Goal: Communication & Community: Answer question/provide support

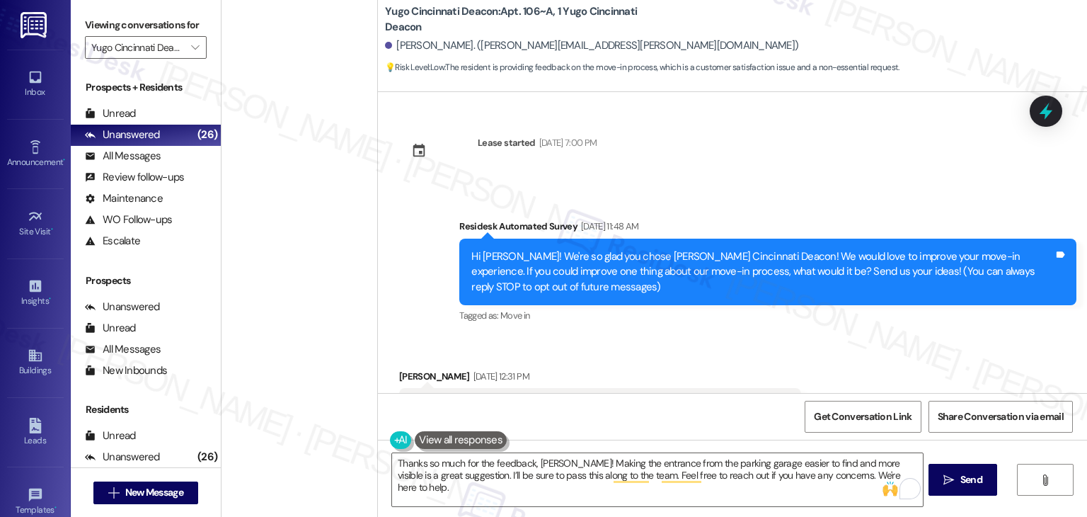
scroll to position [308, 0]
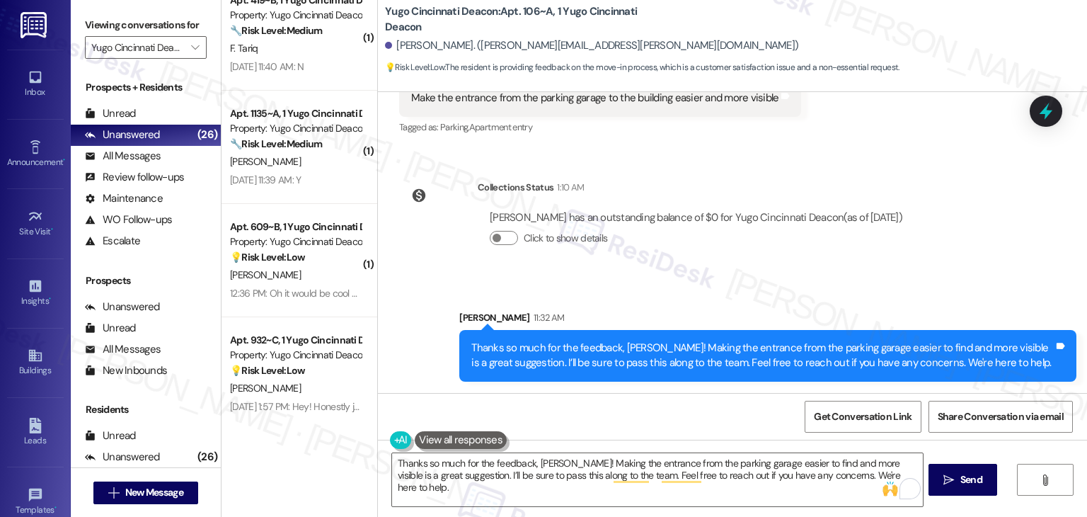
click at [929, 273] on div "Lease started Aug 13, 2025 at 7:00 PM Survey, sent via SMS Residesk Automated S…" at bounding box center [732, 242] width 709 height 301
click at [943, 264] on div "Lease started Aug 13, 2025 at 7:00 PM Survey, sent via SMS Residesk Automated S…" at bounding box center [732, 242] width 709 height 301
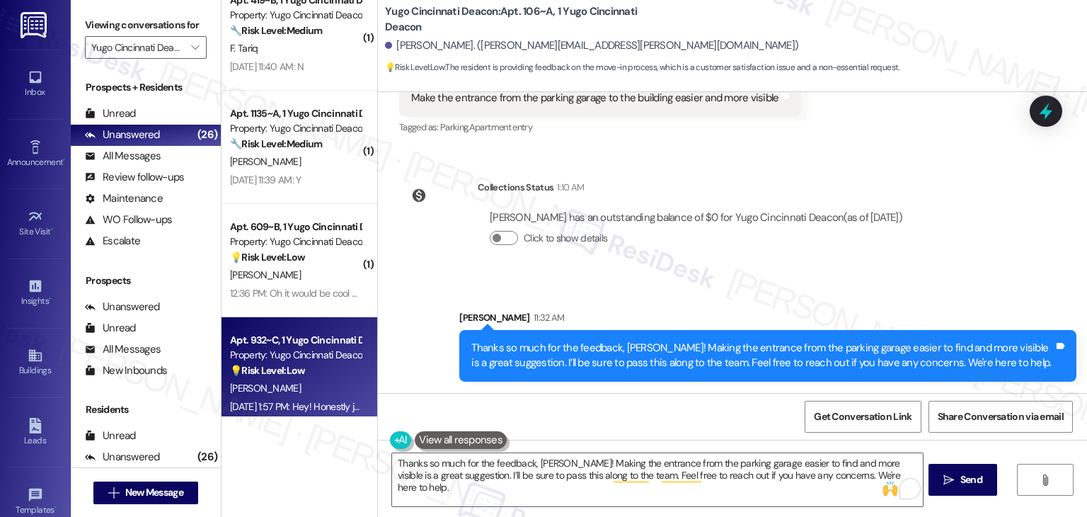
click at [292, 396] on div "N. Nemunaitis" at bounding box center [296, 388] width 134 height 18
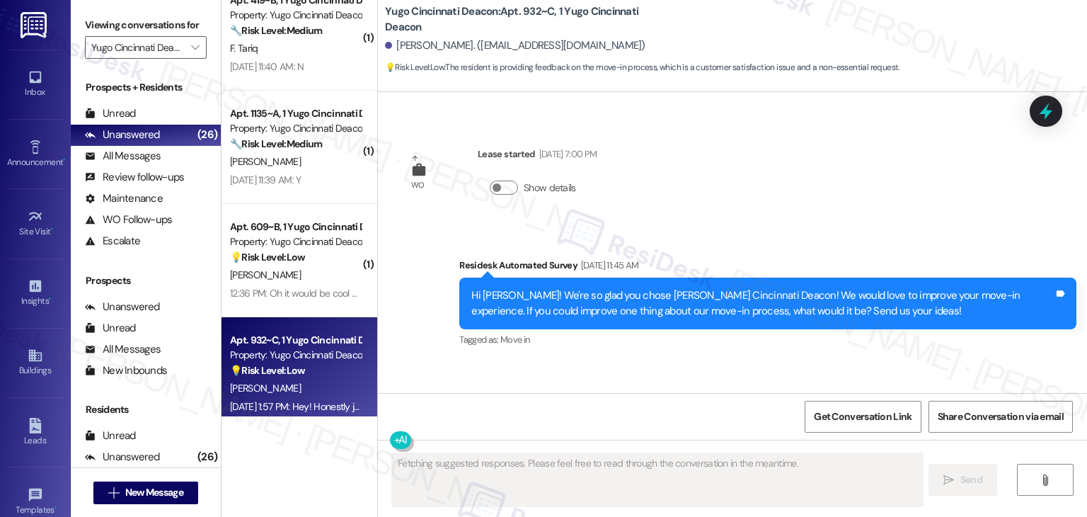
scroll to position [1167, 0]
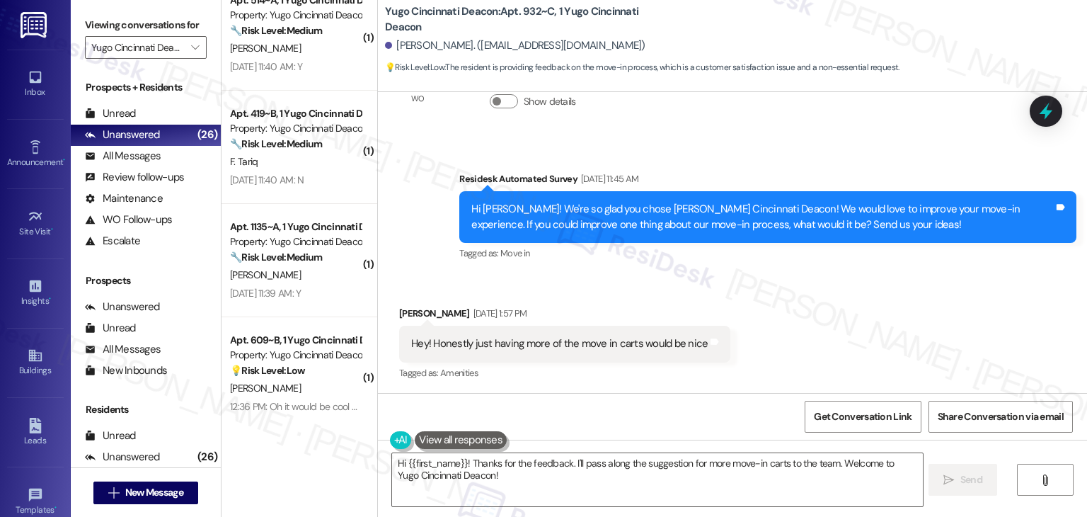
click at [662, 224] on div "Hi Natalie! We're so glad you chose Yugo Cincinnati Deacon! We would love to im…" at bounding box center [762, 217] width 583 height 30
copy div "would"
click at [566, 349] on div "Hey! Honestly just having more of the move in carts would be nice" at bounding box center [559, 343] width 297 height 15
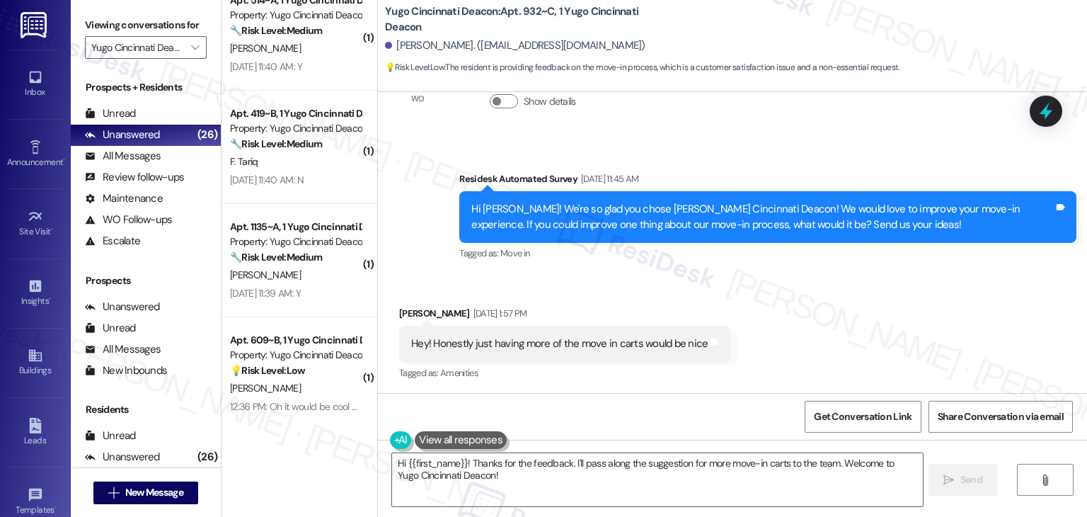
click at [566, 349] on div "Hey! Honestly just having more of the move in carts would be nice" at bounding box center [559, 343] width 297 height 15
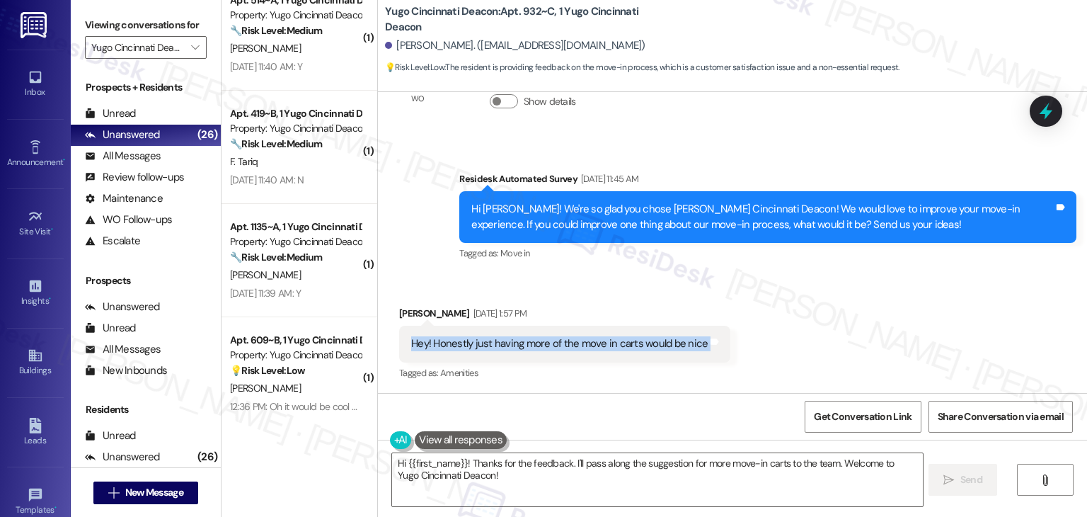
copy div "Hey! Honestly just having more of the move in carts would be nice Tags and notes"
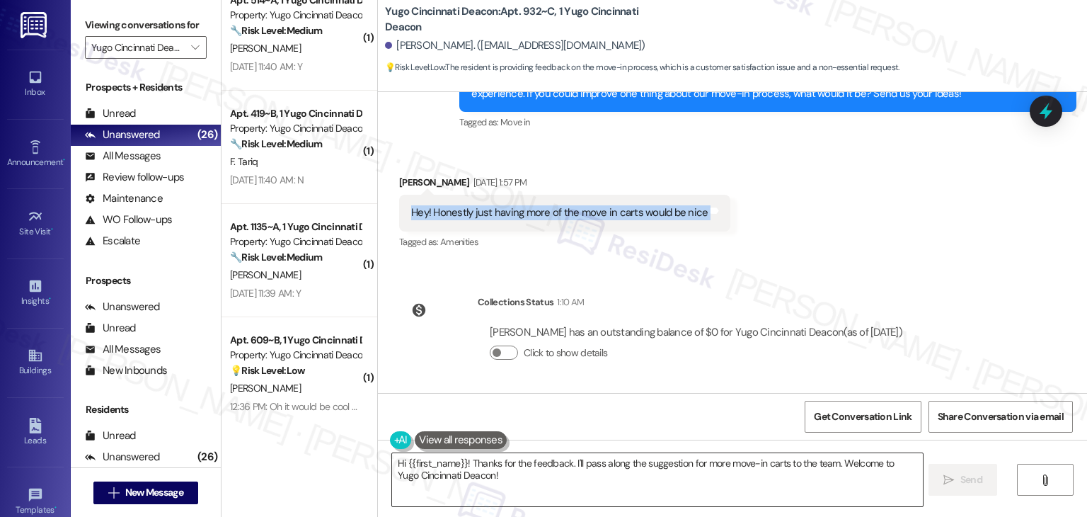
click at [632, 461] on textarea "Hi {{first_name}}! Thanks for the feedback. I'll pass along the suggestion for …" at bounding box center [657, 479] width 530 height 53
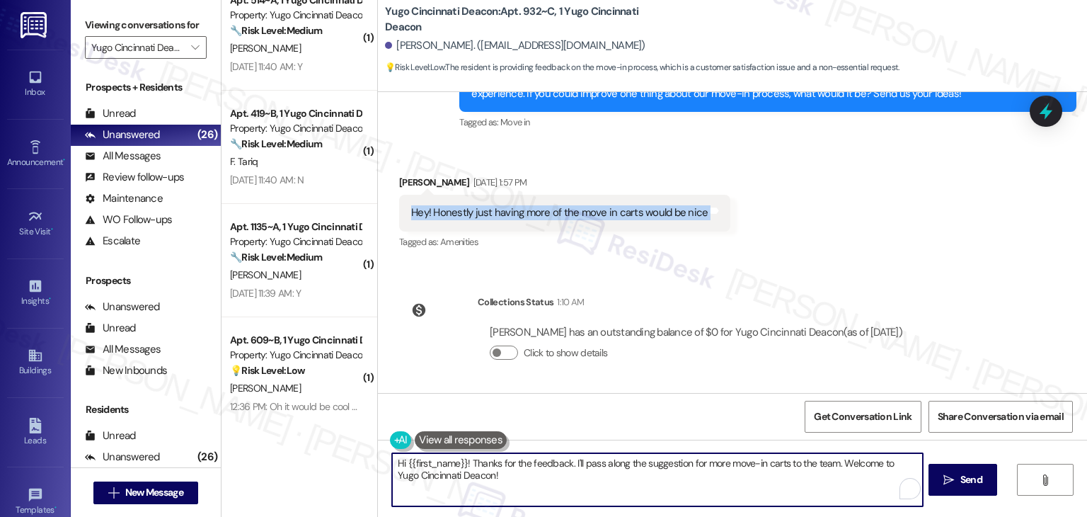
paste textarea "Natalie, thanks so much for the feedback! Having more move-in carts is a great …"
type textarea "Hi Natalie, thanks so much for the feedback! Having more move-in carts is a gre…"
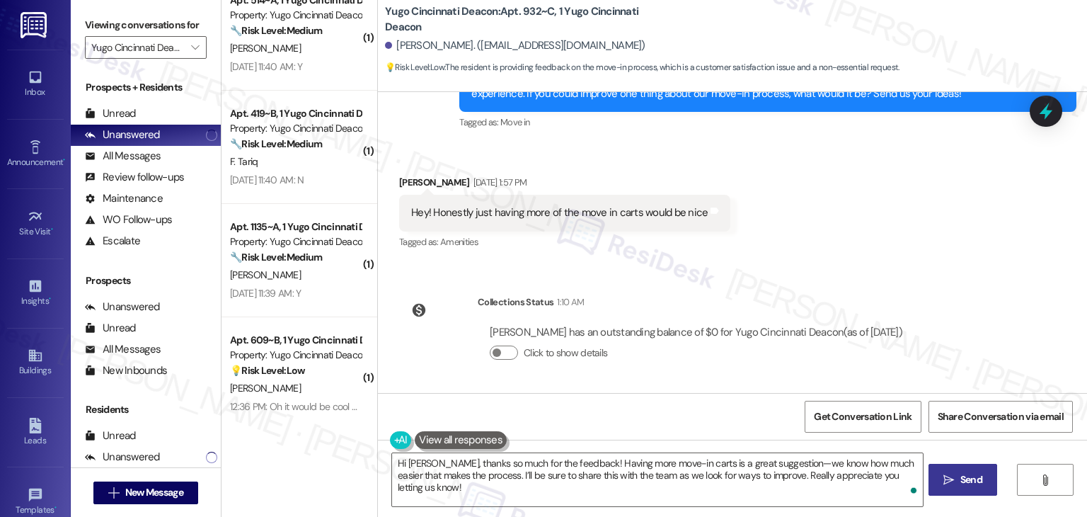
click at [968, 485] on span "Send" at bounding box center [972, 479] width 22 height 15
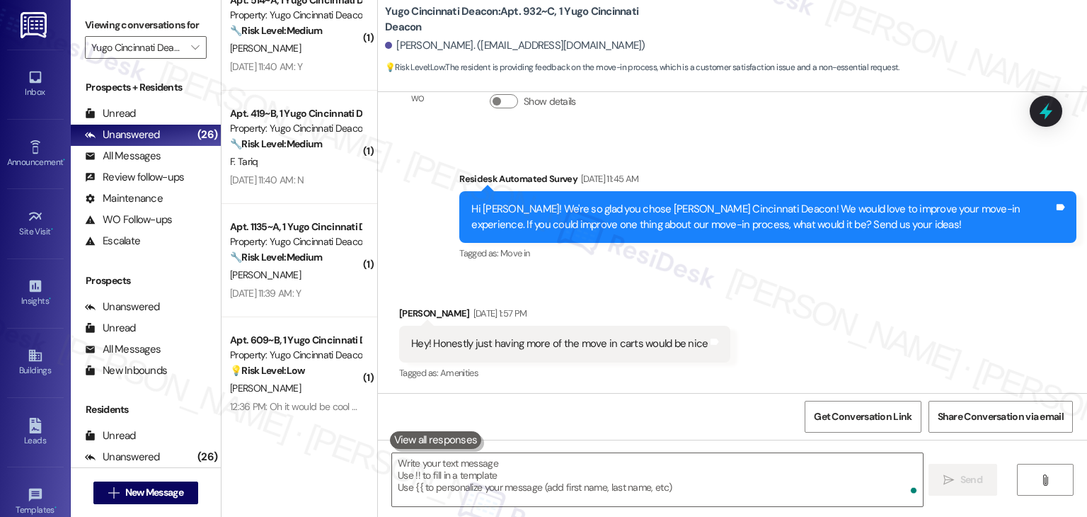
scroll to position [1412, 0]
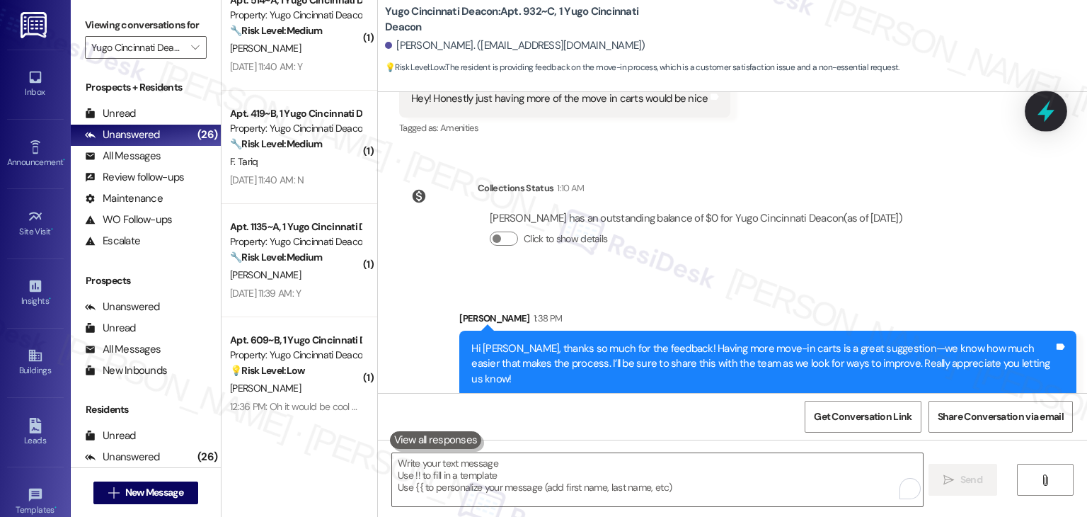
click at [1053, 111] on icon at bounding box center [1046, 111] width 24 height 24
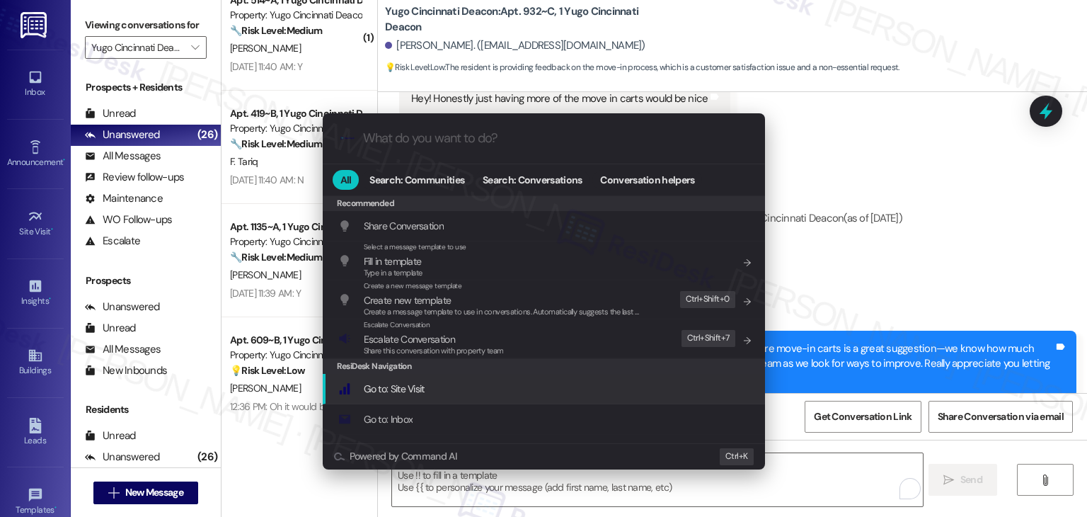
click at [470, 345] on span "Share this conversation with property team" at bounding box center [434, 350] width 140 height 10
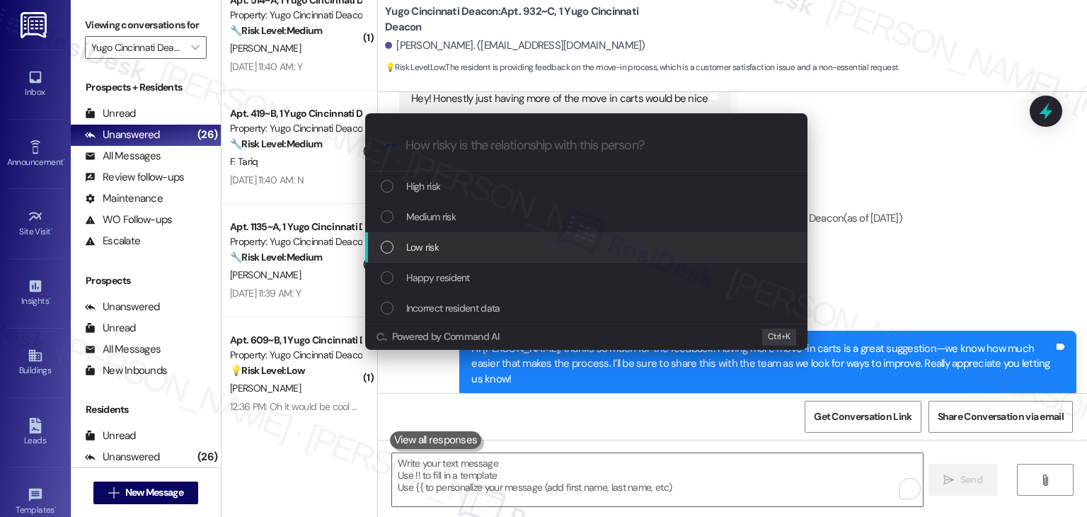
click at [385, 251] on div "List of options" at bounding box center [387, 247] width 13 height 13
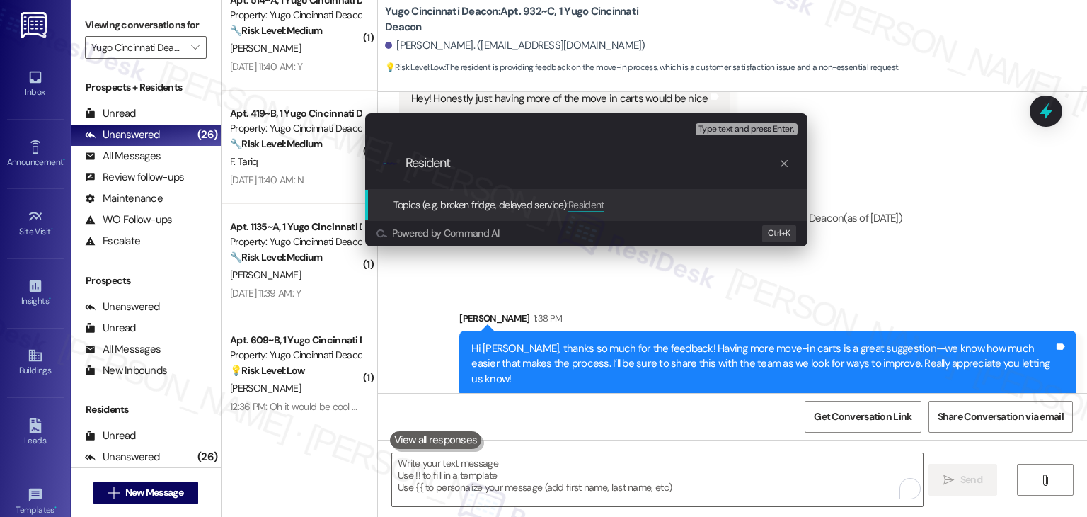
paste input "Feedback: Additional Move-In Carts"
type input "Resident Feedback: Additional Move-In Carts"
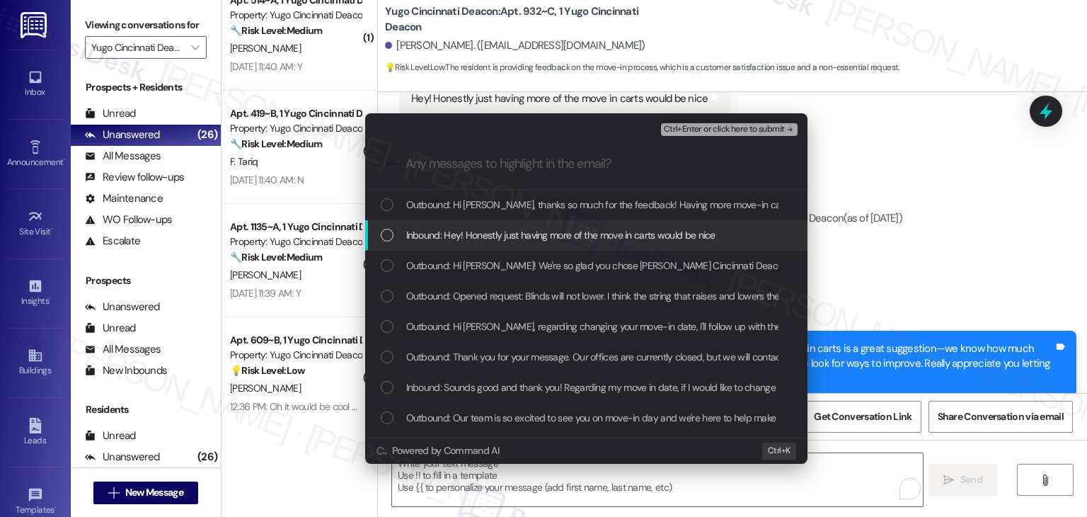
click at [388, 237] on div "List of options" at bounding box center [387, 235] width 13 height 13
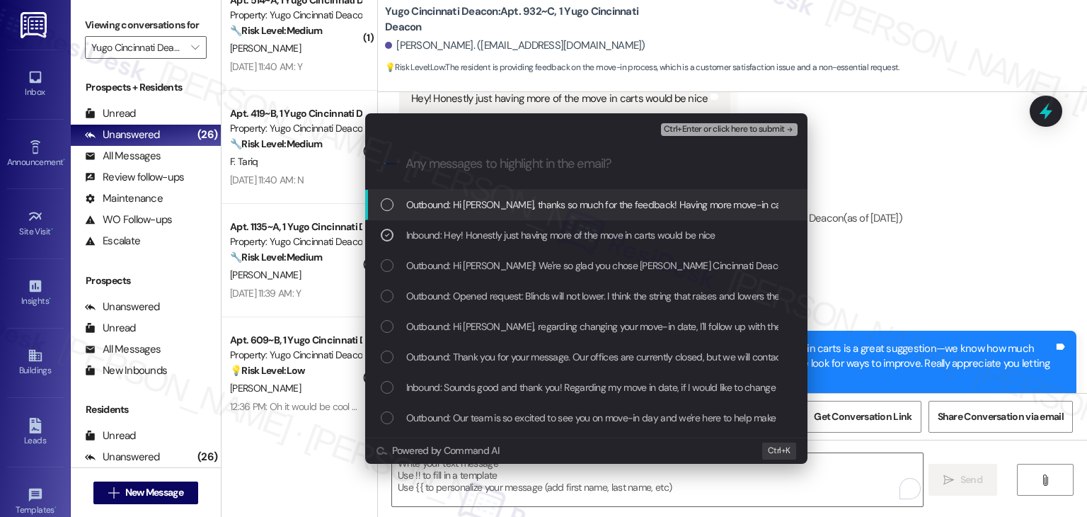
click at [739, 131] on span "Ctrl+Enter or click here to submit" at bounding box center [724, 130] width 121 height 10
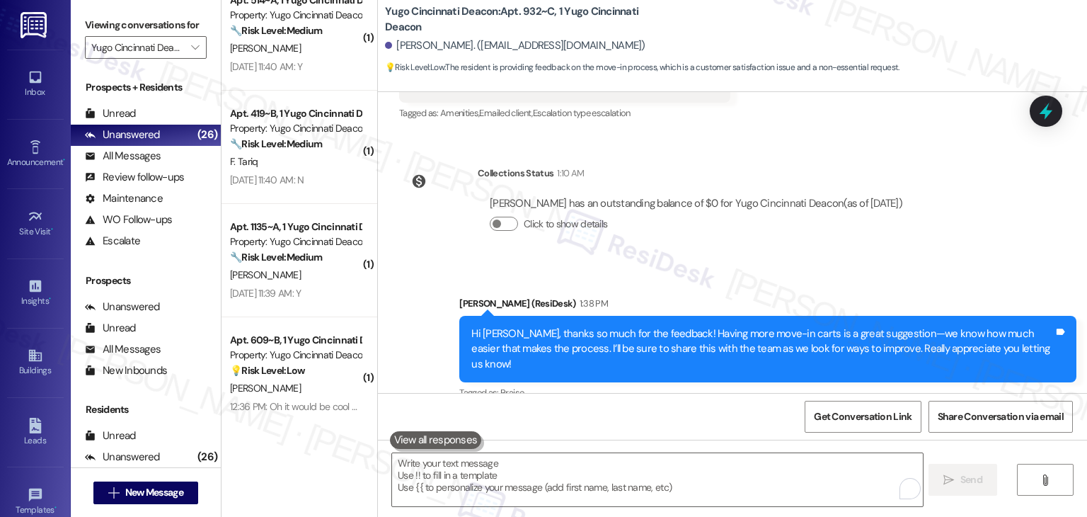
scroll to position [1433, 0]
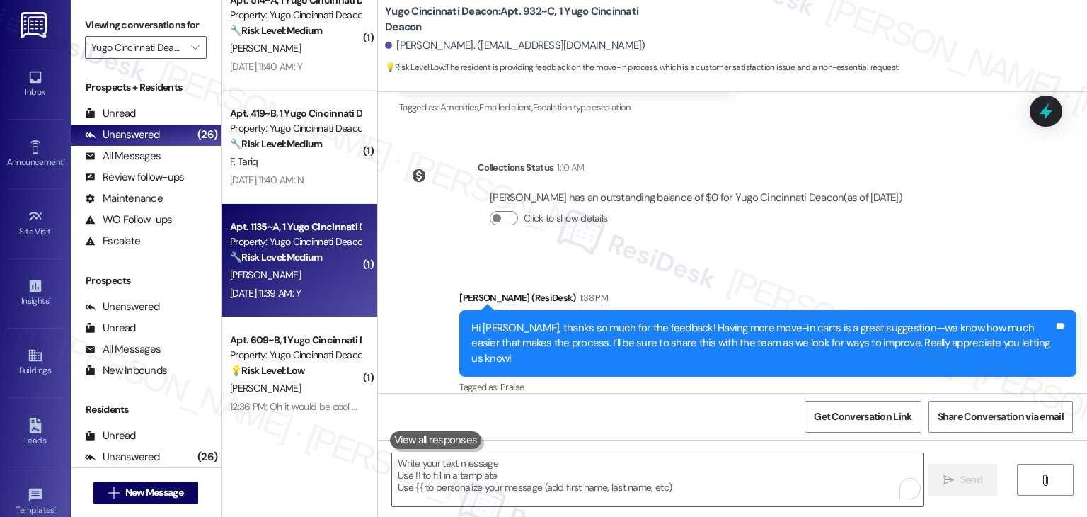
click at [258, 282] on div "D. Scott" at bounding box center [296, 275] width 134 height 18
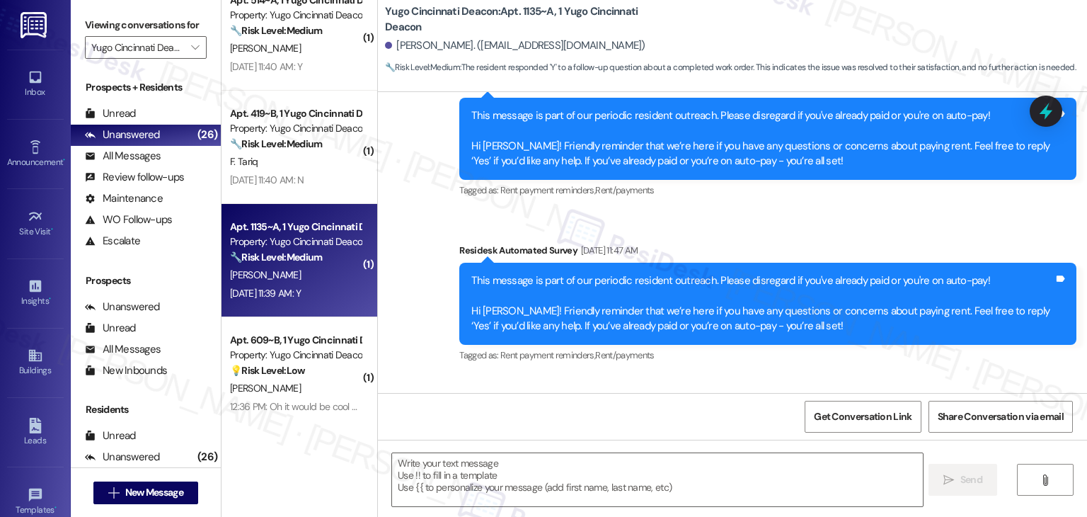
type textarea "Fetching suggested responses. Please feel free to read through the conversation…"
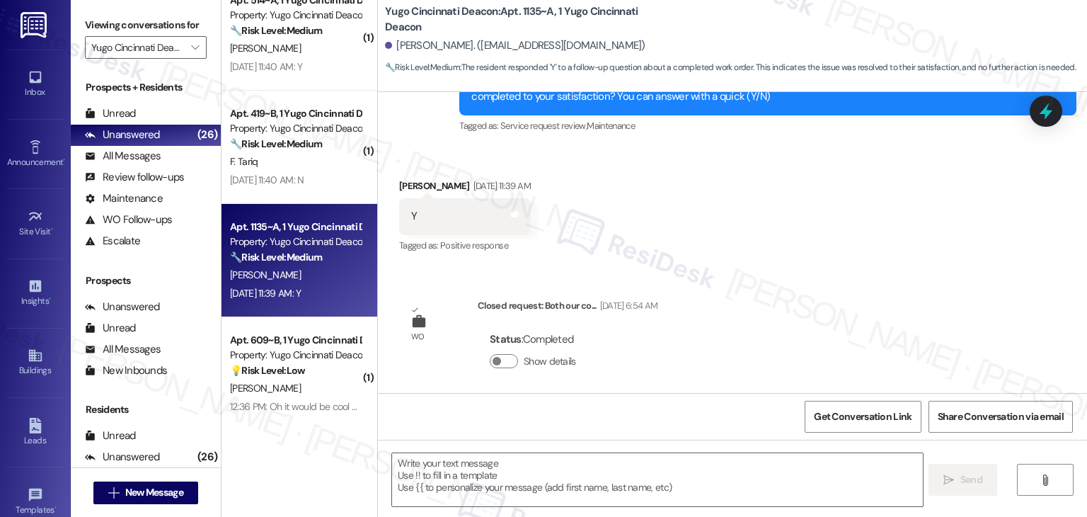
scroll to position [2524, 0]
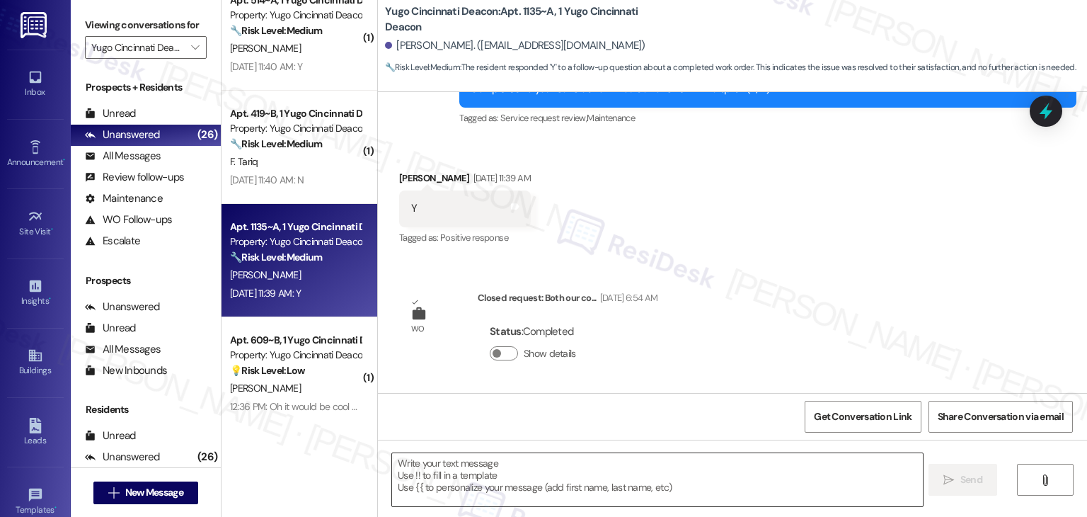
drag, startPoint x: 604, startPoint y: 468, endPoint x: 498, endPoint y: 477, distance: 106.6
click at [602, 469] on textarea at bounding box center [657, 479] width 530 height 53
paste textarea "Hey Onkar! I’m glad your latest work order was completed to your satisfaction. …"
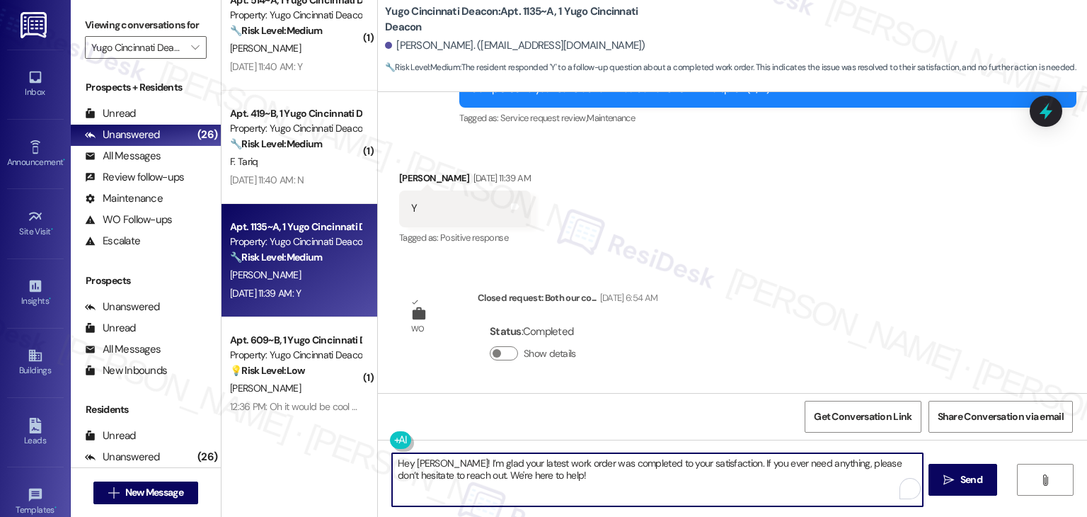
click at [416, 460] on textarea "Hey Onkar! I’m glad your latest work order was completed to your satisfaction. …" at bounding box center [657, 479] width 530 height 53
click at [578, 482] on textarea "Hey Dominic! I’m glad your latest work order was completed to your satisfaction…" at bounding box center [657, 479] width 530 height 53
type textarea "Hey Dominic! I’m glad your latest work order was completed to your satisfaction…"
click at [961, 474] on span "Send" at bounding box center [972, 479] width 22 height 15
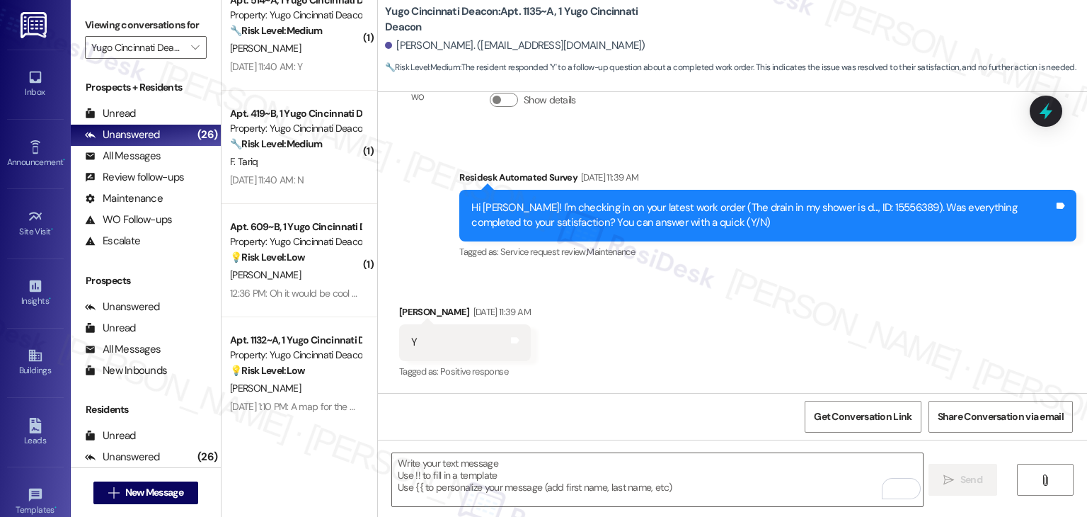
scroll to position [2637, 0]
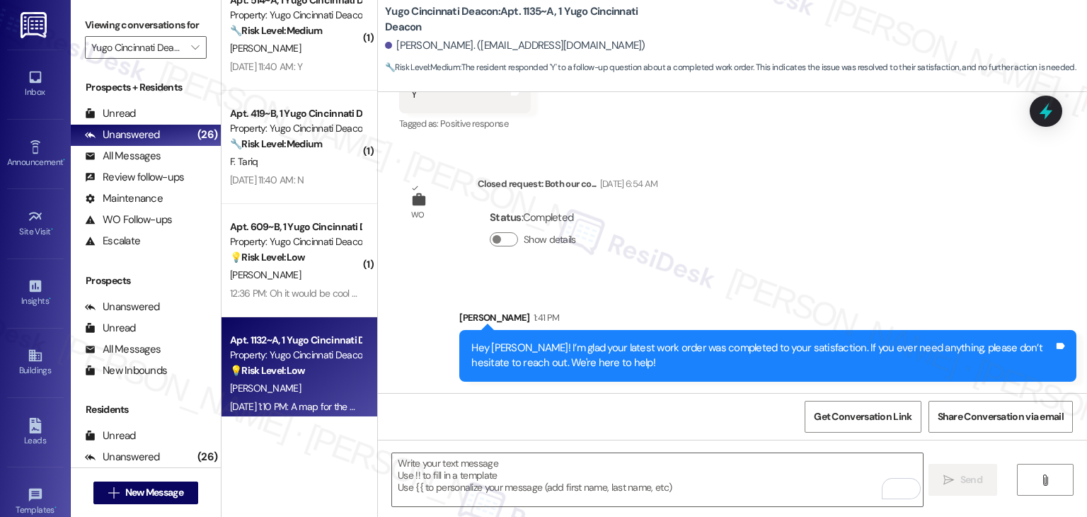
click at [317, 406] on div "Aug 22, 2025 at 1:10 PM: A map for the parking garage would've been nice to hav…" at bounding box center [377, 406] width 295 height 13
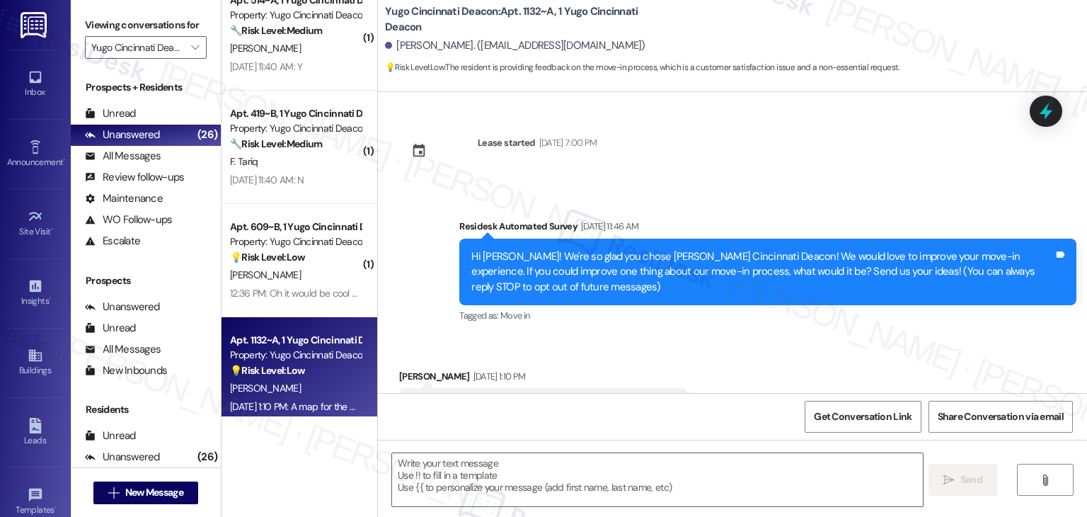
scroll to position [63, 0]
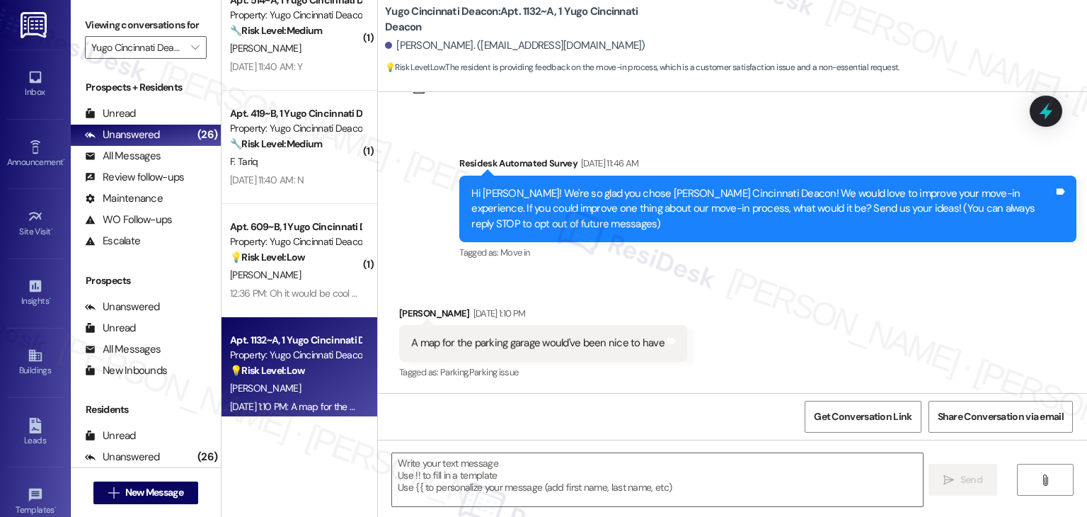
type textarea "Fetching suggested responses. Please feel free to read through the conversation…"
click at [801, 333] on div "Received via SMS Nora Lindsey Aug 22, 2025 at 1:10 PM A map for the parking gar…" at bounding box center [732, 334] width 709 height 120
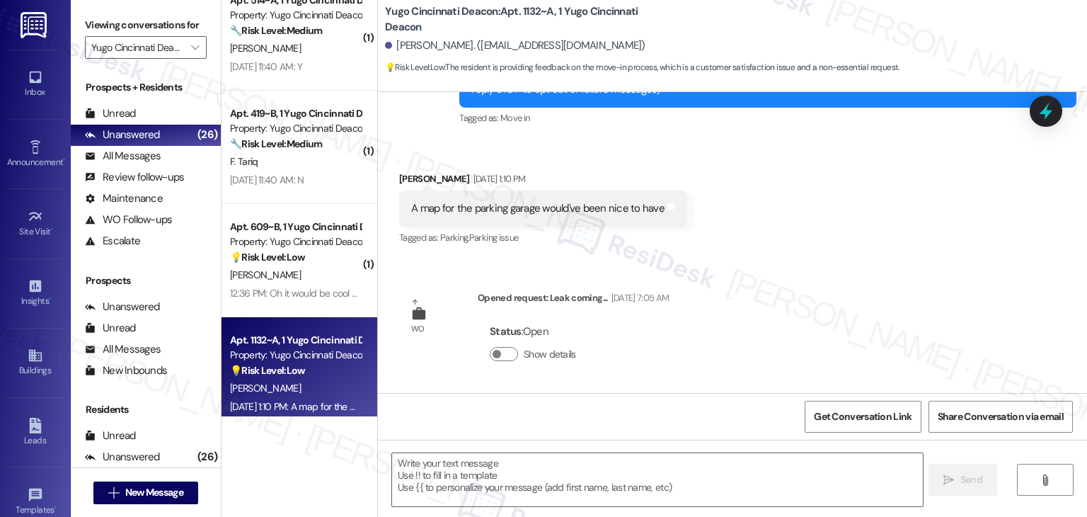
scroll to position [127, 0]
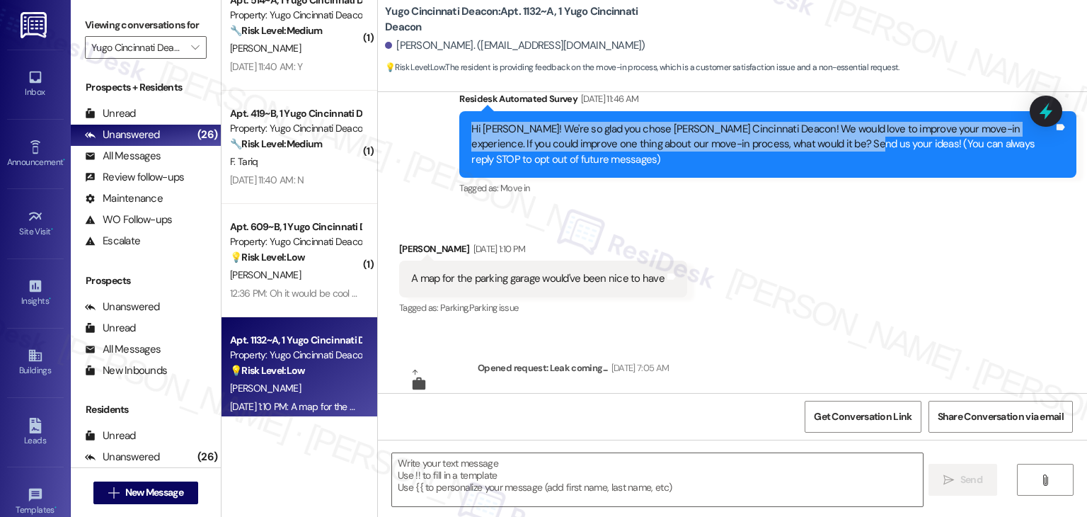
drag, startPoint x: 799, startPoint y: 144, endPoint x: 449, endPoint y: 119, distance: 350.6
click at [449, 119] on div "Survey, sent via SMS Residesk Automated Survey Aug 22, 2025 at 11:46 AM Hi Nora…" at bounding box center [768, 145] width 638 height 129
copy div "Hi Nora! We're so glad you chose Yugo Cincinnati Deacon! We would love to impro…"
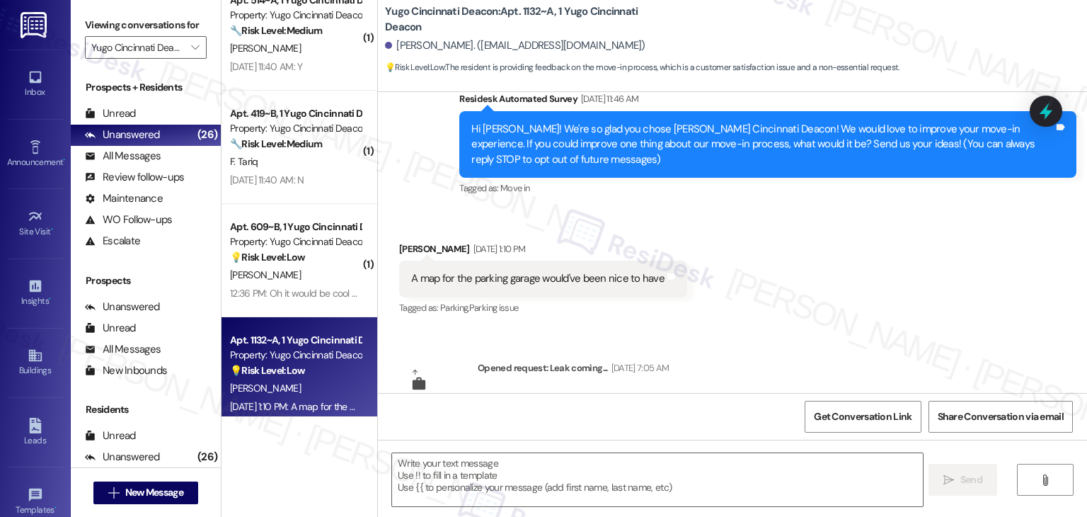
click at [507, 280] on div "A map for the parking garage would've been nice to have" at bounding box center [537, 278] width 253 height 15
copy div "A map for the parking garage would've been nice to have Tags and notes"
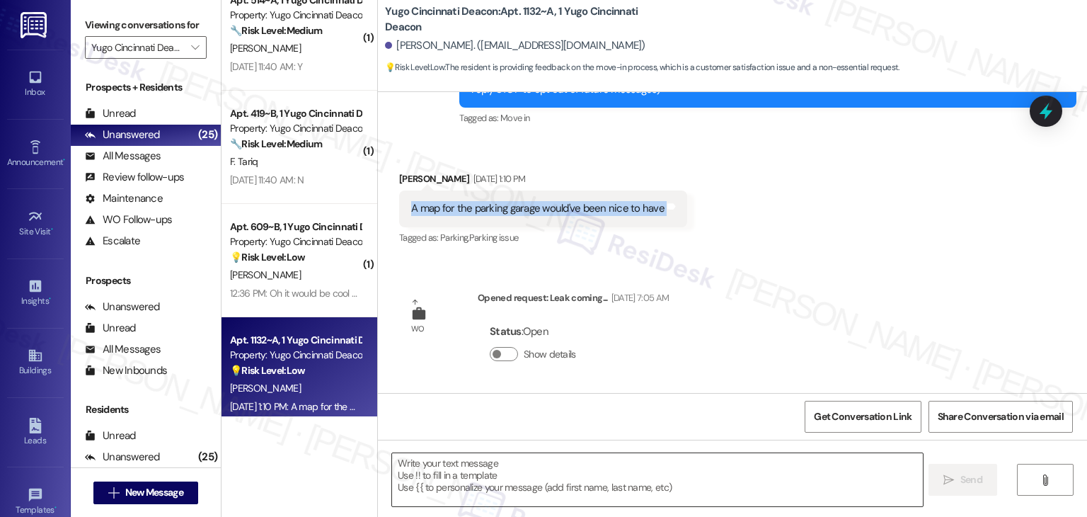
click at [585, 469] on textarea at bounding box center [657, 479] width 530 height 53
paste textarea "Hi Nora, thanks so much for the feedback! A parking garage map is a helpful ide…"
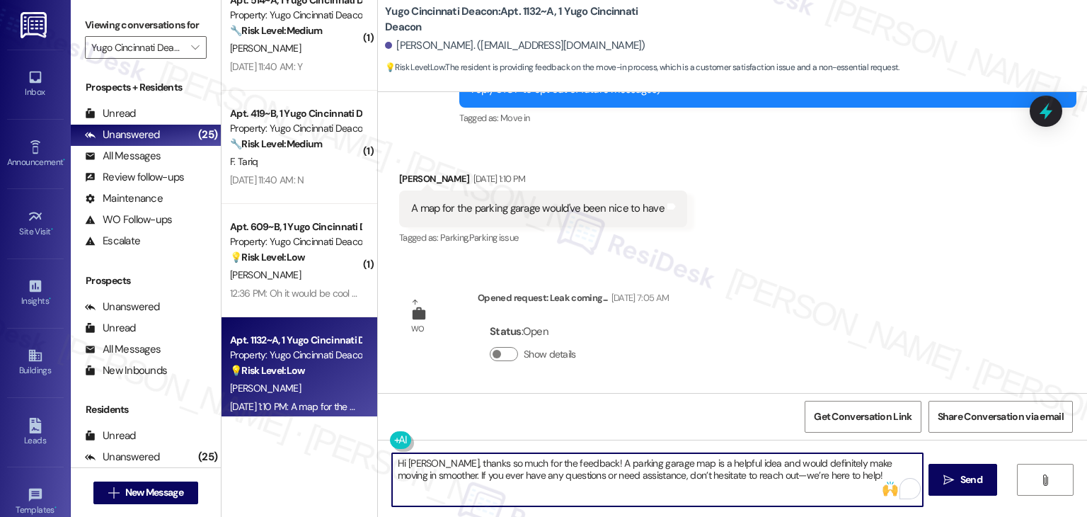
click at [807, 485] on textarea "Hi Nora, thanks so much for the feedback! A parking garage map is a helpful ide…" at bounding box center [657, 479] width 530 height 53
type textarea "Hi Nora, thanks so much for the feedback! A parking garage map is a helpful ide…"
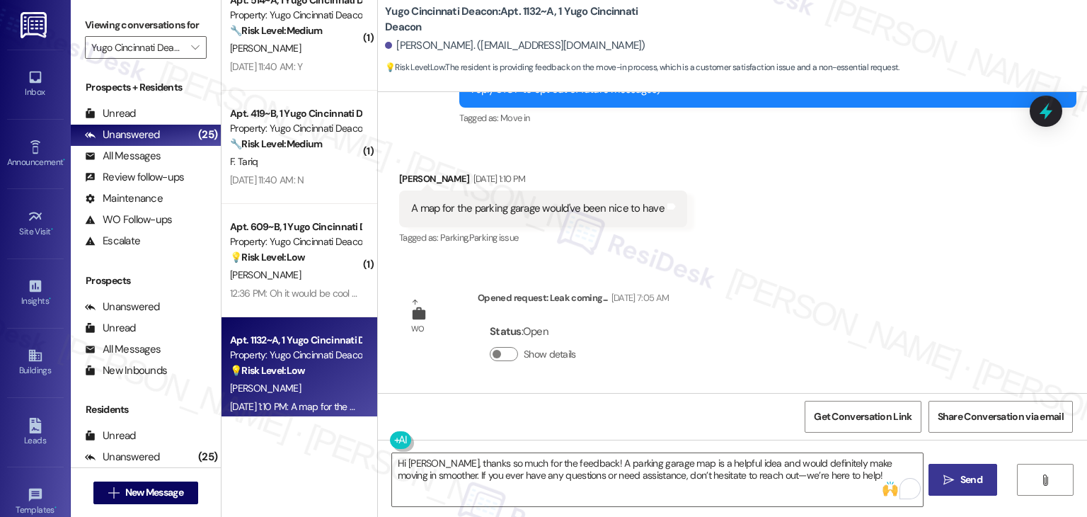
click at [961, 474] on span "Send" at bounding box center [972, 479] width 22 height 15
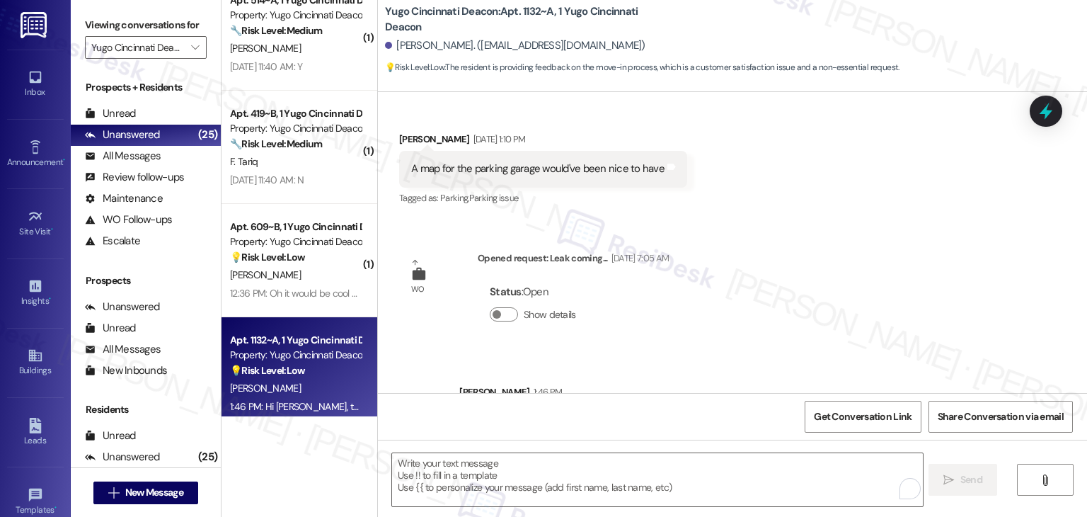
scroll to position [311, 0]
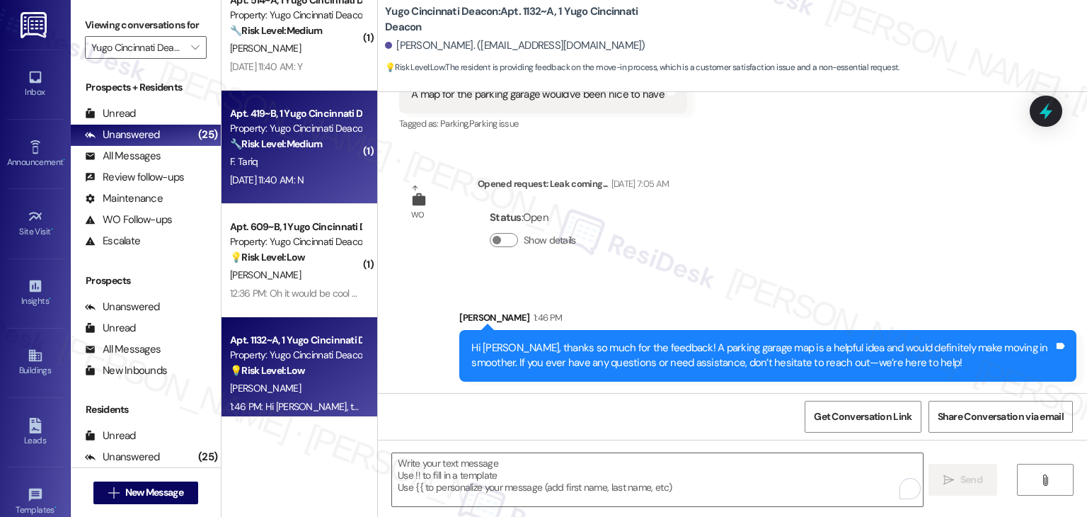
click at [306, 165] on div "F. Tariq" at bounding box center [296, 162] width 134 height 18
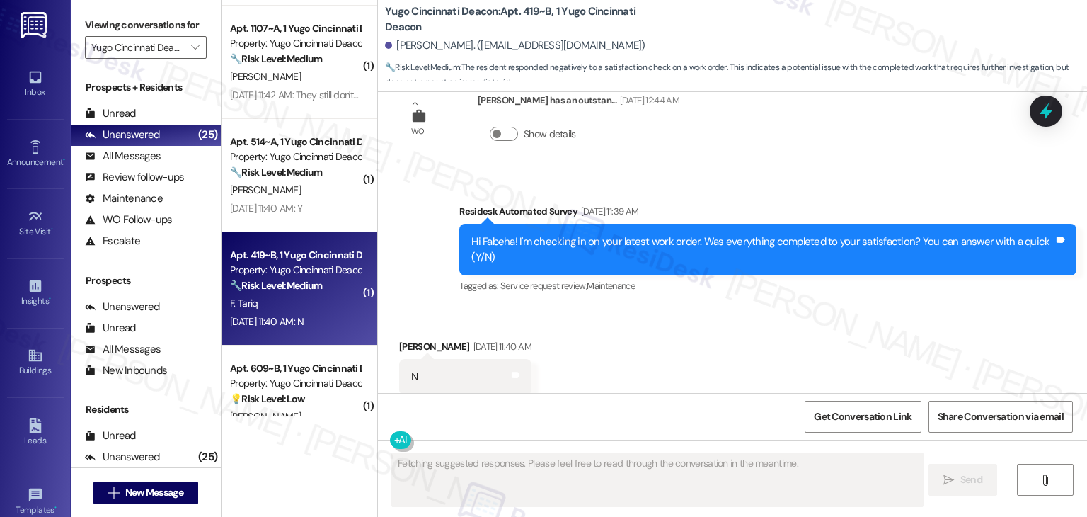
scroll to position [2636, 0]
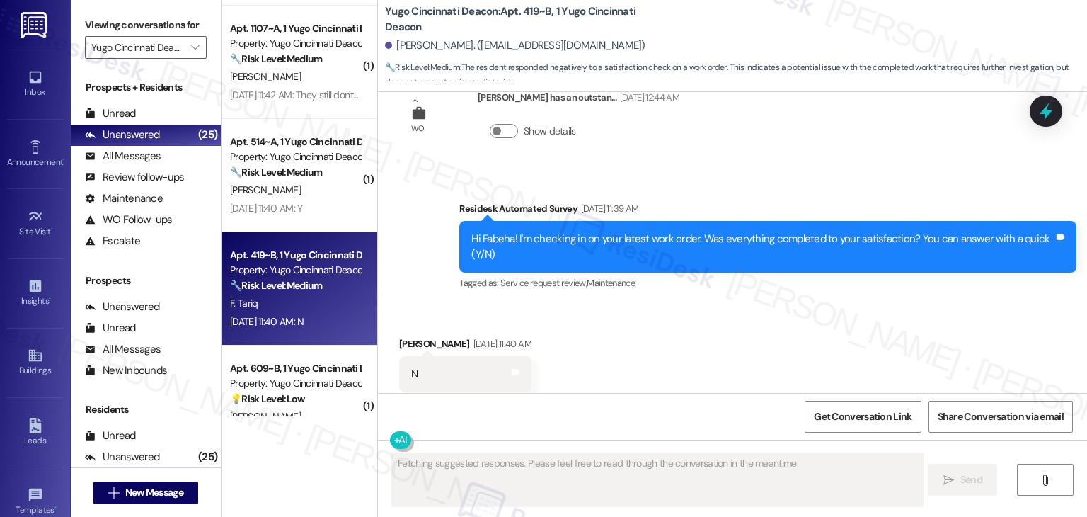
click at [643, 318] on div "Received via SMS Fabeha Tariq Aug 22, 2025 at 11:40 AM N Tags and notes Tagged …" at bounding box center [732, 364] width 709 height 120
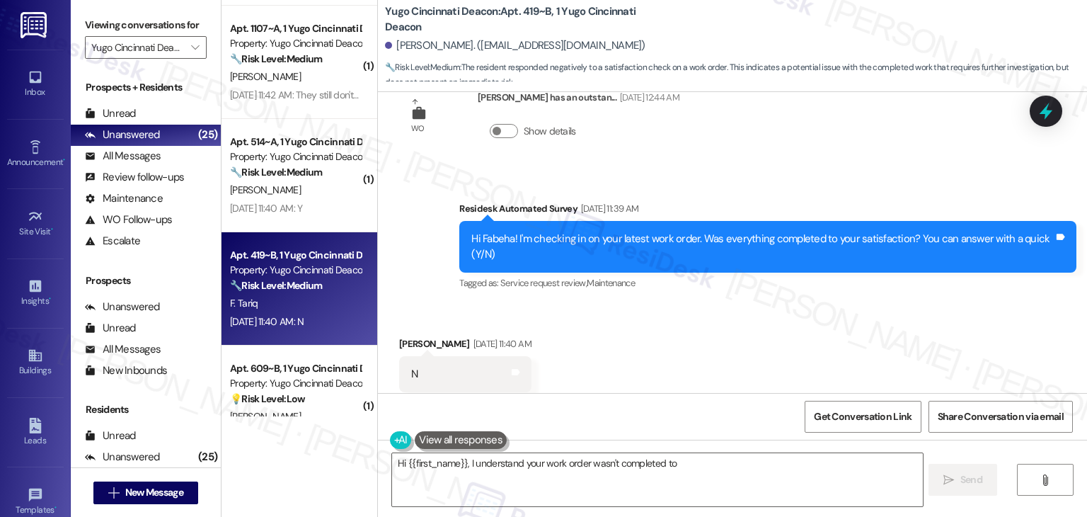
click at [643, 318] on div "Received via SMS Fabeha Tariq Aug 22, 2025 at 11:40 AM N Tags and notes Tagged …" at bounding box center [732, 364] width 709 height 120
type textarea "Hi {{first_name}}, I understand your work order wasn't completed to your satisf…"
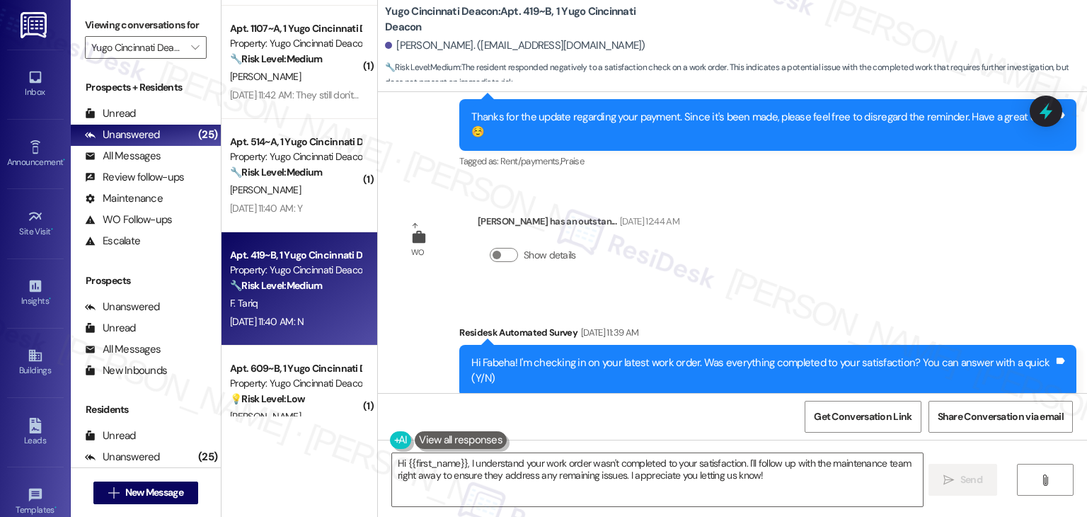
scroll to position [2637, 0]
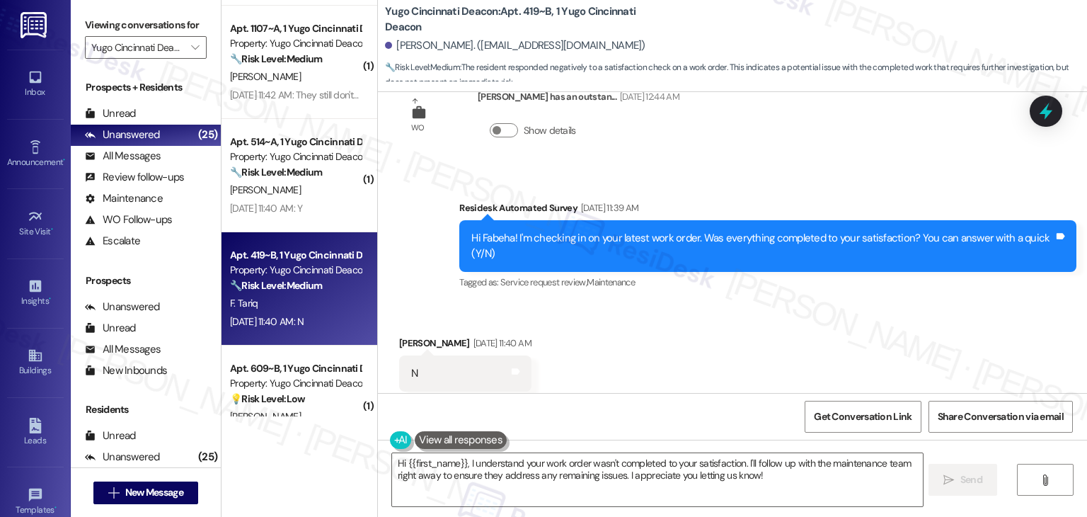
click at [701, 348] on div "Received via SMS Fabeha Tariq Aug 22, 2025 at 11:40 AM N Tags and notes Tagged …" at bounding box center [732, 364] width 709 height 120
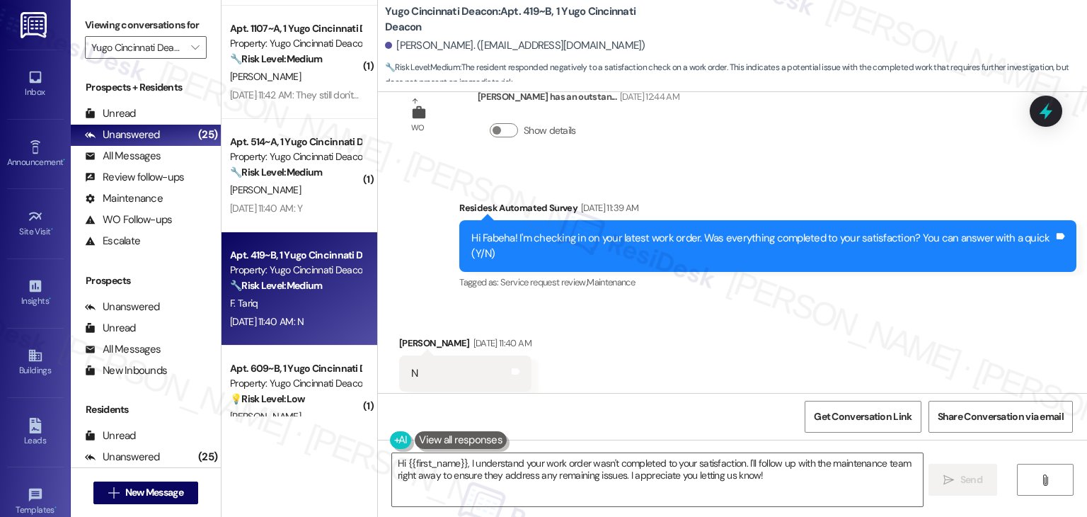
click at [701, 348] on div "Received via SMS Fabeha Tariq Aug 22, 2025 at 11:40 AM N Tags and notes Tagged …" at bounding box center [732, 364] width 709 height 120
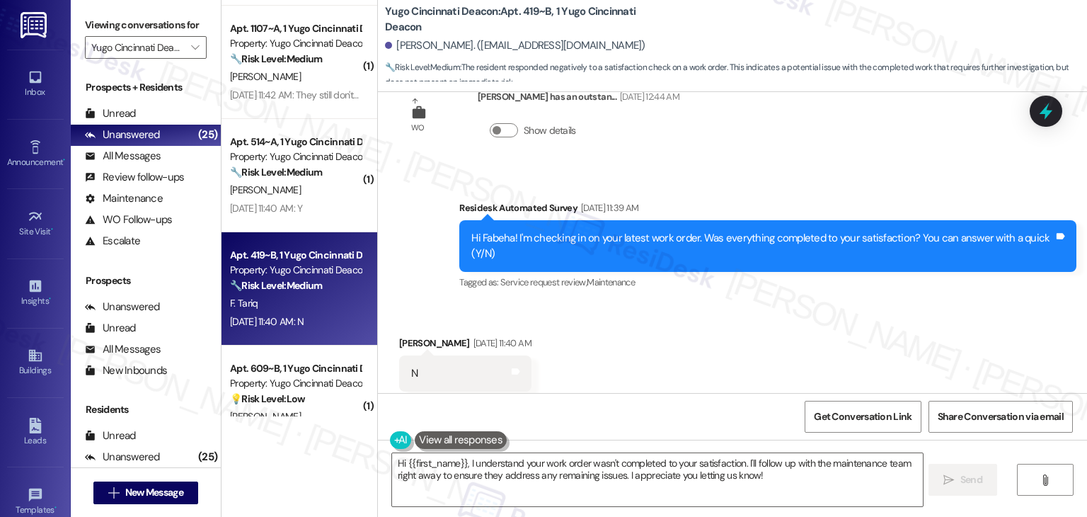
click at [701, 348] on div "Received via SMS Fabeha Tariq Aug 22, 2025 at 11:40 AM N Tags and notes Tagged …" at bounding box center [732, 364] width 709 height 120
click at [1041, 115] on icon at bounding box center [1046, 111] width 24 height 24
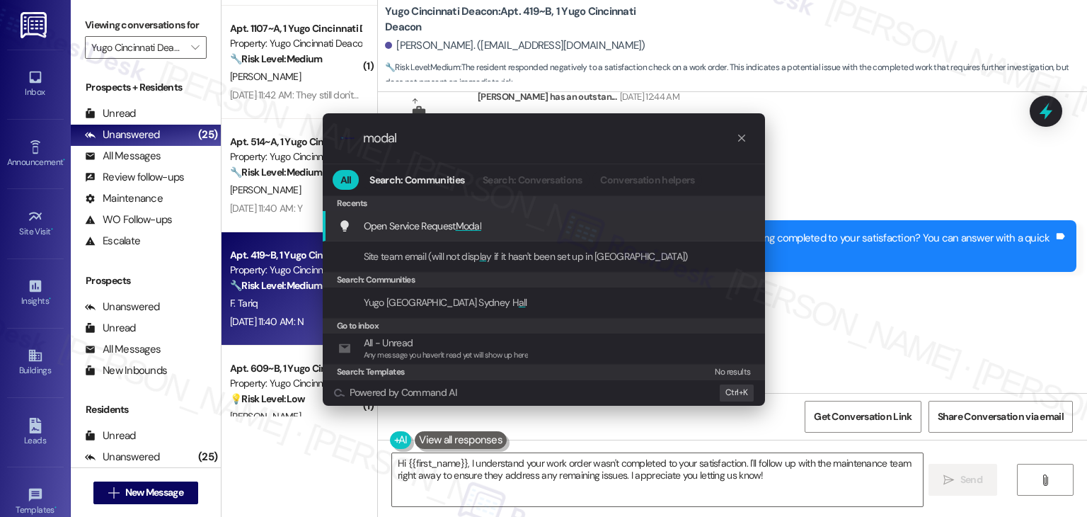
type input "modal"
click at [423, 236] on div "Open Service Request Modal Add shortcut" at bounding box center [544, 226] width 442 height 30
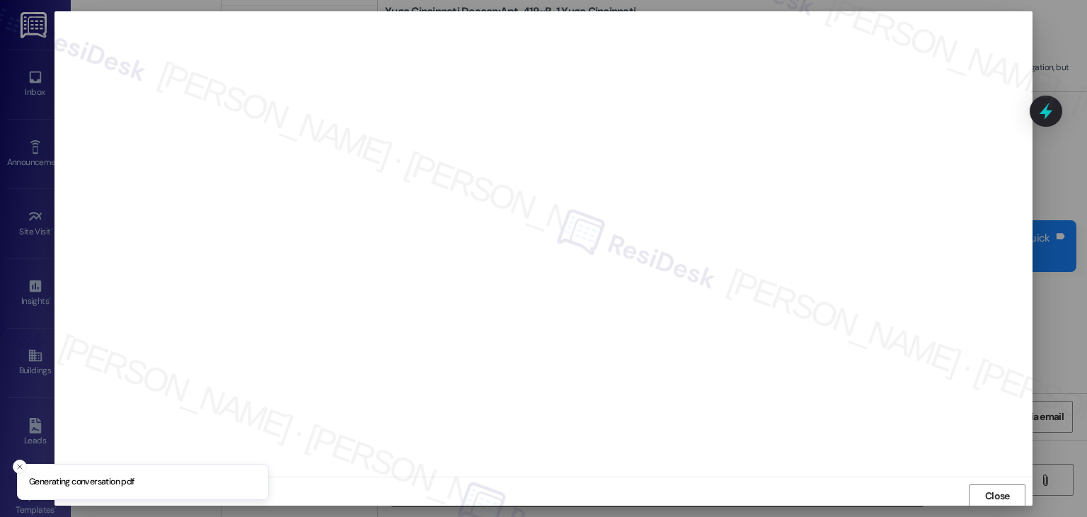
scroll to position [1, 0]
click at [996, 498] on span "Close" at bounding box center [997, 495] width 25 height 15
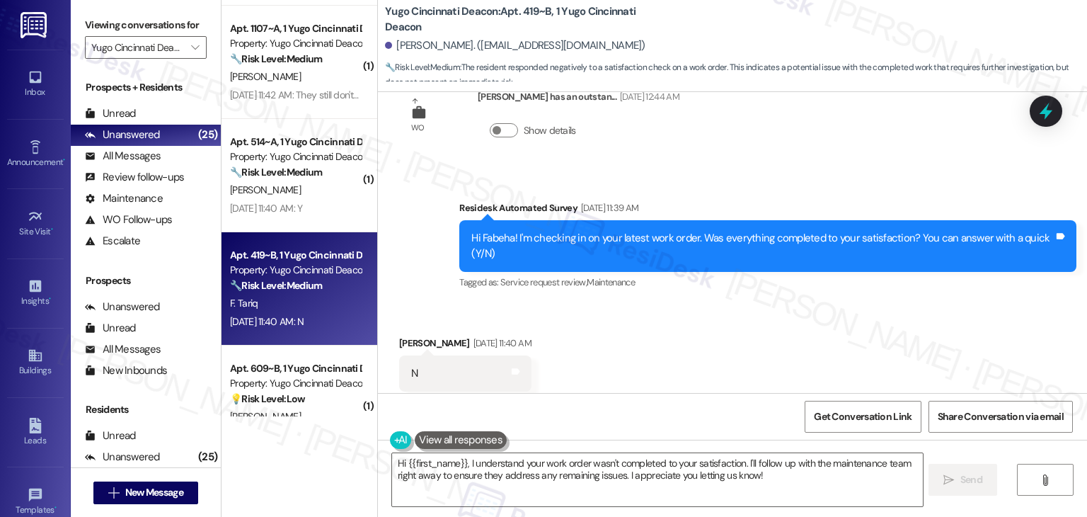
click at [655, 342] on div "Received via SMS Fabeha Tariq Aug 22, 2025 at 11:40 AM N Tags and notes Tagged …" at bounding box center [732, 364] width 709 height 120
click at [716, 231] on div "Hi Fabeha! I'm checking in on your latest work order. Was everything completed …" at bounding box center [762, 246] width 583 height 30
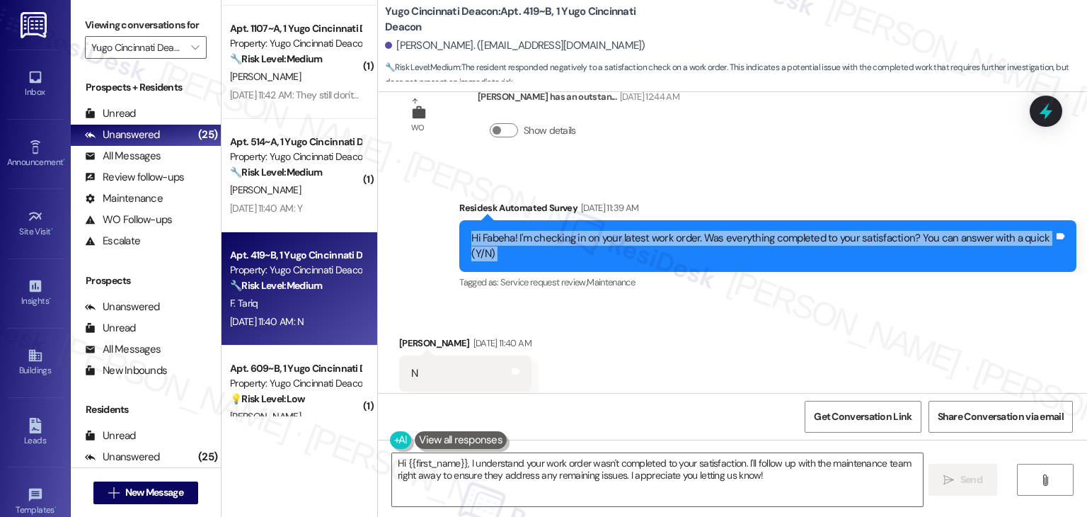
copy div "Hi Fabeha! I'm checking in on your latest work order. Was everything completed …"
click at [480, 454] on textarea "Hi {{first_name}}, I understand your work order wasn't completed to your satisf…" at bounding box center [657, 479] width 530 height 53
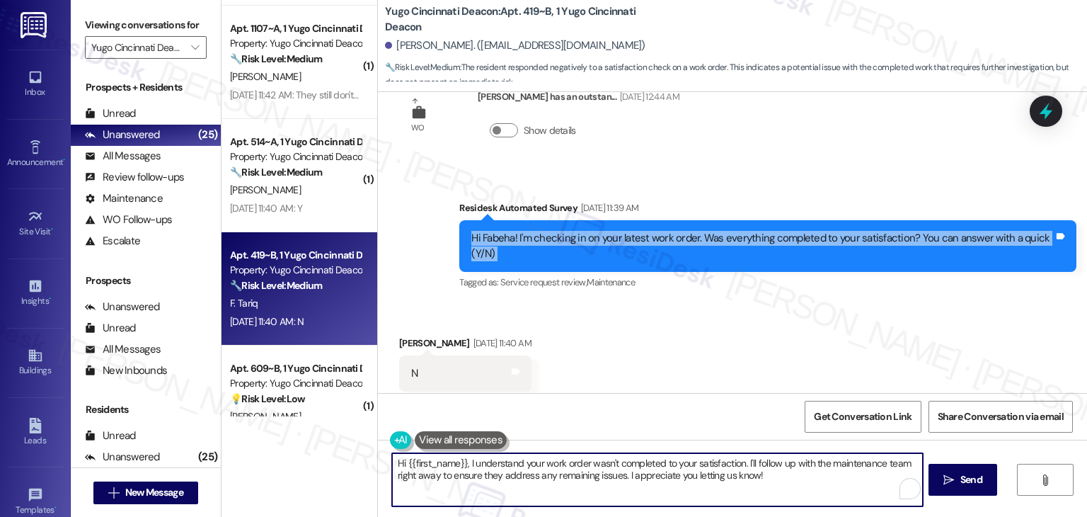
click at [480, 454] on textarea "Hi {{first_name}}, I understand your work order wasn't completed to your satisf…" at bounding box center [657, 479] width 530 height 53
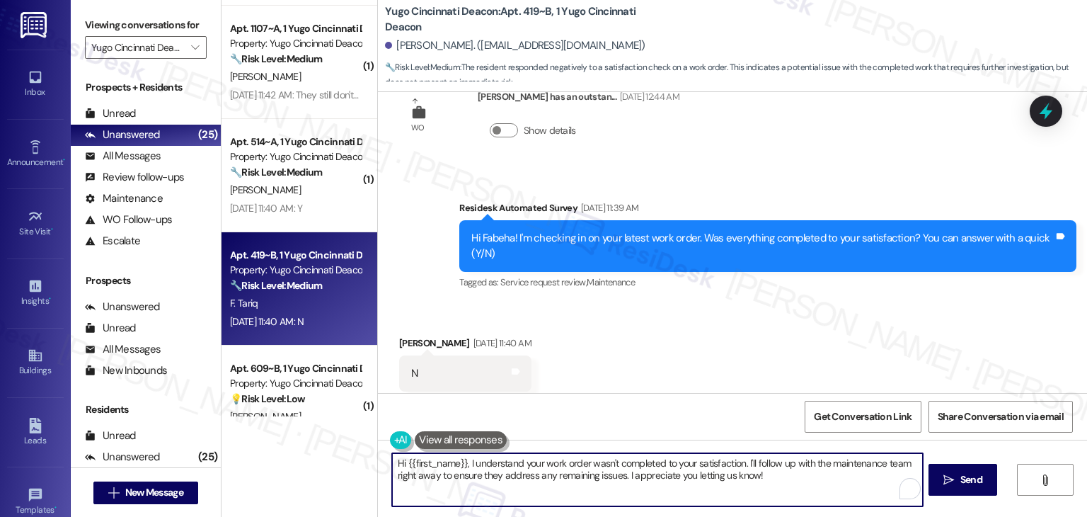
paste textarea "! I understand the work order wasn't completed to your satisfaction. Can you pr…"
type textarea "Hi {{first_name}}! I understand the work order wasn't completed to your satisfa…"
click at [968, 474] on span "Send" at bounding box center [972, 479] width 22 height 15
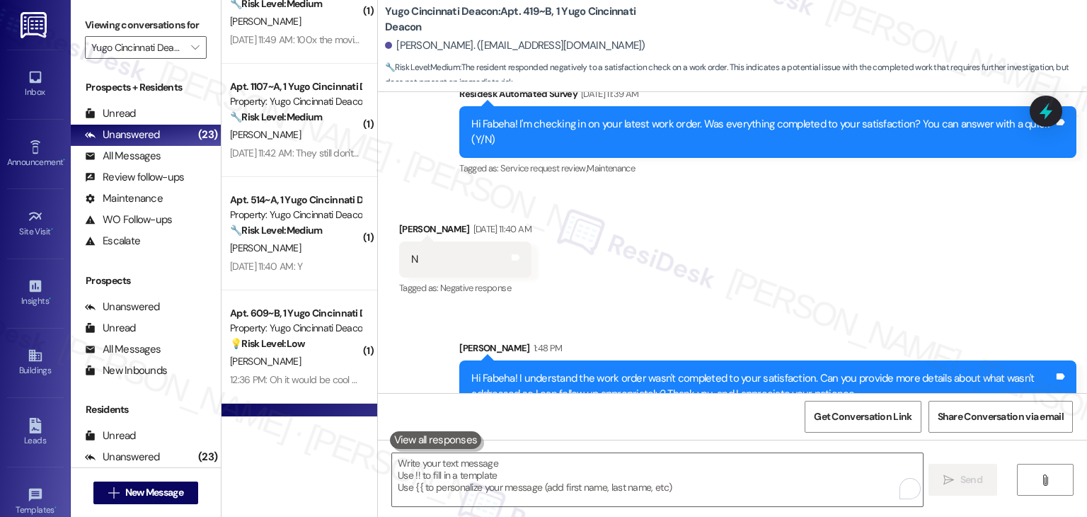
scroll to position [1438, 0]
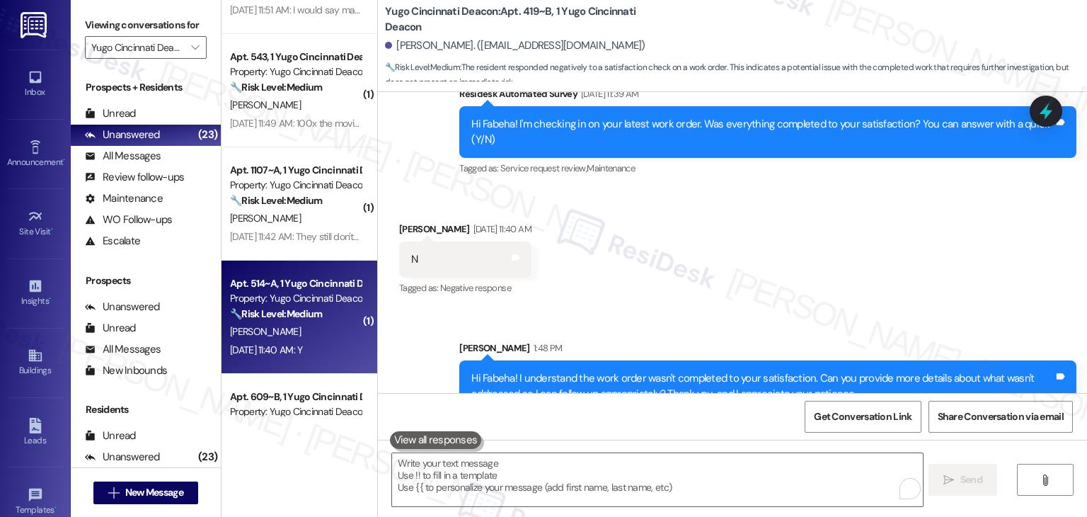
click at [323, 361] on div "Apt. 514~A, 1 Yugo Cincinnati Deacon Property: Yugo Cincinnati Deacon 🔧 Risk Le…" at bounding box center [300, 316] width 156 height 113
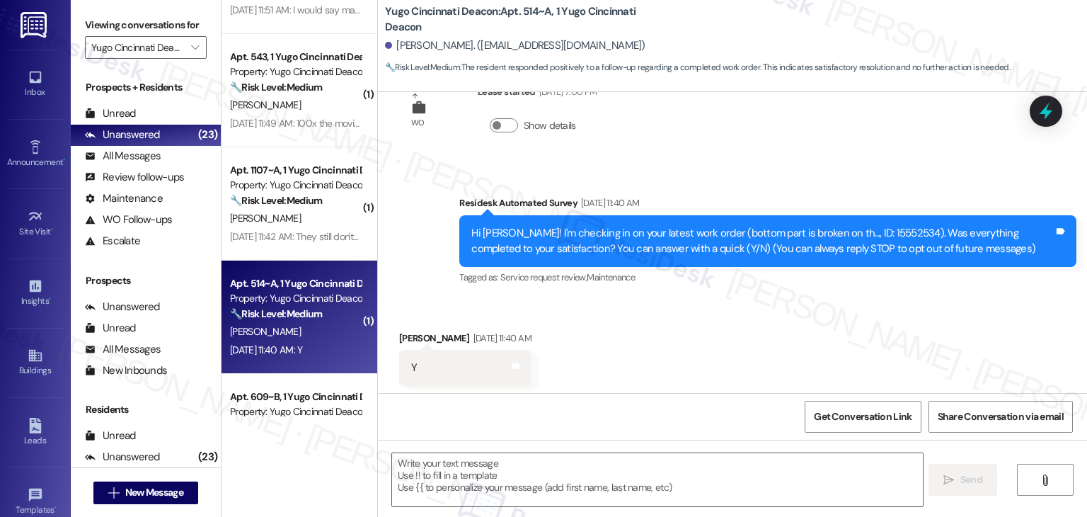
scroll to position [76, 0]
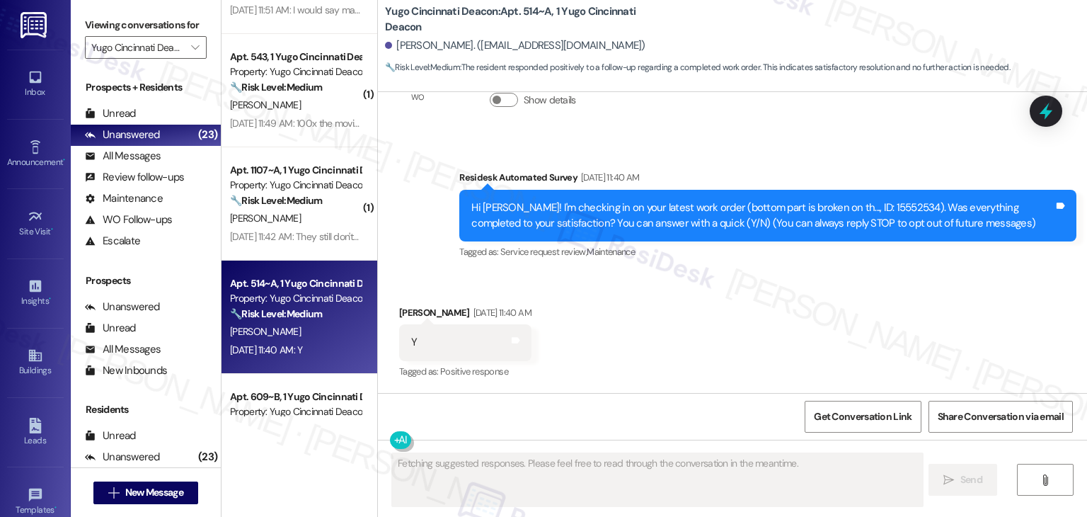
click at [697, 365] on div "Received via SMS Jajuan Mccrady Aug 22, 2025 at 11:40 AM Y Tags and notes Tagge…" at bounding box center [732, 333] width 709 height 120
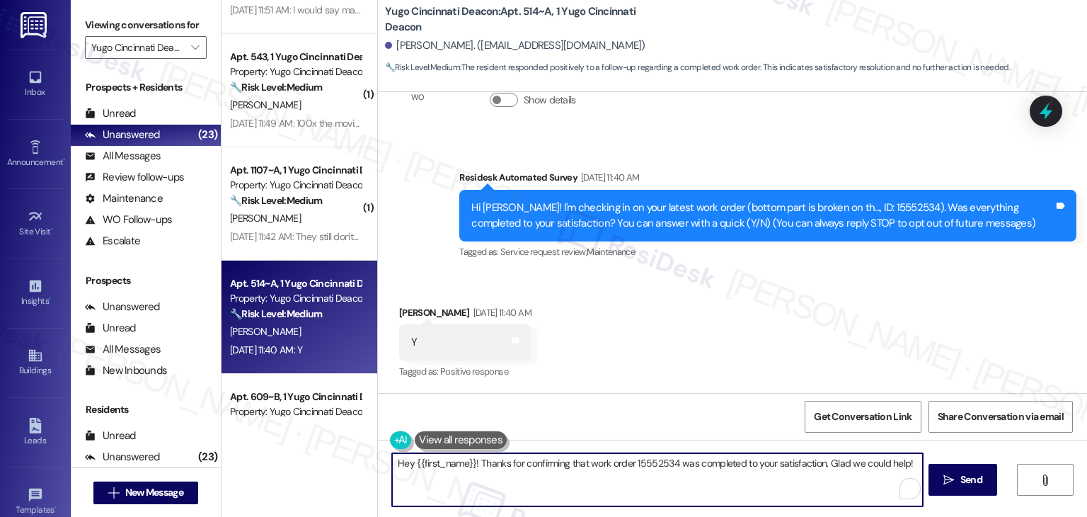
drag, startPoint x: 832, startPoint y: 476, endPoint x: 825, endPoint y: 463, distance: 14.9
click at [825, 463] on textarea "Hey {{first_name}}! Thanks for confirming that work order 15552534 was complete…" at bounding box center [657, 479] width 530 height 53
drag, startPoint x: 818, startPoint y: 462, endPoint x: 903, endPoint y: 457, distance: 85.1
click at [903, 457] on textarea "Hey {{first_name}}! Thanks for confirming that work order 15552534 was complete…" at bounding box center [657, 479] width 530 height 53
paste textarea "If you ever need anything, please don’t hesitate to reach out. We're here to he…"
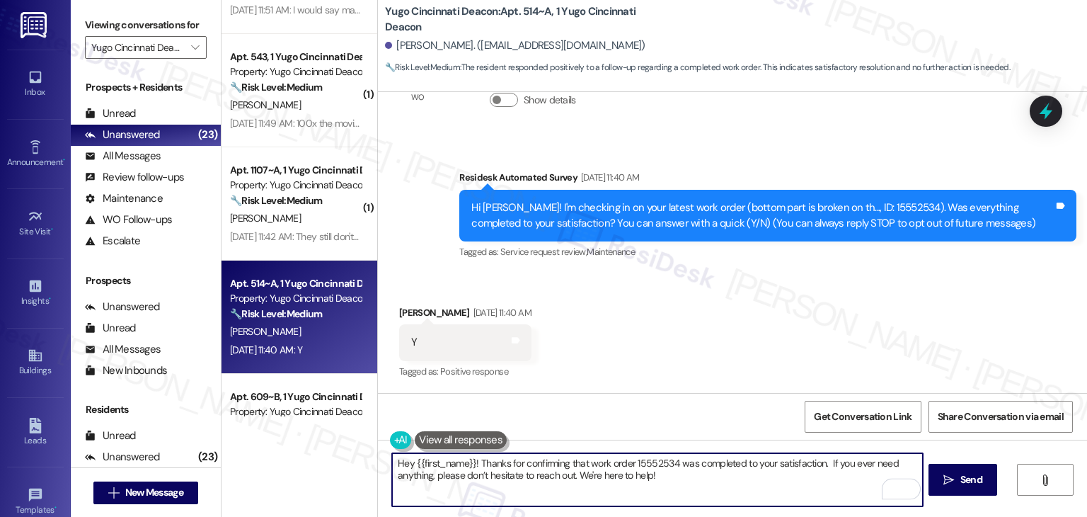
type textarea "Hey {{first_name}}! Thanks for confirming that work order 15552534 was complete…"
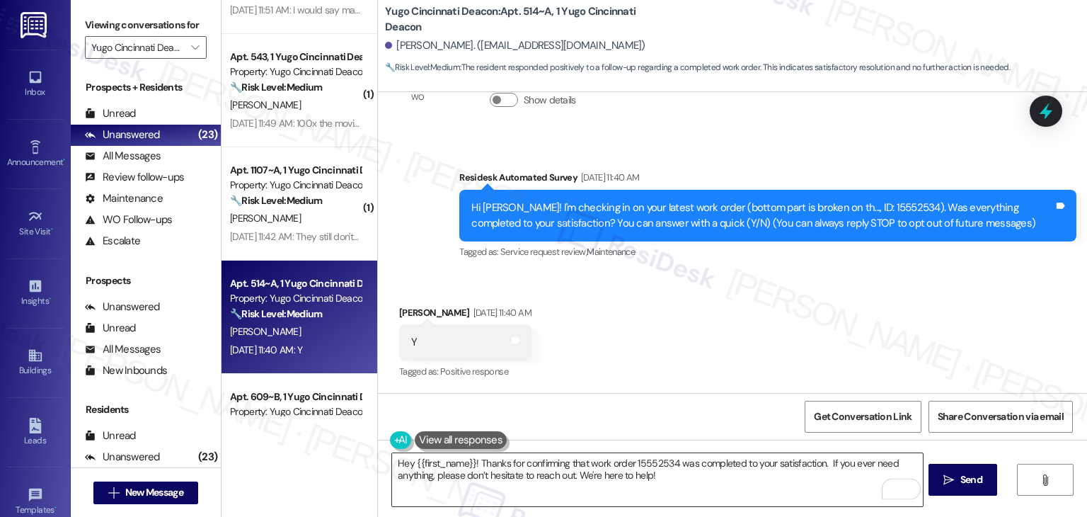
click at [745, 474] on textarea "Hey {{first_name}}! Thanks for confirming that work order 15552534 was complete…" at bounding box center [657, 479] width 530 height 53
click at [955, 476] on span " Send" at bounding box center [963, 479] width 45 height 15
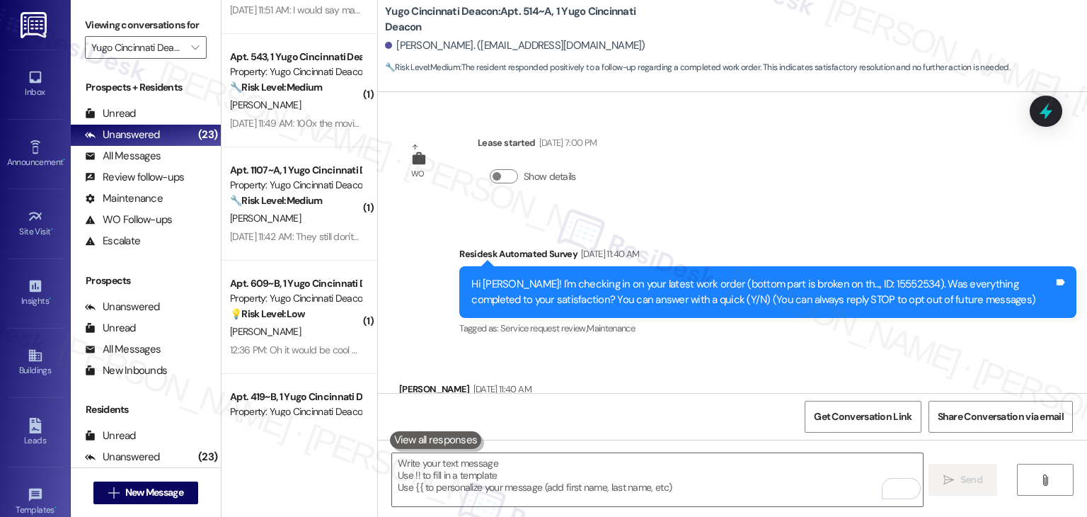
scroll to position [190, 0]
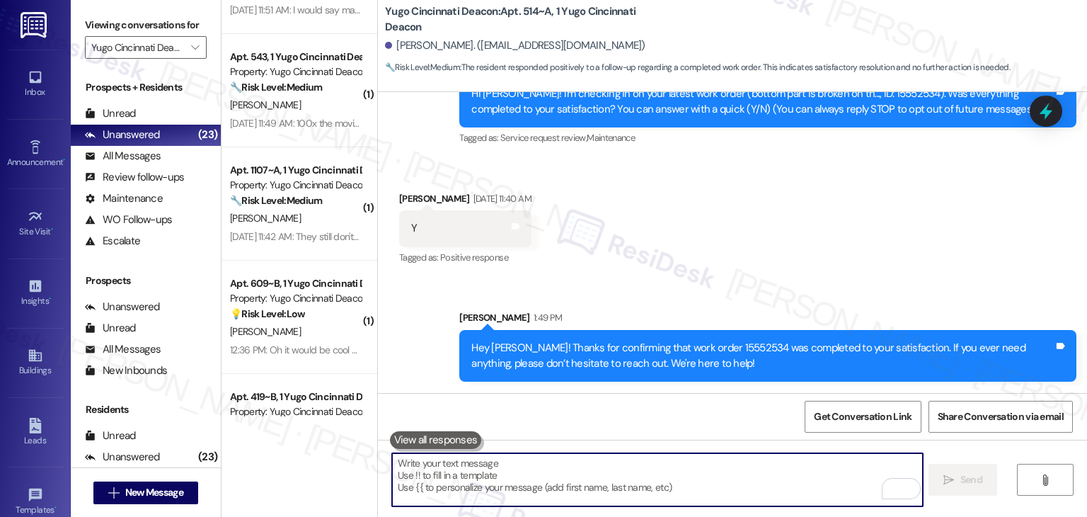
click at [501, 467] on textarea "To enrich screen reader interactions, please activate Accessibility in Grammarl…" at bounding box center [657, 479] width 530 height 53
paste textarea "We're eager to know if {{property}} has met your expectations. Your feedback is…"
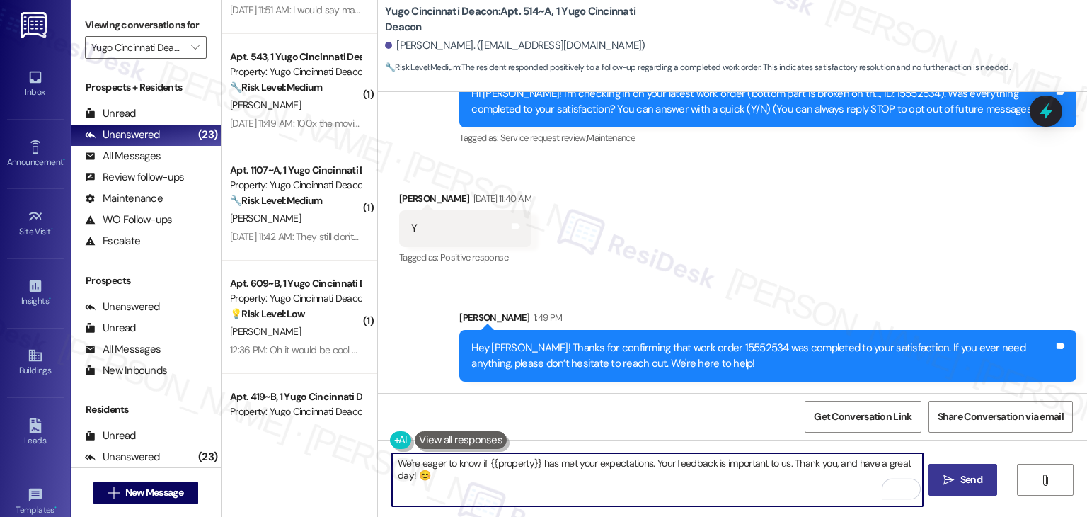
type textarea "We're eager to know if {{property}} has met your expectations. Your feedback is…"
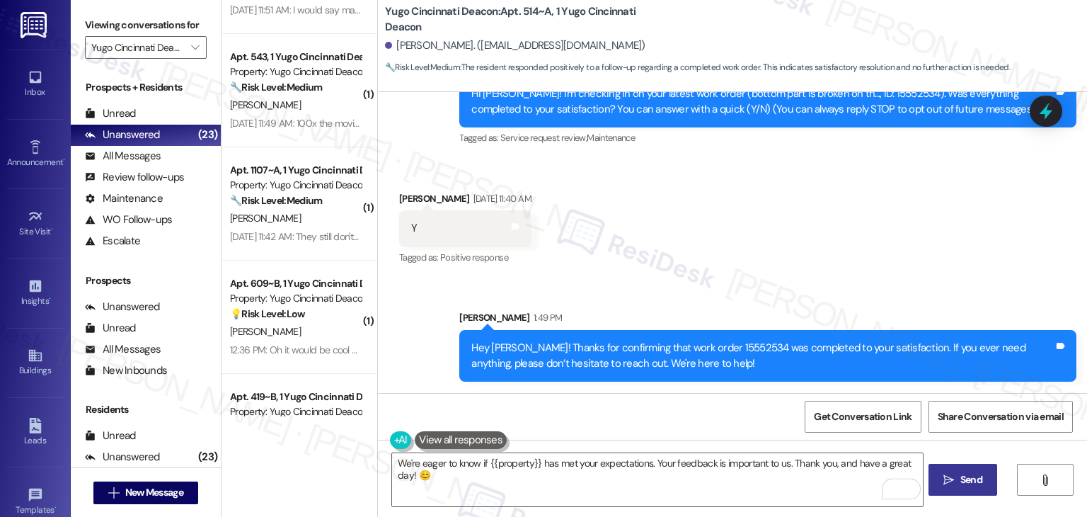
click at [967, 486] on span "Send" at bounding box center [972, 479] width 22 height 15
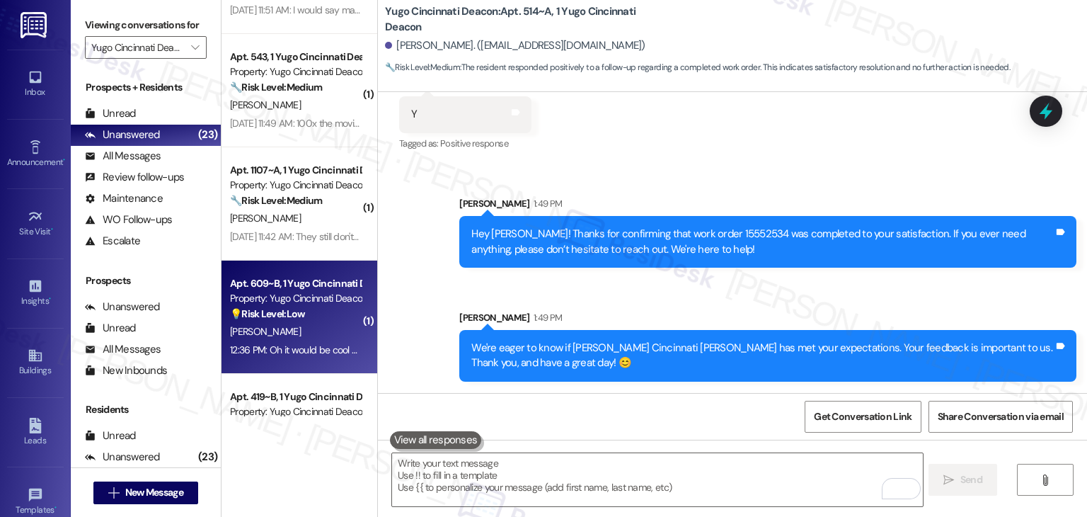
scroll to position [1368, 0]
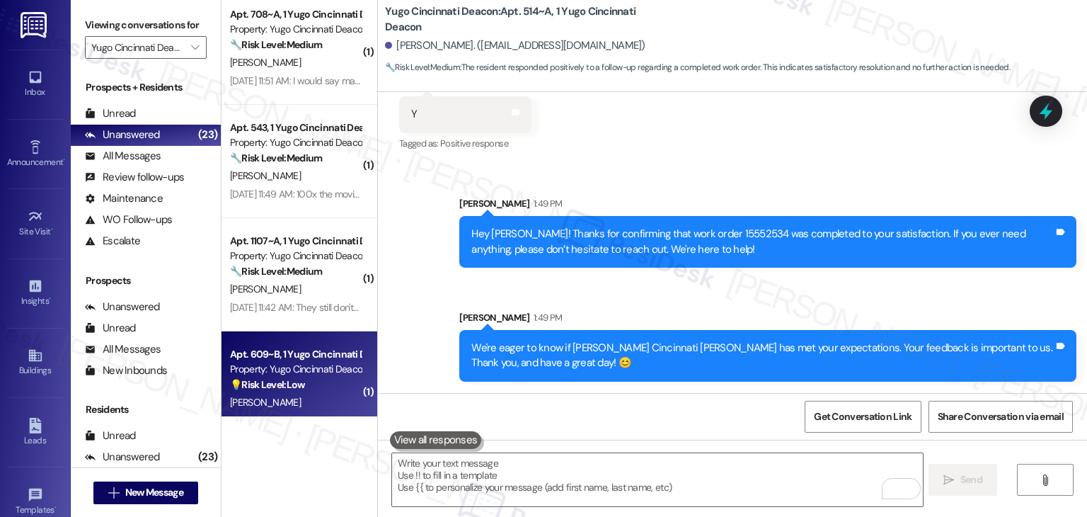
click at [331, 343] on div "Apt. 609~B, 1 Yugo Cincinnati Deacon Property: Yugo Cincinnati Deacon 💡 Risk Le…" at bounding box center [300, 387] width 156 height 113
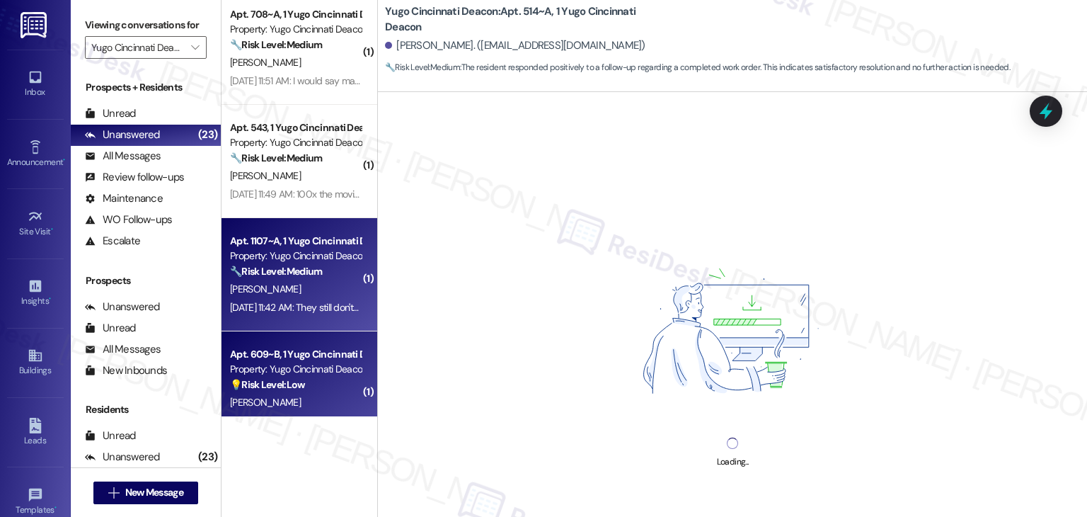
click at [331, 310] on div "Aug 22, 2025 at 11:42 AM: They still don't go down all the way but they don't b…" at bounding box center [582, 307] width 705 height 13
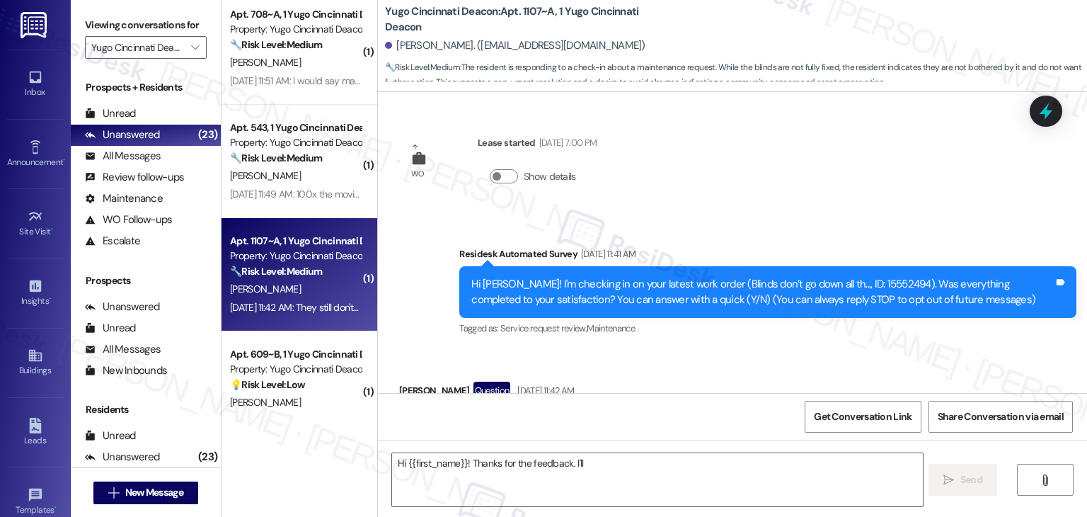
scroll to position [94, 0]
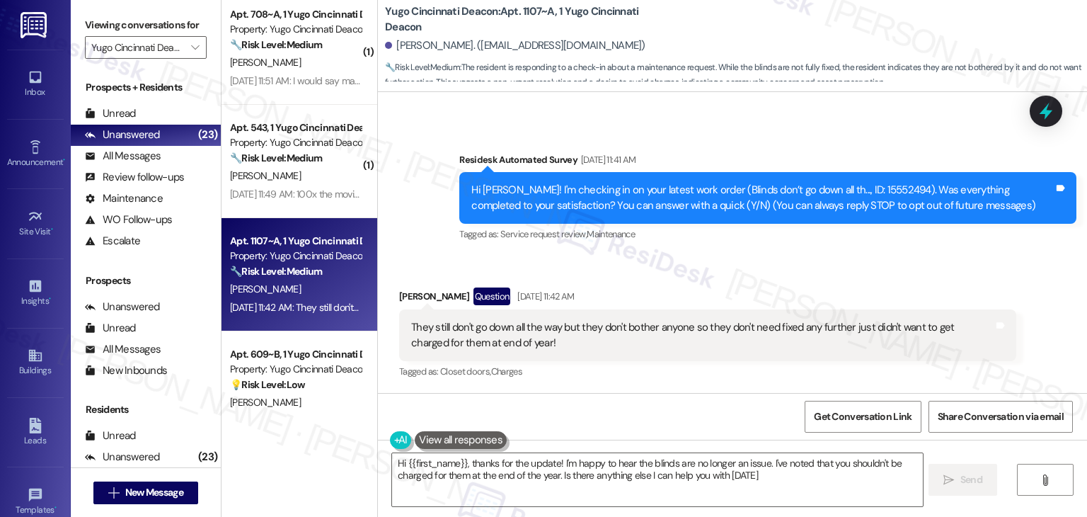
type textarea "Hi {{first_name}}, thanks for the update! I'm happy to hear the blinds are no l…"
click at [640, 377] on div "Tagged as: Closet doors , Click to highlight conversations about Closet doors C…" at bounding box center [707, 371] width 617 height 21
click at [1053, 113] on icon at bounding box center [1046, 111] width 24 height 24
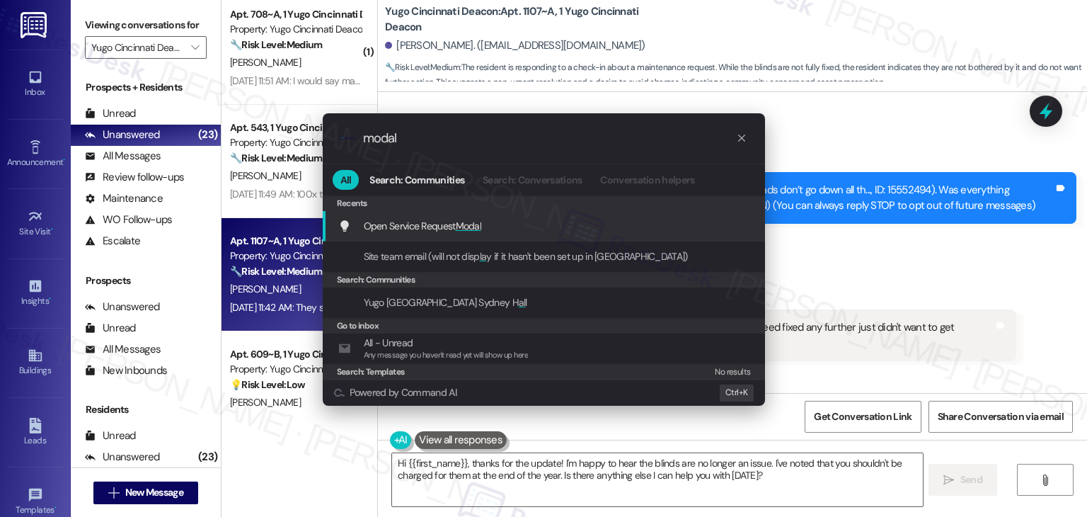
click at [462, 214] on div "Open Service Request Modal Add shortcut" at bounding box center [544, 226] width 442 height 30
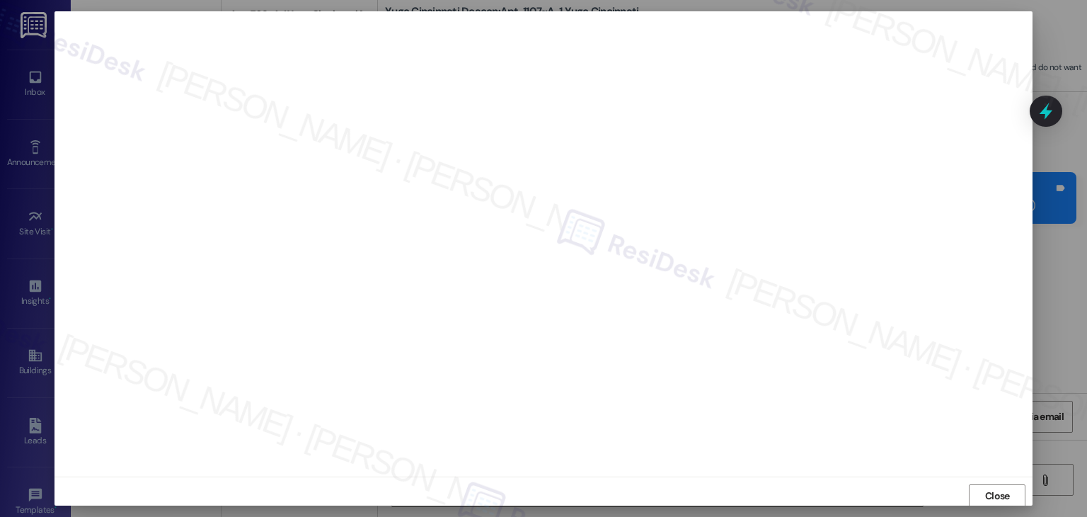
scroll to position [1, 0]
click at [1000, 498] on span "Close" at bounding box center [997, 495] width 25 height 15
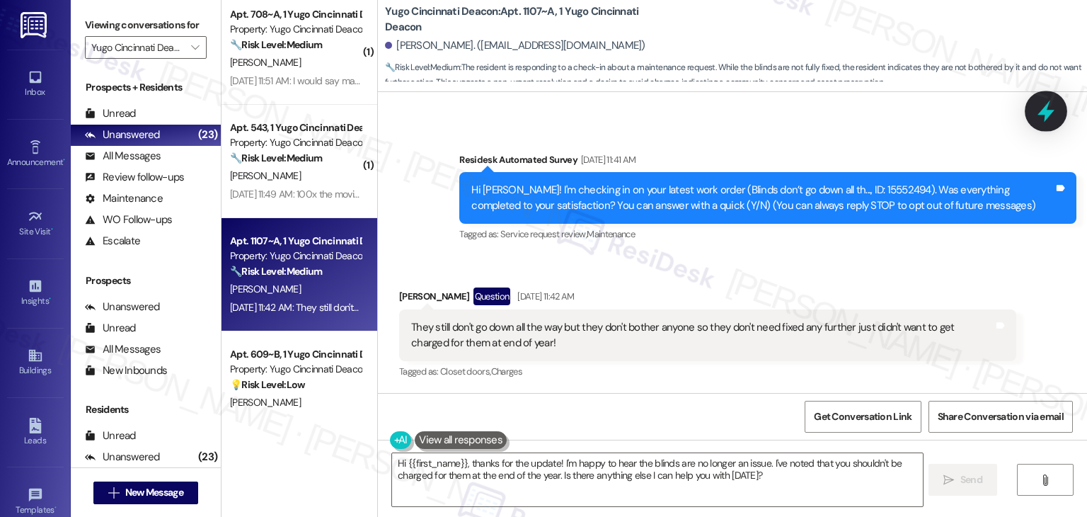
click at [1043, 109] on icon at bounding box center [1046, 112] width 17 height 22
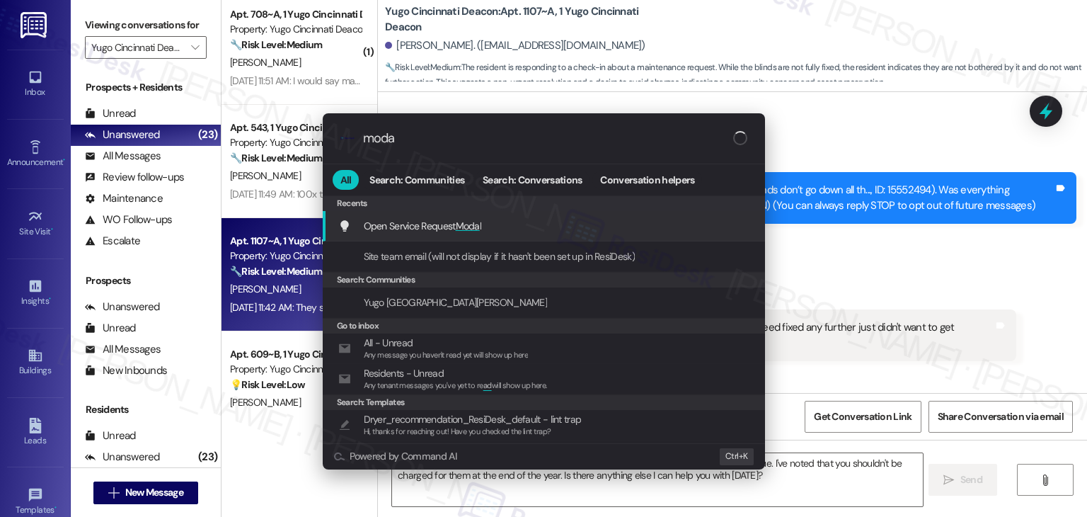
type input "modal"
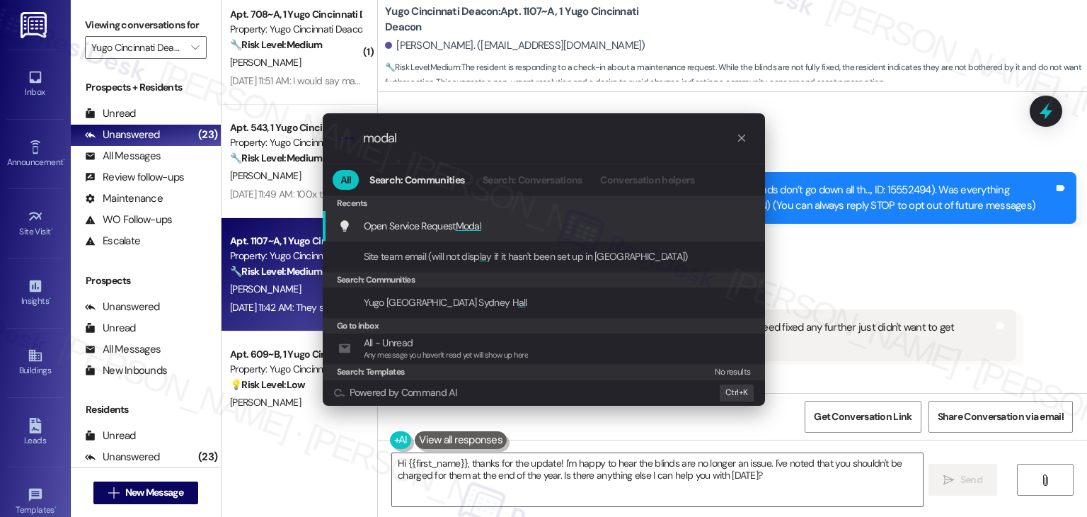
click at [503, 225] on div "Open Service Request Modal Add shortcut" at bounding box center [545, 226] width 414 height 16
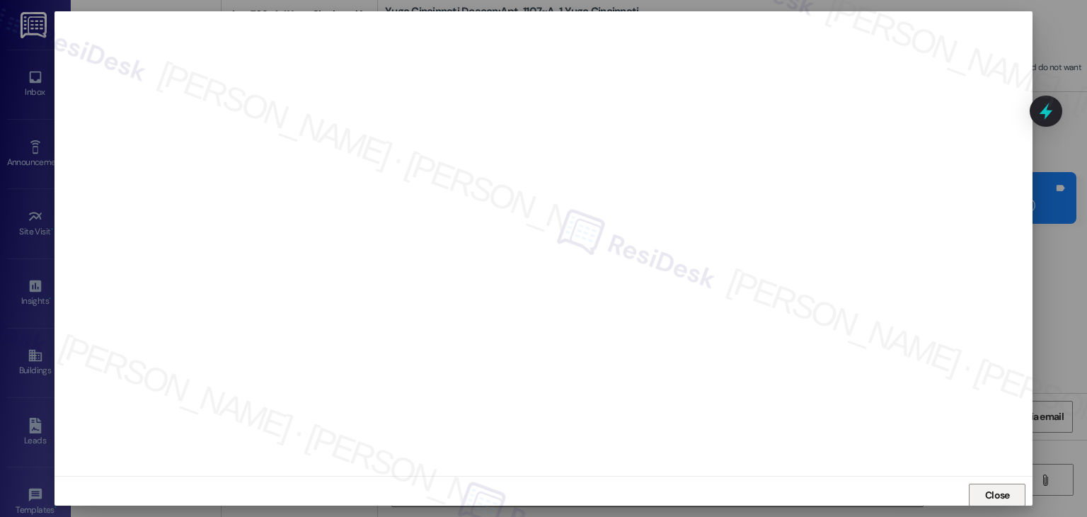
click at [995, 495] on span "Close" at bounding box center [997, 495] width 25 height 15
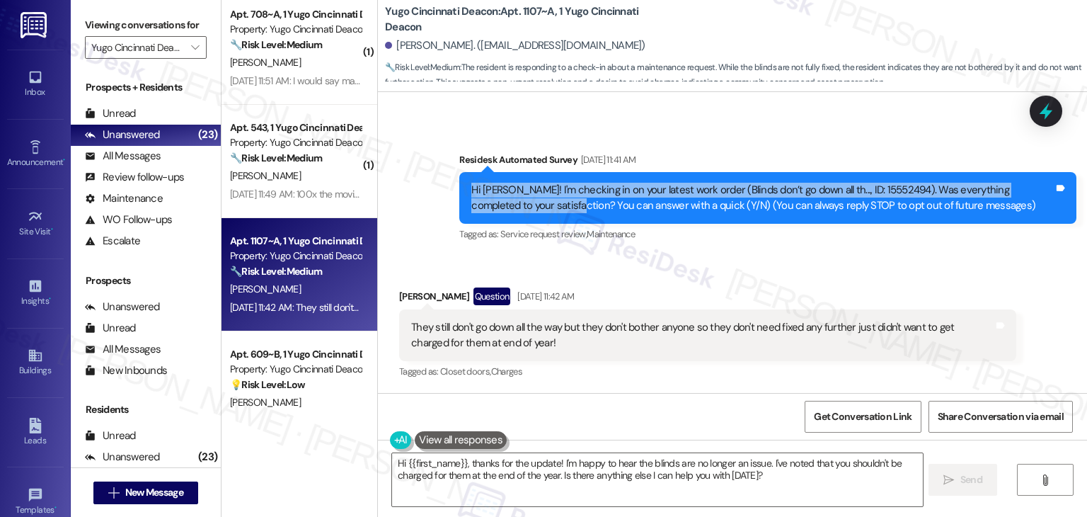
drag, startPoint x: 521, startPoint y: 208, endPoint x: 439, endPoint y: 191, distance: 83.9
click at [439, 191] on div "Survey, sent via SMS Residesk Automated Survey Aug 22, 2025 at 11:41 AM Hi Aubr…" at bounding box center [732, 187] width 709 height 134
copy div "Hi Aubrey! I'm checking in on your latest work order (Blinds don’t go down all …"
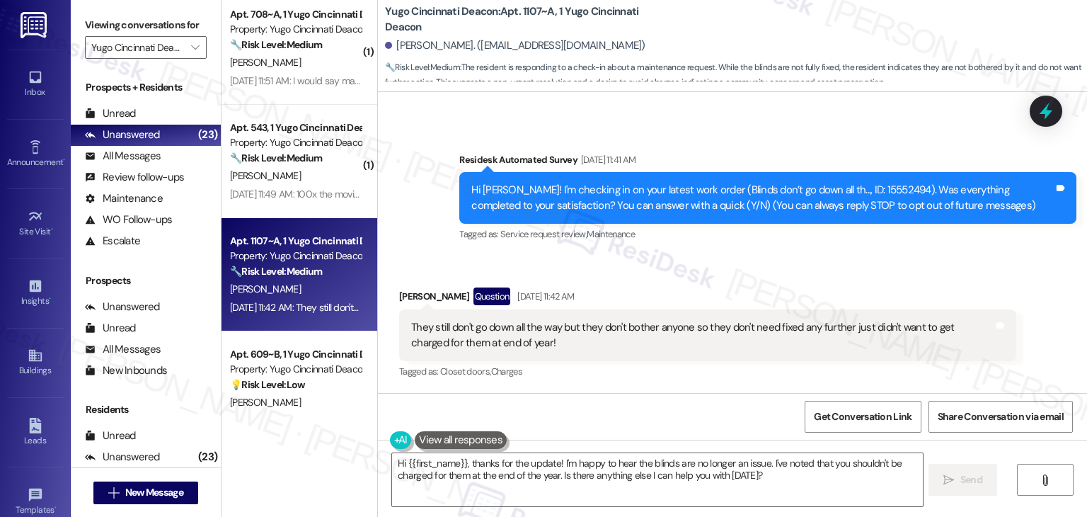
click at [473, 355] on div "They still don't go down all the way but they don't bother anyone so they don't…" at bounding box center [707, 335] width 617 height 52
click at [475, 348] on div "They still don't go down all the way but they don't bother anyone so they don't…" at bounding box center [702, 335] width 583 height 30
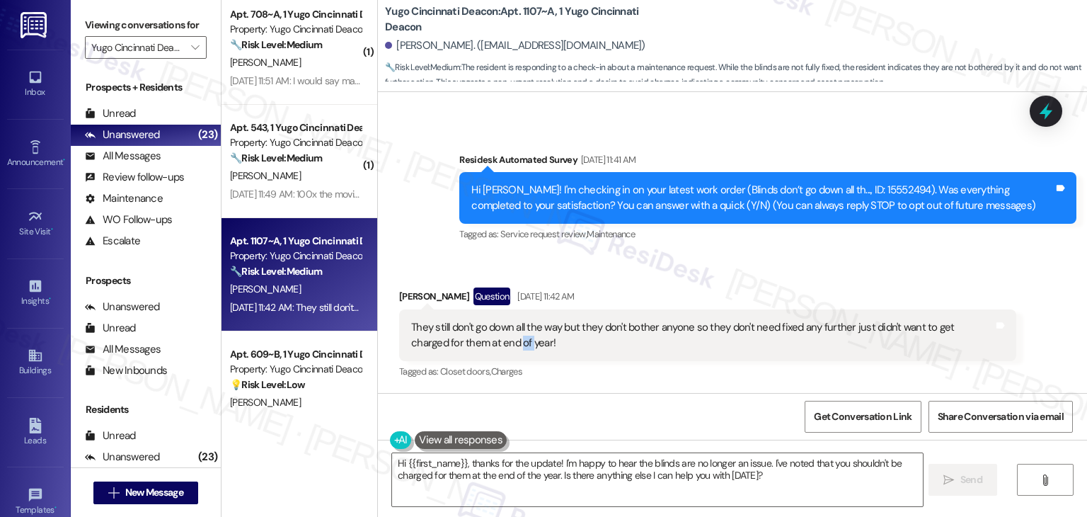
click at [475, 348] on div "They still don't go down all the way but they don't bother anyone so they don't…" at bounding box center [702, 335] width 583 height 30
click at [479, 337] on div "They still don't go down all the way but they don't bother anyone so they don't…" at bounding box center [702, 335] width 583 height 30
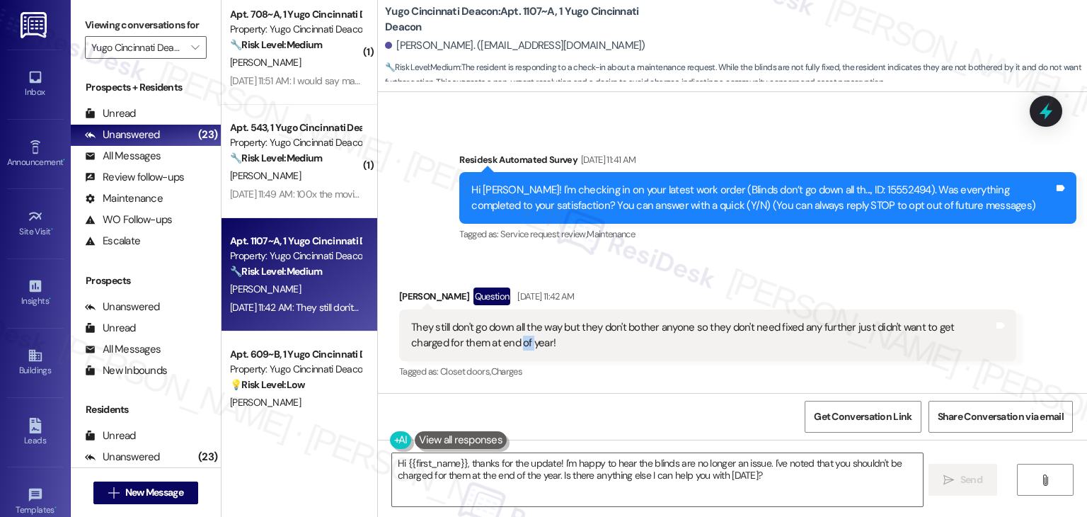
click at [479, 337] on div "They still don't go down all the way but they don't bother anyone so they don't…" at bounding box center [702, 335] width 583 height 30
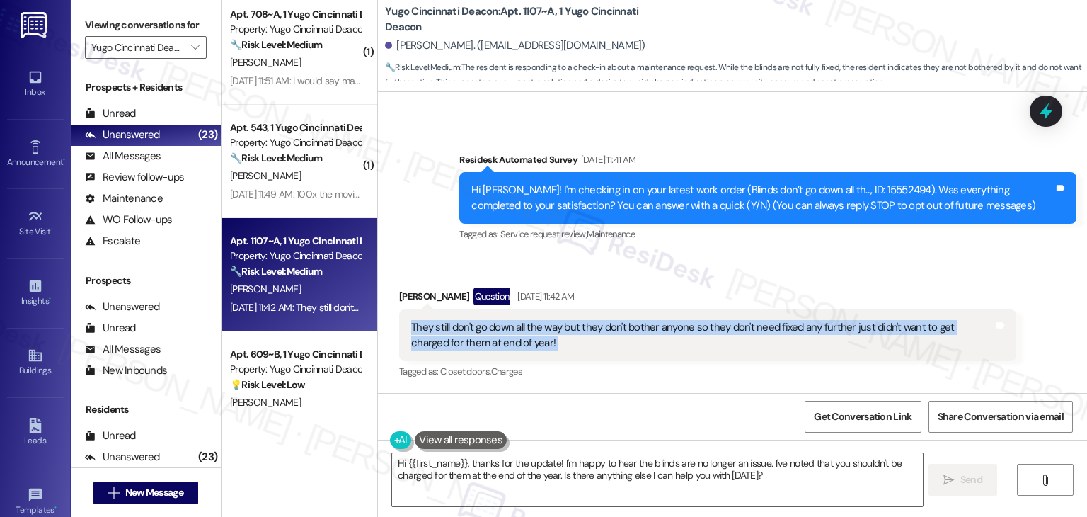
copy div "They still don't go down all the way but they don't bother anyone so they don't…"
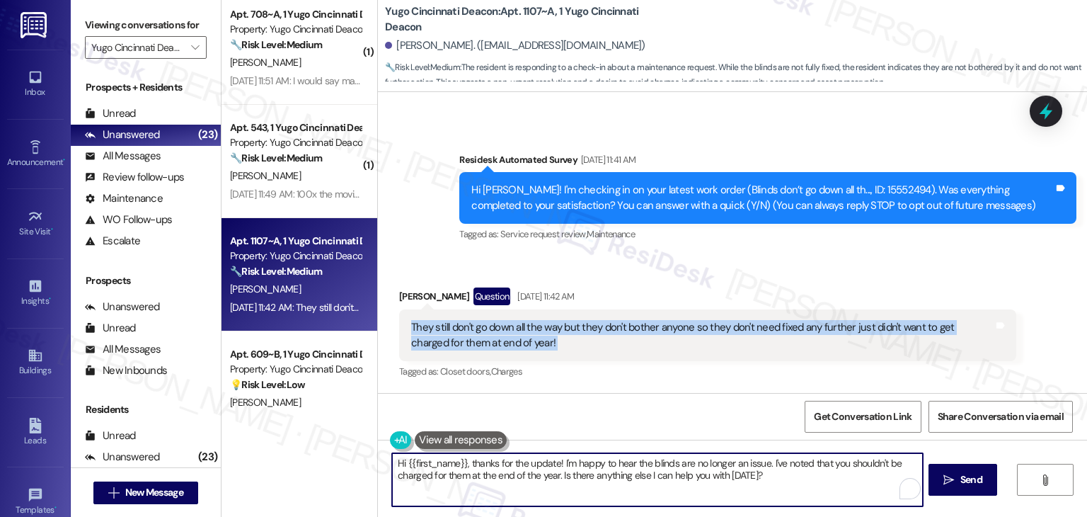
click at [637, 462] on textarea "Hi {{first_name}}, thanks for the update! I'm happy to hear the blinds are no l…" at bounding box center [657, 479] width 530 height 53
paste textarea "Aubrey, thanks for the update! I understand the blinds still don’t go down all …"
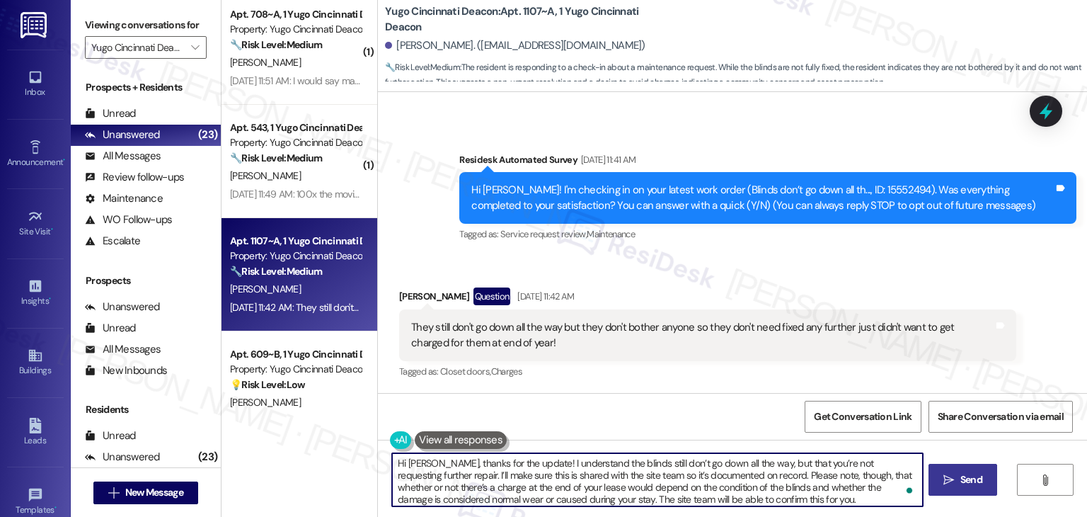
type textarea "Hi Aubrey, thanks for the update! I understand the blinds still don’t go down a…"
click at [970, 481] on span "Send" at bounding box center [972, 479] width 22 height 15
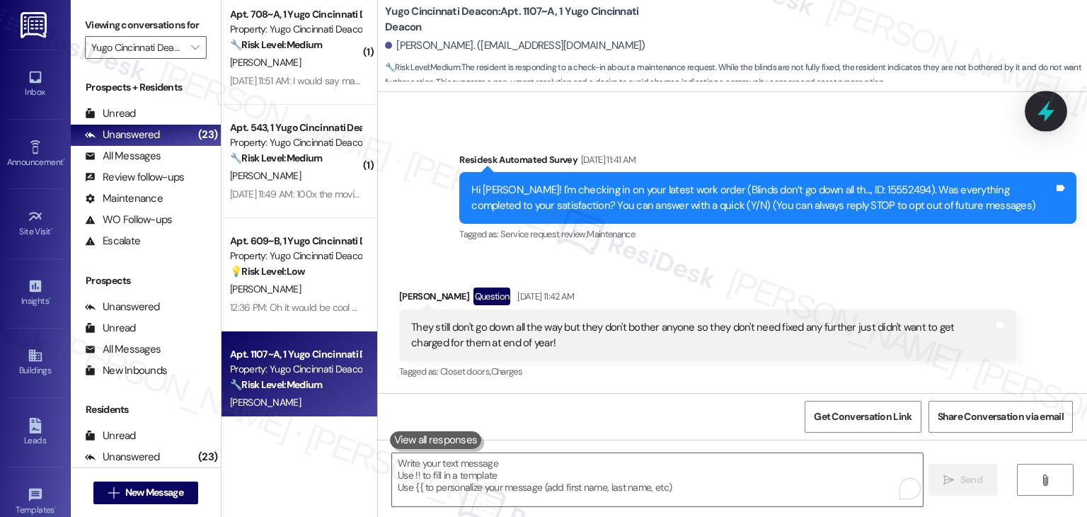
click at [1052, 114] on icon at bounding box center [1046, 111] width 24 height 24
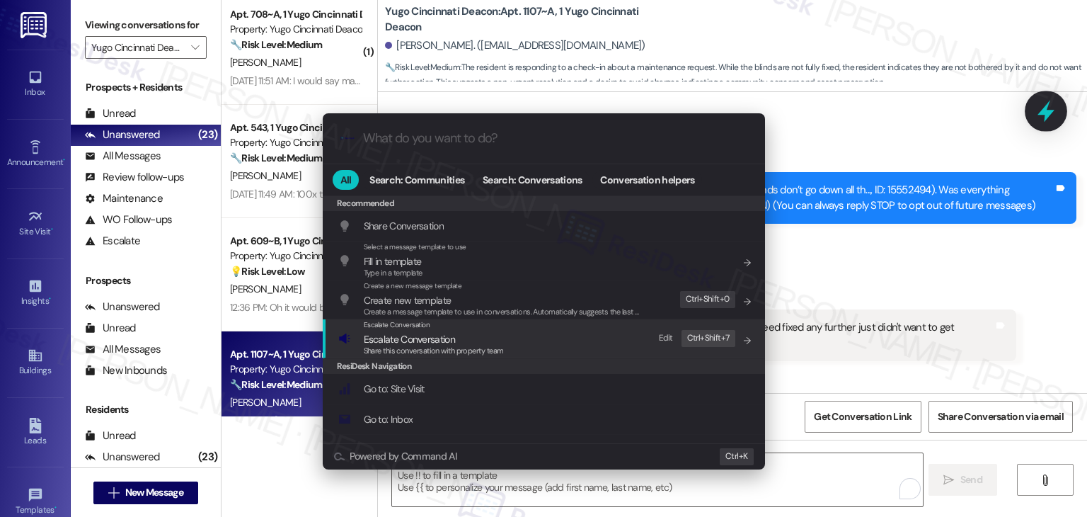
scroll to position [239, 0]
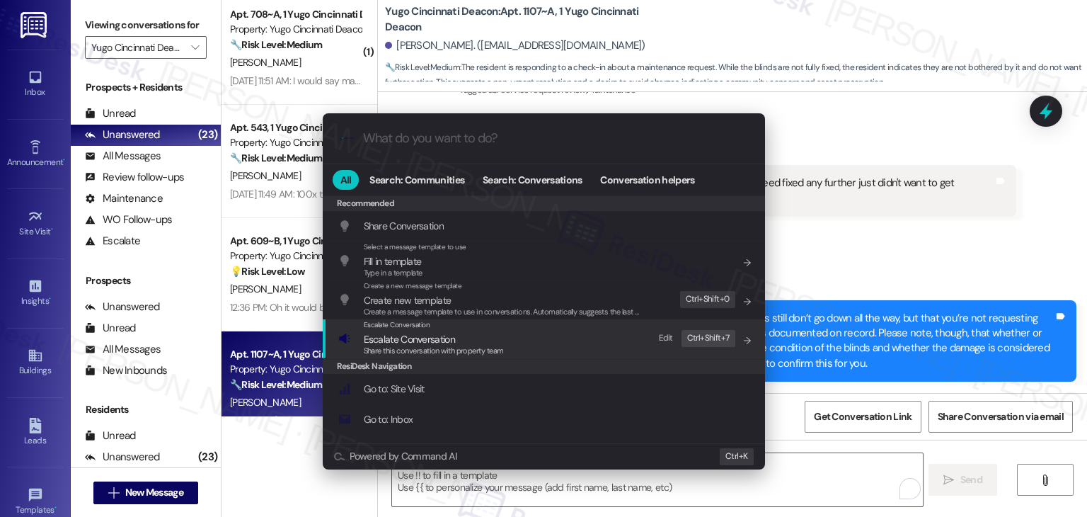
click at [425, 349] on span "Share this conversation with property team" at bounding box center [434, 350] width 140 height 10
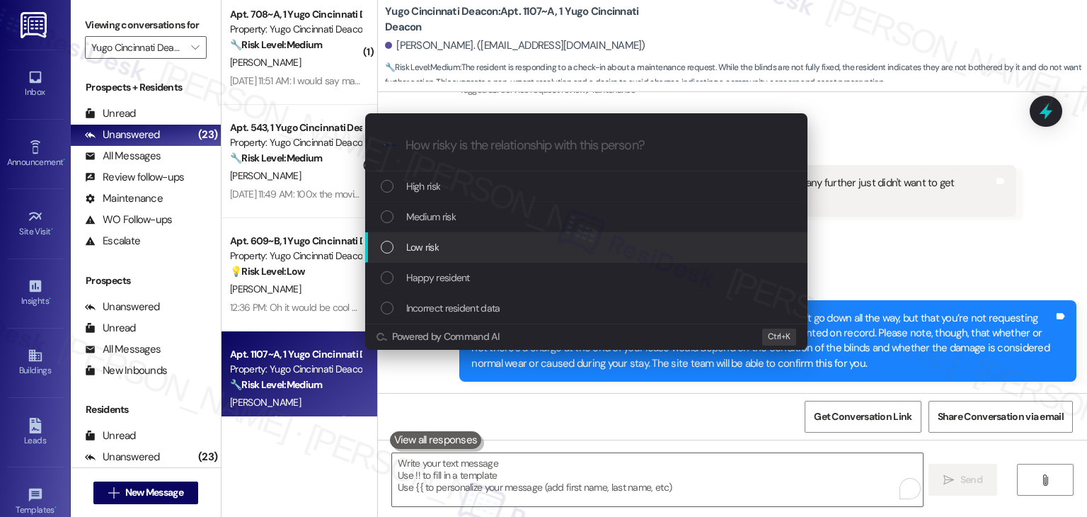
click at [388, 248] on div "List of options" at bounding box center [387, 247] width 13 height 13
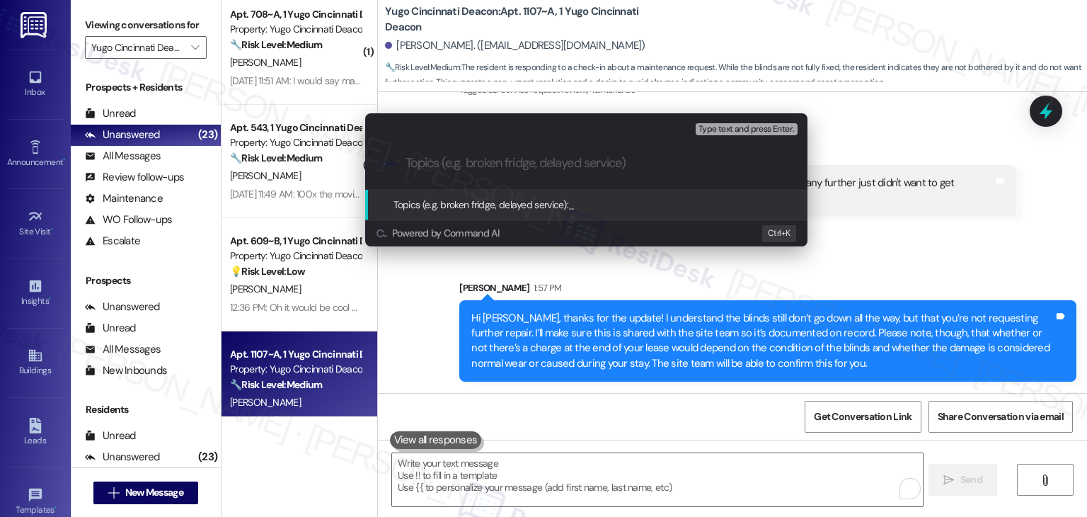
paste input "Blinds Not Fully Functional - WO #15552494"
type input "Blinds Not Fully Functional - WO #15552494"
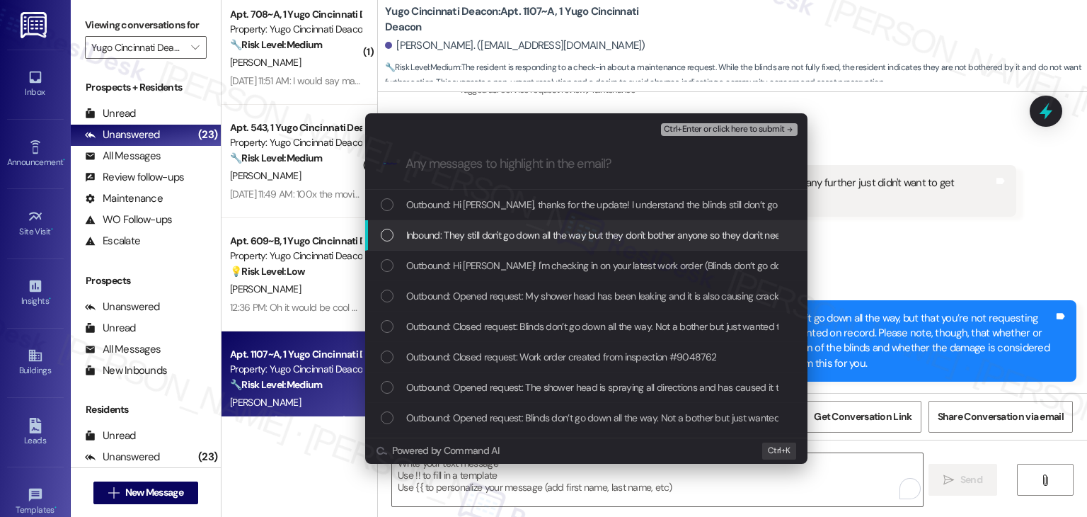
click at [385, 239] on div "List of options" at bounding box center [387, 235] width 13 height 13
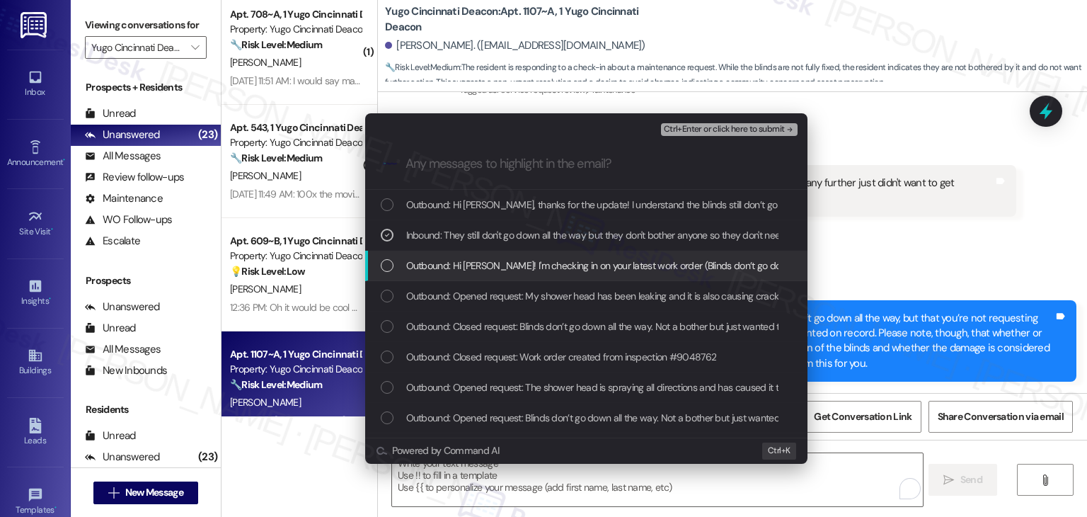
click at [391, 265] on div "List of options" at bounding box center [387, 265] width 13 height 13
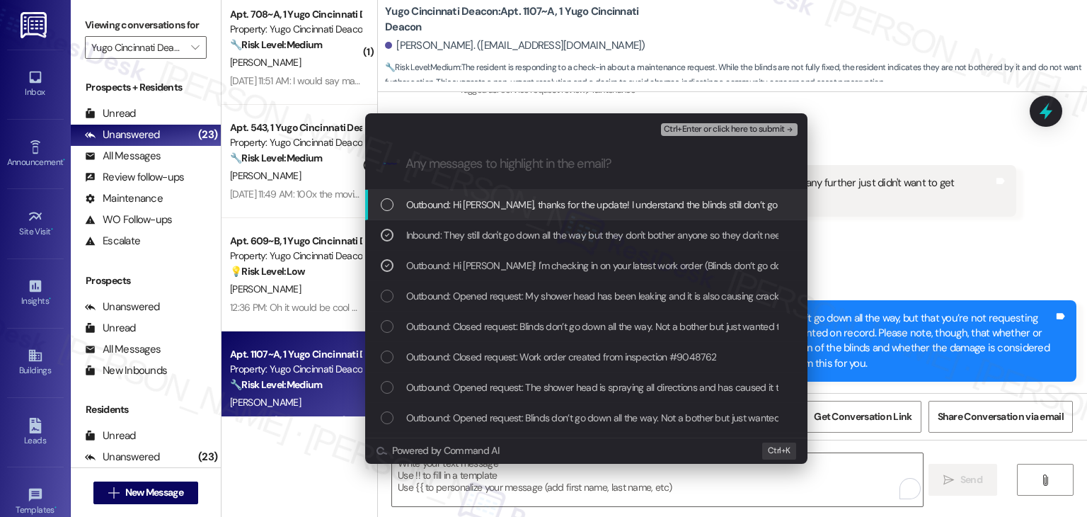
click at [752, 129] on span "Ctrl+Enter or click here to submit" at bounding box center [724, 130] width 121 height 10
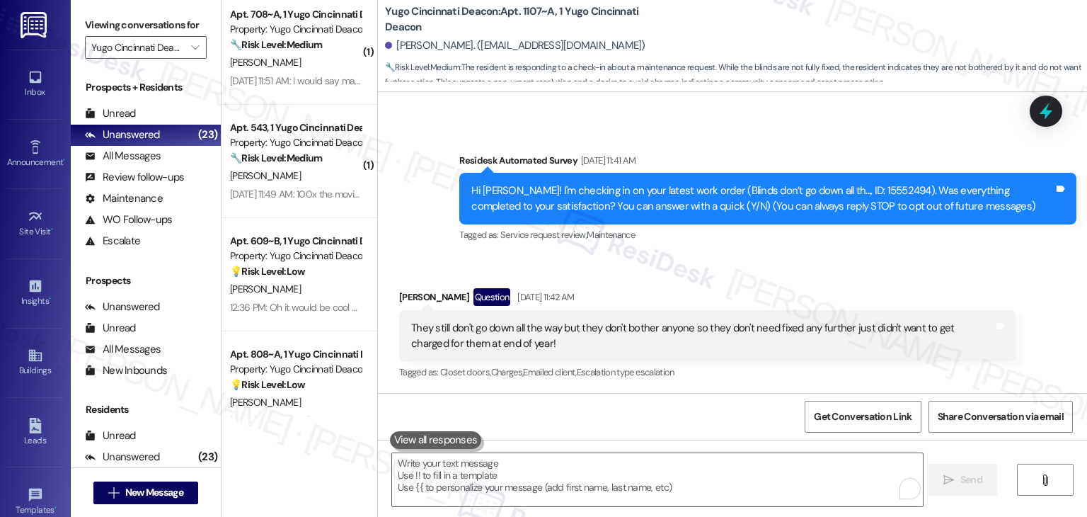
scroll to position [1226, 0]
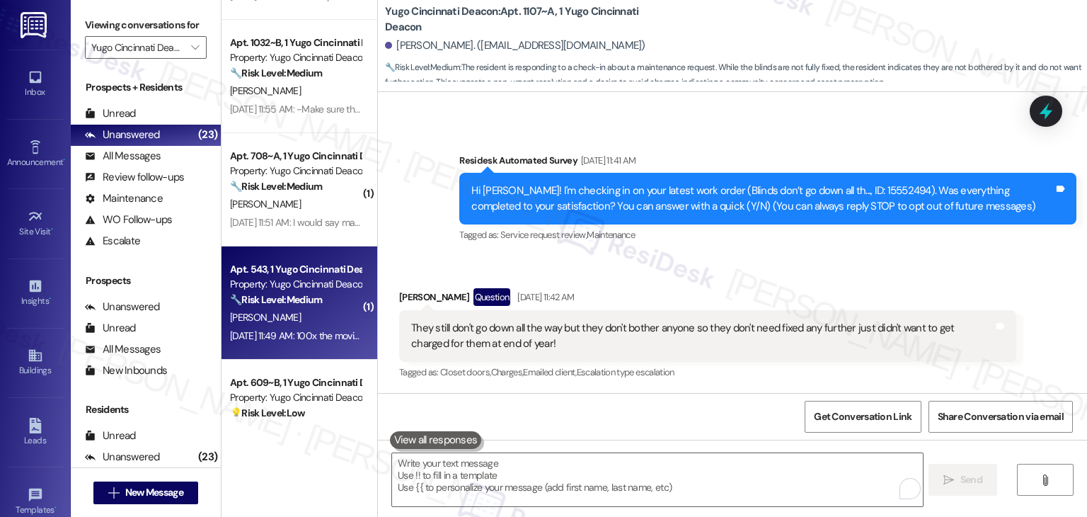
click at [282, 311] on div "[PERSON_NAME]" at bounding box center [296, 318] width 134 height 18
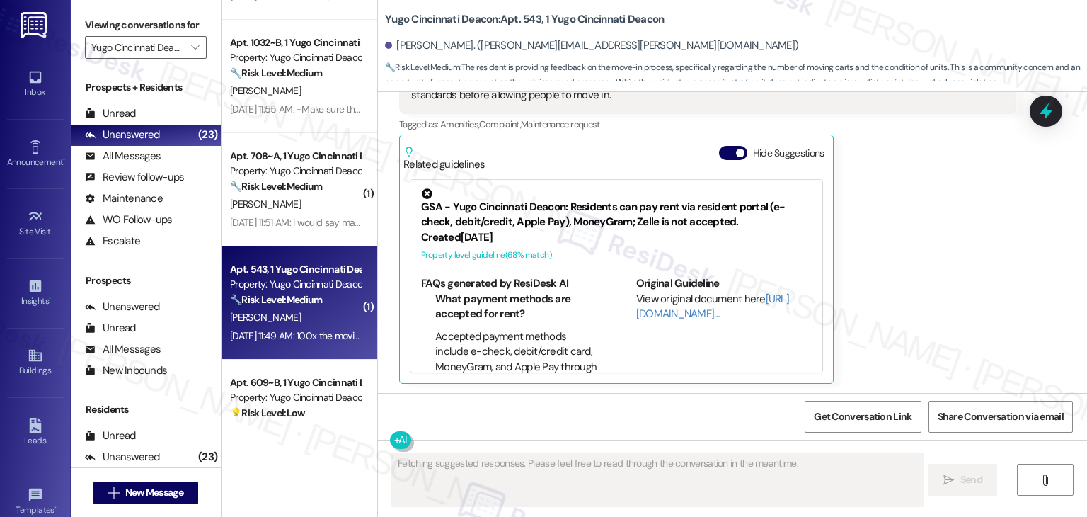
scroll to position [734, 0]
click at [719, 152] on button "Hide Suggestions" at bounding box center [733, 152] width 28 height 14
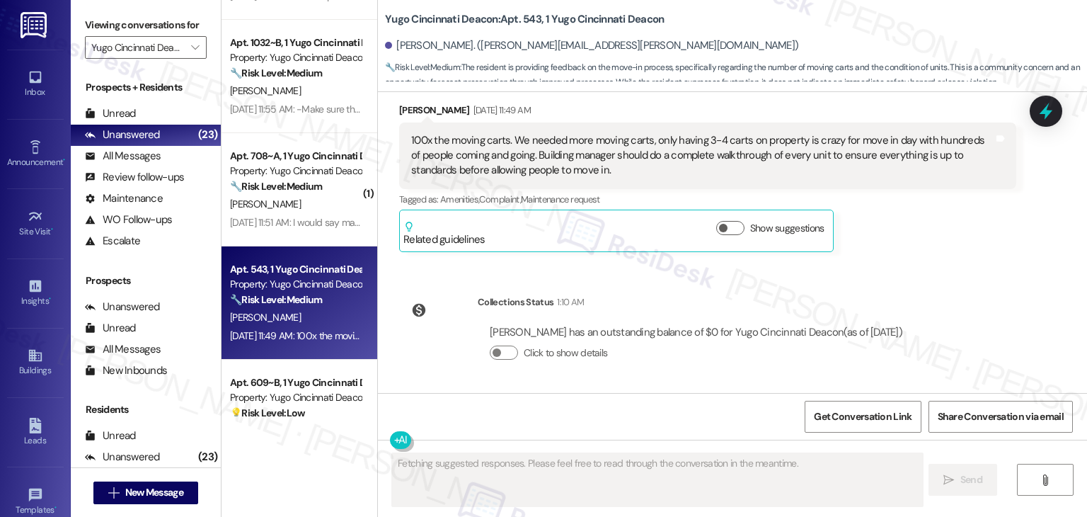
scroll to position [658, 0]
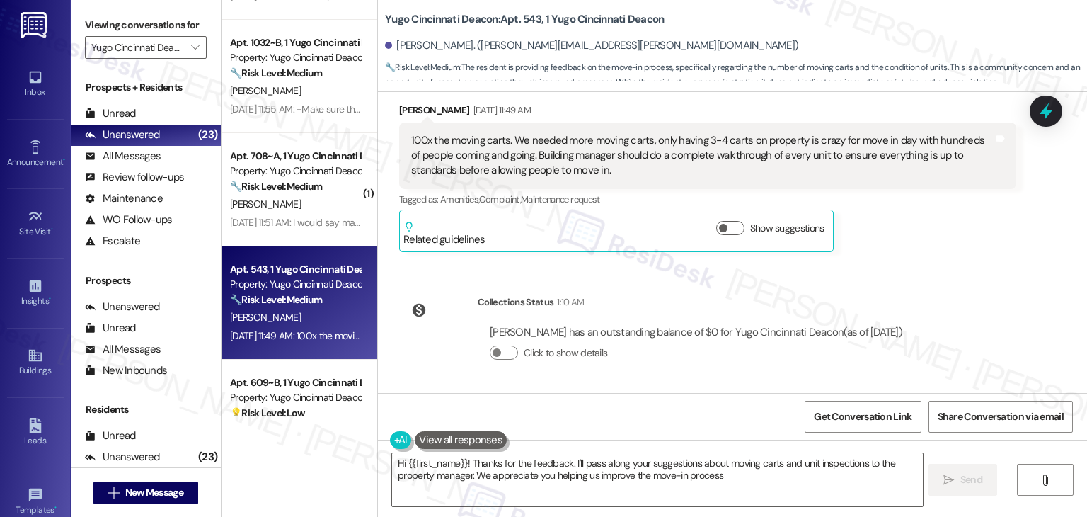
type textarea "Hi {{first_name}}! Thanks for the feedback. I'll pass along your suggestions ab…"
click at [932, 255] on div "Received via SMS Hailey Buhrlage Aug 22, 2025 at 11:49 AM 100x the moving carts…" at bounding box center [708, 177] width 638 height 171
click at [932, 251] on div "Hailey Buhrlage Aug 22, 2025 at 11:49 AM 100x the moving carts. We needed more …" at bounding box center [707, 177] width 617 height 149
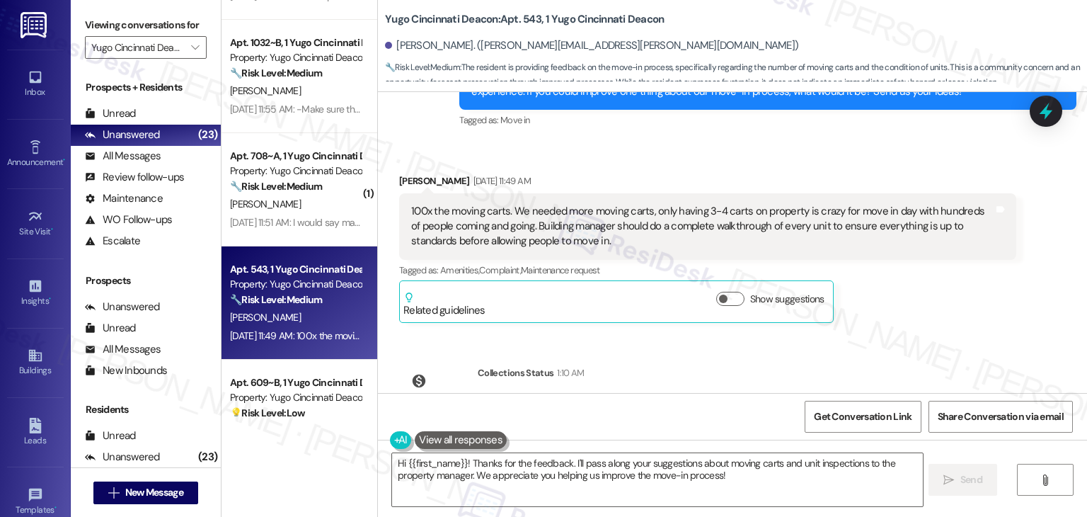
click at [915, 287] on div "Hailey Buhrlage Aug 22, 2025 at 11:49 AM 100x the moving carts. We needed more …" at bounding box center [707, 247] width 617 height 149
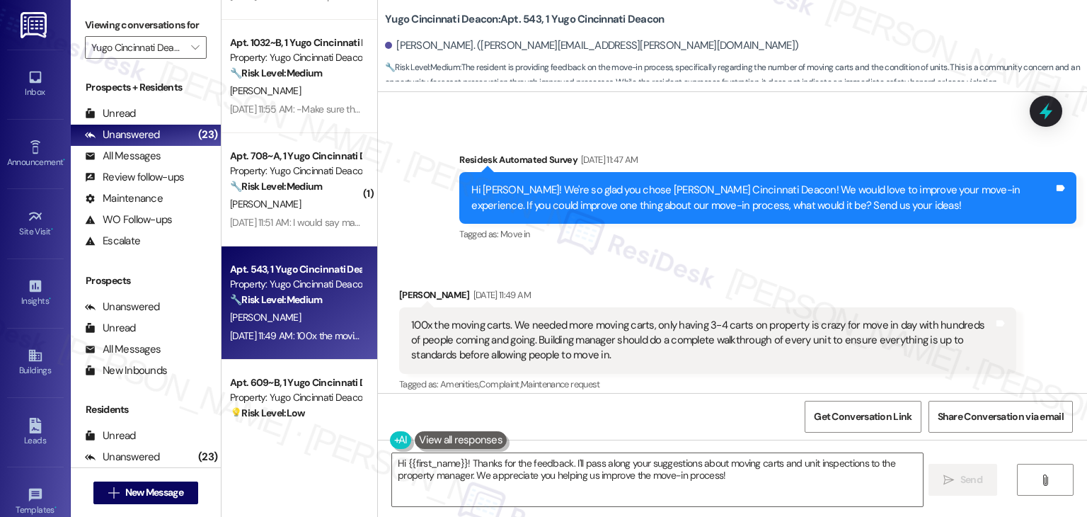
scroll to position [446, 0]
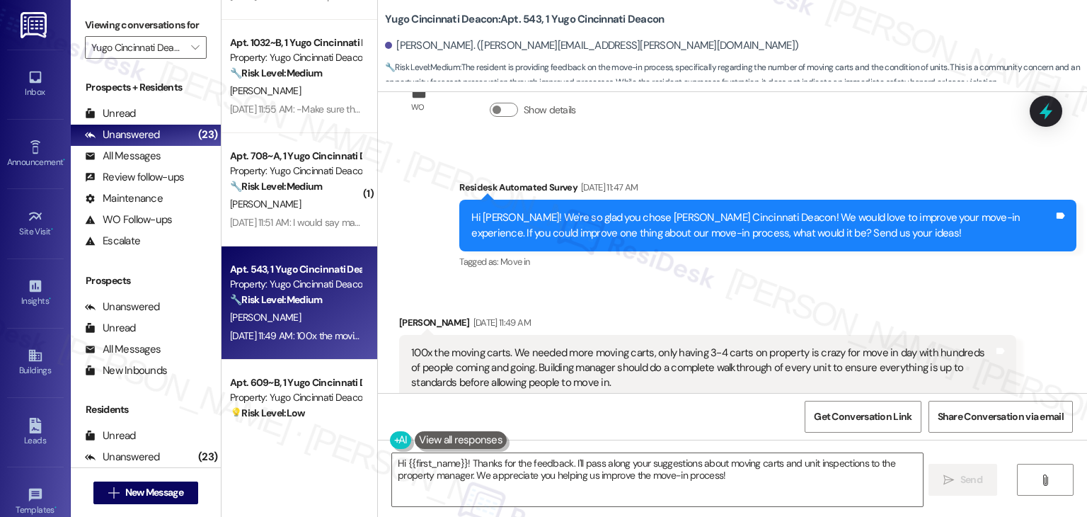
click at [773, 224] on div "Hi Hailey! We're so glad you chose Yugo Cincinnati Deacon! We would love to imp…" at bounding box center [762, 225] width 583 height 30
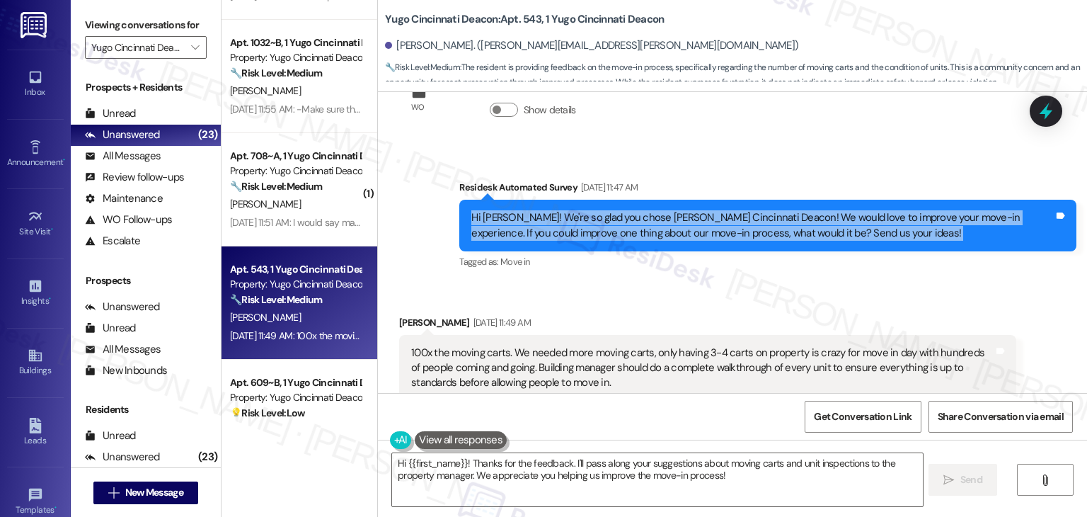
copy div "Hi Hailey! We're so glad you chose Yugo Cincinnati Deacon! We would love to imp…"
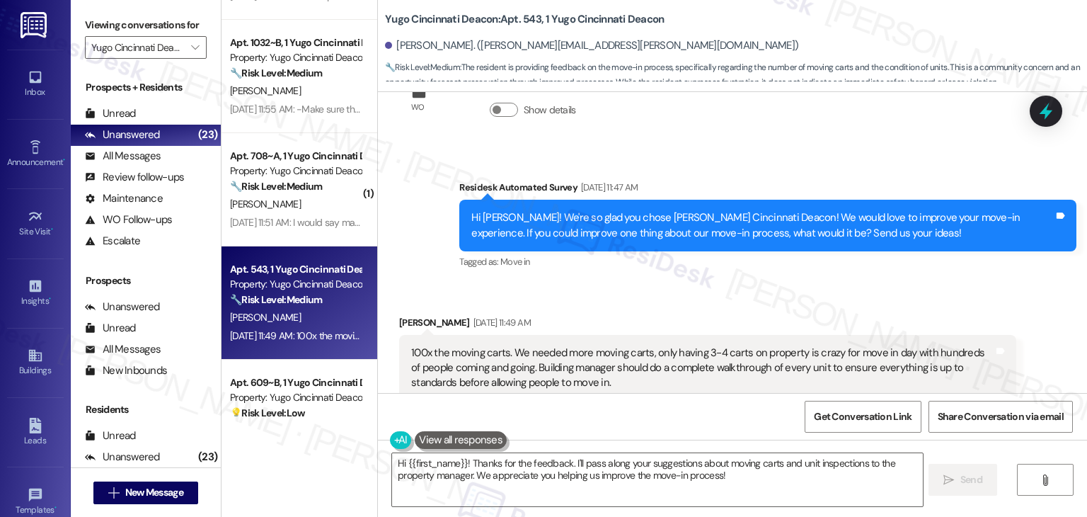
click at [566, 377] on div "100x the moving carts. We needed more moving carts, only having 3-4 carts on pr…" at bounding box center [702, 367] width 583 height 45
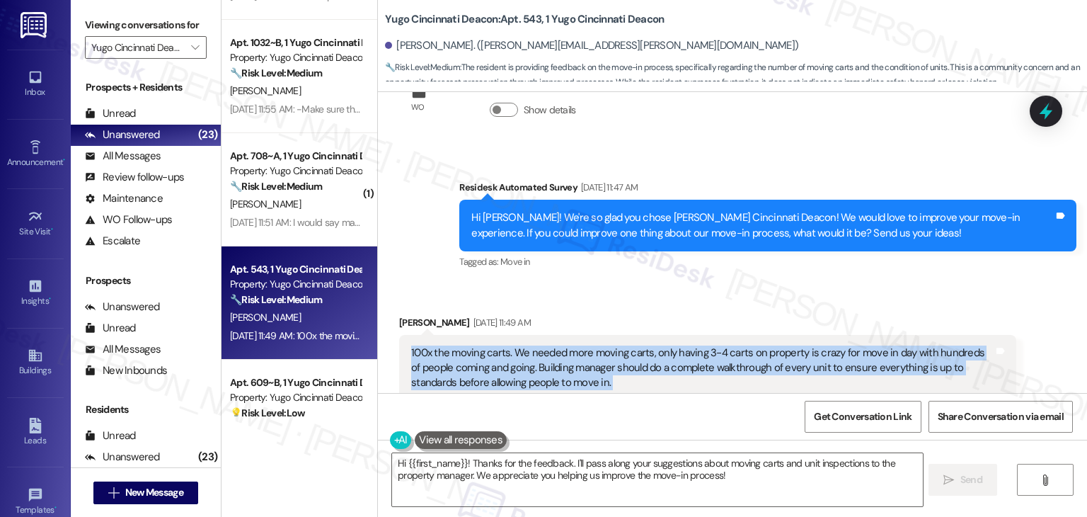
copy div "100x the moving carts. We needed more moving carts, only having 3-4 carts on pr…"
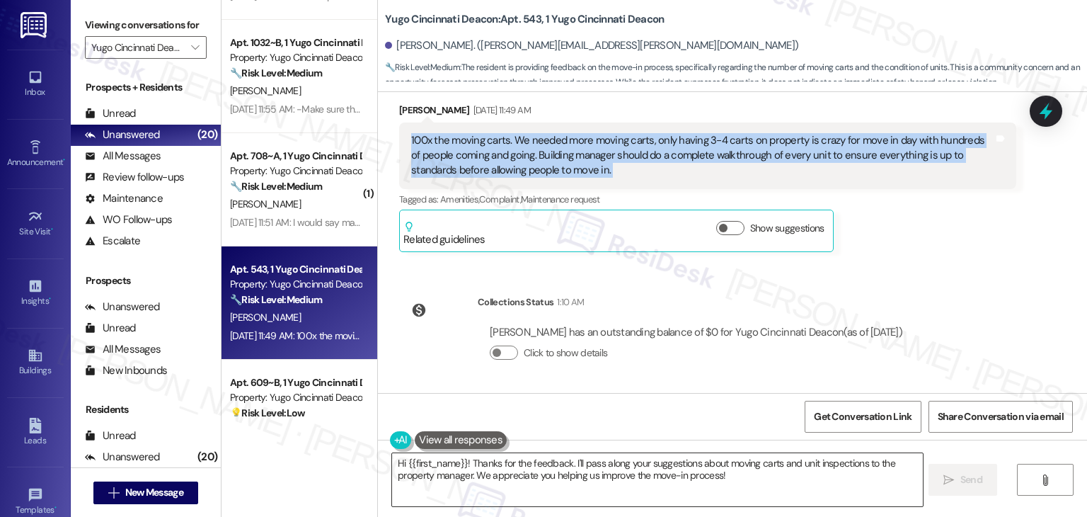
click at [642, 460] on textarea "Hi {{first_name}}! Thanks for the feedback. I'll pass along your suggestions ab…" at bounding box center [657, 479] width 530 height 53
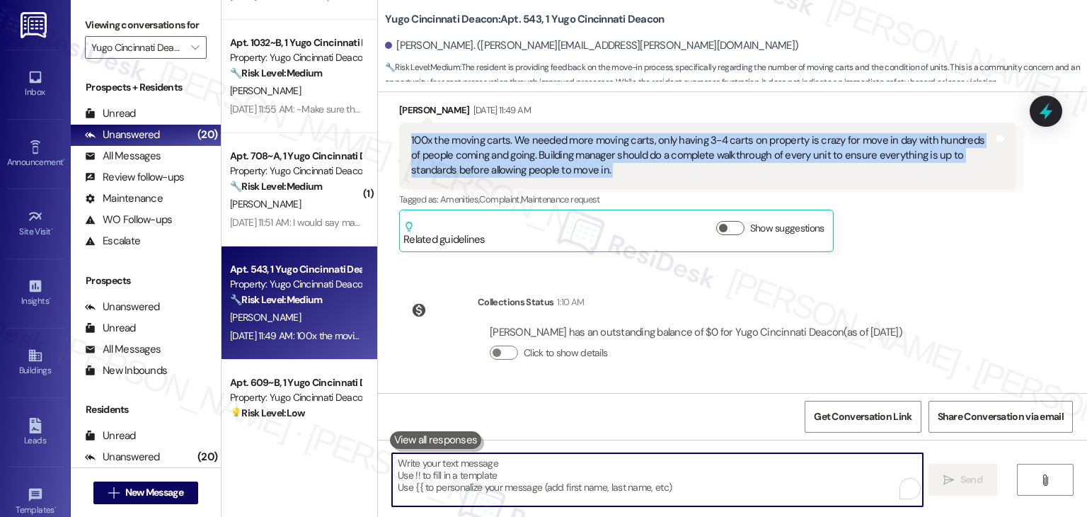
paste textarea "Hi Hailey, thank you so much for sharing your feedback! I understand how stress…"
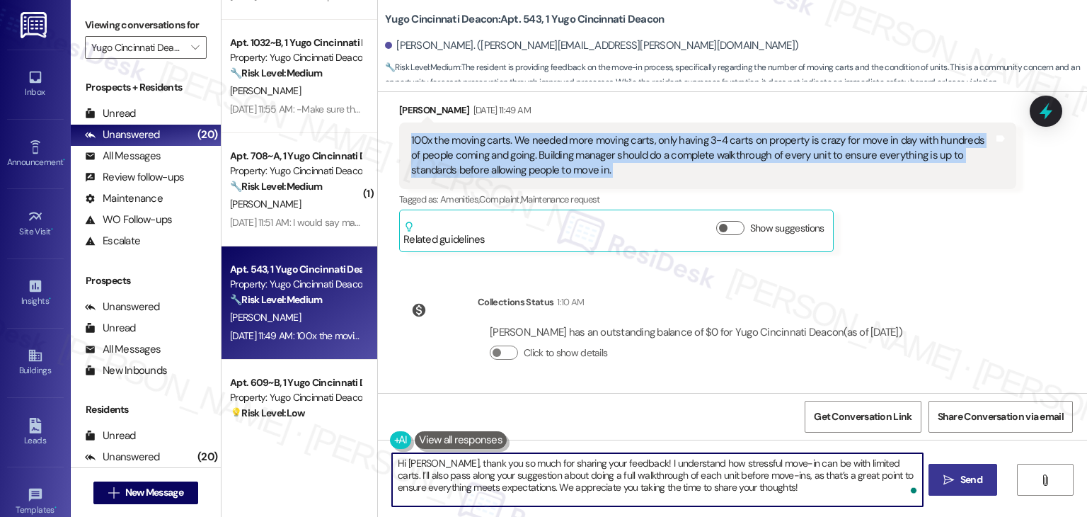
type textarea "Hi Hailey, thank you so much for sharing your feedback! I understand how stress…"
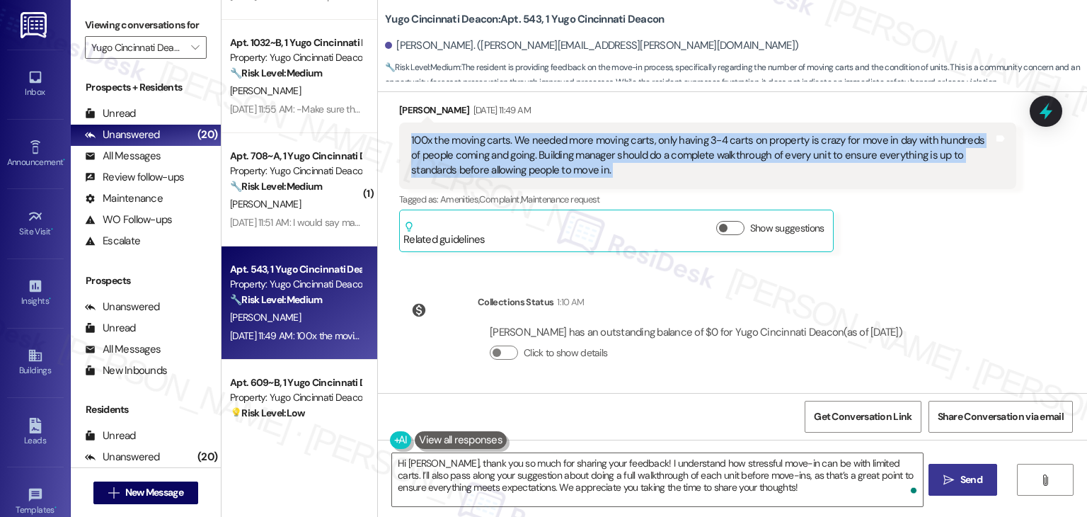
click at [944, 474] on icon "" at bounding box center [949, 479] width 11 height 11
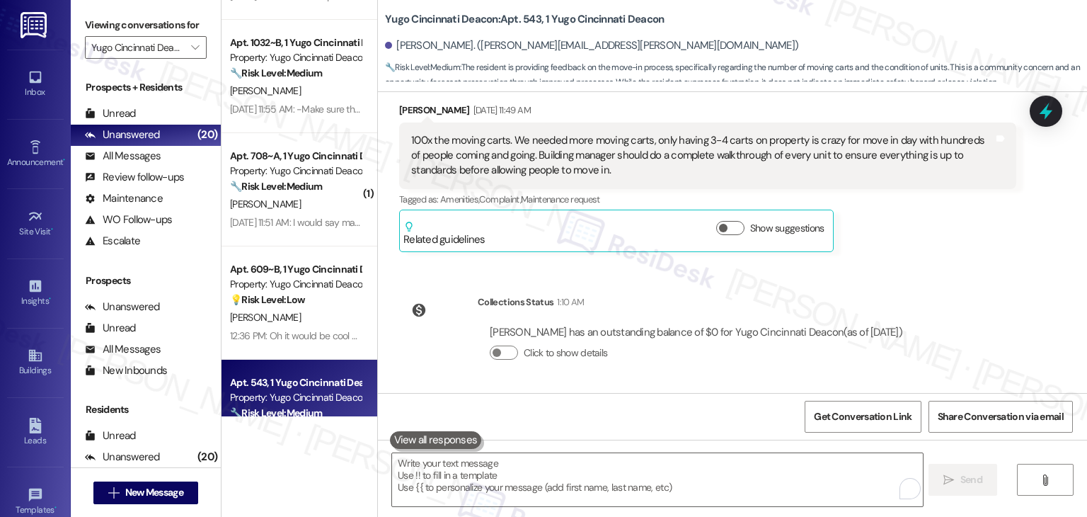
scroll to position [527, 0]
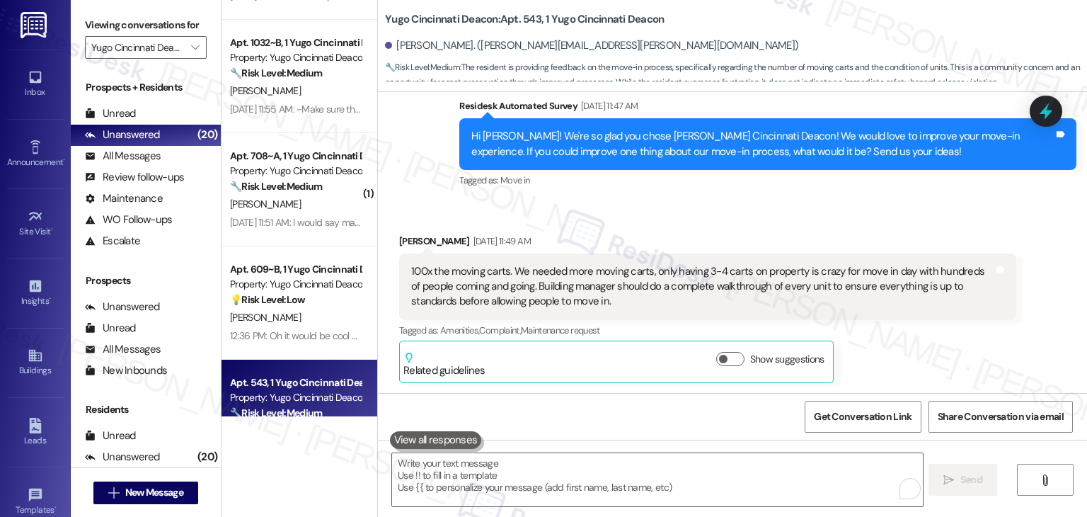
click at [852, 217] on div "Received via SMS Hailey Buhrlage Aug 22, 2025 at 11:49 AM 100x the moving carts…" at bounding box center [732, 298] width 709 height 192
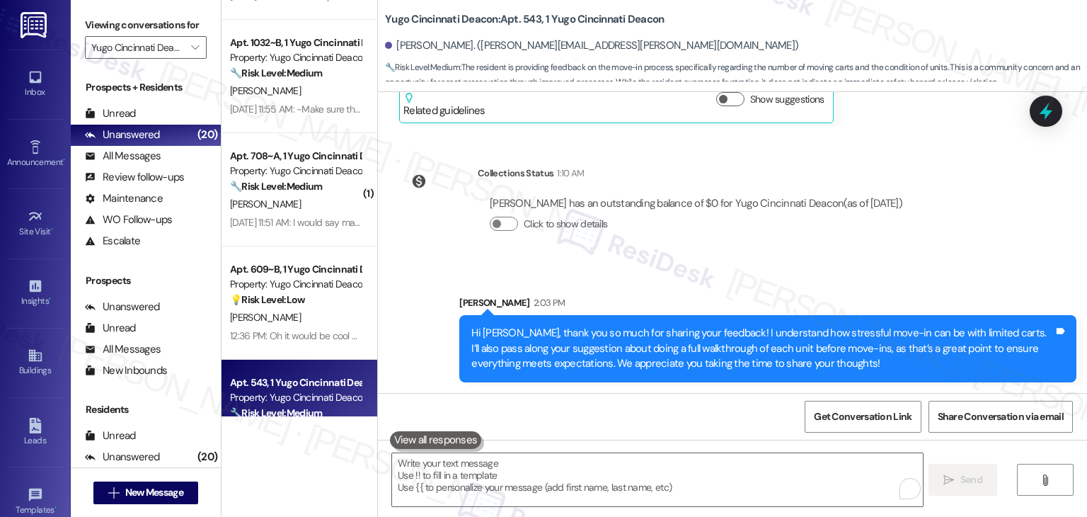
click at [966, 193] on div "Sent via SMS Sarah (ResiDesk) Jul 15, 2025 at 3:04 PM Hi Hailey! We’re so excit…" at bounding box center [732, 242] width 709 height 301
click at [1040, 108] on icon at bounding box center [1046, 111] width 24 height 24
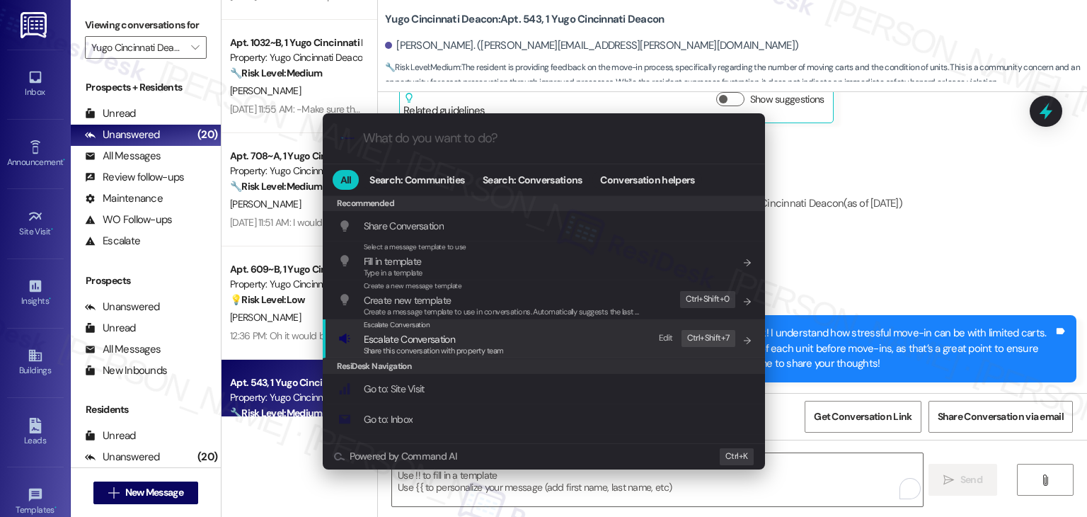
click at [424, 347] on span "Share this conversation with property team" at bounding box center [434, 350] width 140 height 10
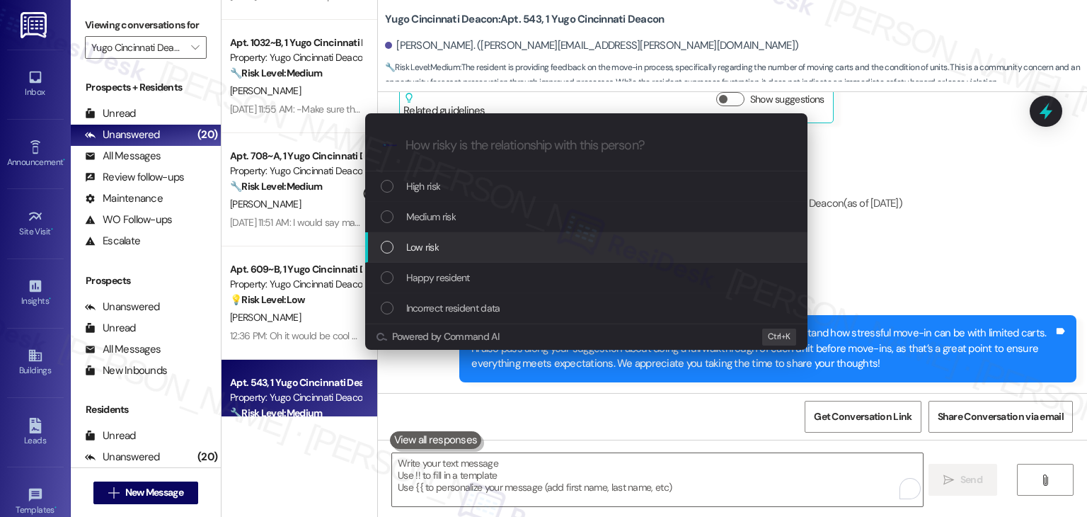
click at [386, 251] on div "List of options" at bounding box center [387, 247] width 13 height 13
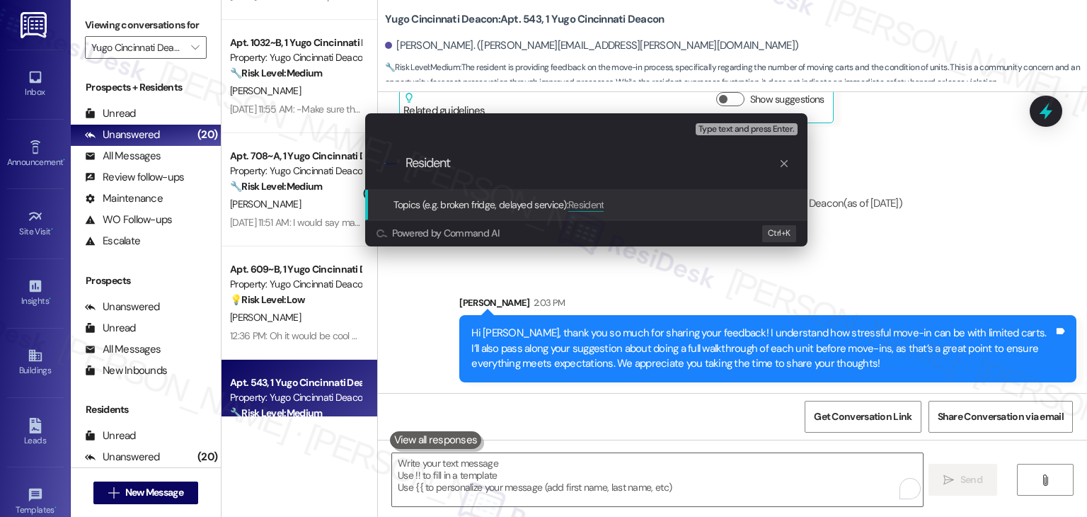
paste input "Feedback: More Move-In Carts & Unit Walkthroughs"
type input "Resident Feedback: More Move-In Carts & Unit Walkthroughs"
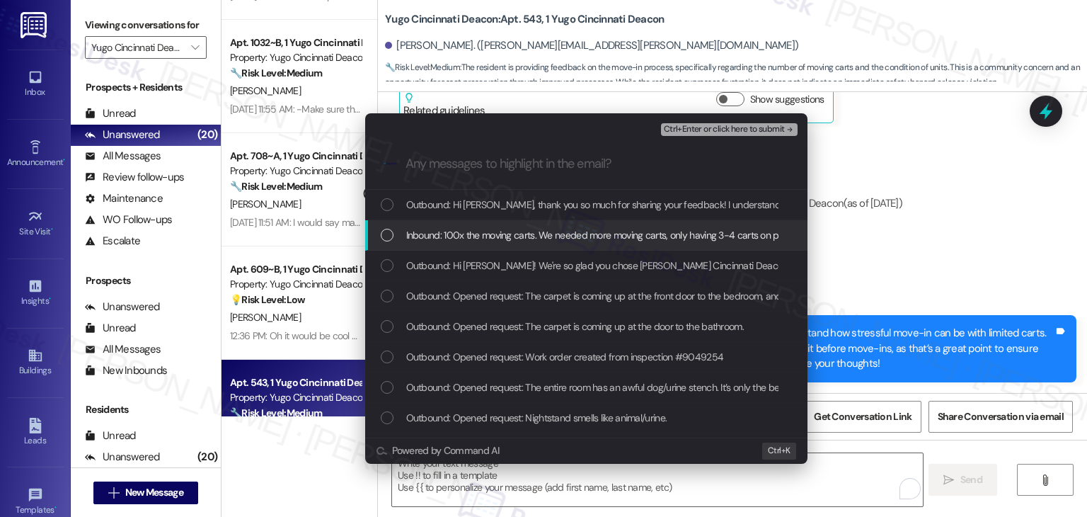
click at [384, 236] on div "List of options" at bounding box center [387, 235] width 13 height 13
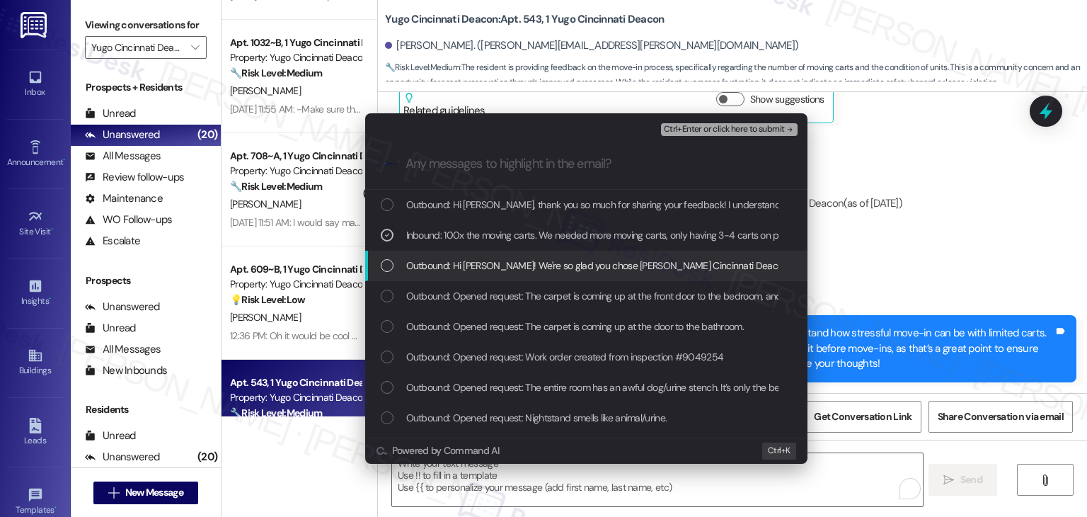
click at [392, 265] on div "List of options" at bounding box center [387, 265] width 13 height 13
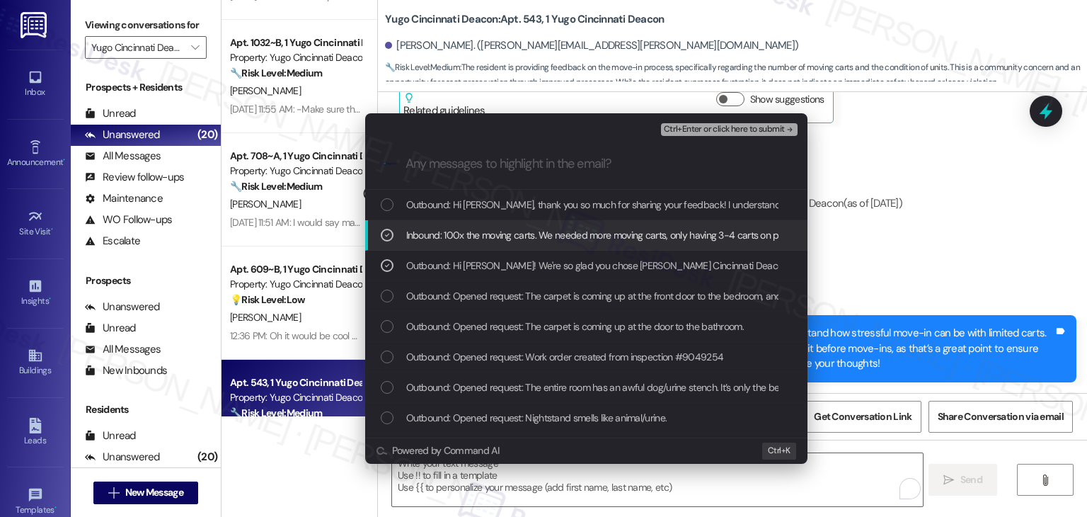
click at [686, 126] on span "Ctrl+Enter or click here to submit" at bounding box center [724, 130] width 121 height 10
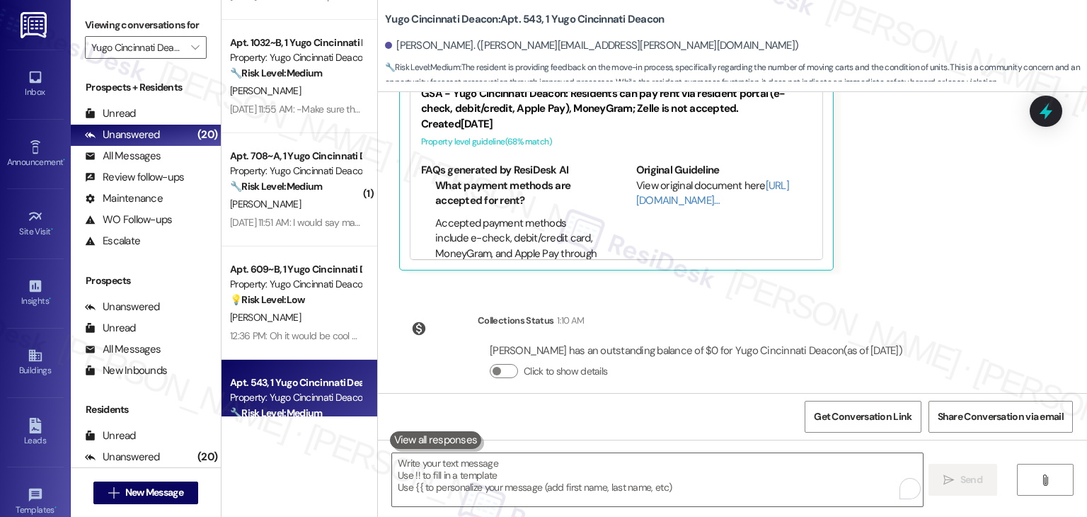
scroll to position [1014, 0]
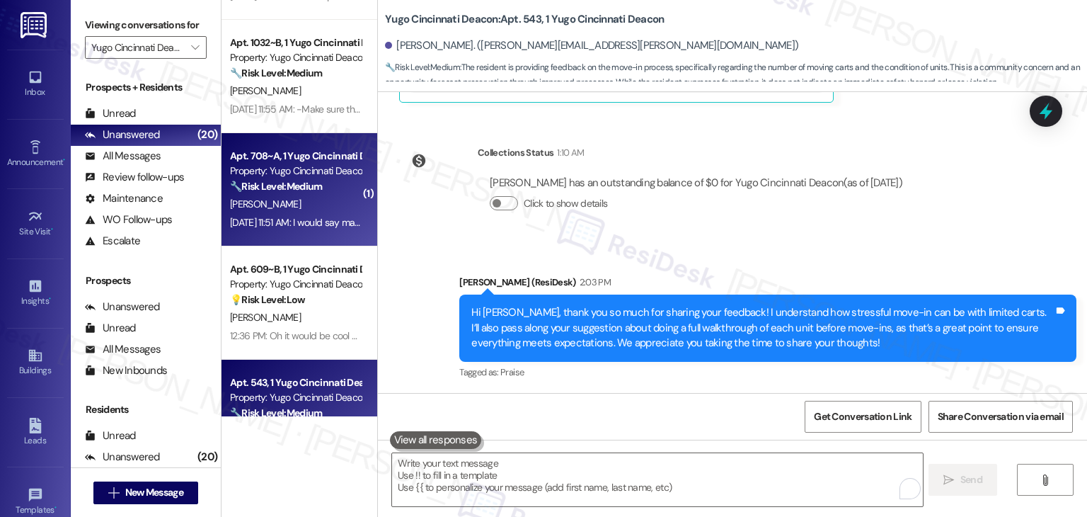
click at [294, 222] on div "Aug 22, 2025 at 11:51 AM: I would say make sure all the appliances work before …" at bounding box center [417, 222] width 374 height 13
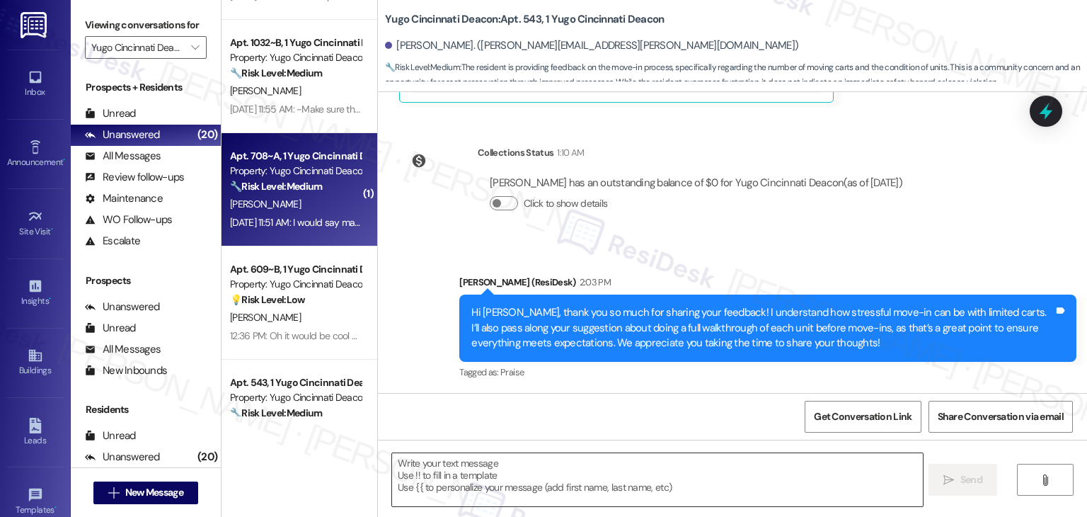
type textarea "Fetching suggested responses. Please feel free to read through the conversation…"
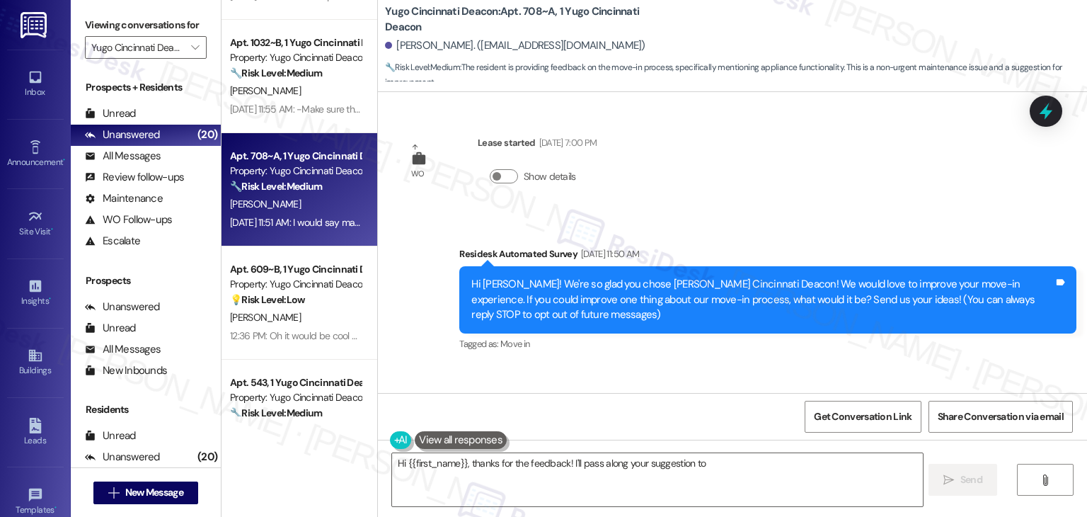
scroll to position [225, 0]
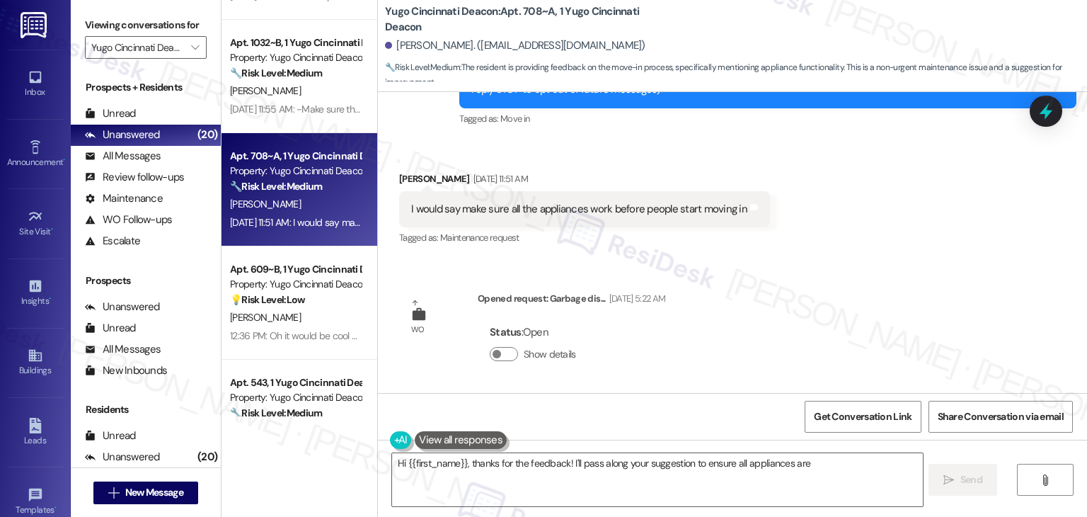
click at [894, 298] on div "WO Lease started Aug 13, 2025 at 7:00 PM Show details Survey, sent via SMS Resi…" at bounding box center [732, 242] width 709 height 301
click at [894, 299] on div "WO Lease started Aug 13, 2025 at 7:00 PM Show details Survey, sent via SMS Resi…" at bounding box center [732, 242] width 709 height 301
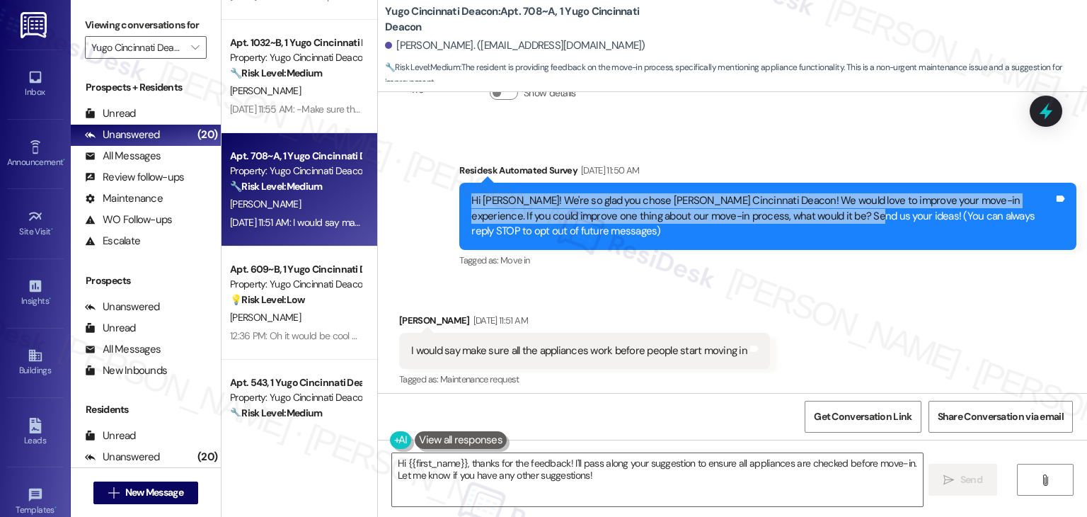
drag, startPoint x: 796, startPoint y: 219, endPoint x: 437, endPoint y: 197, distance: 360.3
click at [437, 197] on div "Survey, sent via SMS Residesk Automated Survey Aug 22, 2025 at 11:50 AM Hi Pete…" at bounding box center [732, 206] width 709 height 150
copy div "Hi Peter! We're so glad you chose Yugo Cincinnati Deacon! We would love to impr…"
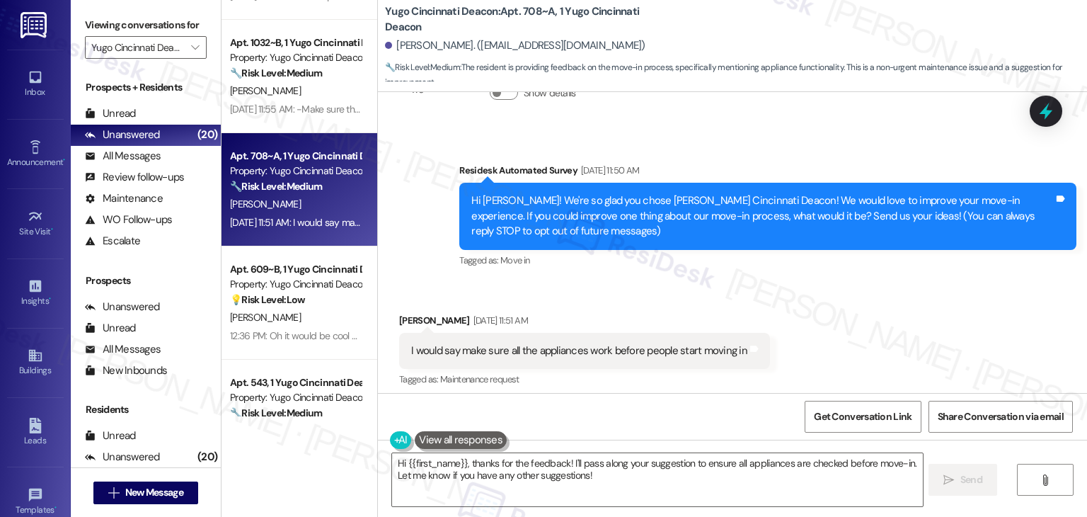
click at [587, 382] on div "Tagged as: Maintenance request Click to highlight conversations about Maintenan…" at bounding box center [584, 379] width 371 height 21
click at [586, 355] on div "I would say make sure all the appliances work before people start moving in" at bounding box center [579, 350] width 336 height 15
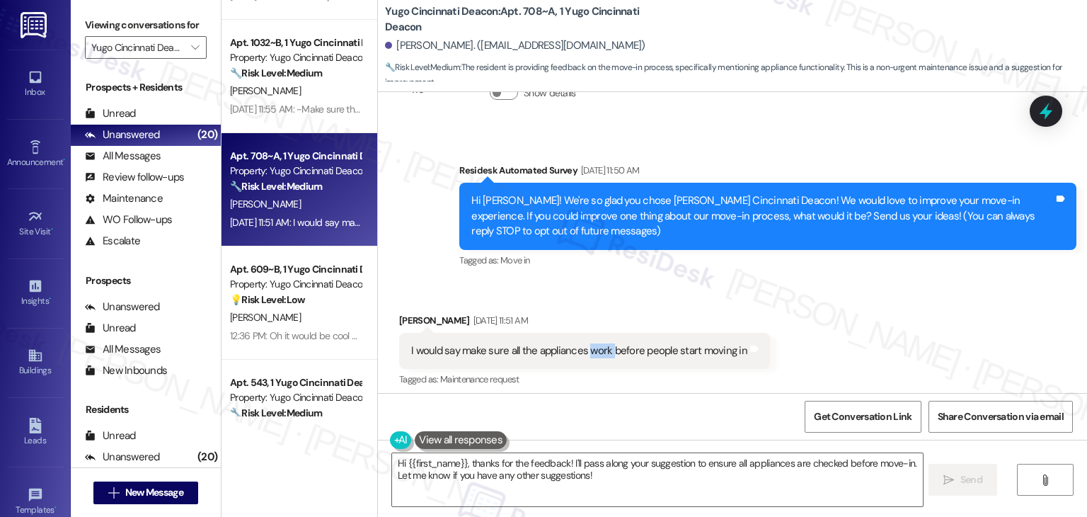
click at [586, 355] on div "I would say make sure all the appliances work before people start moving in" at bounding box center [579, 350] width 336 height 15
click at [594, 411] on div "Get Conversation Link Share Conversation via email" at bounding box center [732, 416] width 709 height 47
click at [583, 355] on div "I would say make sure all the appliances work before people start moving in" at bounding box center [579, 350] width 336 height 15
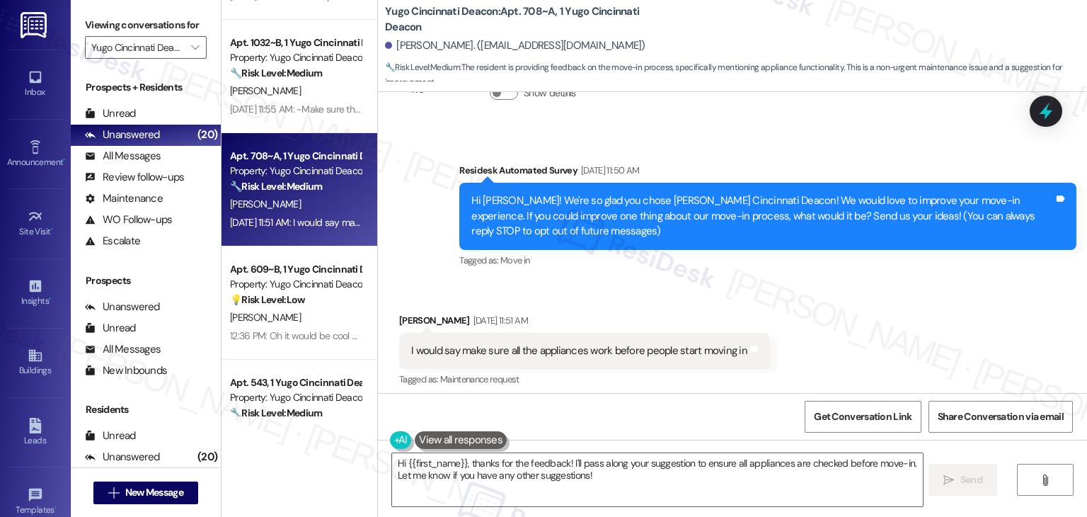
click at [583, 355] on div "I would say make sure all the appliances work before people start moving in" at bounding box center [579, 350] width 336 height 15
drag, startPoint x: 502, startPoint y: 493, endPoint x: 603, endPoint y: 476, distance: 102.6
click at [502, 493] on textarea "Hi {{first_name}}, thanks for the feedback! I'll pass along your suggestion to …" at bounding box center [657, 479] width 530 height 53
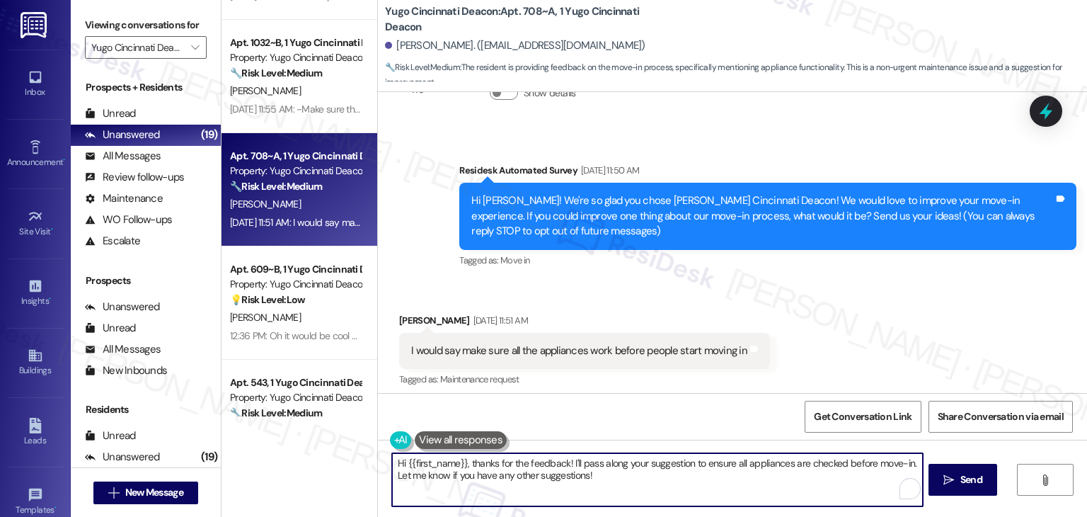
drag, startPoint x: 603, startPoint y: 476, endPoint x: 385, endPoint y: 476, distance: 218.0
click at [392, 476] on textarea "Hi {{first_name}}, thanks for the feedback! I'll pass along your suggestion to …" at bounding box center [657, 479] width 530 height 53
paste textarea "Feel free to reach out if you have any other concerns. We're here to help."
click at [529, 473] on textarea "Hi {{first_name}}, thanks for the feedback! I'll pass along your suggestion to …" at bounding box center [657, 479] width 530 height 53
click at [552, 476] on textarea "Hi {{first_name}}, thanks for the feedback! I'll pass along your suggestion to …" at bounding box center [657, 479] width 530 height 53
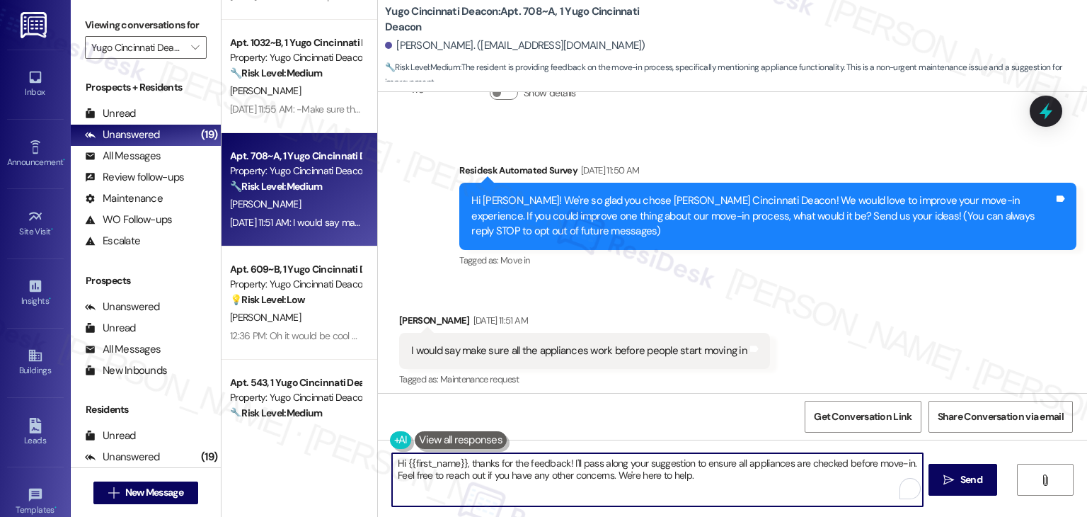
click at [552, 476] on textarea "Hi {{first_name}}, thanks for the feedback! I'll pass along your suggestion to …" at bounding box center [657, 479] width 530 height 53
type textarea "Hi {{first_name}}, thanks for the feedback! I'll pass along your suggestion to …"
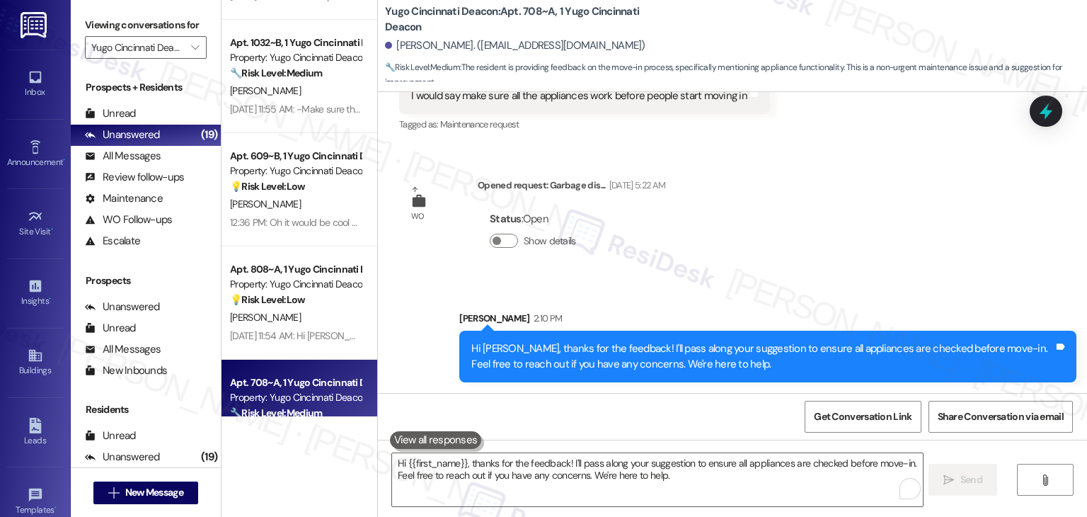
scroll to position [339, 0]
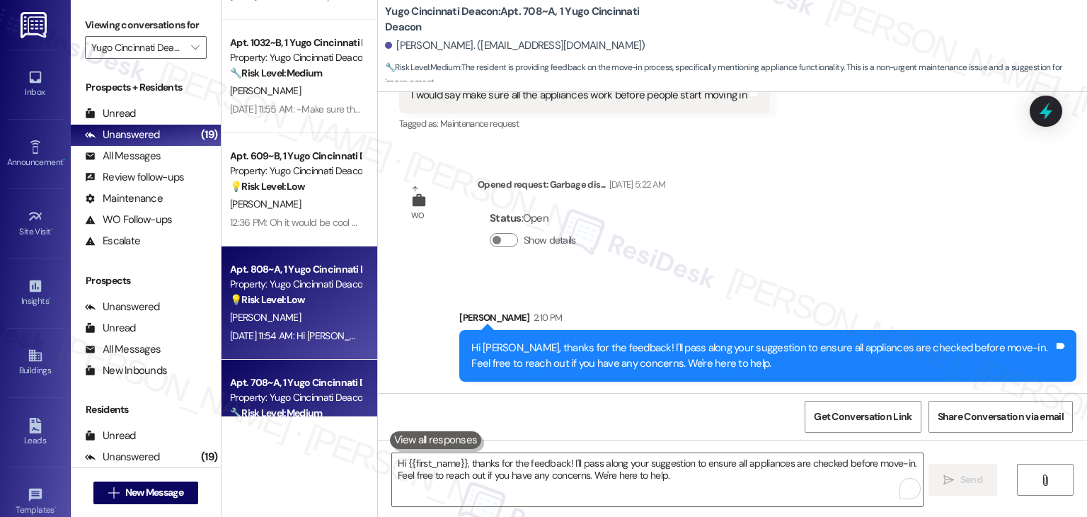
click at [311, 342] on div "[DATE] 11:54 AM: Hi [PERSON_NAME]! We're so glad you chose [PERSON_NAME] Cincin…" at bounding box center [296, 336] width 134 height 18
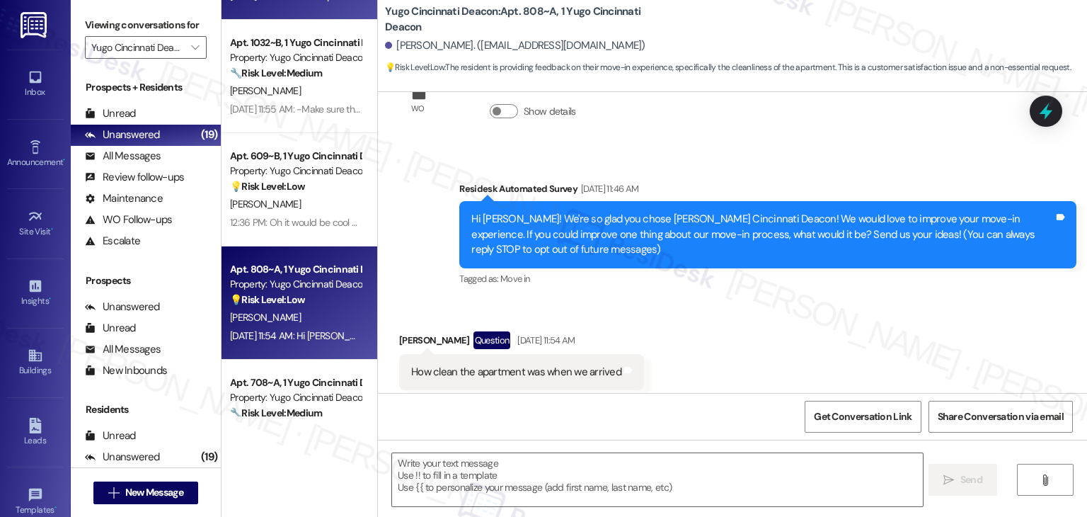
scroll to position [93, 0]
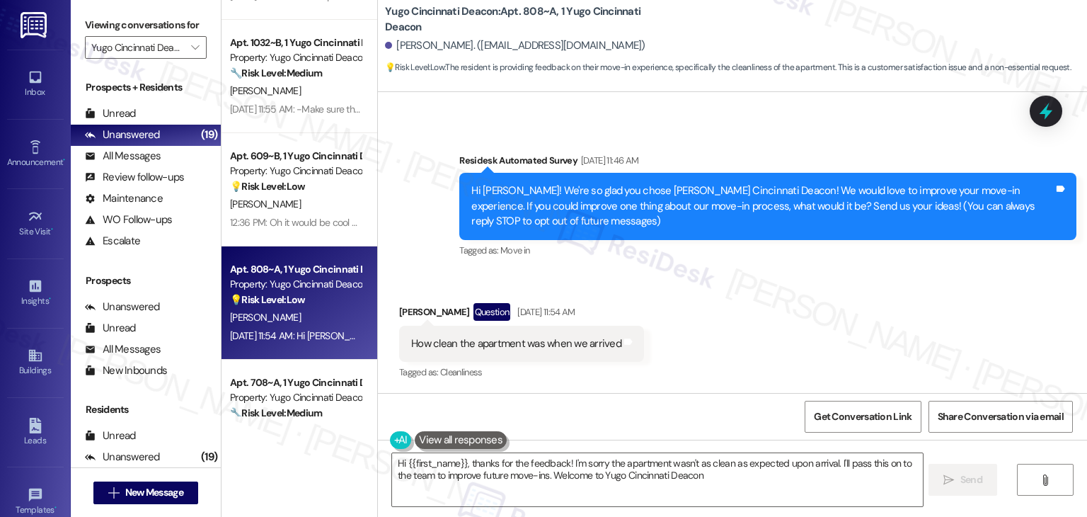
type textarea "Hi {{first_name}}, thanks for the feedback! I'm sorry the apartment wasn't as c…"
click at [709, 310] on div "Received via SMS [PERSON_NAME] Question [DATE] 11:54 AM How clean the apartment…" at bounding box center [732, 332] width 709 height 122
click at [709, 309] on div "Received via SMS [PERSON_NAME] Question [DATE] 11:54 AM How clean the apartment…" at bounding box center [732, 332] width 709 height 122
click at [638, 263] on div "Survey, sent via SMS Residesk Automated Survey [DATE] 11:46 AM Hi [PERSON_NAME]…" at bounding box center [768, 206] width 638 height 129
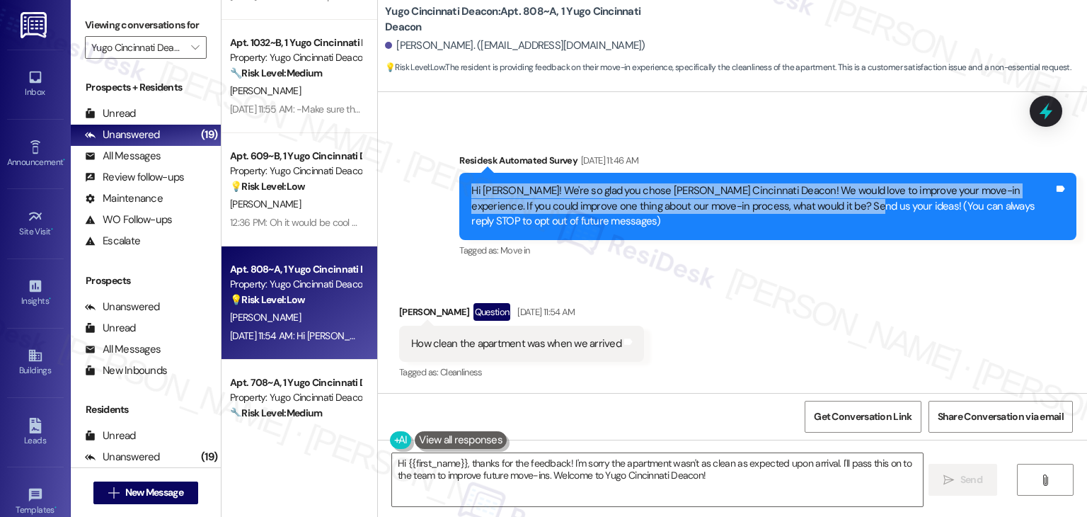
drag, startPoint x: 800, startPoint y: 202, endPoint x: 459, endPoint y: 190, distance: 341.4
click at [459, 190] on div "Hi [PERSON_NAME]! We're so glad you chose [PERSON_NAME] Cincinnati Deacon! We w…" at bounding box center [767, 206] width 617 height 67
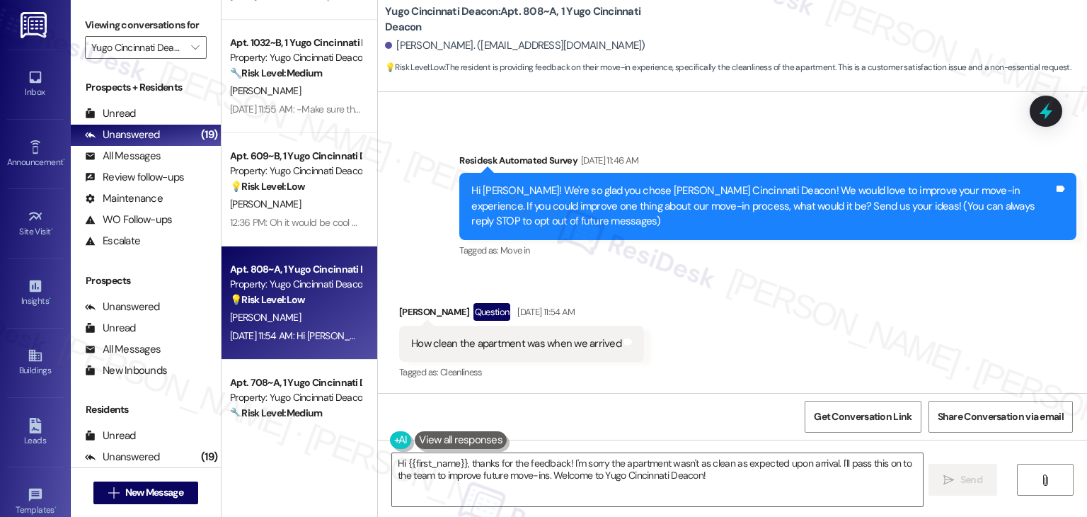
click at [728, 321] on div "Received via SMS [PERSON_NAME] Question [DATE] 11:54 AM How clean the apartment…" at bounding box center [732, 332] width 709 height 122
click at [762, 476] on textarea "Hi {{first_name}}, thanks for the feedback! I'm sorry the apartment wasn't as c…" at bounding box center [657, 479] width 530 height 53
click at [982, 475] on span "Send" at bounding box center [972, 479] width 28 height 15
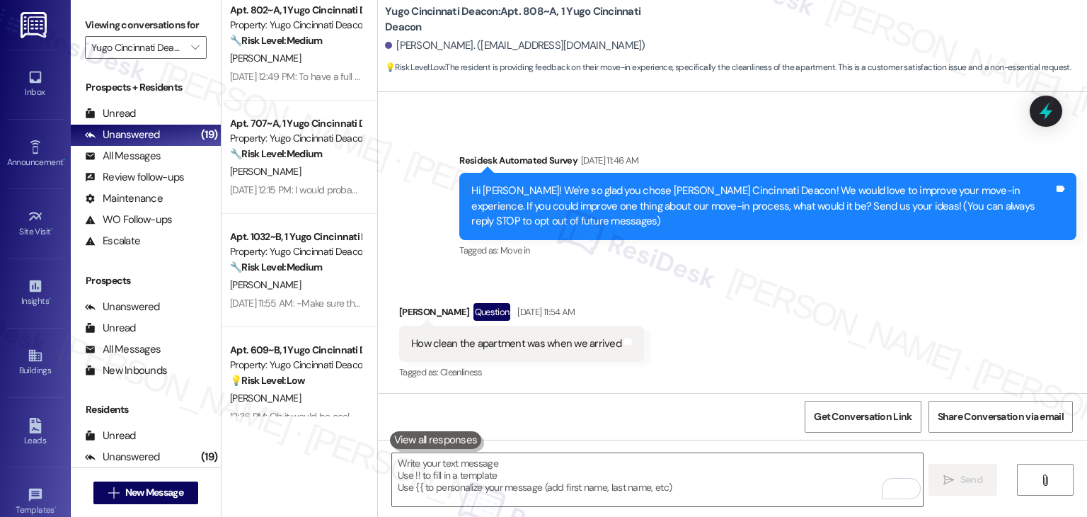
scroll to position [1014, 0]
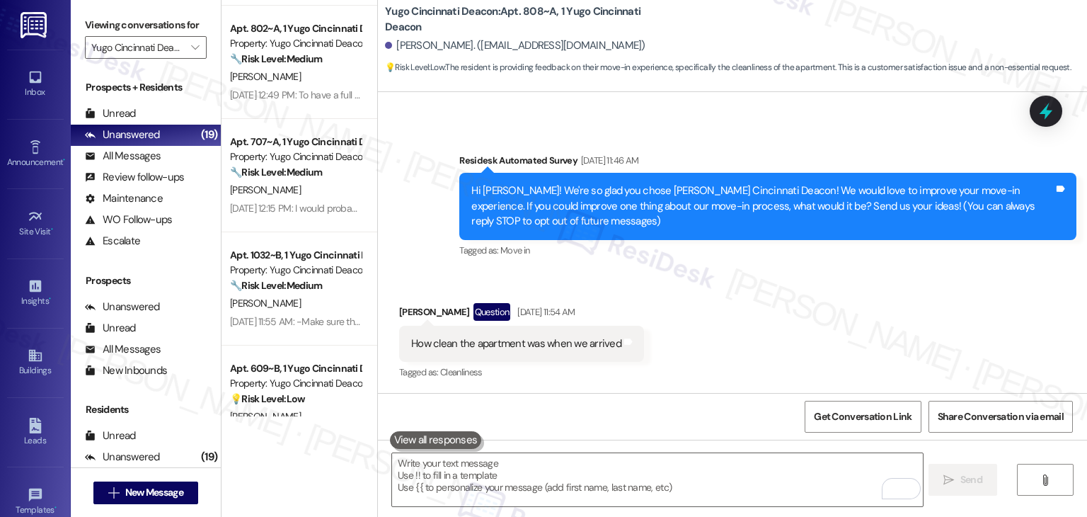
click at [296, 295] on div "[PERSON_NAME]" at bounding box center [296, 303] width 134 height 18
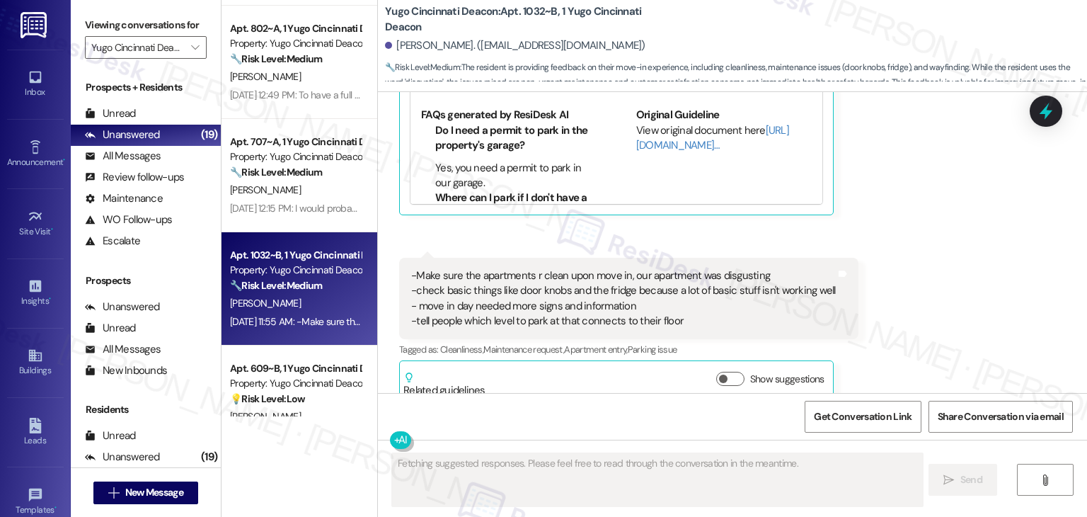
scroll to position [702, 0]
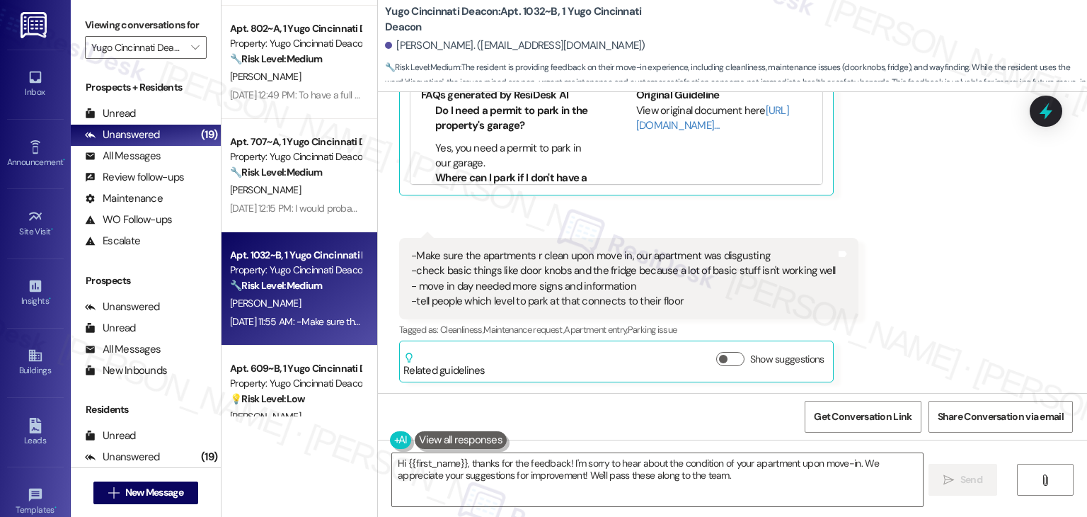
click at [943, 256] on div "Received via SMS [PERSON_NAME] Neutral [DATE] 11:54 AM -Make sure the apartment…" at bounding box center [732, 85] width 709 height 616
click at [943, 259] on div "Received via SMS [PERSON_NAME] Neutral [DATE] 11:54 AM -Make sure the apartment…" at bounding box center [732, 85] width 709 height 616
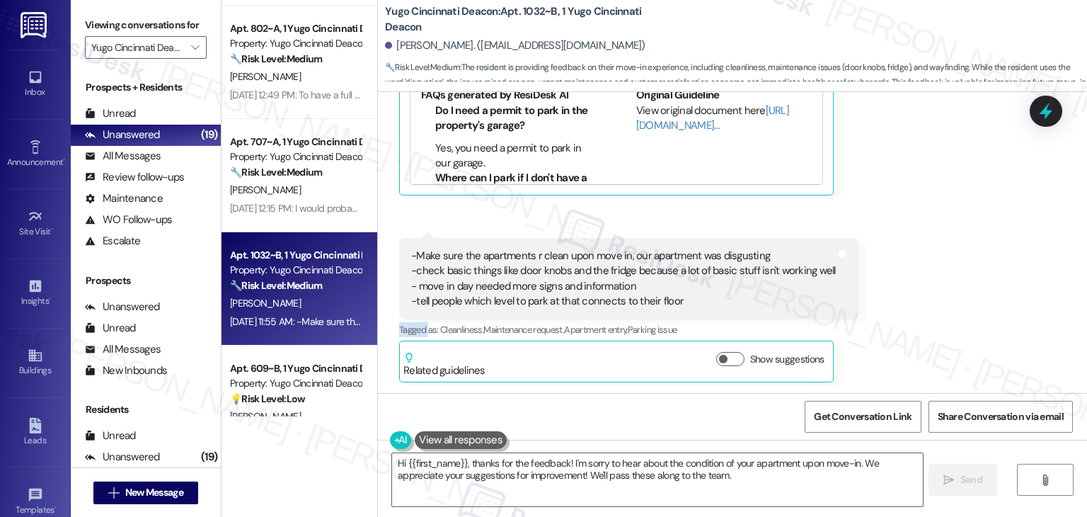
click at [943, 259] on div "Received via SMS [PERSON_NAME] Neutral [DATE] 11:54 AM -Make sure the apartment…" at bounding box center [732, 85] width 709 height 616
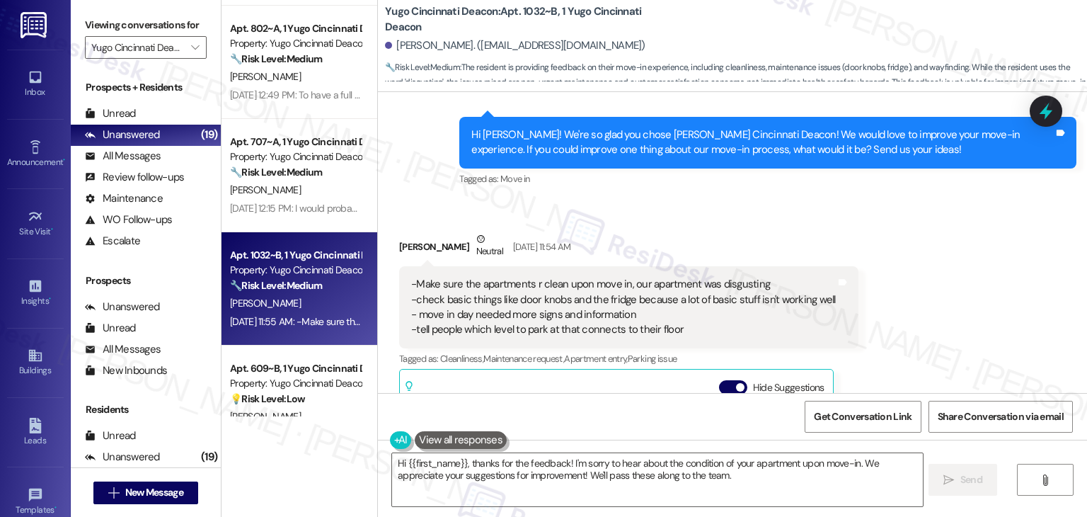
scroll to position [277, 0]
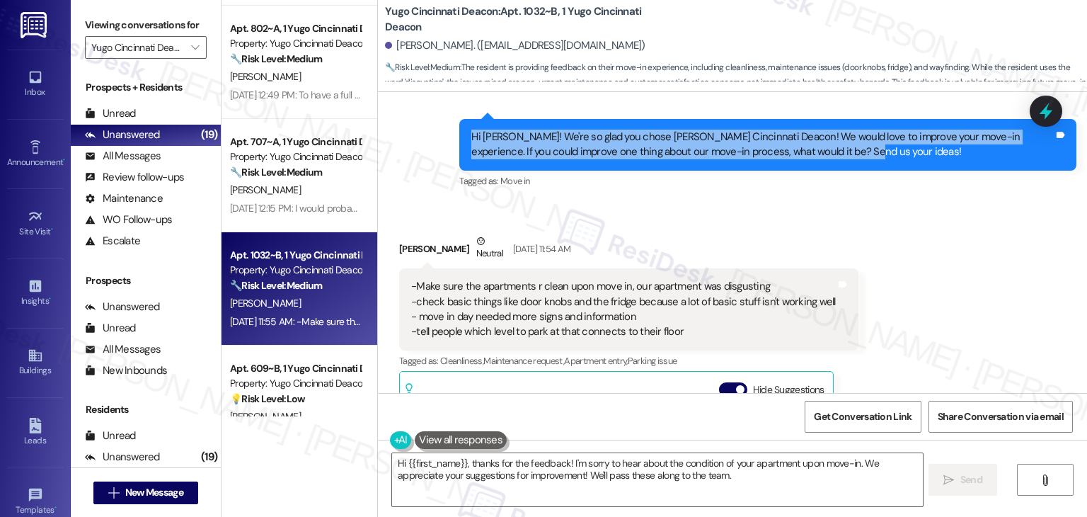
drag, startPoint x: 811, startPoint y: 156, endPoint x: 429, endPoint y: 130, distance: 383.2
click at [429, 130] on div "Survey, sent via SMS Residesk Automated Survey [DATE] 11:51 AM Hi [PERSON_NAME]…" at bounding box center [732, 69] width 709 height 265
copy div "Hi [PERSON_NAME]! We're so glad you chose [PERSON_NAME] Cincinnati Deacon! We w…"
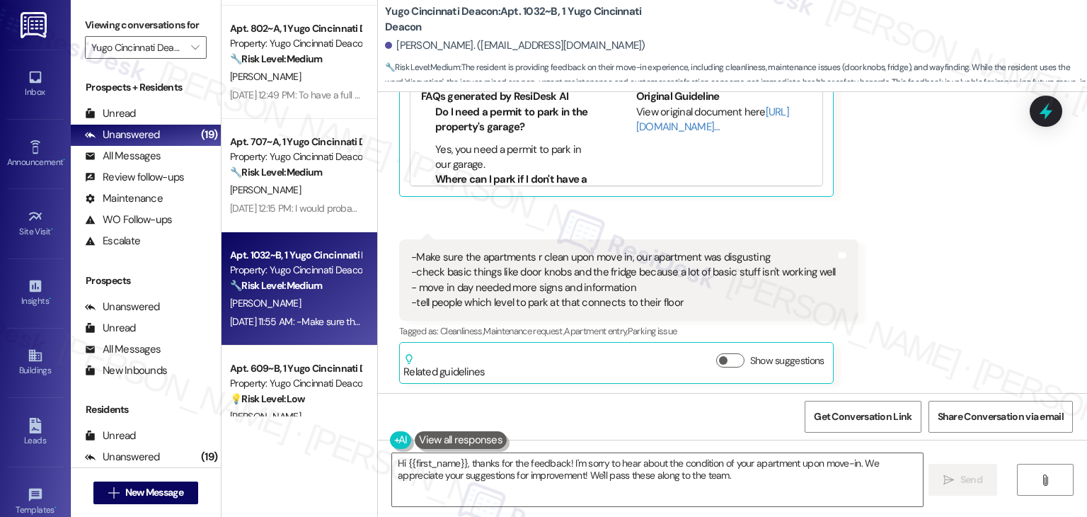
scroll to position [702, 0]
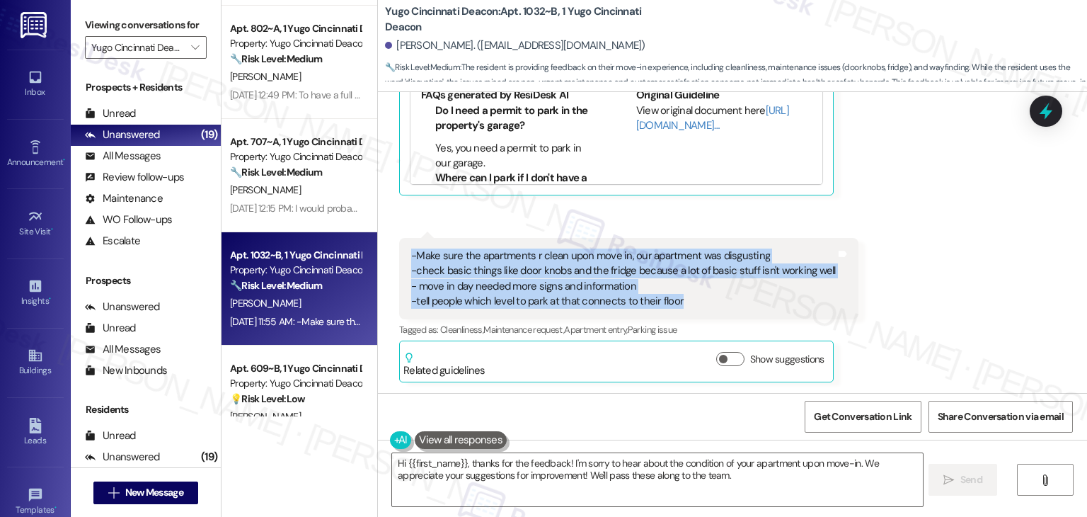
drag, startPoint x: 680, startPoint y: 302, endPoint x: 397, endPoint y: 260, distance: 286.3
click at [399, 260] on div "-Make sure the apartments r clean upon move in, our apartment was disgusting -c…" at bounding box center [628, 279] width 459 height 82
copy div "-Make sure the apartments r clean upon move in, our apartment was disgusting -c…"
click at [660, 465] on textarea "Hi {{first_name}}, thanks for the feedback! I'm sorry to hear about the conditi…" at bounding box center [657, 479] width 530 height 53
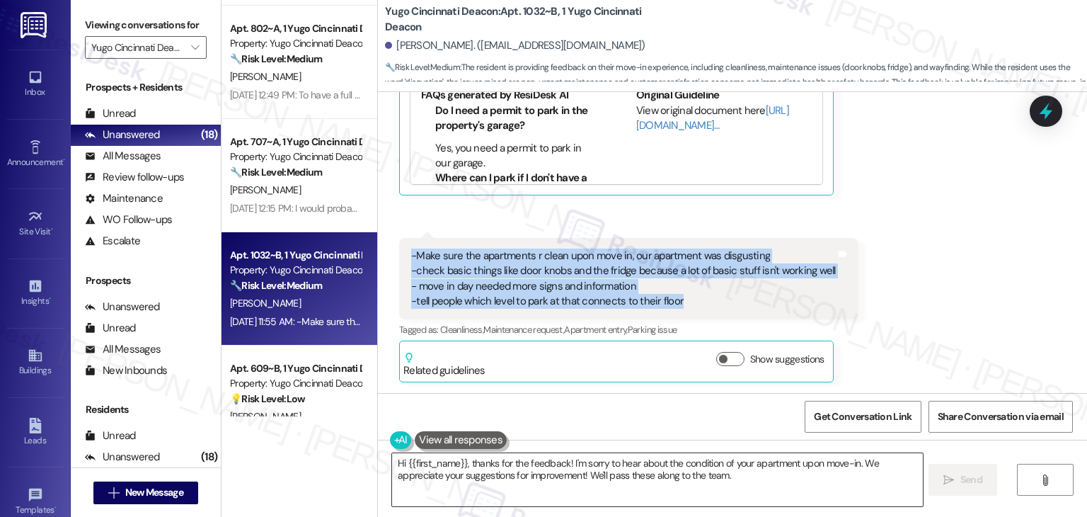
click at [660, 465] on textarea "Hi {{first_name}}, thanks for the feedback! I'm sorry to hear about the conditi…" at bounding box center [657, 479] width 530 height 53
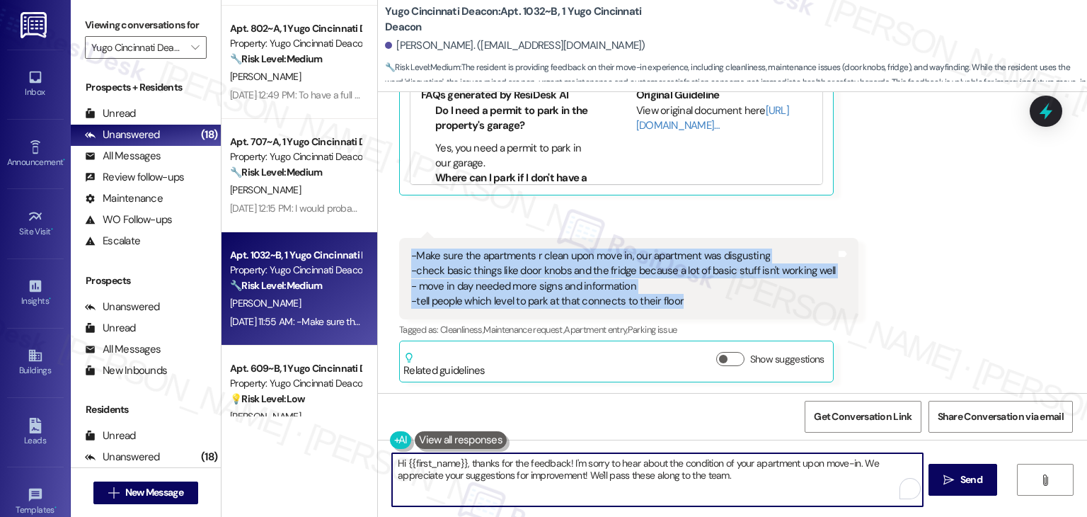
paste textarea "[PERSON_NAME], thank you so much for sharing such detailed feedback. I’m sorry …"
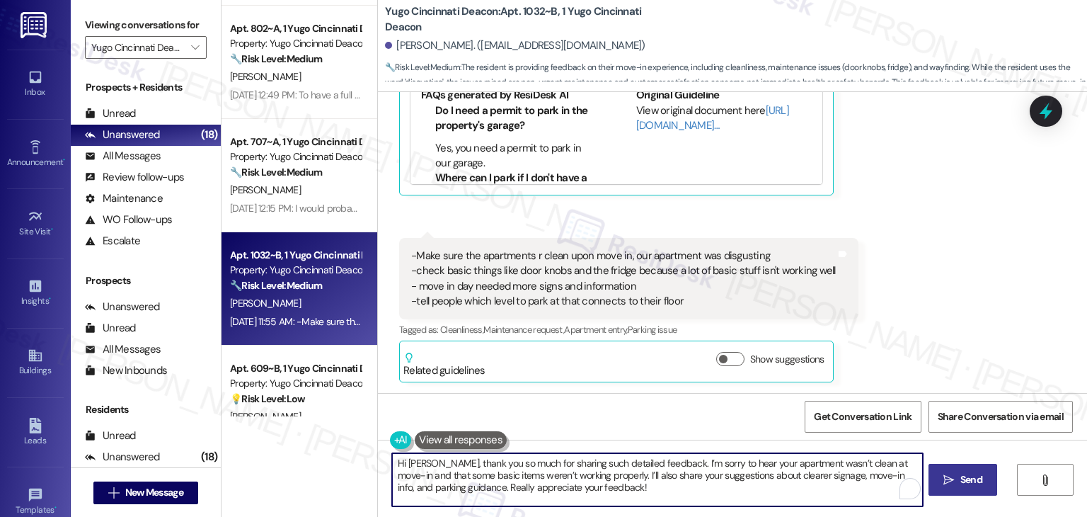
type textarea "Hi [PERSON_NAME], thank you so much for sharing such detailed feedback. I’m sor…"
click at [971, 488] on button " Send" at bounding box center [963, 480] width 69 height 32
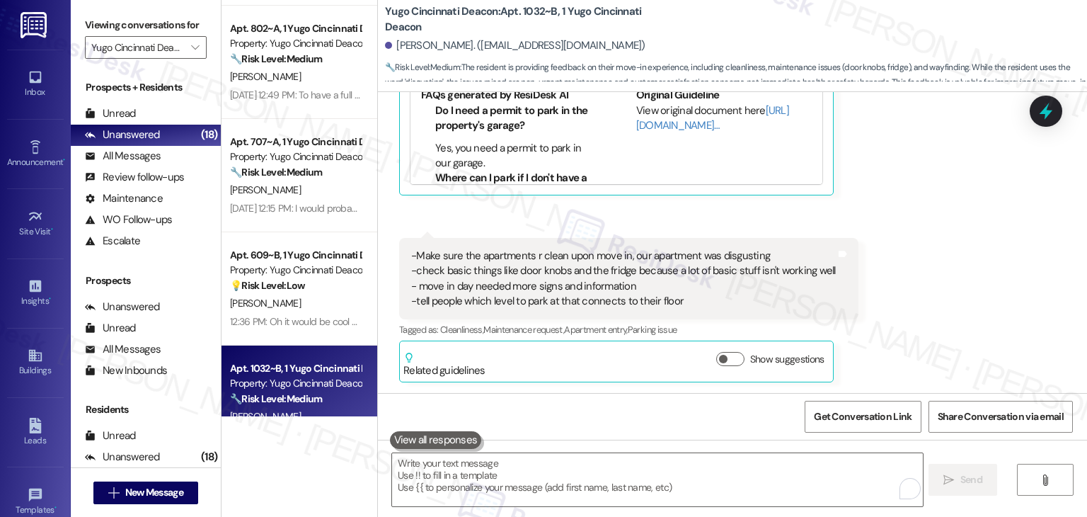
scroll to position [831, 0]
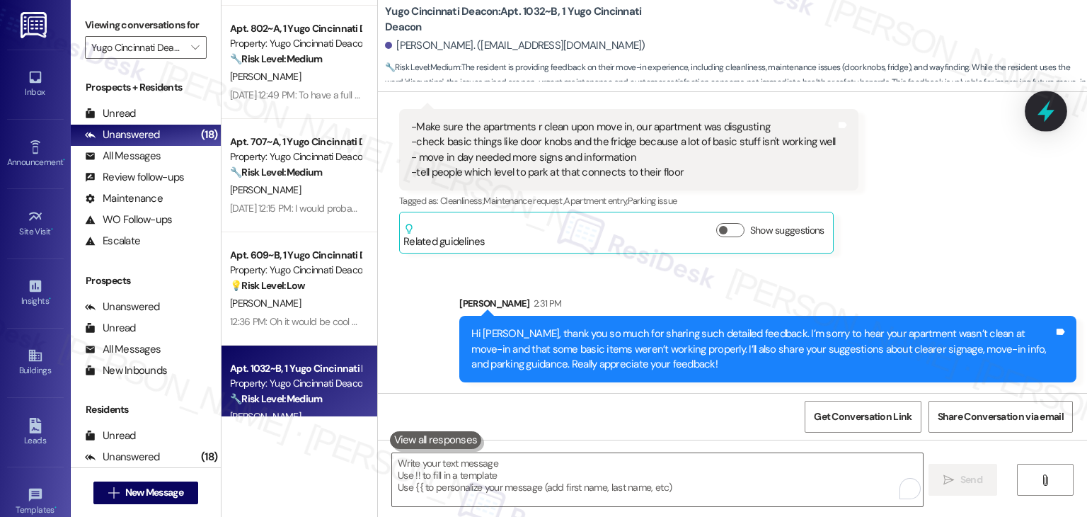
click at [1044, 126] on div at bounding box center [1046, 111] width 42 height 40
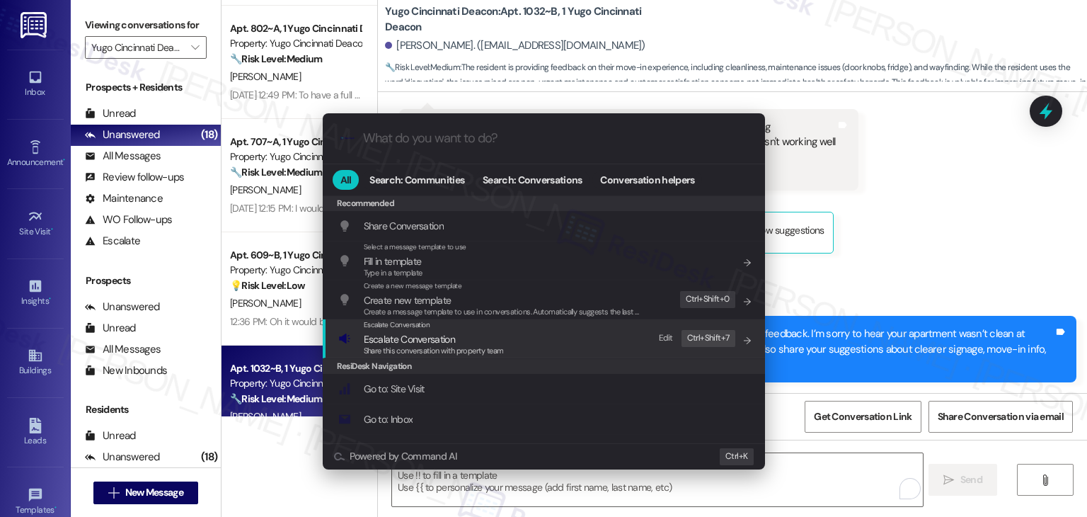
click at [449, 335] on span "Escalate Conversation" at bounding box center [409, 339] width 91 height 13
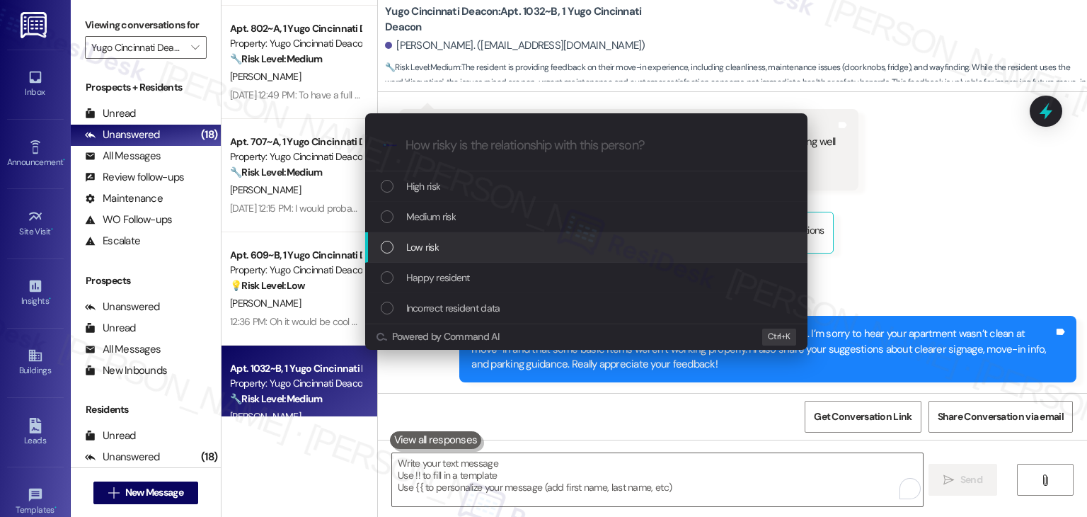
click at [383, 248] on div "List of options" at bounding box center [387, 247] width 13 height 13
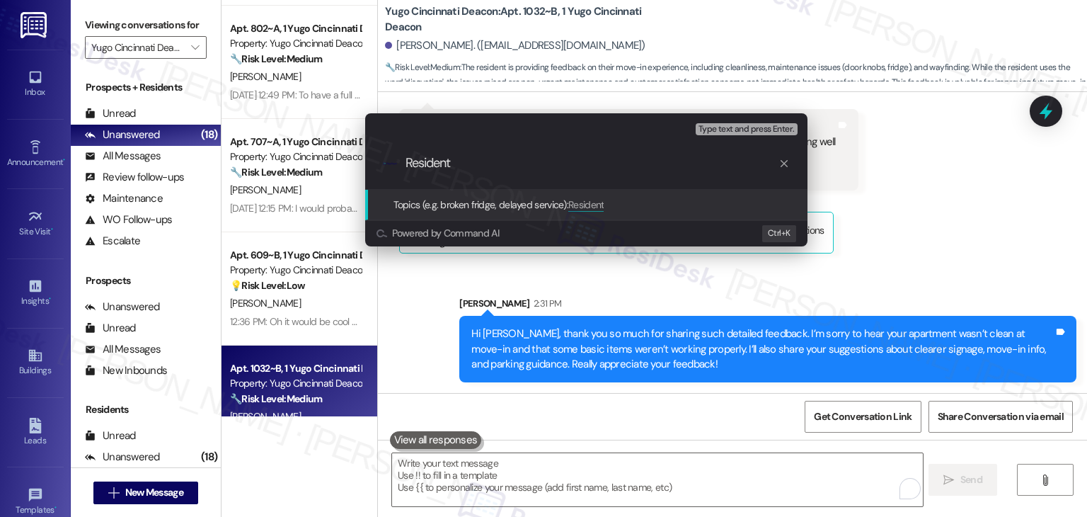
paste input "Feedback: Move-In Cleanliness, Maintenance Issues & Signage Improvements"
type input "Resident Feedback: Move-In Cleanliness, Maintenance Issues & Signage Improvemen…"
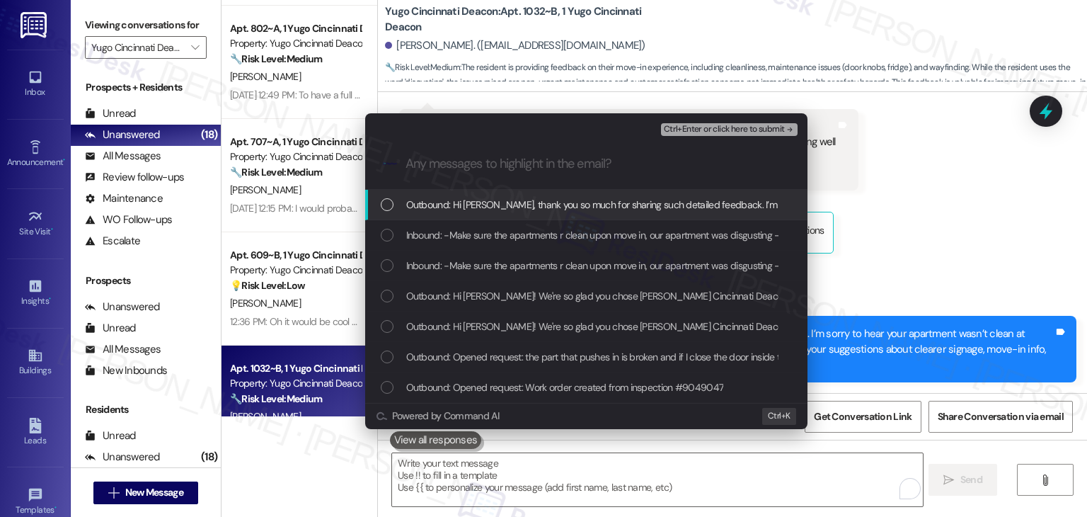
scroll to position [0, 0]
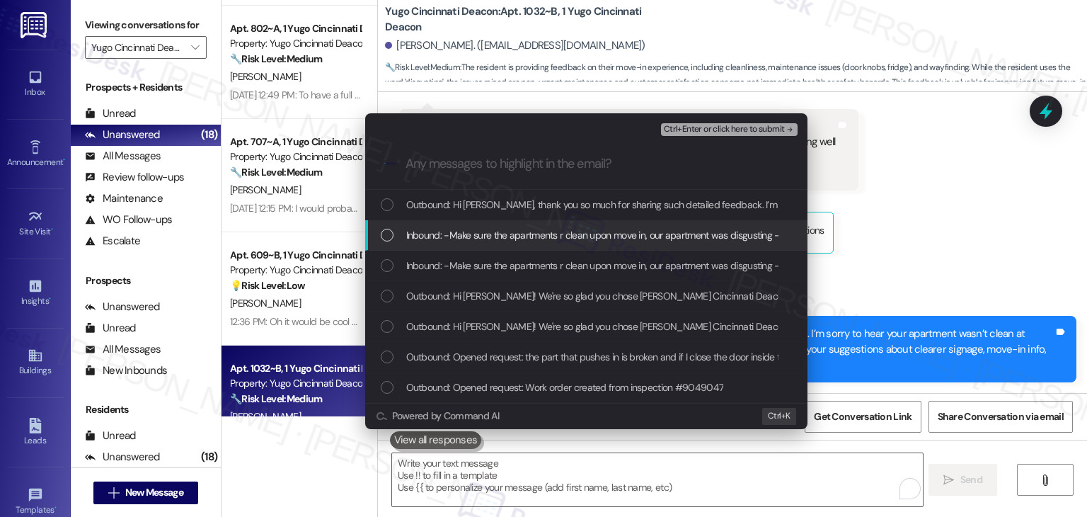
click at [386, 233] on div "List of options" at bounding box center [387, 235] width 13 height 13
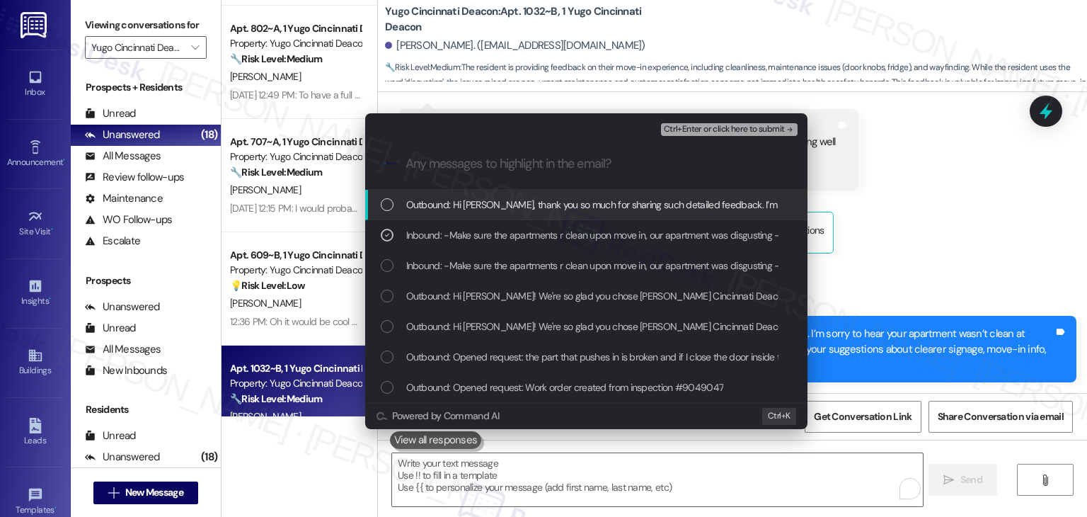
click at [722, 130] on span "Ctrl+Enter or click here to submit" at bounding box center [724, 130] width 121 height 10
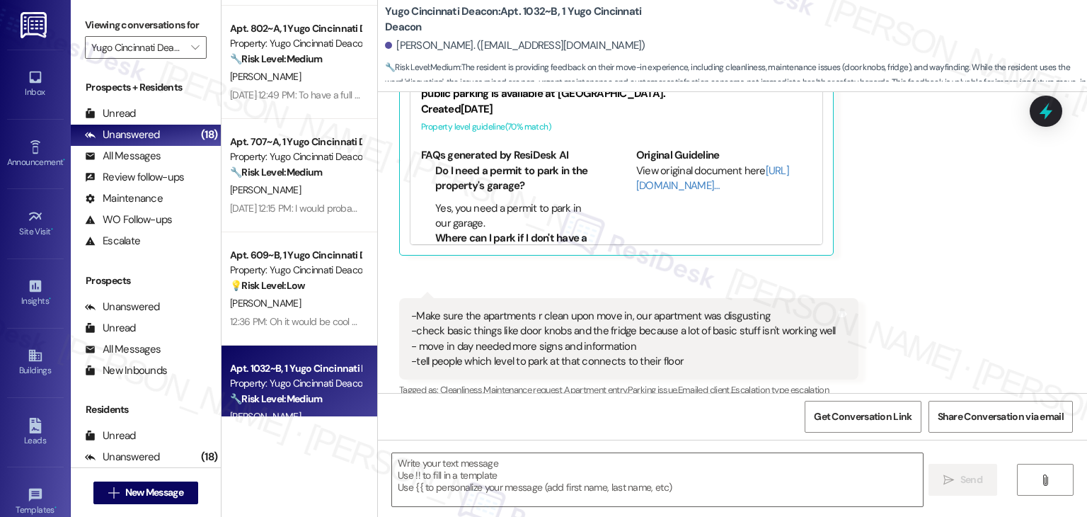
scroll to position [702, 0]
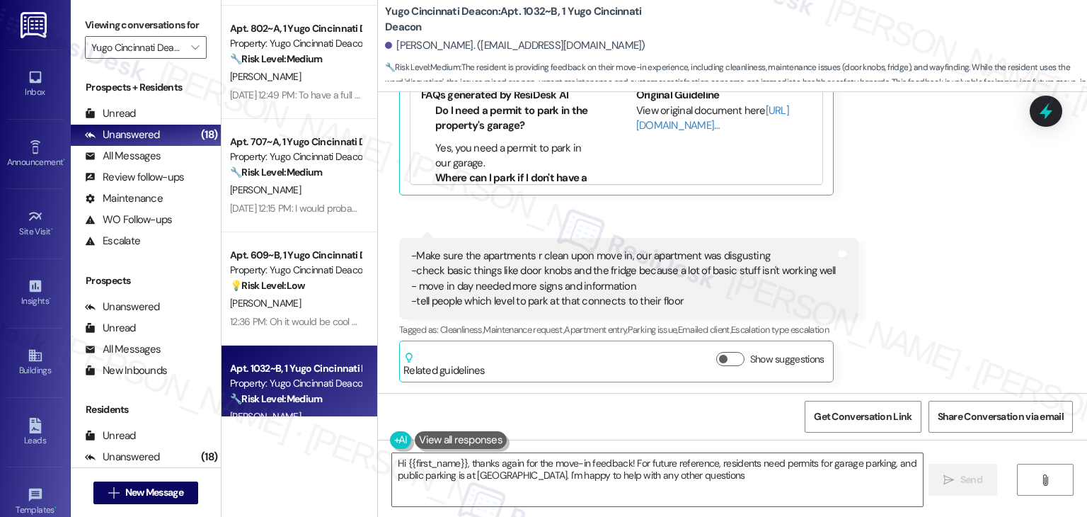
type textarea "Hi {{first_name}}, thanks again for the move-in feedback! For future reference,…"
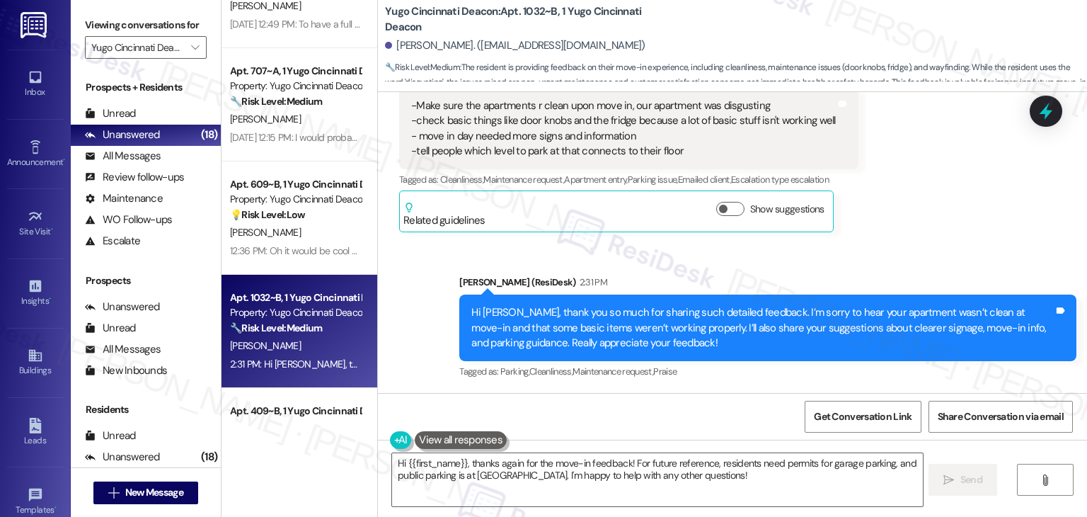
scroll to position [943, 0]
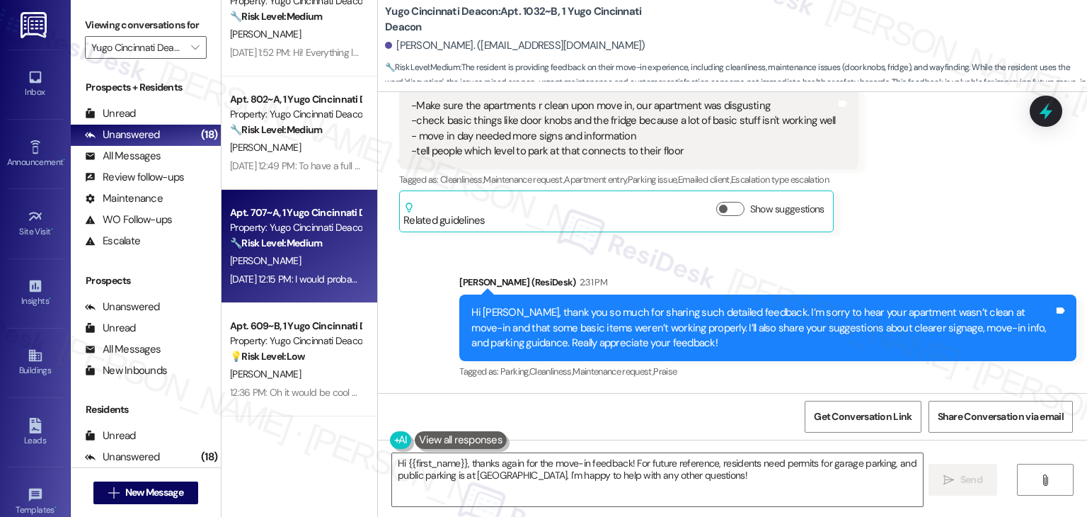
click at [309, 297] on div "Apt. 707~A, 1 Yugo Cincinnati Deacon Property: Yugo Cincinnati Deacon 🔧 Risk Le…" at bounding box center [300, 246] width 156 height 113
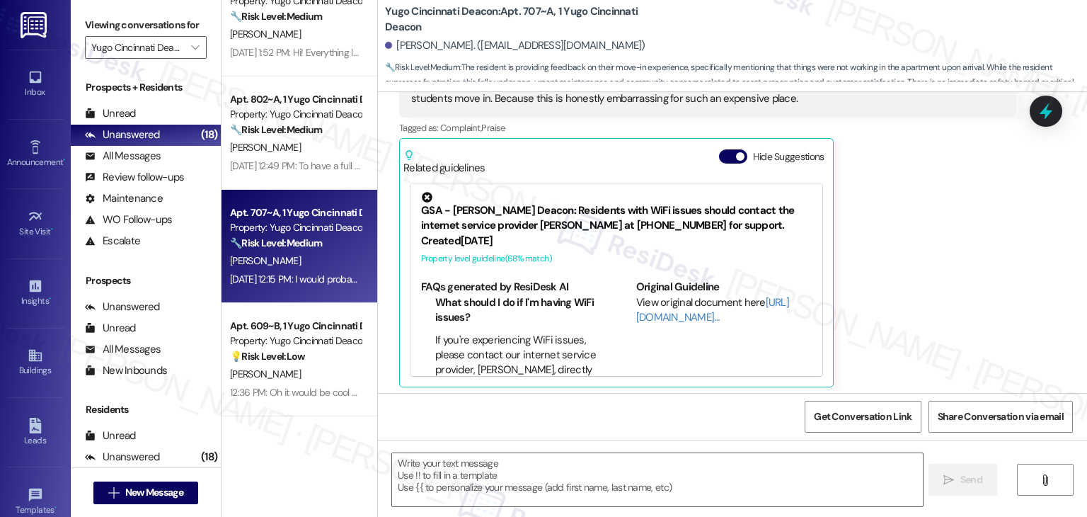
scroll to position [355, 0]
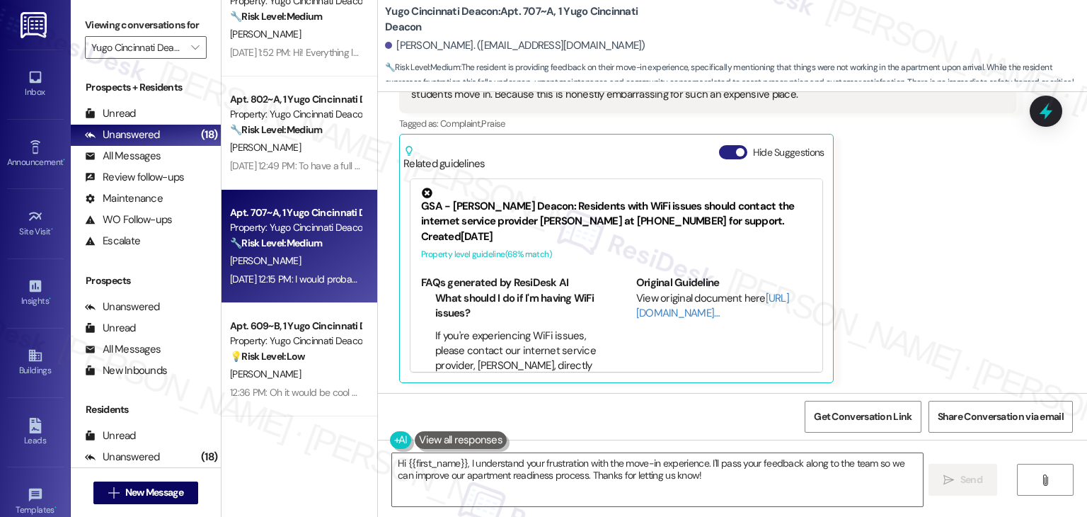
click at [724, 149] on button "Hide Suggestions" at bounding box center [733, 152] width 28 height 14
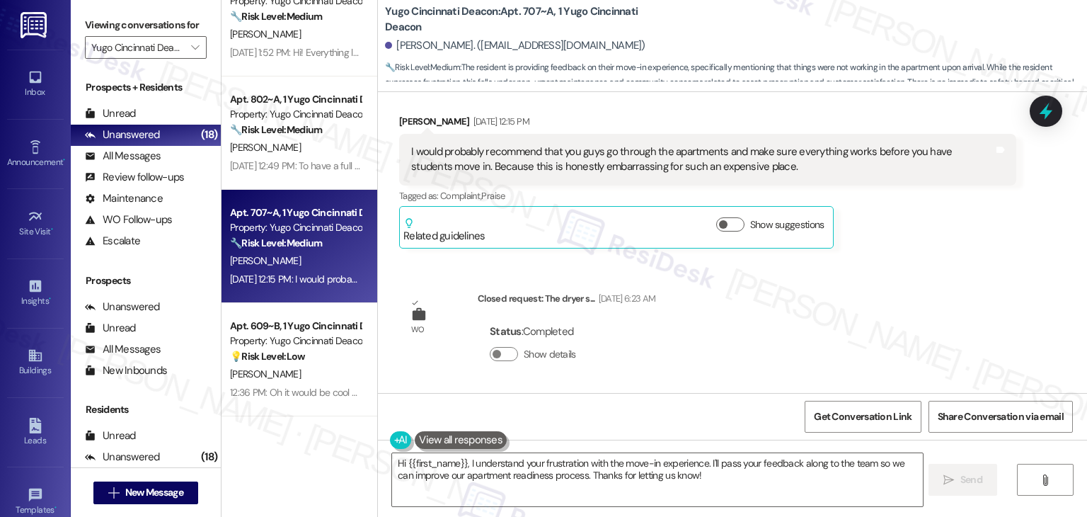
scroll to position [282, 0]
click at [920, 295] on div "WO Lease started [DATE] 7:00 PM Show details Survey, sent via SMS Residesk Auto…" at bounding box center [732, 242] width 709 height 301
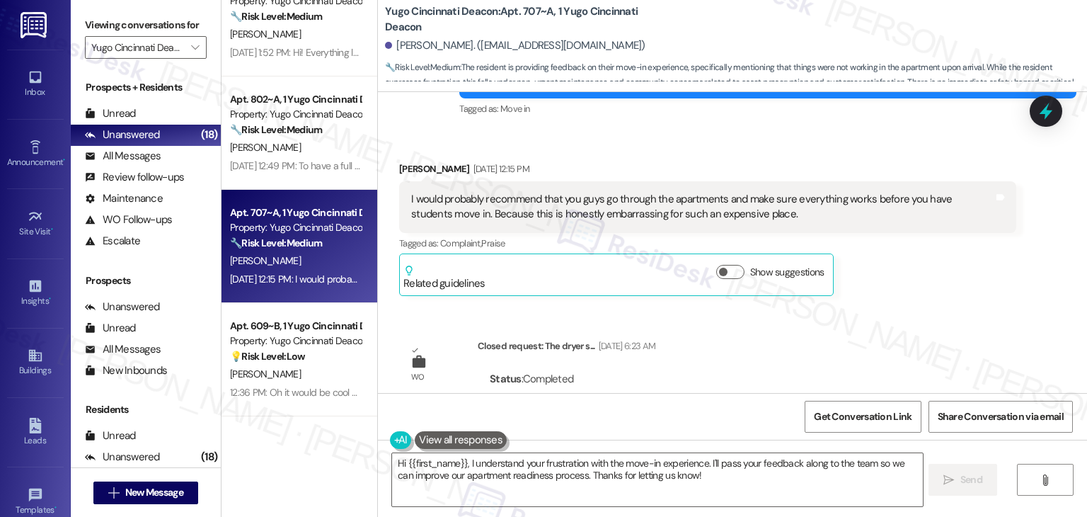
scroll to position [212, 0]
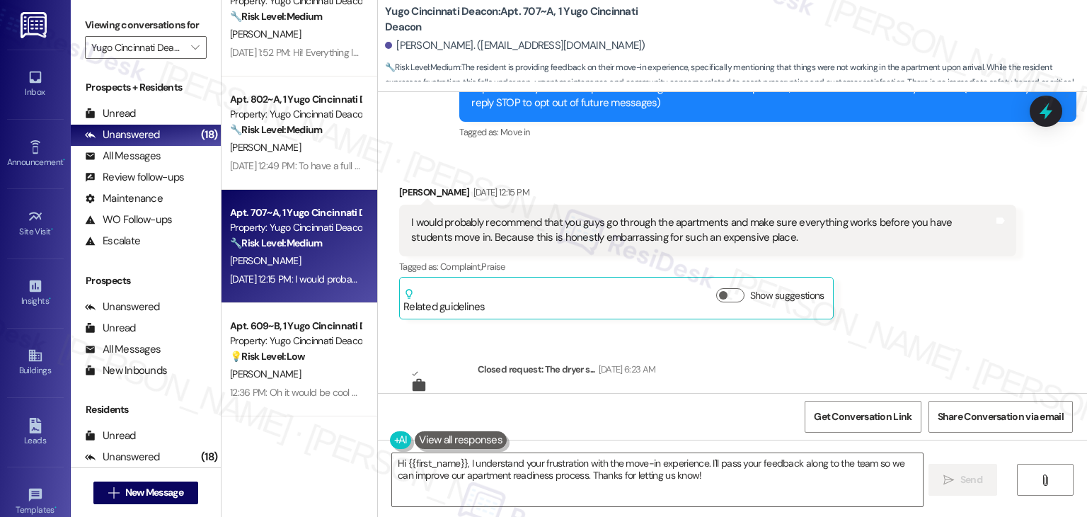
click at [897, 346] on div "WO Lease started [DATE] 7:00 PM Show details Survey, sent via SMS Residesk Auto…" at bounding box center [732, 242] width 709 height 301
click at [905, 332] on div "WO Lease started [DATE] 7:00 PM Show details Survey, sent via SMS Residesk Auto…" at bounding box center [732, 242] width 709 height 301
click at [906, 331] on div "WO Lease started [DATE] 7:00 PM Show details Survey, sent via SMS Residesk Auto…" at bounding box center [732, 242] width 709 height 301
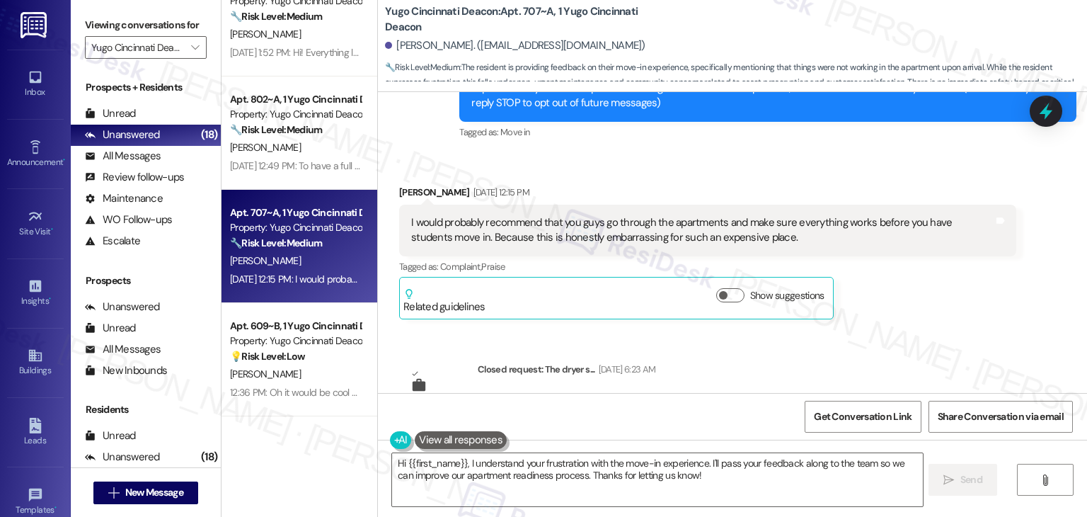
click at [906, 331] on div "WO Lease started [DATE] 7:00 PM Show details Survey, sent via SMS Residesk Auto…" at bounding box center [732, 242] width 709 height 301
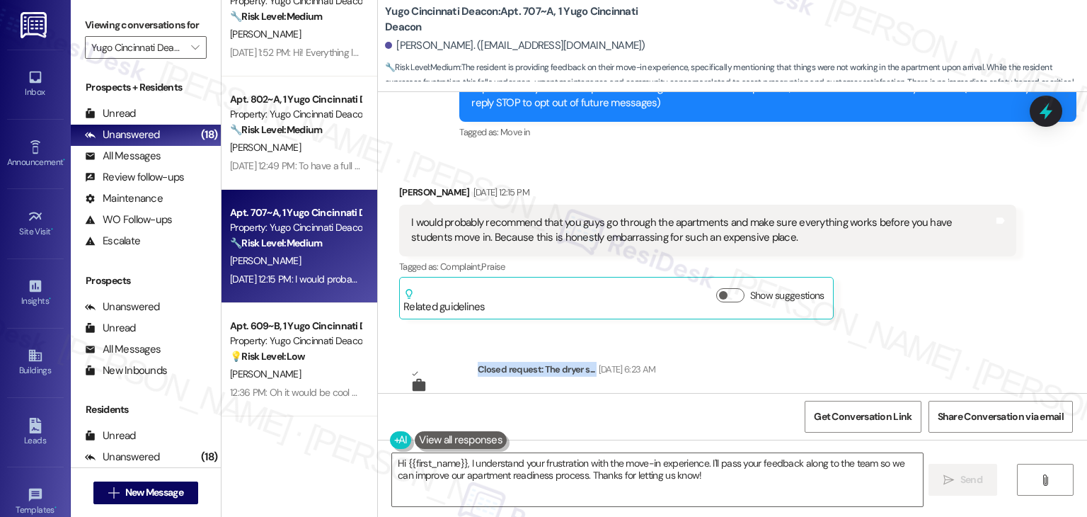
click at [906, 331] on div "WO Lease started [DATE] 7:00 PM Show details Survey, sent via SMS Residesk Auto…" at bounding box center [732, 242] width 709 height 301
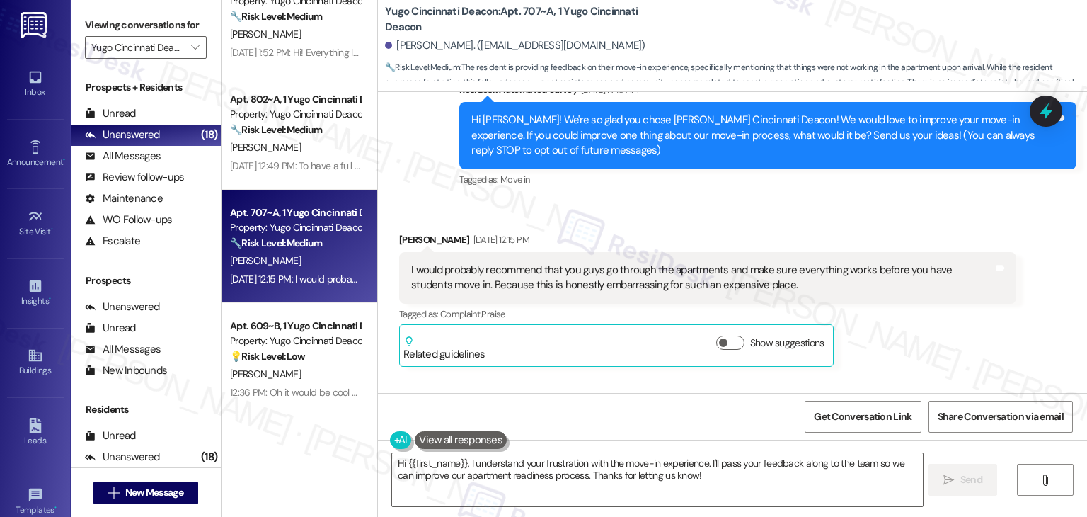
scroll to position [141, 0]
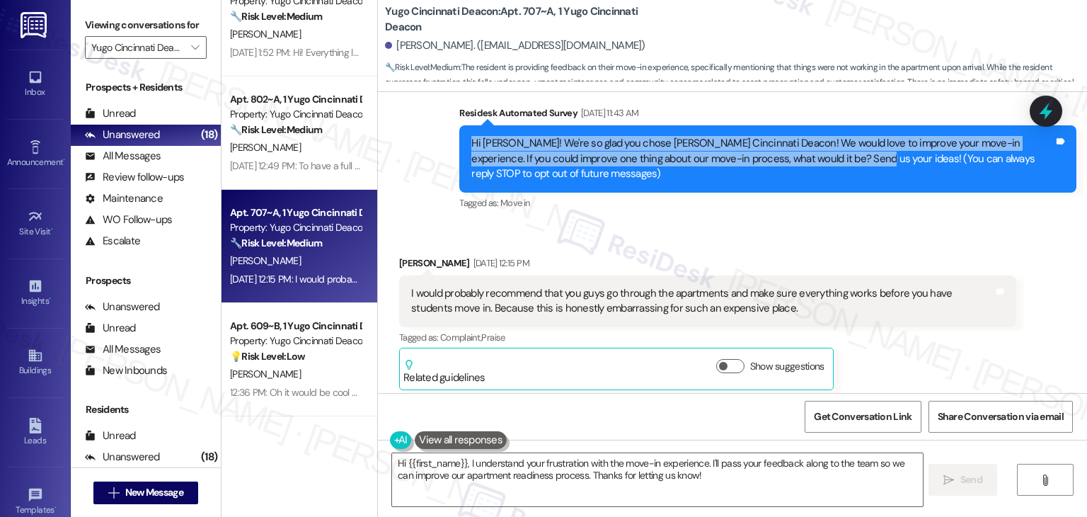
drag, startPoint x: 835, startPoint y: 159, endPoint x: 447, endPoint y: 139, distance: 389.1
click at [449, 139] on div "Survey, sent via SMS Residesk Automated Survey [DATE] 11:43 AM Hi [PERSON_NAME]…" at bounding box center [768, 159] width 638 height 129
copy div "Hi [PERSON_NAME]! We're so glad you chose [PERSON_NAME] Cincinnati Deacon! We w…"
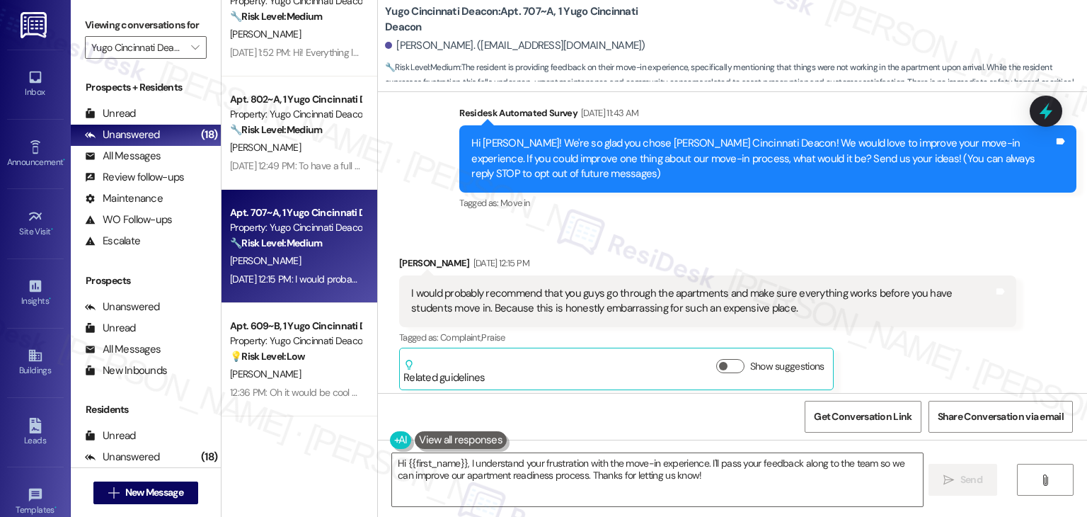
click at [574, 297] on div "I would probably recommend that you guys go through the apartments and make sur…" at bounding box center [702, 301] width 583 height 30
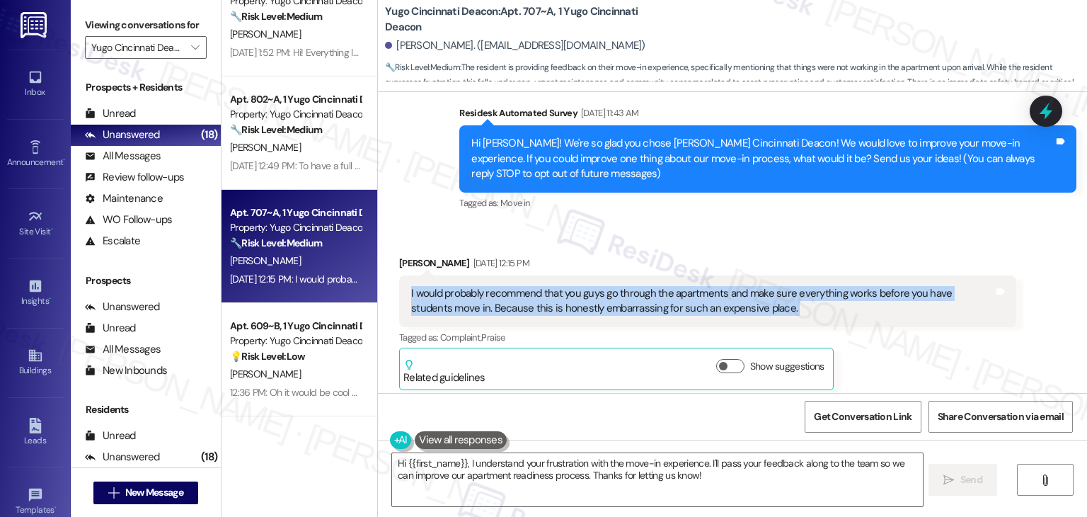
copy div "I would probably recommend that you guys go through the apartments and make sur…"
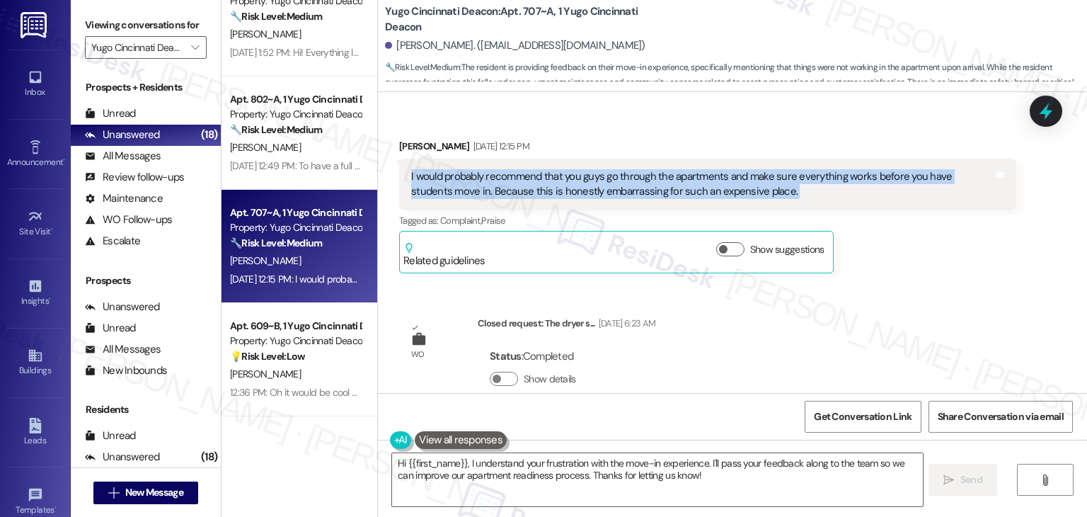
scroll to position [282, 0]
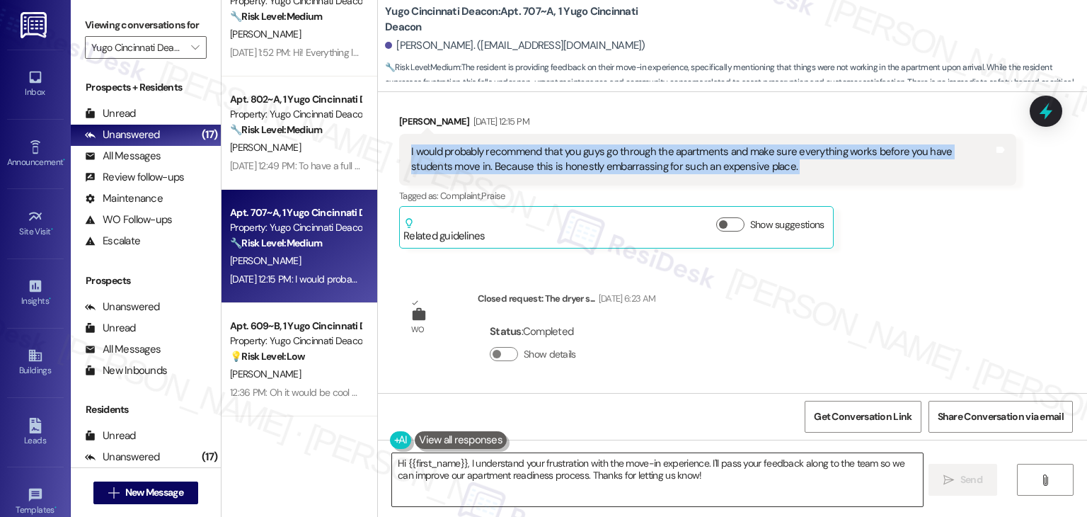
click at [518, 476] on textarea "Hi {{first_name}}, I understand your frustration with the move-in experience. I…" at bounding box center [657, 479] width 530 height 53
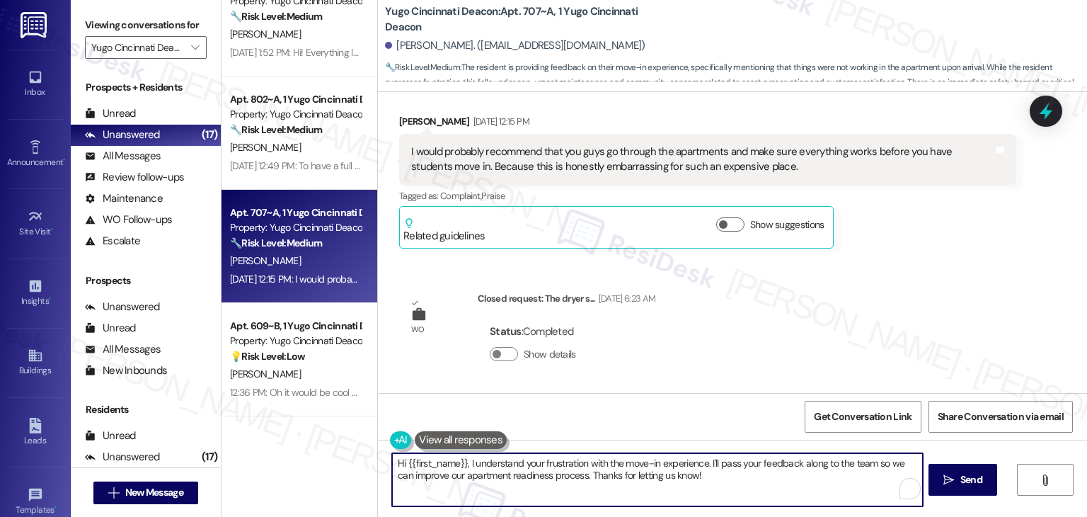
paste textarea "[PERSON_NAME], thank you for sharing your feedback. I’m sorry to hear that some…"
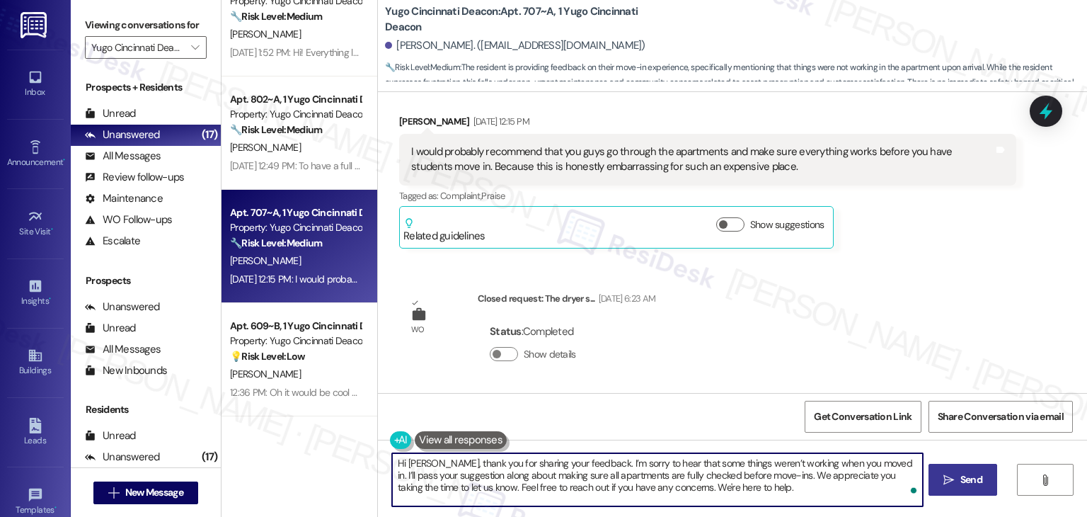
type textarea "Hi [PERSON_NAME], thank you for sharing your feedback. I’m sorry to hear that s…"
click at [980, 486] on span "Send" at bounding box center [972, 479] width 22 height 15
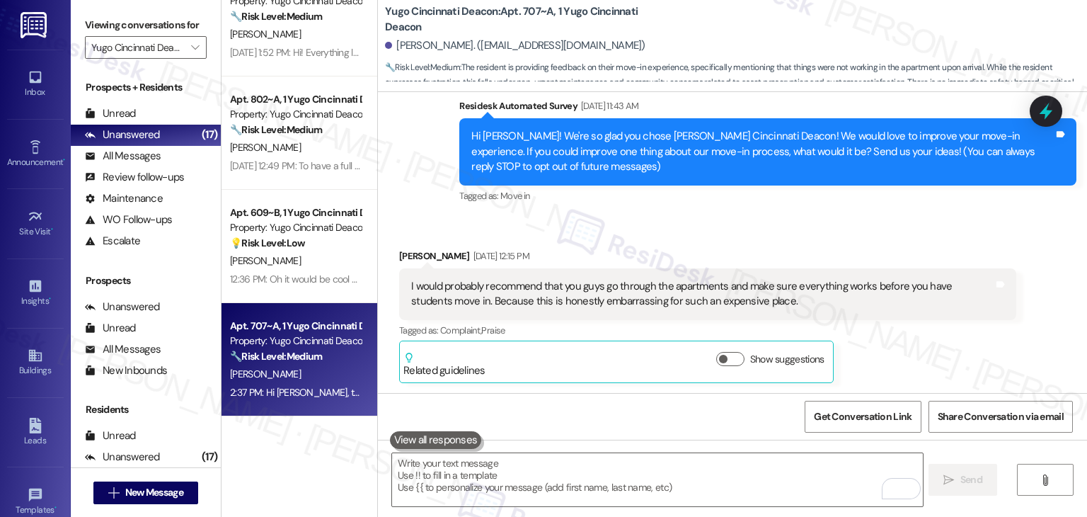
scroll to position [411, 0]
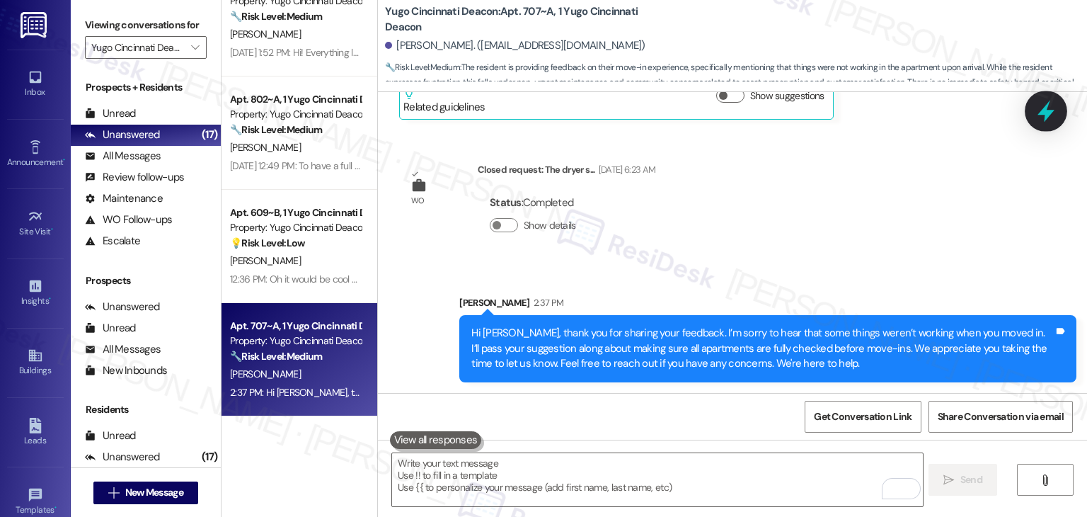
click at [1053, 116] on icon at bounding box center [1046, 111] width 24 height 24
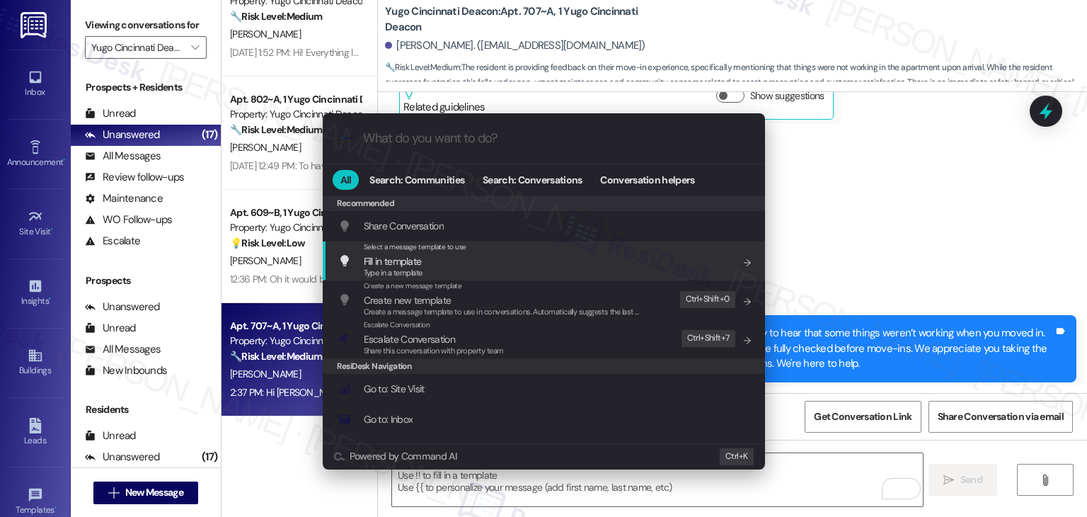
click at [439, 339] on span "Escalate Conversation" at bounding box center [409, 339] width 91 height 13
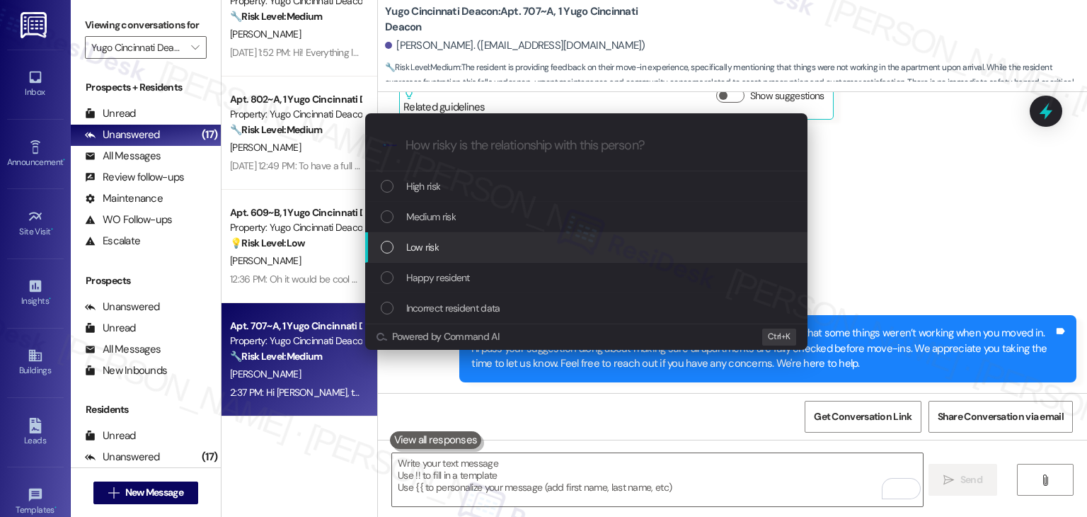
click at [386, 247] on div "List of options" at bounding box center [387, 247] width 13 height 13
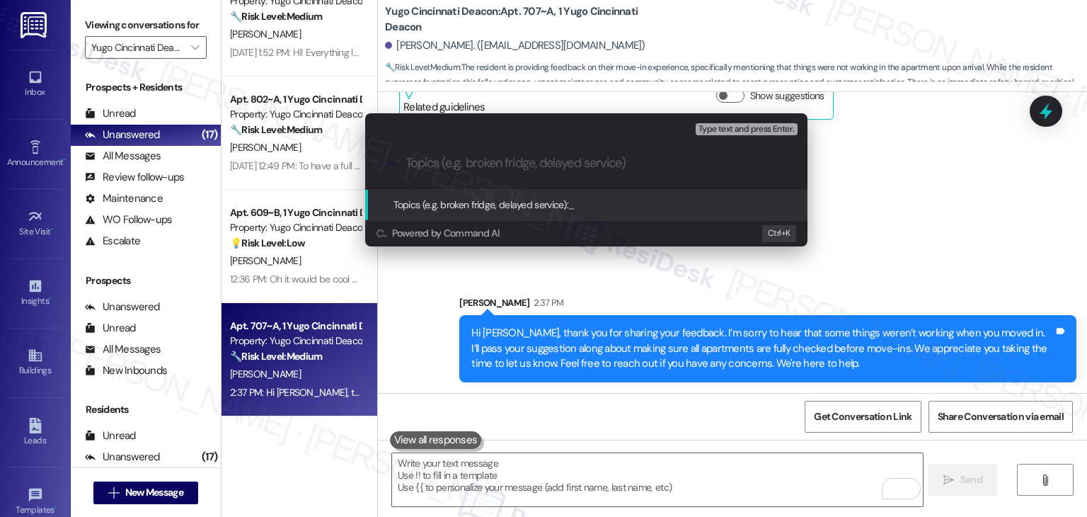
paste input "Feedback: Ensure Apartments Fully Checked Before Move-In"
type input "Feedback: Ensure Apartments Fully Checked Before Move-In"
click at [780, 162] on icon "progress bar" at bounding box center [784, 163] width 11 height 11
click at [900, 210] on div "Escalate Conversation Low risk Topics (e.g. broken fridge, delayed service) Any…" at bounding box center [543, 258] width 1087 height 517
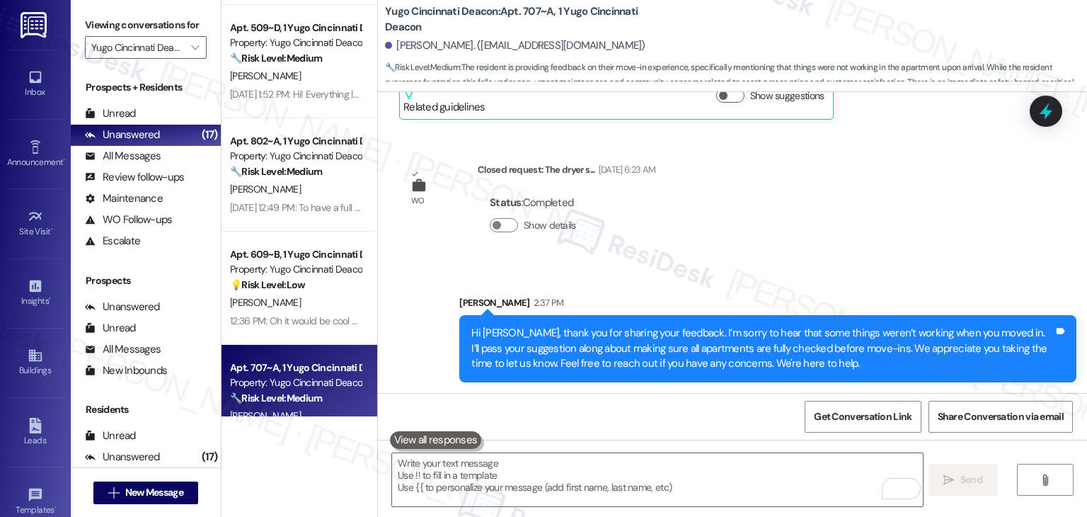
scroll to position [801, 0]
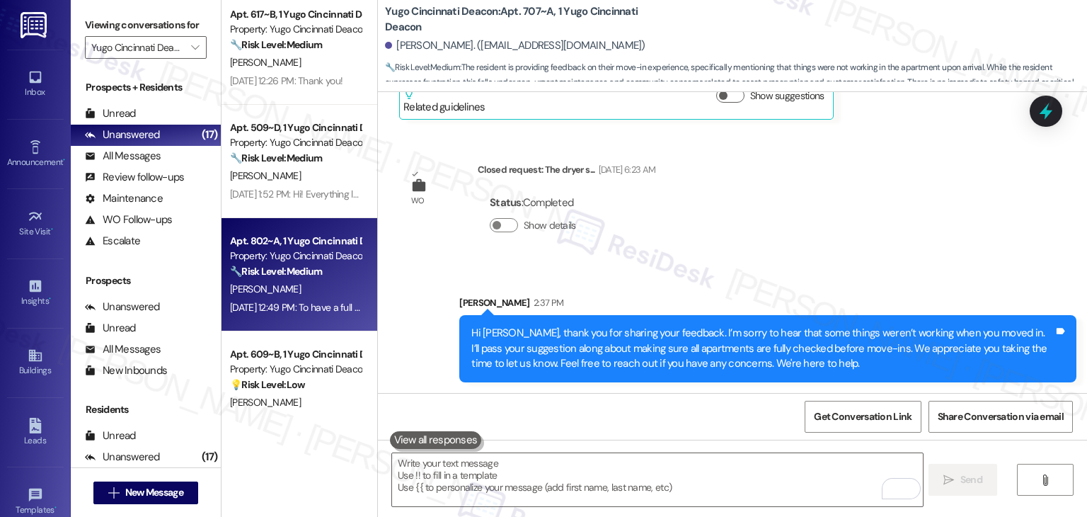
click at [306, 312] on div "[DATE] 12:49 PM: To have a full understanding of any unit problems prior to pay…" at bounding box center [406, 307] width 353 height 13
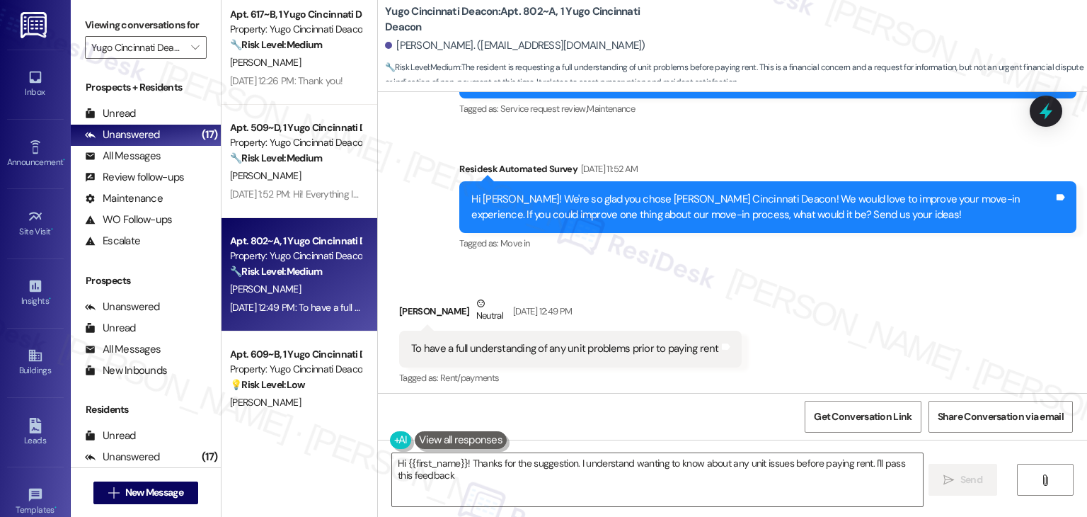
scroll to position [590, 0]
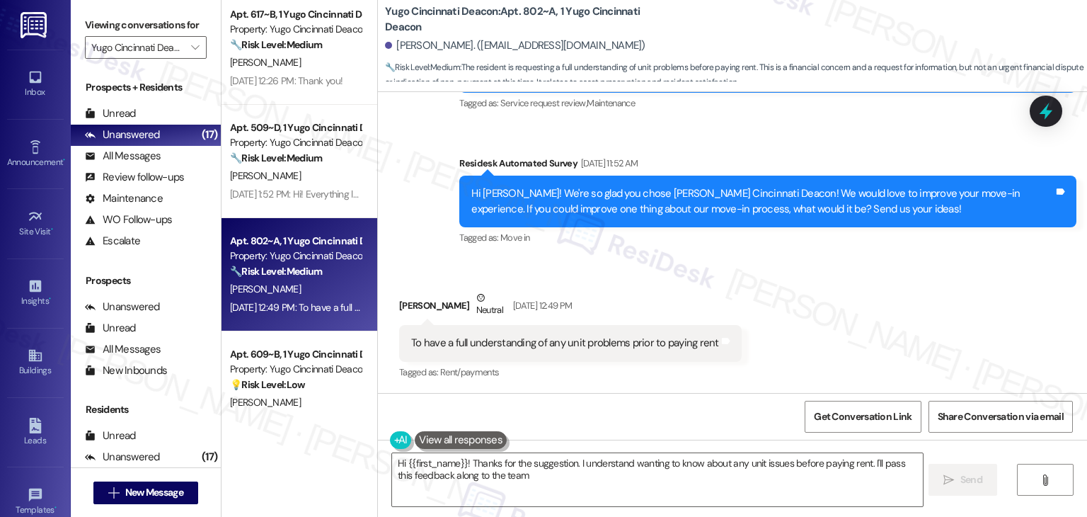
type textarea "Hi {{first_name}}! Thanks for the suggestion. I understand wanting to know abou…"
click at [765, 283] on div "Received via SMS [PERSON_NAME] Neutral [DATE] 12:49 PM To have a full understan…" at bounding box center [732, 325] width 709 height 134
click at [740, 276] on div "Received via SMS [PERSON_NAME] Neutral [DATE] 12:49 PM To have a full understan…" at bounding box center [732, 325] width 709 height 134
click at [649, 202] on div "Hi [PERSON_NAME]! We're so glad you chose [PERSON_NAME] Cincinnati Deacon! We w…" at bounding box center [762, 201] width 583 height 30
click at [650, 203] on div "Hi [PERSON_NAME]! We're so glad you chose [PERSON_NAME] Cincinnati Deacon! We w…" at bounding box center [762, 201] width 583 height 30
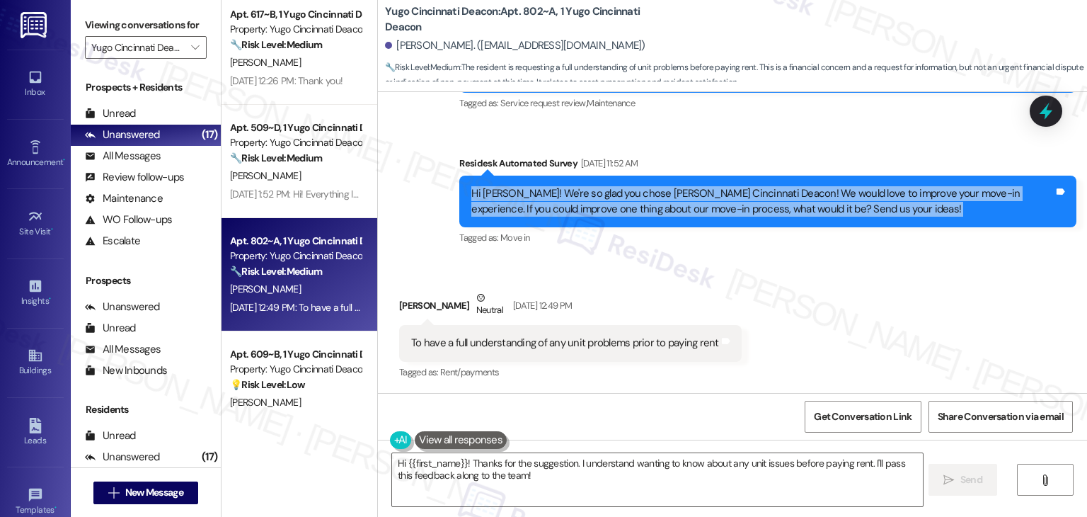
click at [650, 203] on div "Hi [PERSON_NAME]! We're so glad you chose [PERSON_NAME] Cincinnati Deacon! We w…" at bounding box center [762, 201] width 583 height 30
copy div "Hi [PERSON_NAME]! We're so glad you chose [PERSON_NAME] Cincinnati Deacon! We w…"
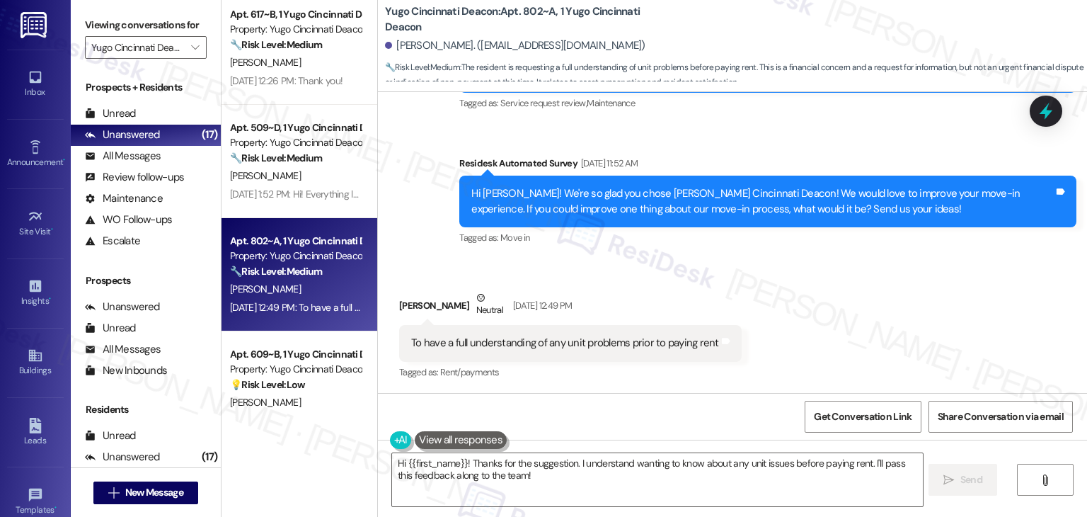
click at [464, 349] on div "To have a full understanding of any unit problems prior to paying rent" at bounding box center [565, 343] width 308 height 15
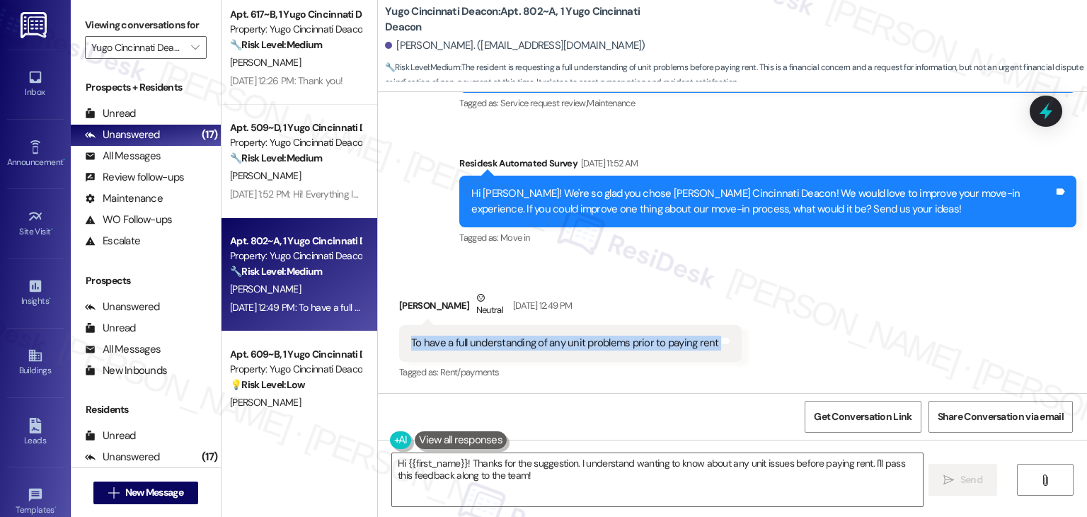
copy div "To have a full understanding of any unit problems prior to paying rent Tags and…"
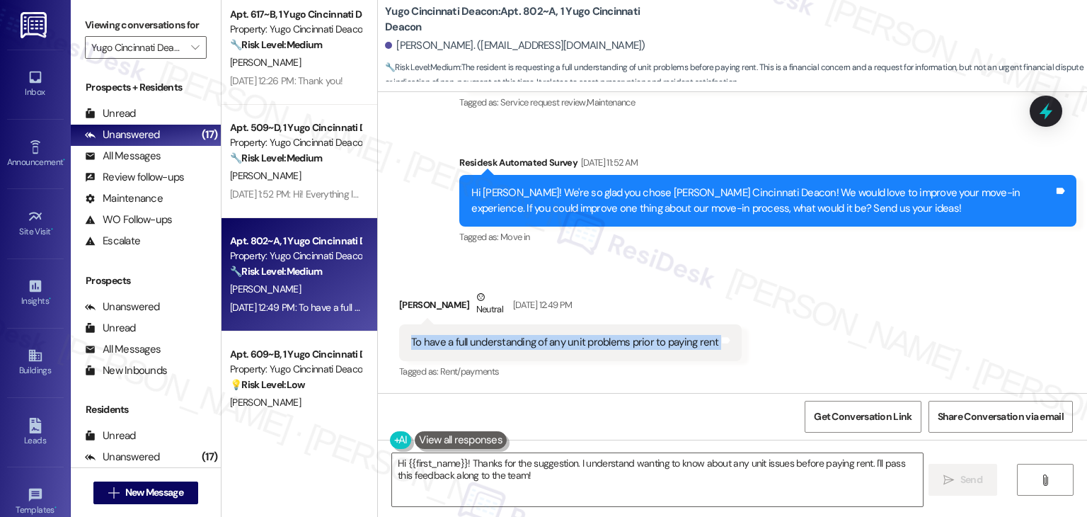
click at [825, 349] on div "Received via SMS [PERSON_NAME] Neutral [DATE] 12:49 PM To have a full understan…" at bounding box center [732, 325] width 709 height 134
click at [506, 466] on textarea "Hi {{first_name}}! Thanks for the suggestion. I understand wanting to know abou…" at bounding box center [657, 479] width 530 height 53
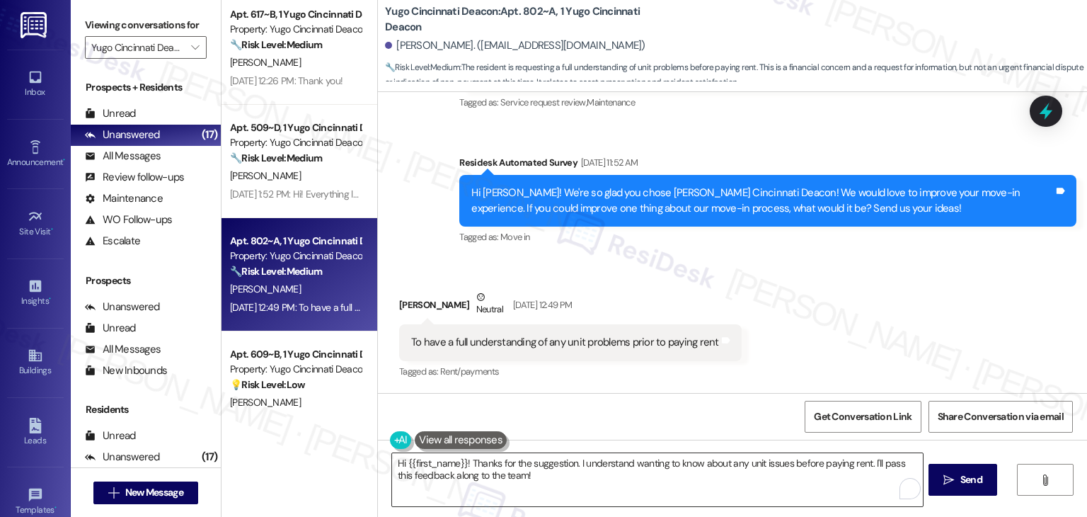
click at [554, 479] on textarea "Hi {{first_name}}! Thanks for the suggestion. I understand wanting to know abou…" at bounding box center [657, 479] width 530 height 53
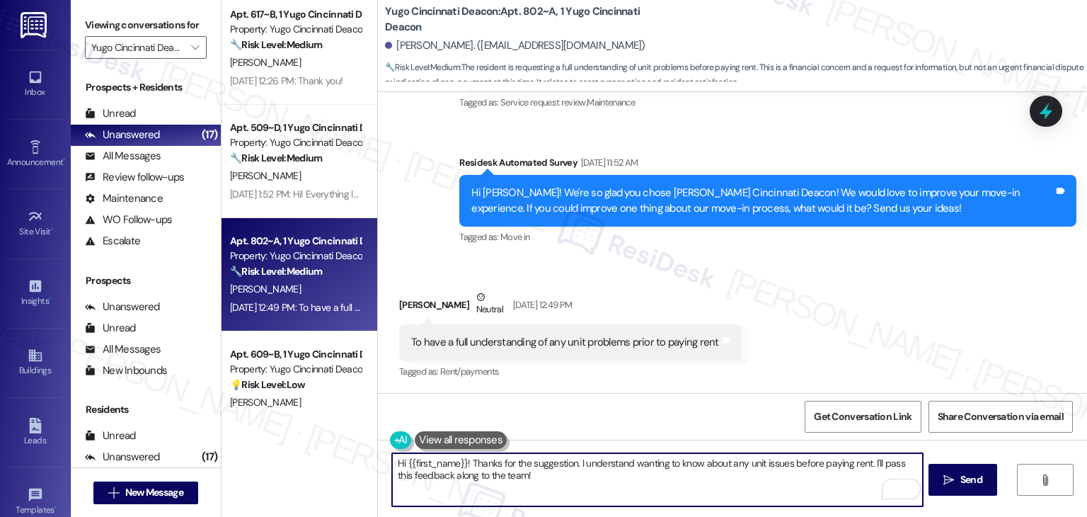
drag, startPoint x: 408, startPoint y: 463, endPoint x: 391, endPoint y: 457, distance: 17.5
click at [392, 457] on textarea "Hi {{first_name}}! Thanks for the suggestion. I understand wanting to know abou…" at bounding box center [657, 479] width 530 height 53
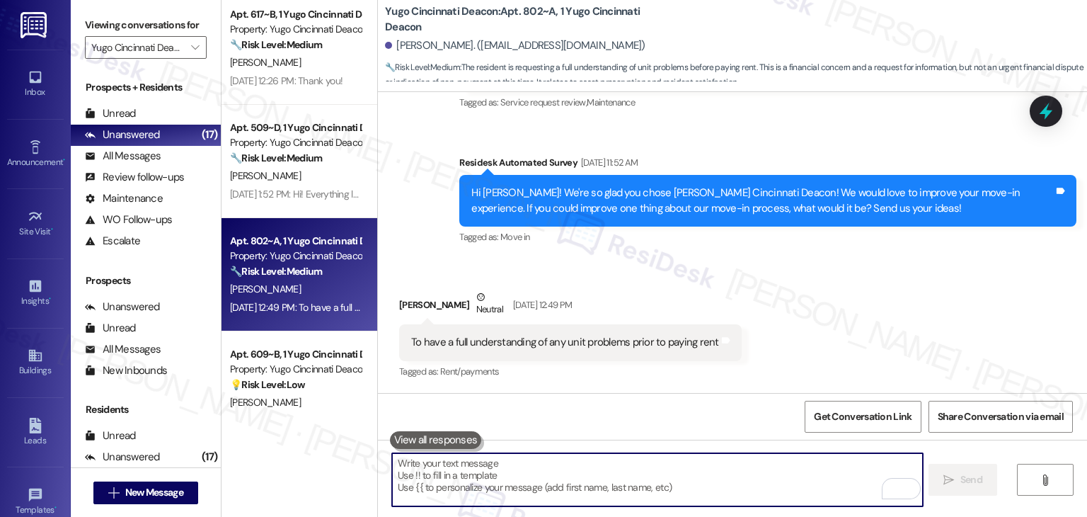
paste textarea "Hi [PERSON_NAME], thank you for sharing your feedback! I understand wanting a c…"
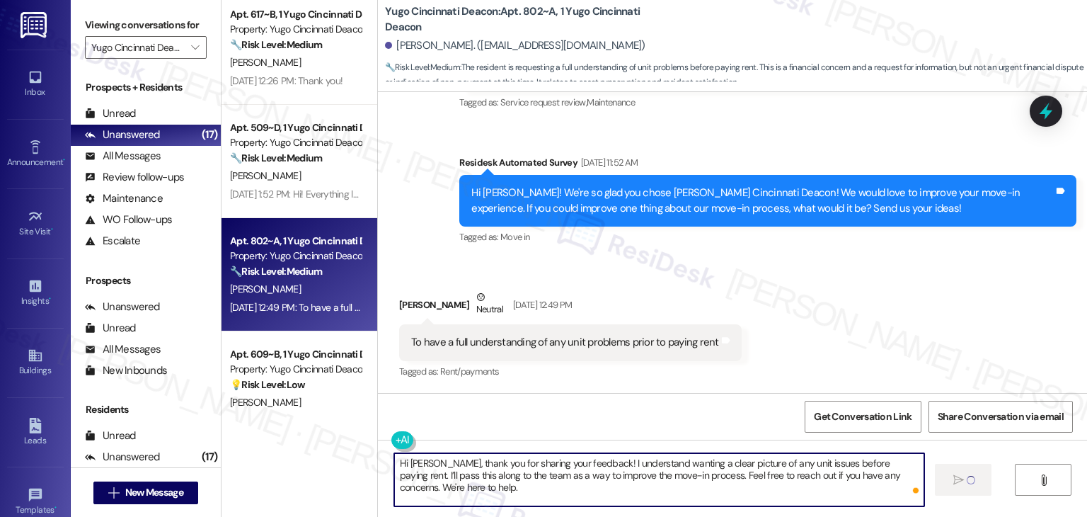
type textarea "Fetching suggested responses. Please feel free to read through the conversation…"
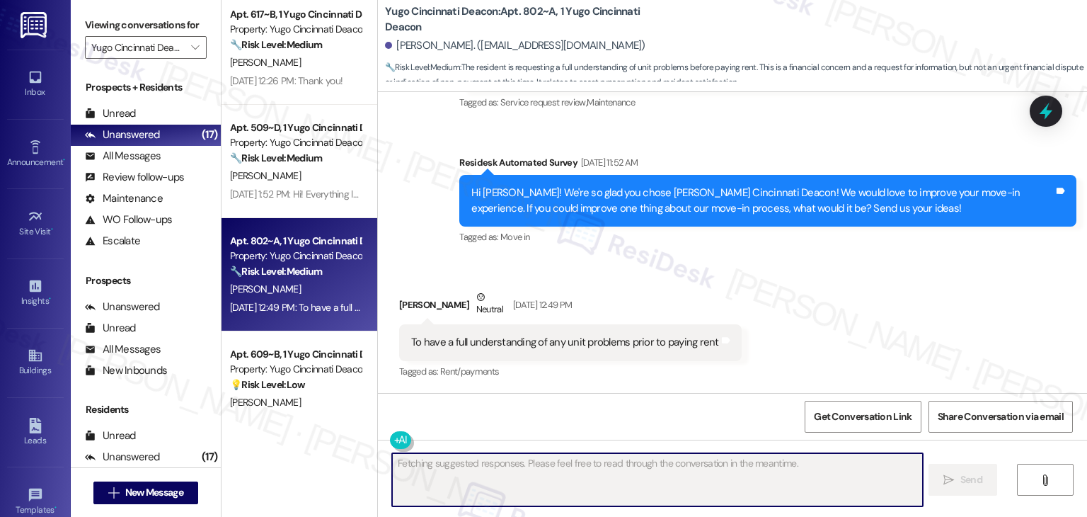
scroll to position [590, 0]
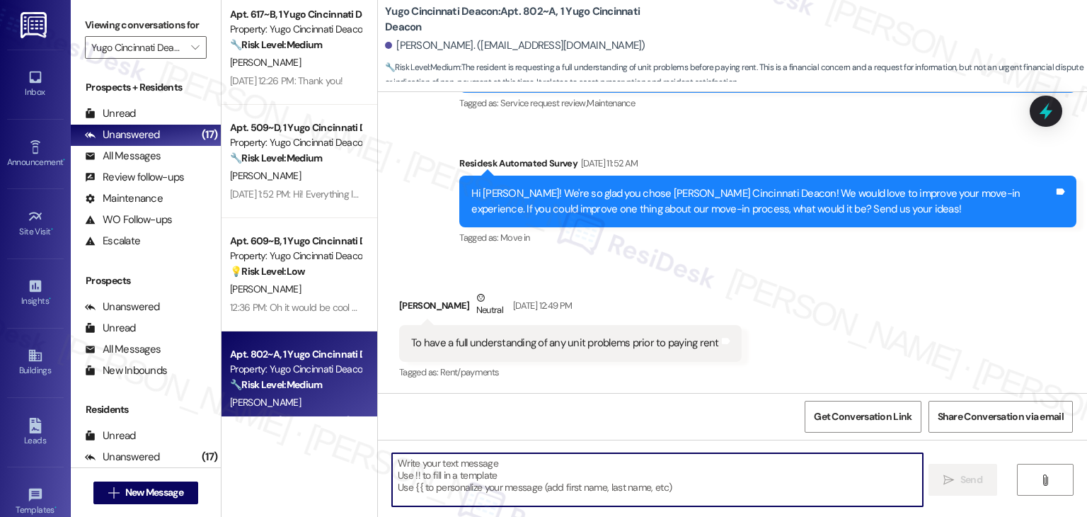
click at [784, 297] on div "Received via SMS [PERSON_NAME] Neutral [DATE] 12:49 PM To have a full understan…" at bounding box center [732, 325] width 709 height 134
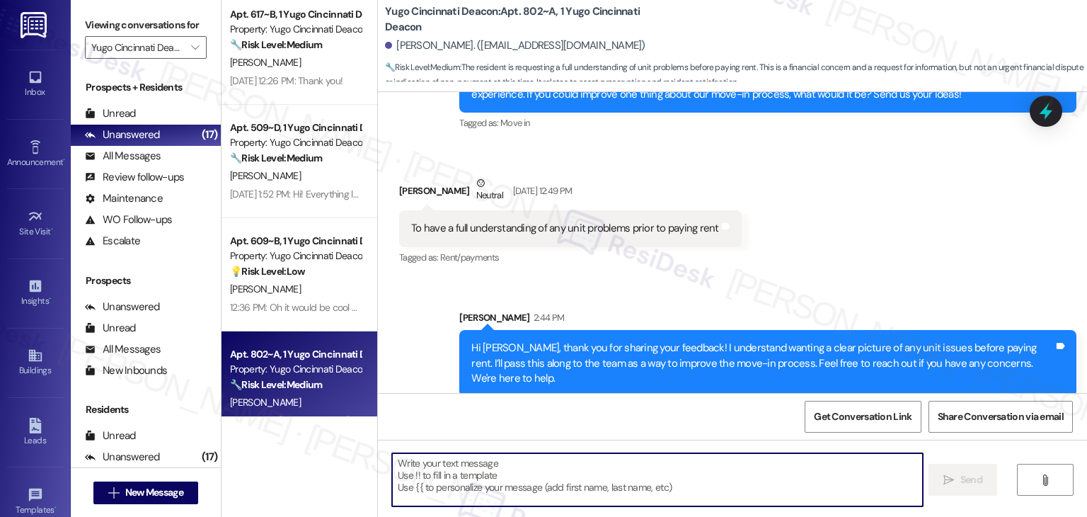
click at [831, 264] on div "Received via SMS [PERSON_NAME] Neutral [DATE] 12:49 PM To have a full understan…" at bounding box center [732, 211] width 709 height 134
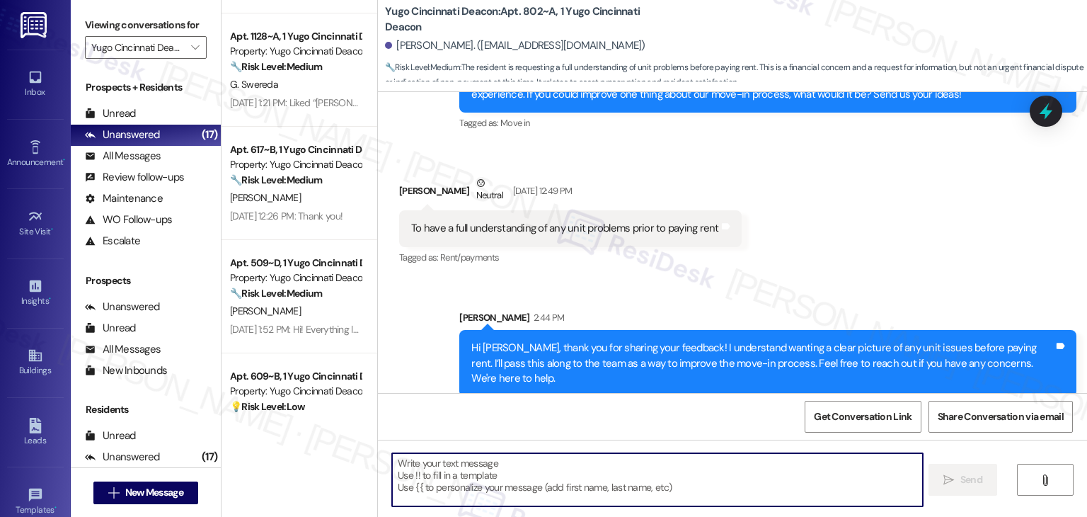
scroll to position [660, 0]
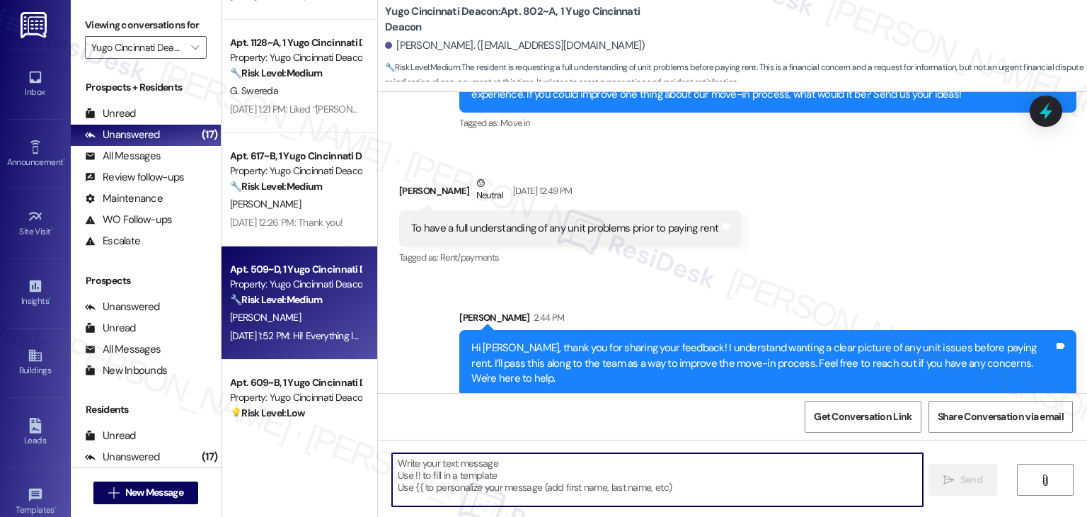
click at [290, 323] on div "[PERSON_NAME]" at bounding box center [296, 318] width 134 height 18
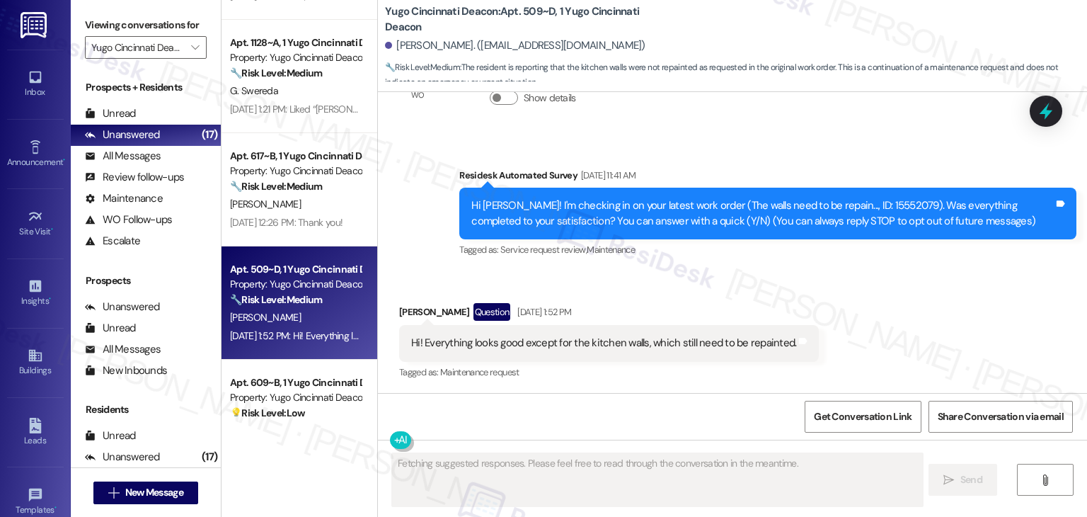
scroll to position [79, 0]
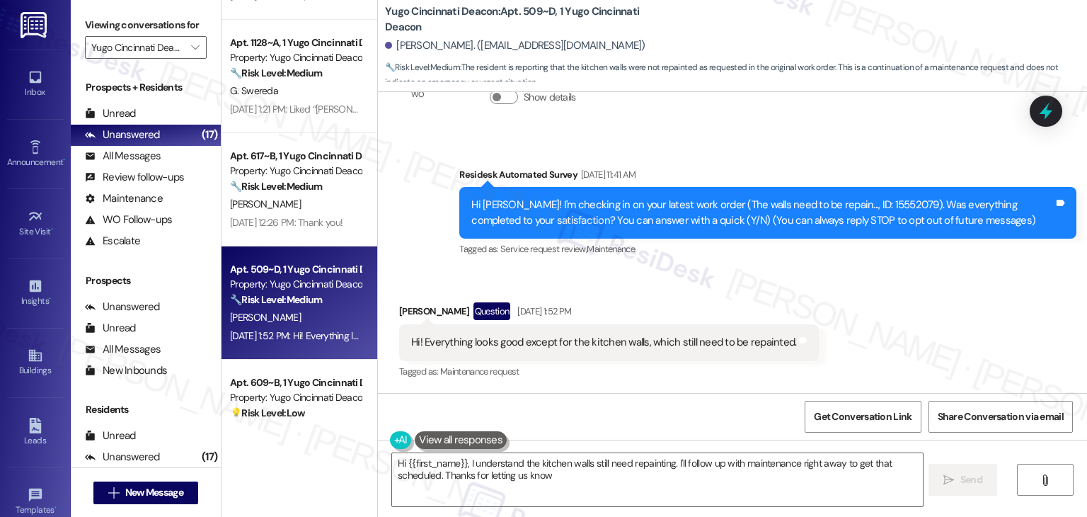
type textarea "Hi {{first_name}}, I understand the kitchen walls still need repainting. I'll f…"
click at [841, 351] on div "Received via SMS [PERSON_NAME] Question [DATE] 1:52 PM Hi! Everything looks goo…" at bounding box center [732, 331] width 709 height 122
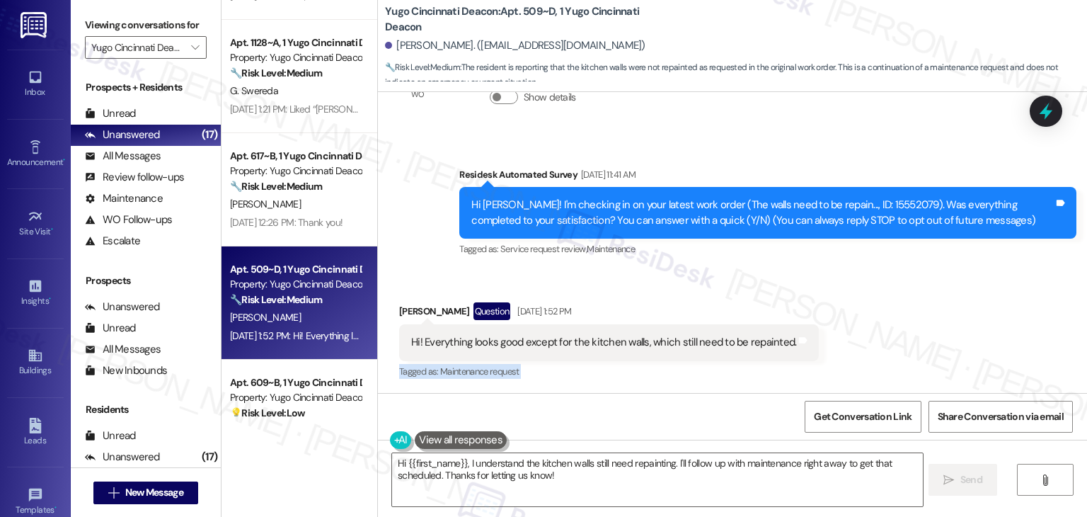
click at [841, 351] on div "Received via SMS [PERSON_NAME] Question [DATE] 1:52 PM Hi! Everything looks goo…" at bounding box center [732, 331] width 709 height 122
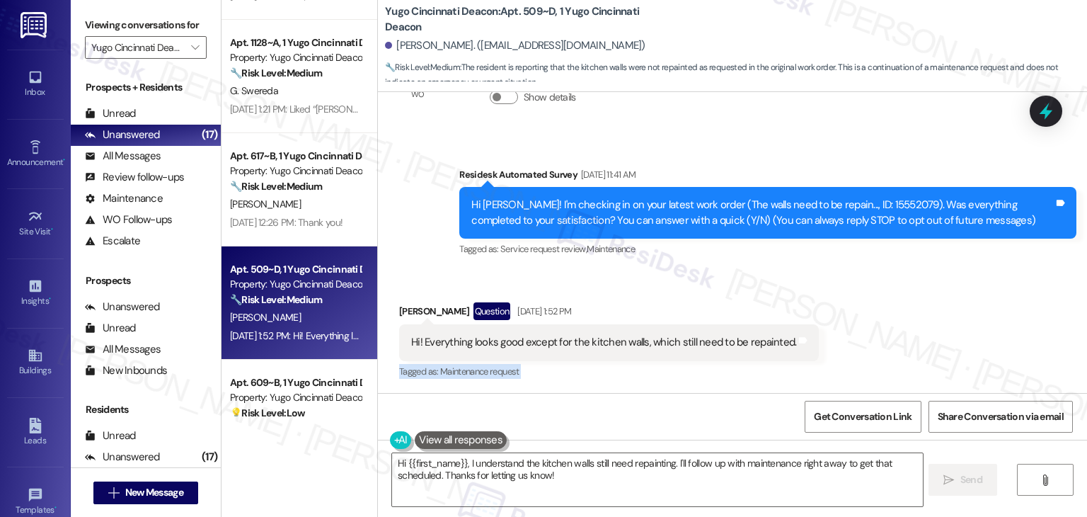
click at [841, 351] on div "Received via SMS [PERSON_NAME] Question [DATE] 1:52 PM Hi! Everything looks goo…" at bounding box center [732, 331] width 709 height 122
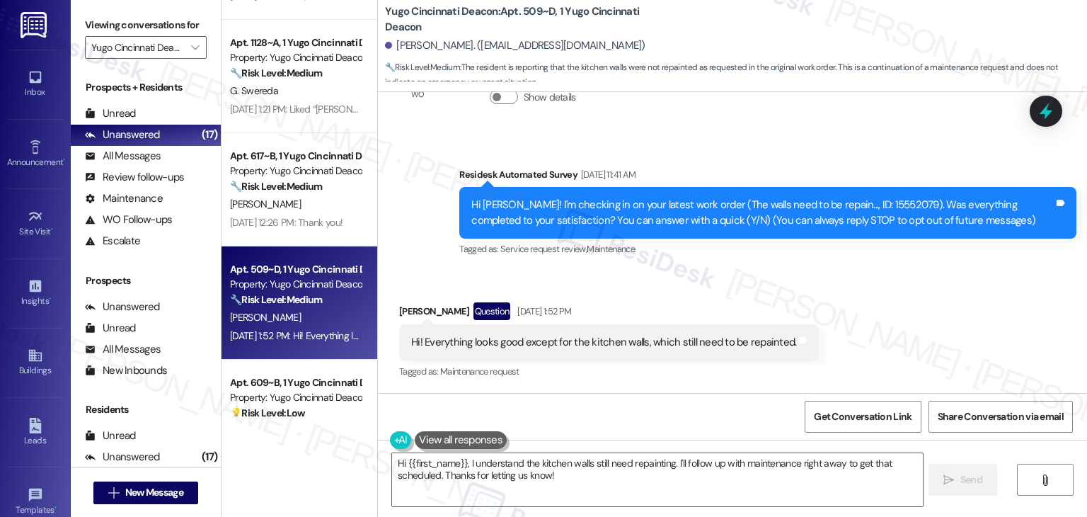
click at [841, 351] on div "Received via SMS [PERSON_NAME] Question [DATE] 1:52 PM Hi! Everything looks goo…" at bounding box center [732, 331] width 709 height 122
click at [841, 350] on div "Received via SMS [PERSON_NAME] Question [DATE] 1:52 PM Hi! Everything looks goo…" at bounding box center [732, 331] width 709 height 122
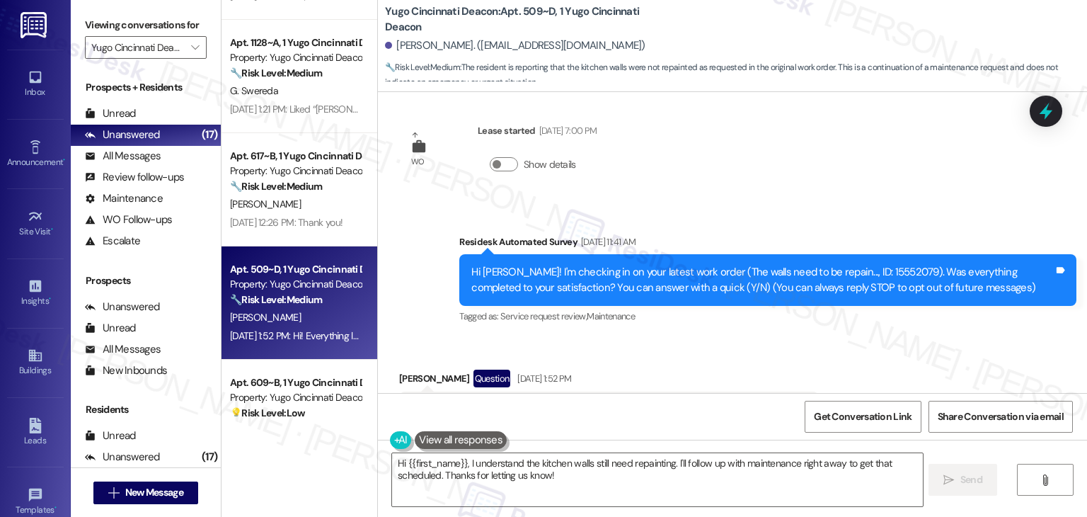
scroll to position [4, 0]
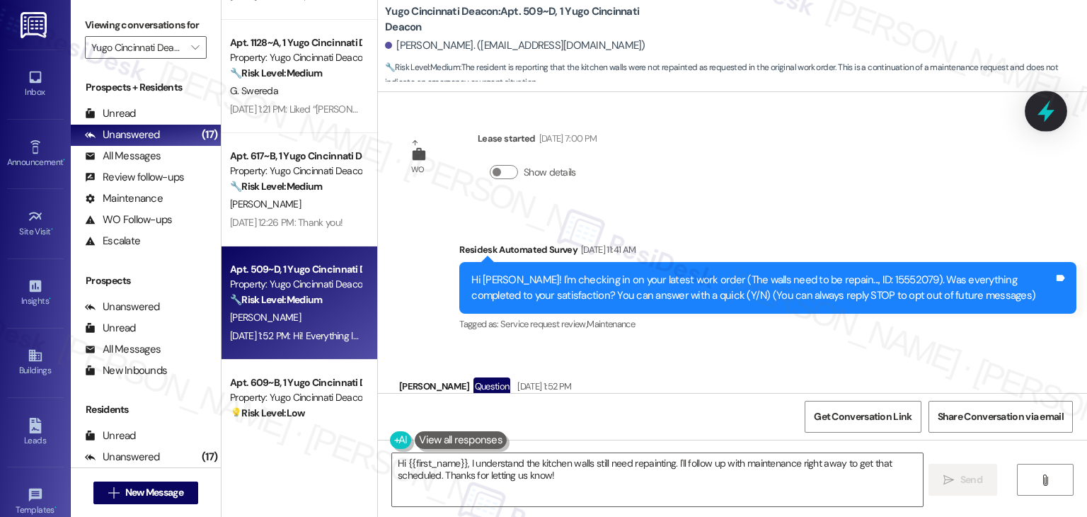
click at [1043, 103] on icon at bounding box center [1046, 111] width 24 height 24
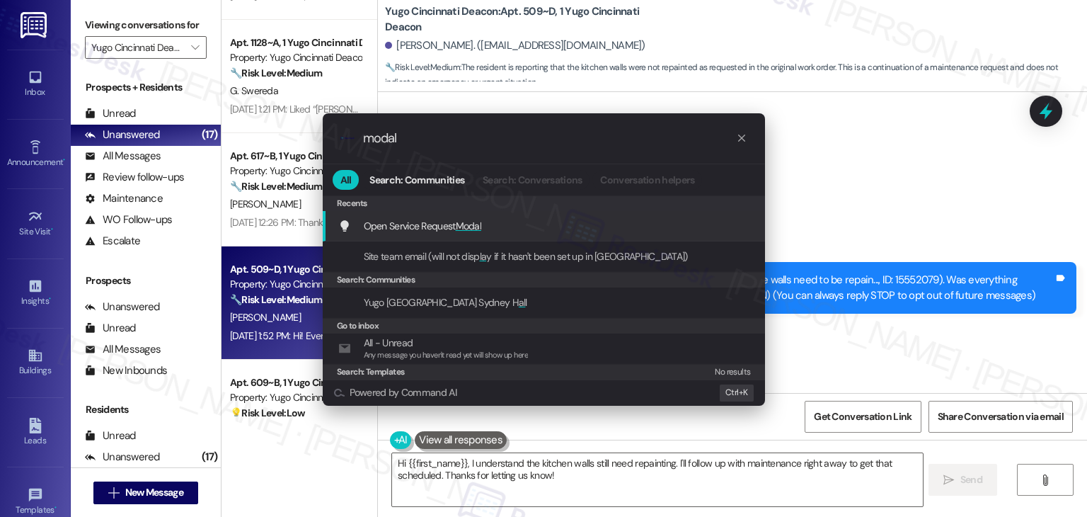
type input "modal"
click at [481, 224] on span "Modal" at bounding box center [469, 225] width 26 height 13
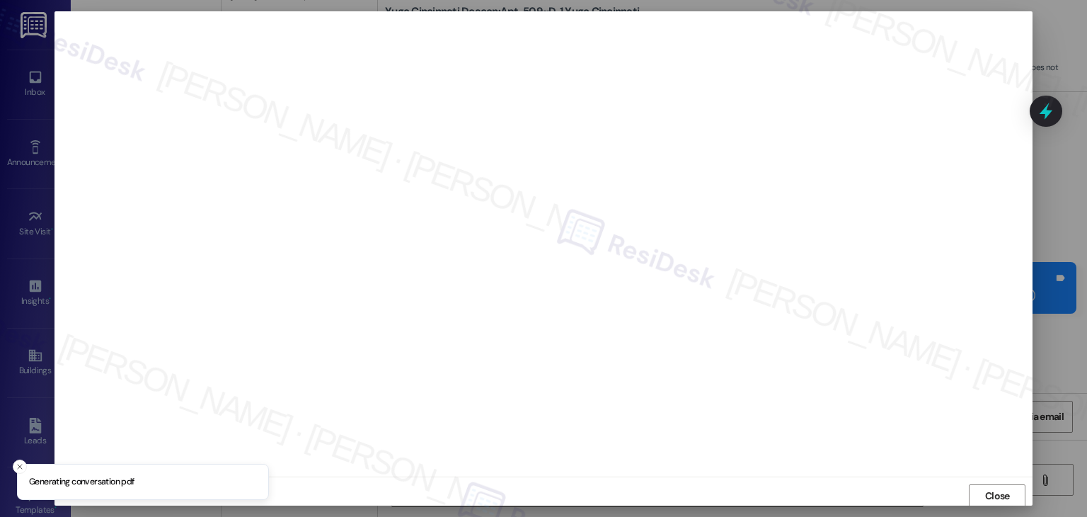
scroll to position [1, 0]
click at [1007, 493] on span "Close" at bounding box center [997, 495] width 25 height 15
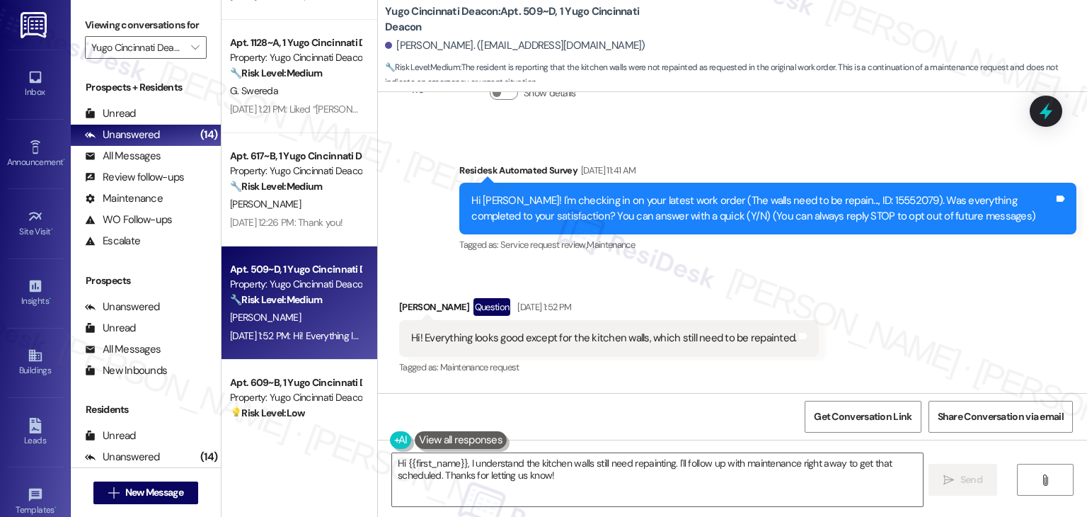
scroll to position [71, 0]
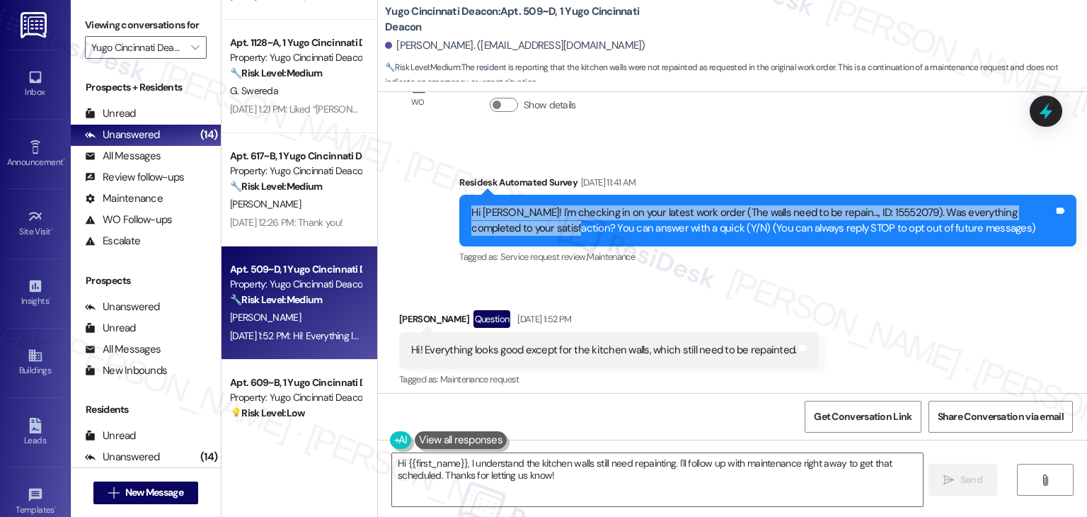
drag, startPoint x: 519, startPoint y: 226, endPoint x: 462, endPoint y: 214, distance: 58.6
click at [470, 214] on div "Hi [PERSON_NAME]! I'm checking in on your latest work order (The walls need to …" at bounding box center [762, 220] width 585 height 30
copy div "Hi [PERSON_NAME]! I'm checking in on your latest work order (The walls need to …"
click at [565, 358] on div "Hi! Everything looks good except for the kitchen walls, which still need to be …" at bounding box center [609, 350] width 420 height 36
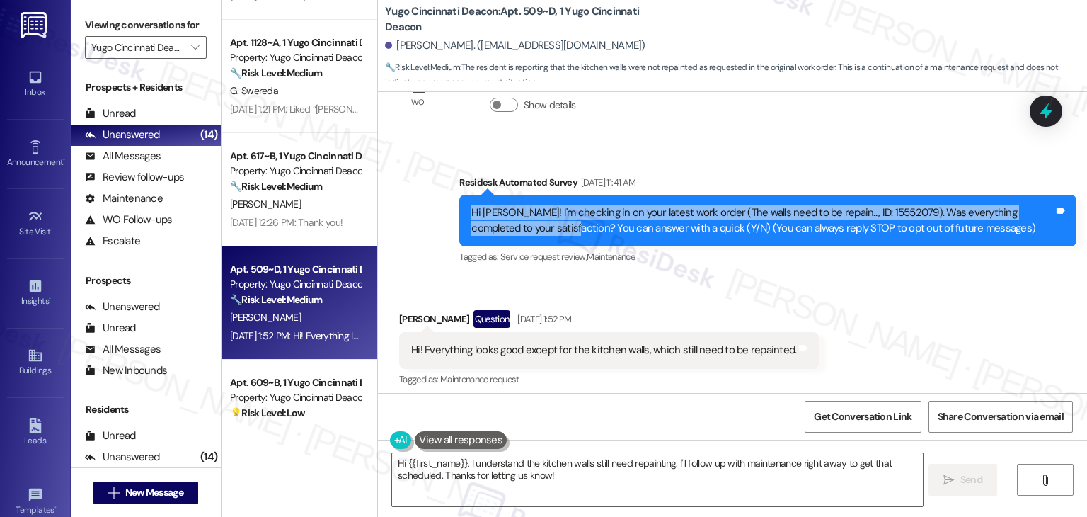
click at [565, 358] on div "Hi! Everything looks good except for the kitchen walls, which still need to be …" at bounding box center [609, 350] width 420 height 36
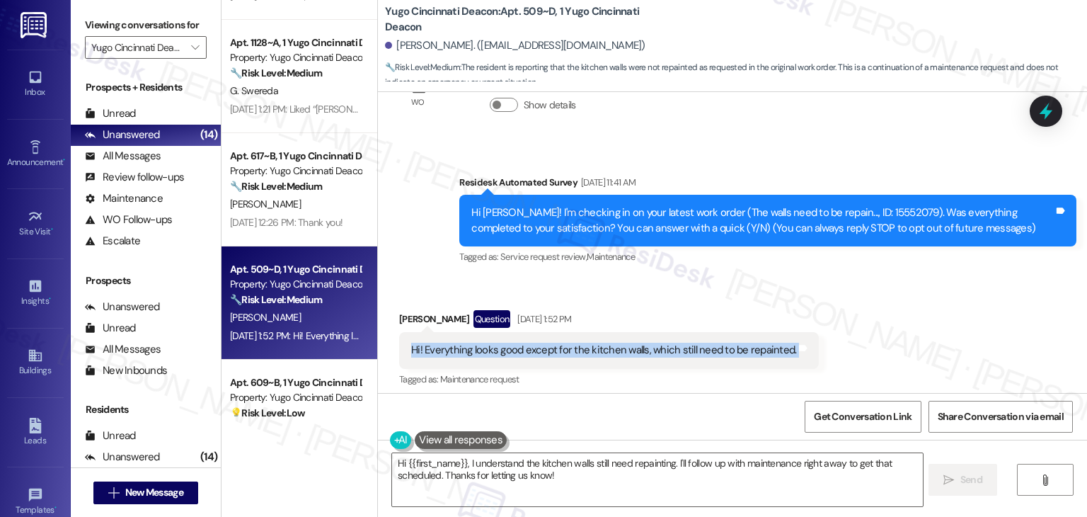
copy div "Hi! Everything looks good except for the kitchen walls, which still need to be …"
click at [609, 469] on textarea "Hi {{first_name}}, I understand the kitchen walls still need repainting. I'll f…" at bounding box center [657, 479] width 530 height 53
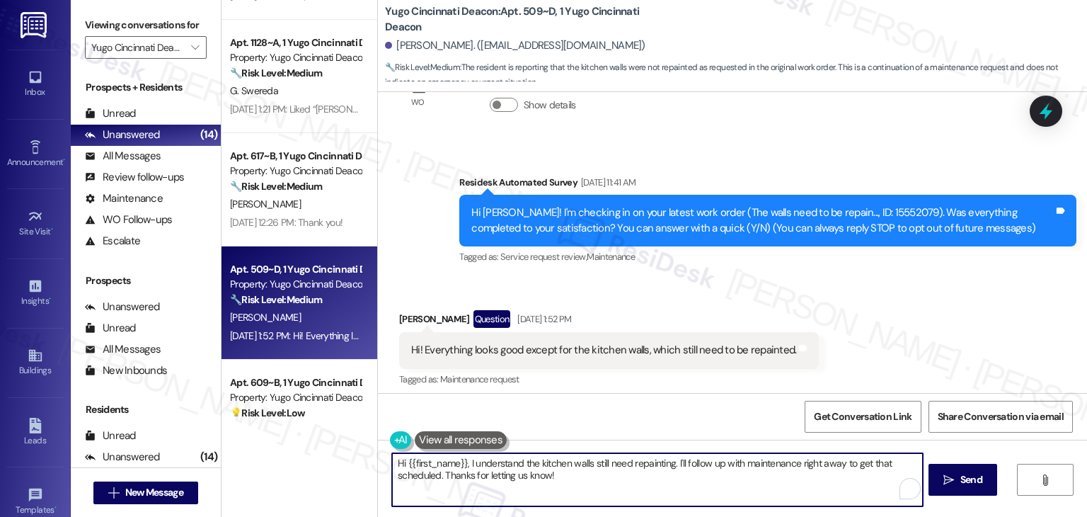
paste textarea "[PERSON_NAME], thank you for the update! I’m glad to hear most of the work look…"
type textarea "Hi [PERSON_NAME], thank you for the update! I’m glad to hear most of the work l…"
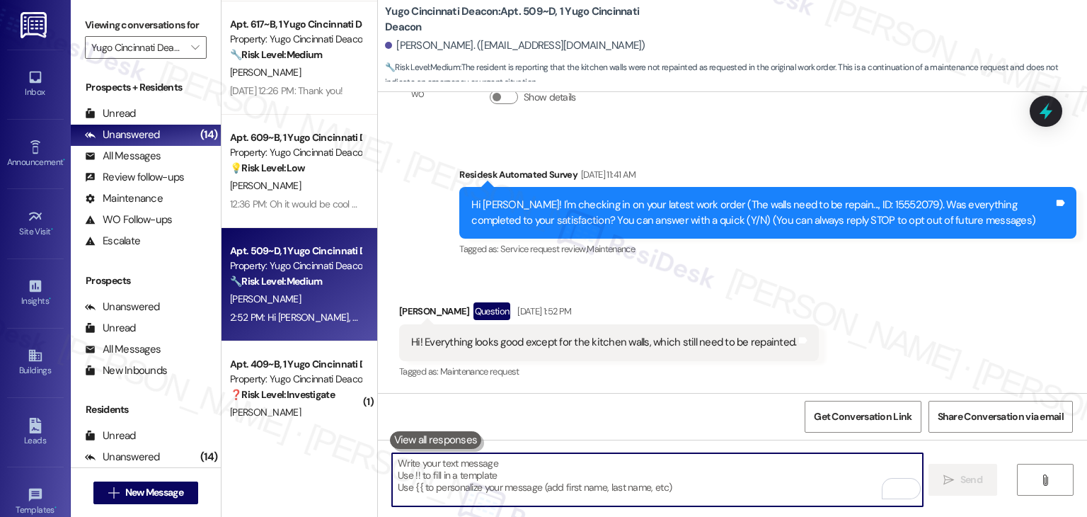
scroll to position [518, 0]
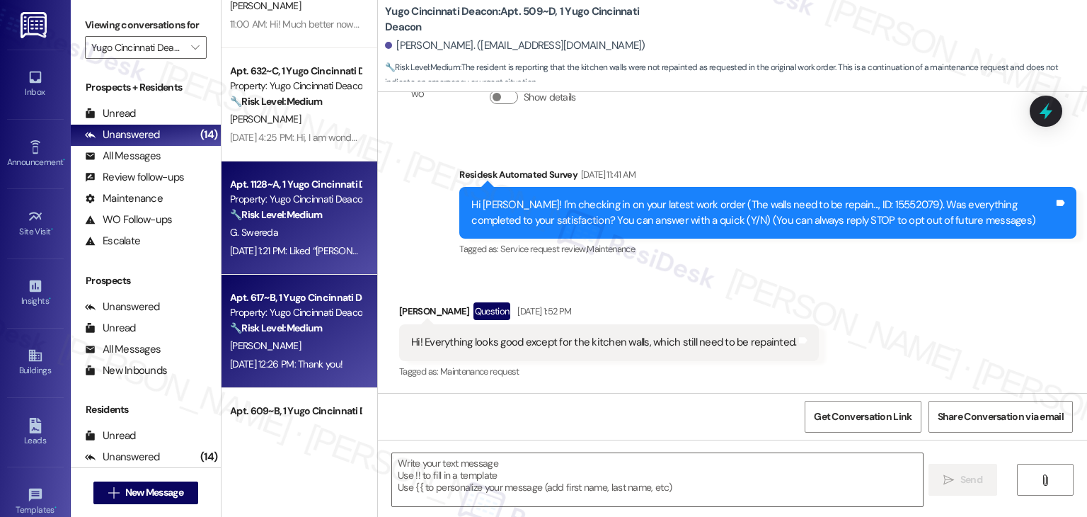
click at [323, 345] on div "[PERSON_NAME]" at bounding box center [296, 346] width 134 height 18
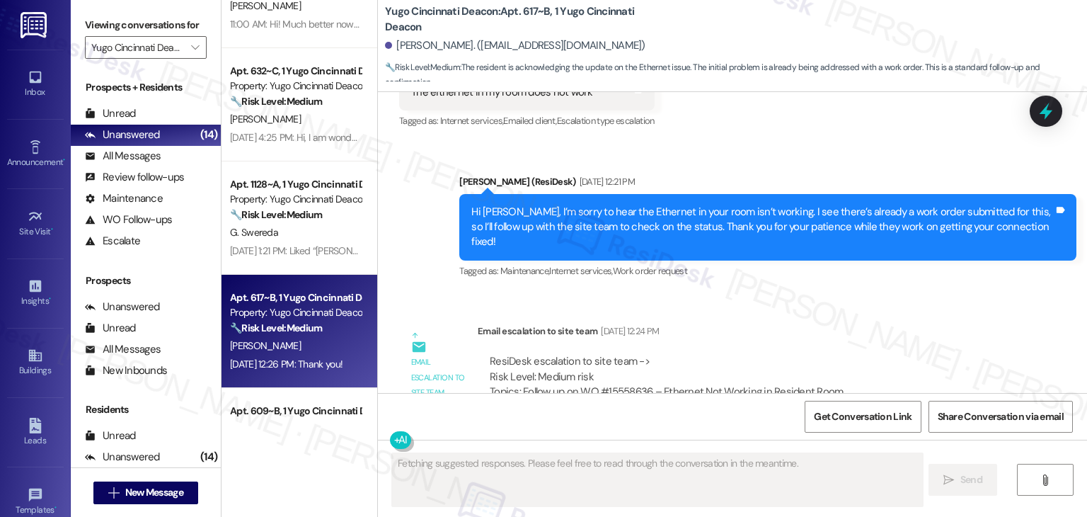
type textarea "Fetching suggested responses. Please feel free to read through the conversation…"
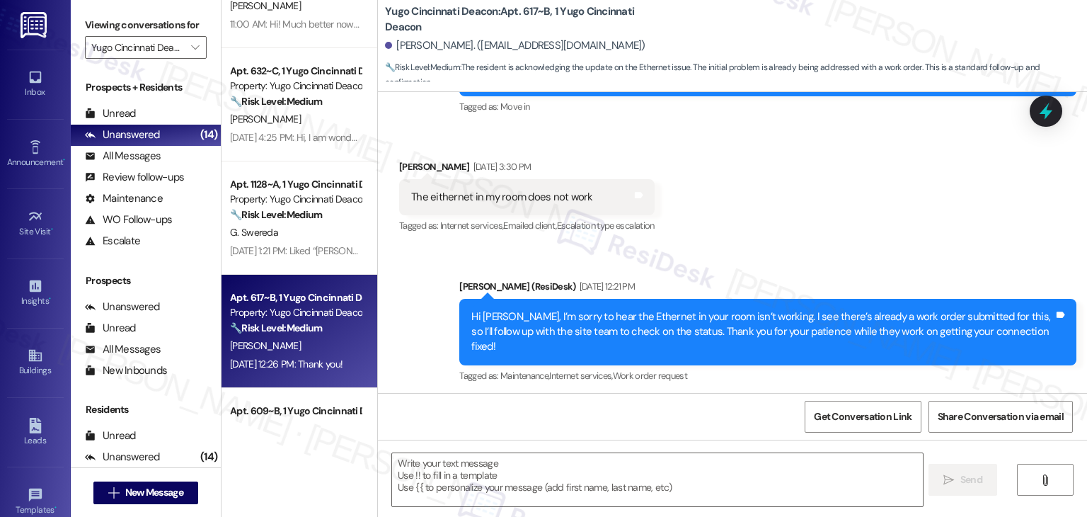
scroll to position [520, 0]
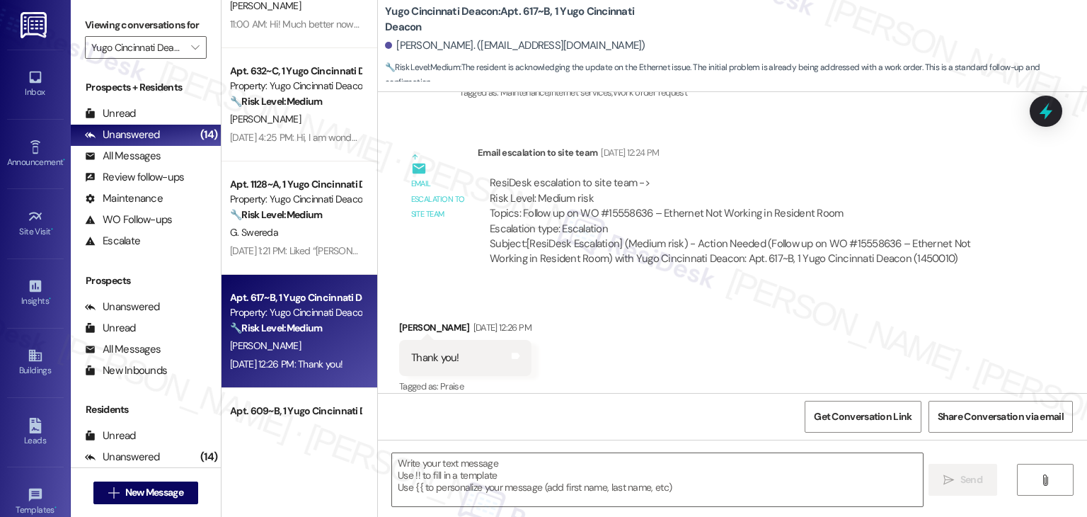
click at [692, 345] on div "Received via SMS [PERSON_NAME] [DATE] 12:26 PM Thank you! Tags and notes Tagged…" at bounding box center [732, 348] width 709 height 120
click at [471, 481] on textarea at bounding box center [657, 479] width 530 height 53
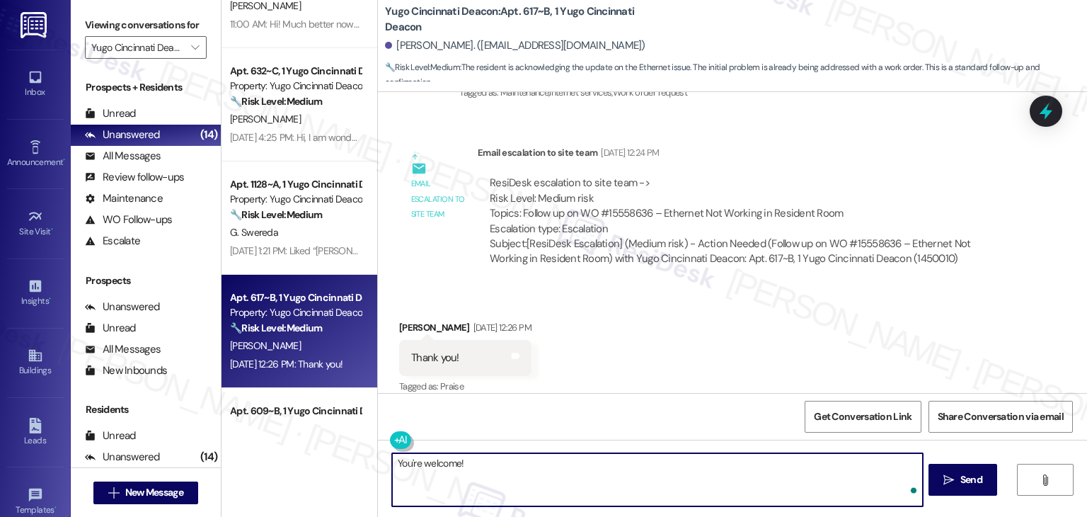
paste textarea "Should you have any questions or need help with anything else, please don't hes…"
type textarea "You're welcome! Should you have any questions or need help with anything else, …"
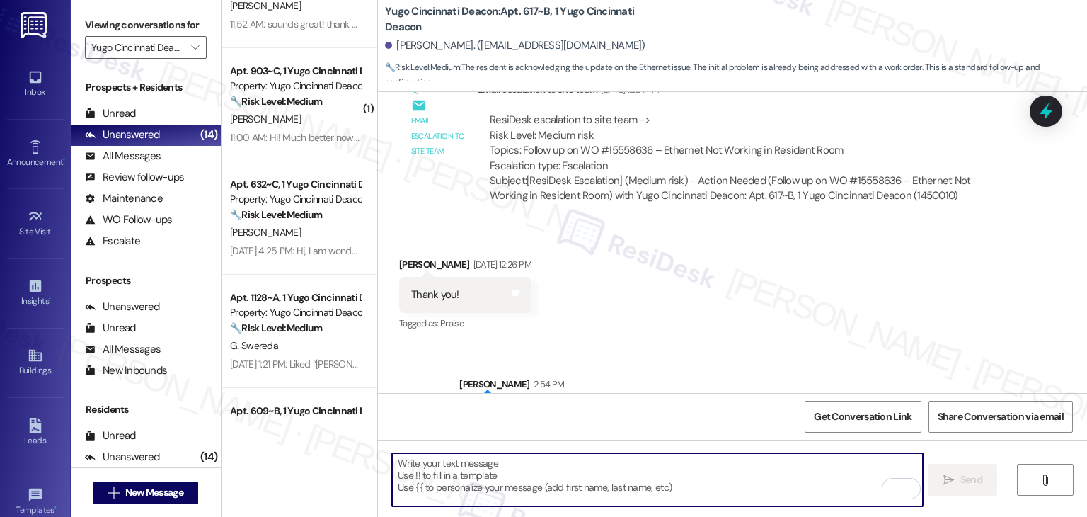
scroll to position [634, 0]
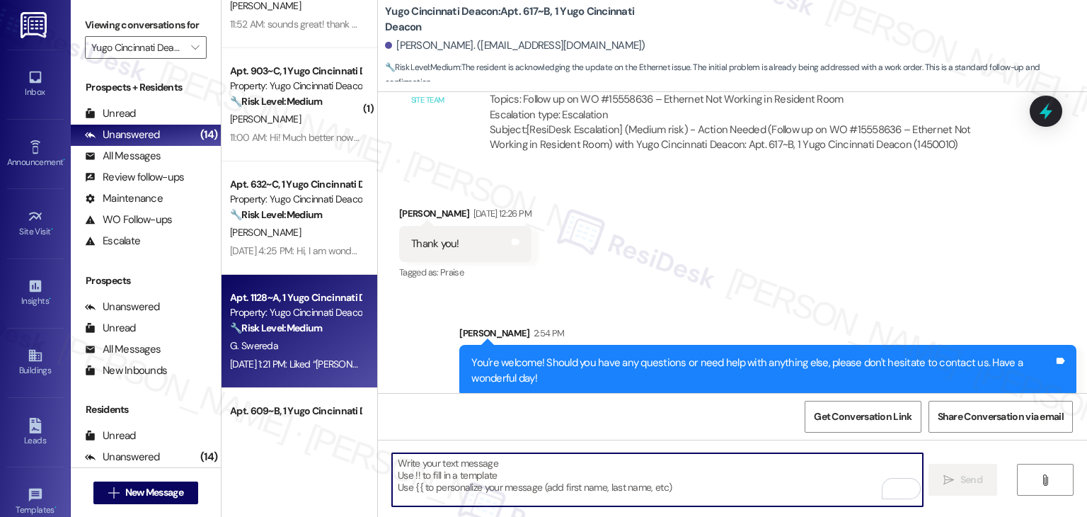
click at [336, 386] on div "Apt. 1128~A, 1 Yugo Cincinnati Deacon Property: Yugo Cincinnati Deacon 🔧 Risk L…" at bounding box center [300, 331] width 156 height 113
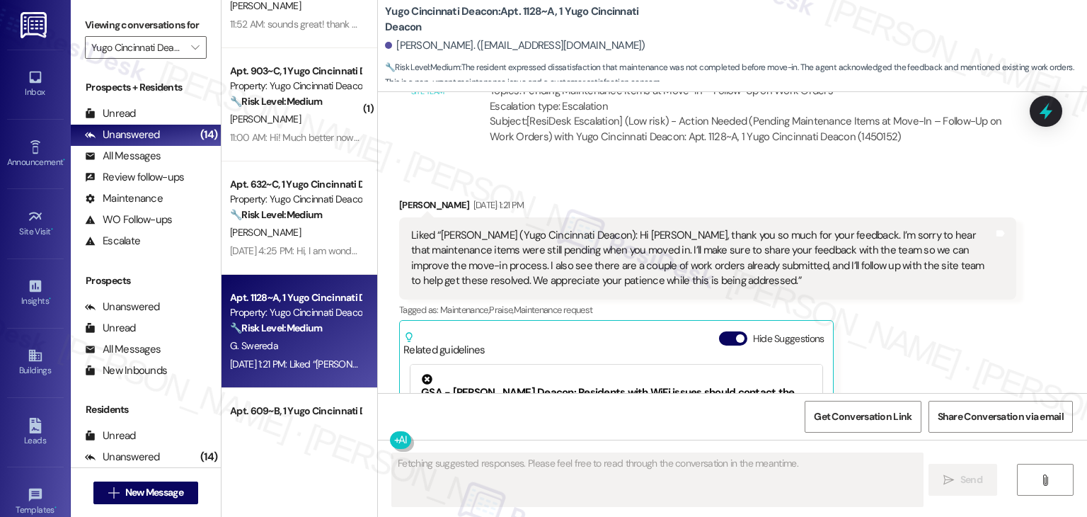
scroll to position [978, 0]
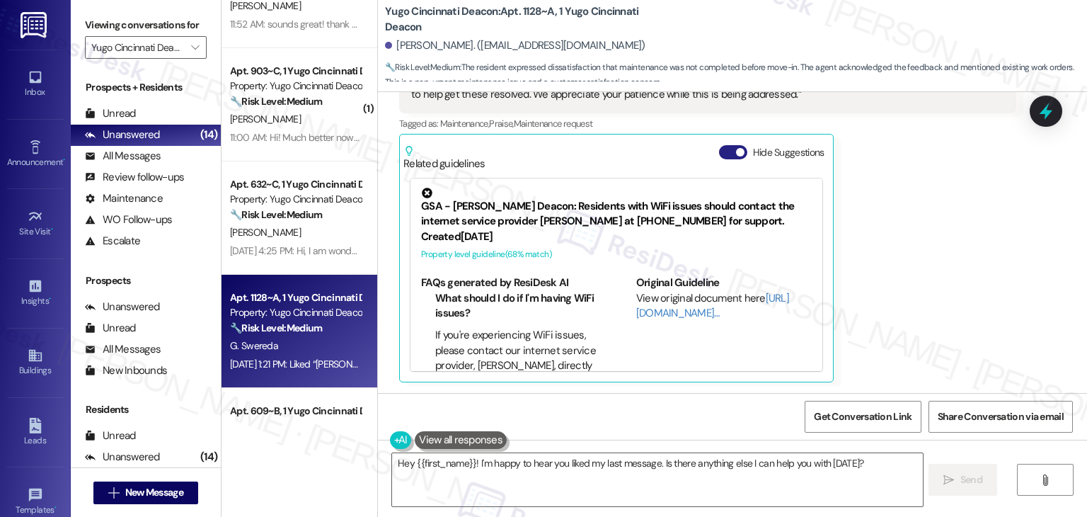
click at [726, 151] on button "Hide Suggestions" at bounding box center [733, 152] width 28 height 14
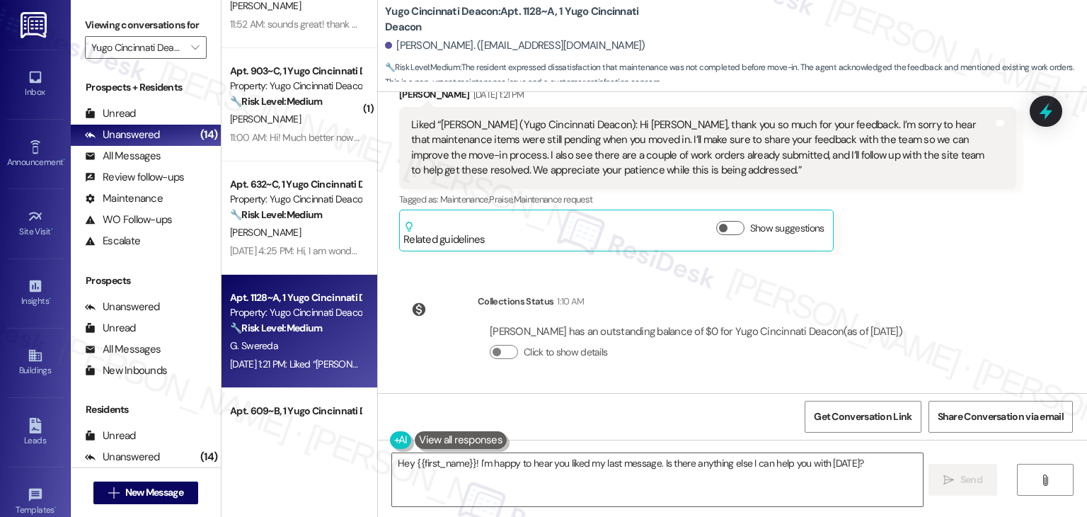
scroll to position [902, 0]
click at [869, 241] on div "[PERSON_NAME] [DATE] 1:21 PM Liked “[PERSON_NAME] (Yugo Cincinnati Deacon): Hi …" at bounding box center [707, 169] width 617 height 164
drag, startPoint x: 849, startPoint y: 290, endPoint x: 793, endPoint y: 370, distance: 97.4
drag, startPoint x: 793, startPoint y: 370, endPoint x: 720, endPoint y: 270, distance: 123.6
click at [720, 270] on div "WO Lease started [DATE] 7:00 PM Show details Survey, sent via SMS Residesk Auto…" at bounding box center [732, 242] width 709 height 301
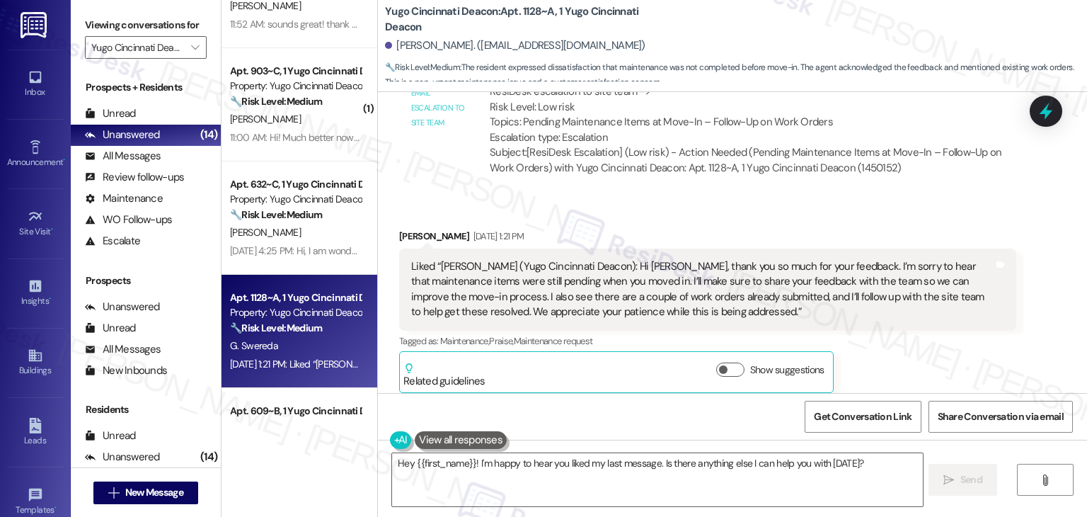
scroll to position [689, 0]
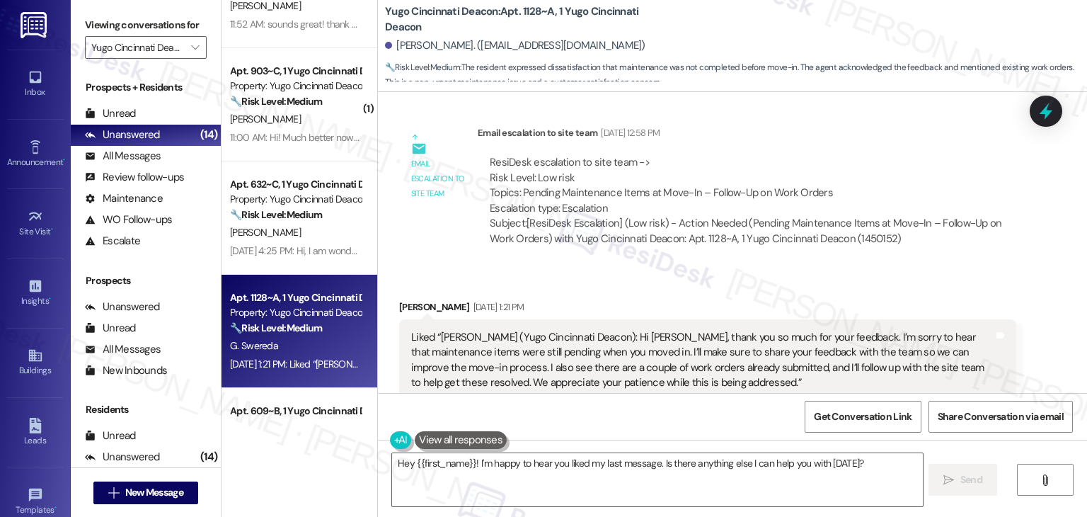
click at [668, 287] on div "Received via SMS [PERSON_NAME] [DATE] 1:21 PM Liked “[PERSON_NAME] (Yugo Cincin…" at bounding box center [732, 371] width 709 height 207
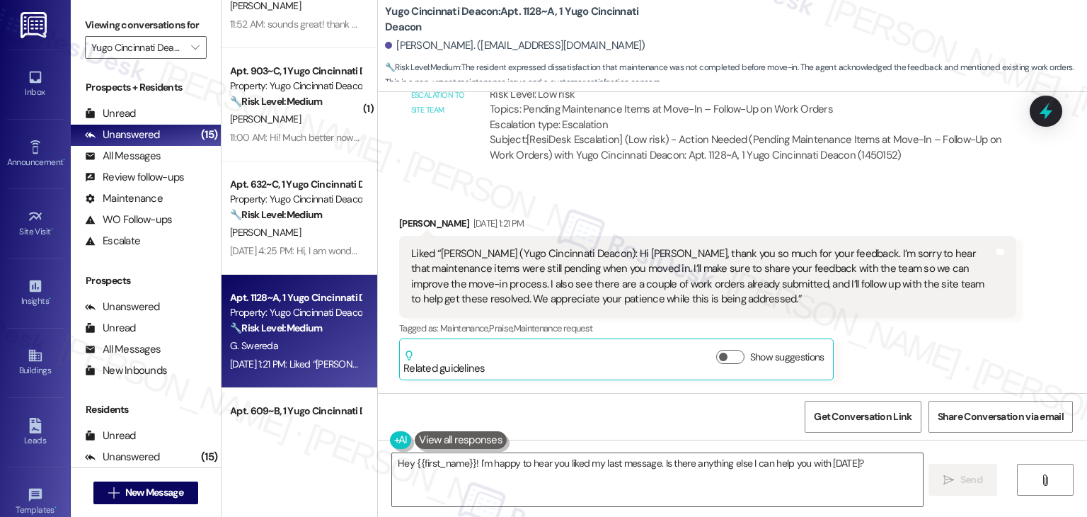
scroll to position [902, 0]
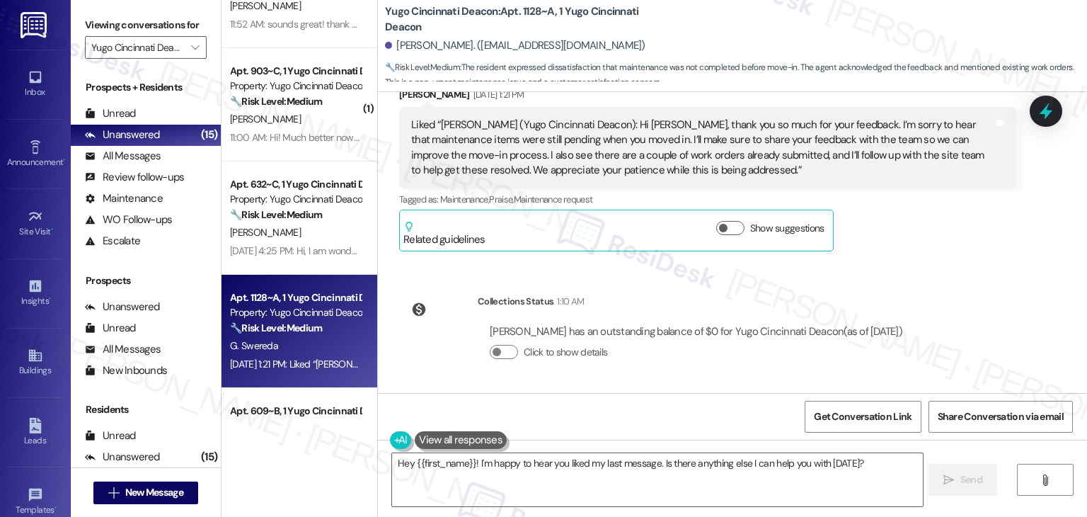
click at [778, 326] on div "[PERSON_NAME] has an outstanding balance of $0 for Yugo Cincinnati Deacon (as o…" at bounding box center [696, 331] width 413 height 15
click at [573, 462] on textarea "Hey {{first_name}}! I'm happy to hear you liked my last message. Is there anyth…" at bounding box center [657, 479] width 530 height 53
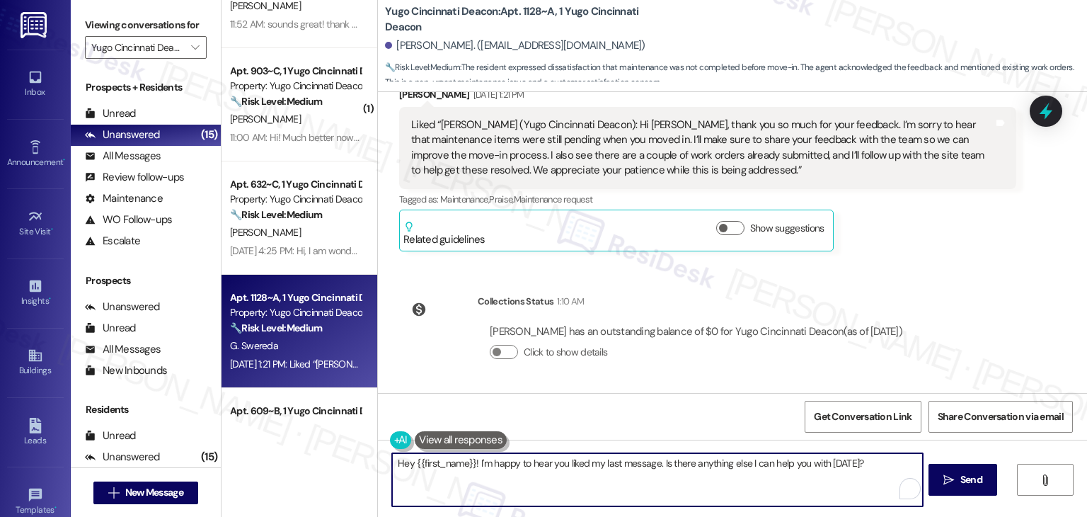
paste textarea "i {{first_name}}, hope you're having a wonderful day! Just wanted to follow up …"
type textarea "Hi {{first_name}}, hope you're having a wonderful day! Just wanted to follow up…"
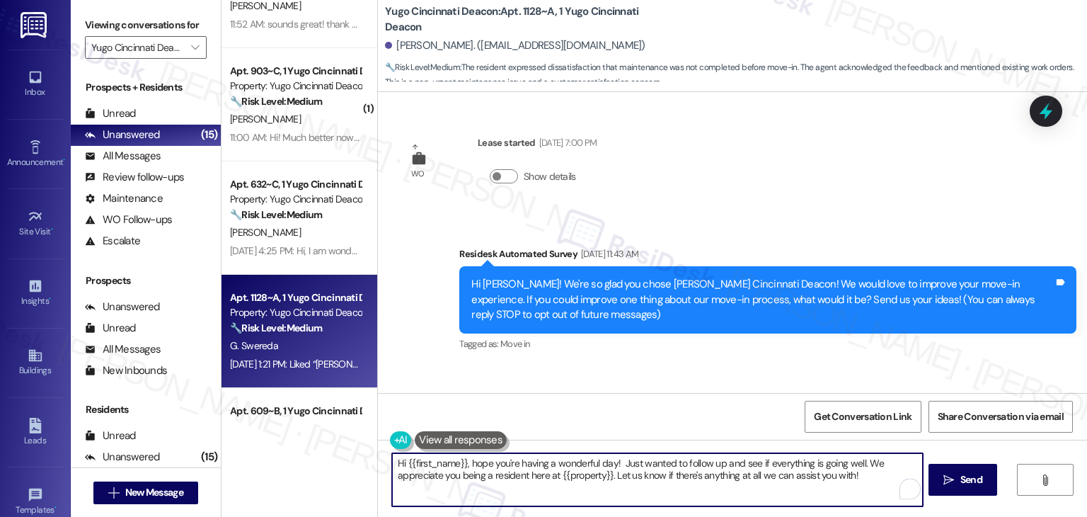
scroll to position [902, 0]
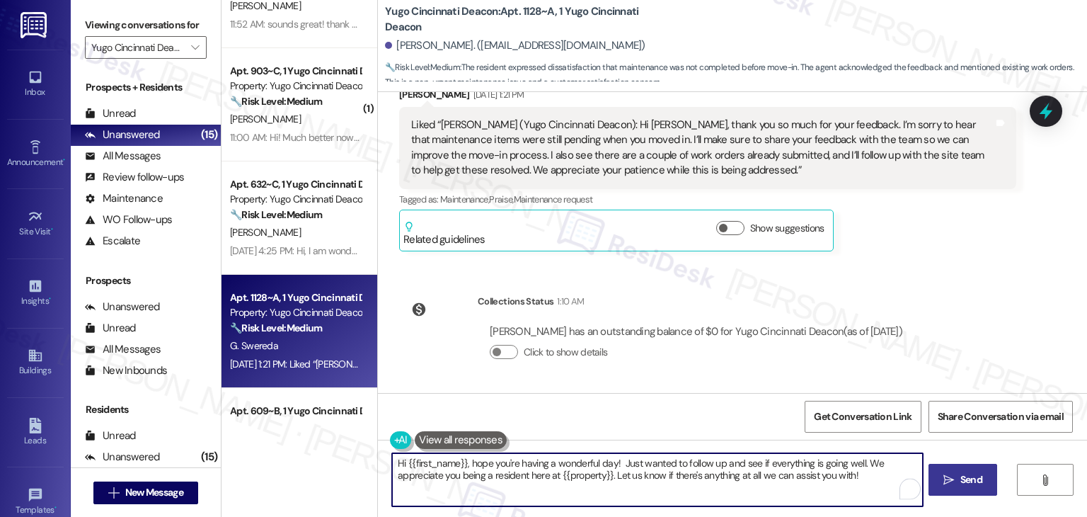
type textarea "Hi {{first_name}}, hope you're having a wonderful day! Just wanted to follow up…"
click at [971, 474] on span "Send" at bounding box center [972, 479] width 22 height 15
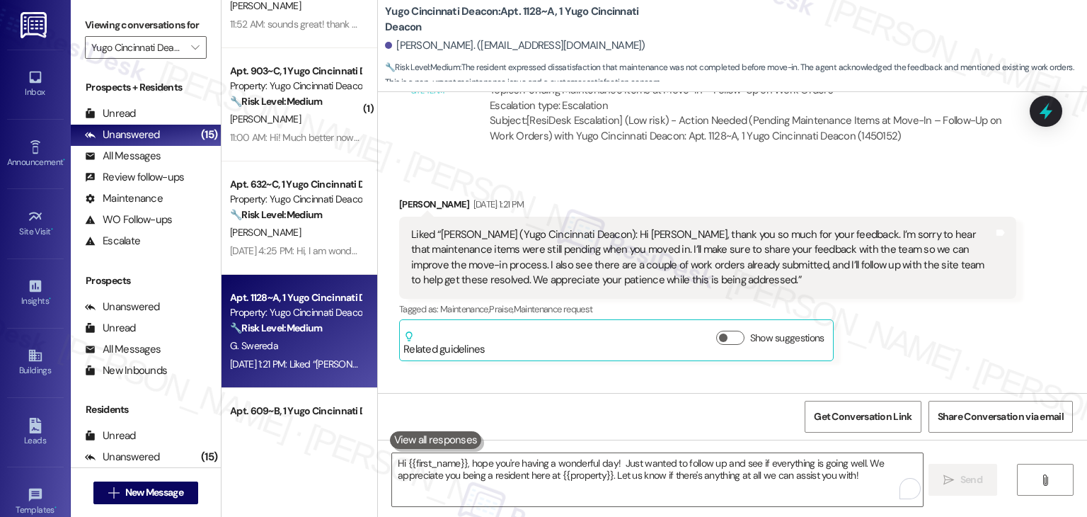
scroll to position [771, 0]
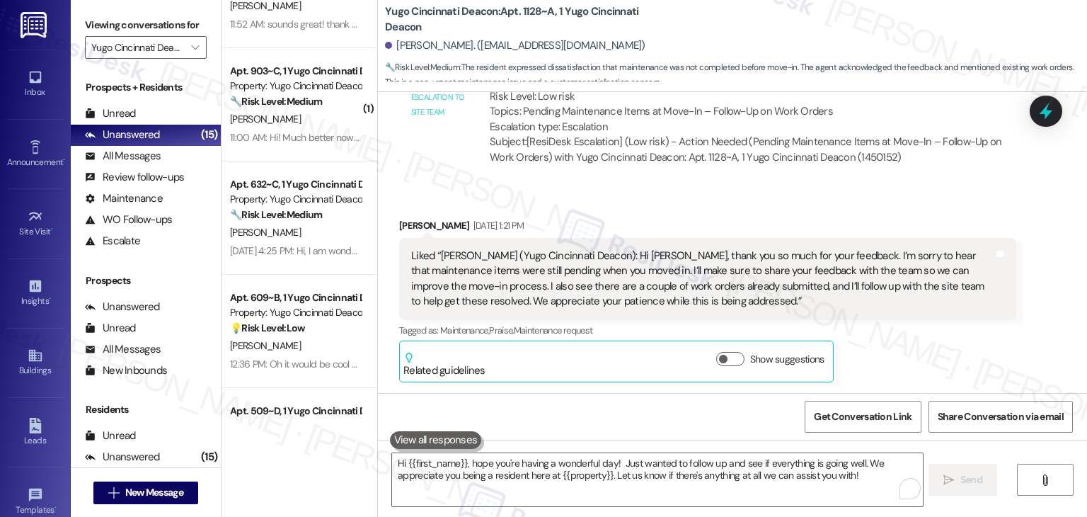
click at [1075, 352] on div "Received via SMS [PERSON_NAME] [DATE] 1:21 PM Liked “[PERSON_NAME] (Yugo Cincin…" at bounding box center [732, 289] width 709 height 207
click at [1039, 360] on div "Received via SMS [PERSON_NAME] [DATE] 1:21 PM Liked “[PERSON_NAME] (Yugo Cincin…" at bounding box center [732, 289] width 709 height 207
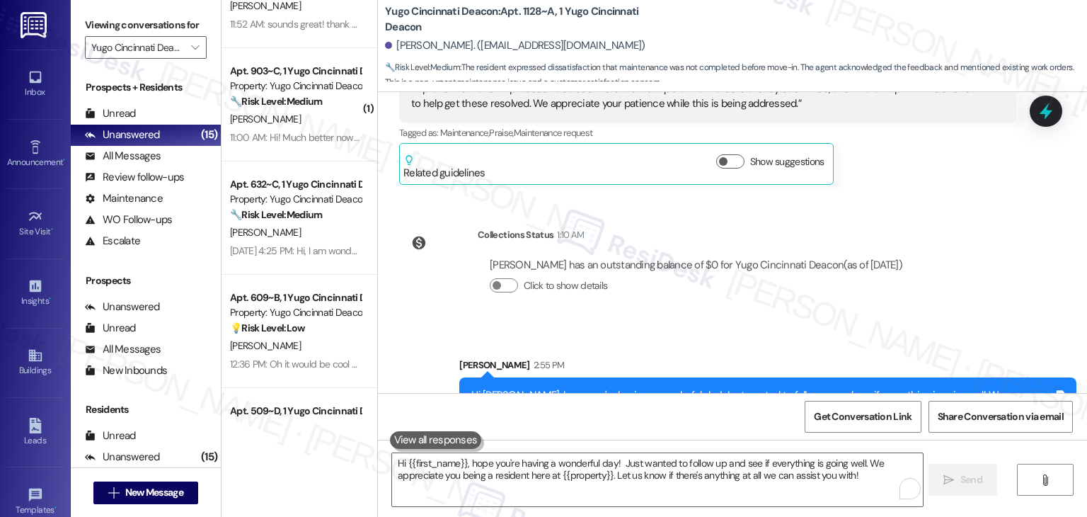
scroll to position [1016, 0]
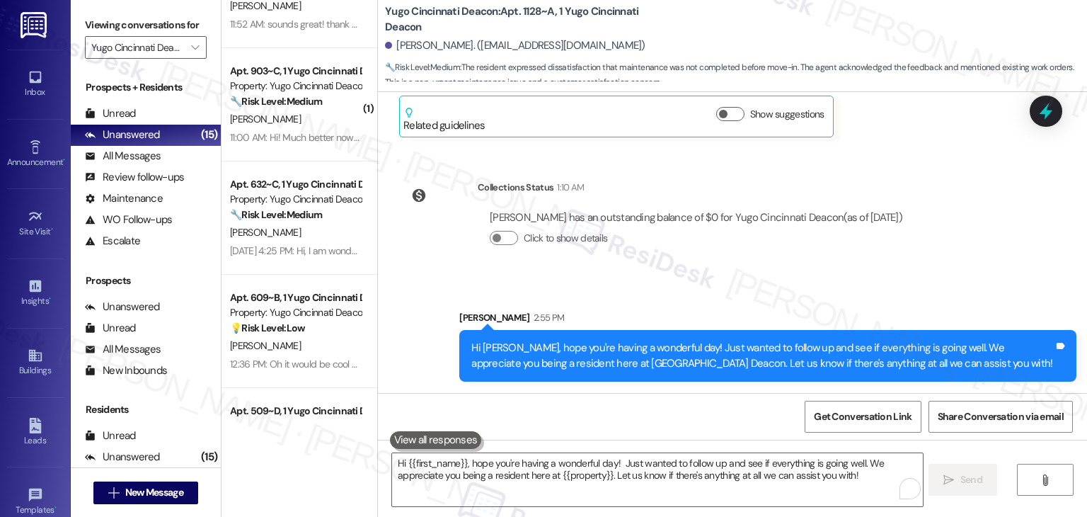
click at [999, 280] on div "Sent via SMS Sarah 2:55 PM Hi Grace, hope you're having a wonderful day! Just w…" at bounding box center [732, 335] width 709 height 114
click at [934, 180] on div "WO Lease started [DATE] 7:00 PM Show details Survey, sent via SMS Residesk Auto…" at bounding box center [732, 242] width 709 height 301
click at [756, 270] on div "Collections Status 1:10 AM Grace Swereda has an outstanding balance of $0 for Y…" at bounding box center [657, 223] width 537 height 109
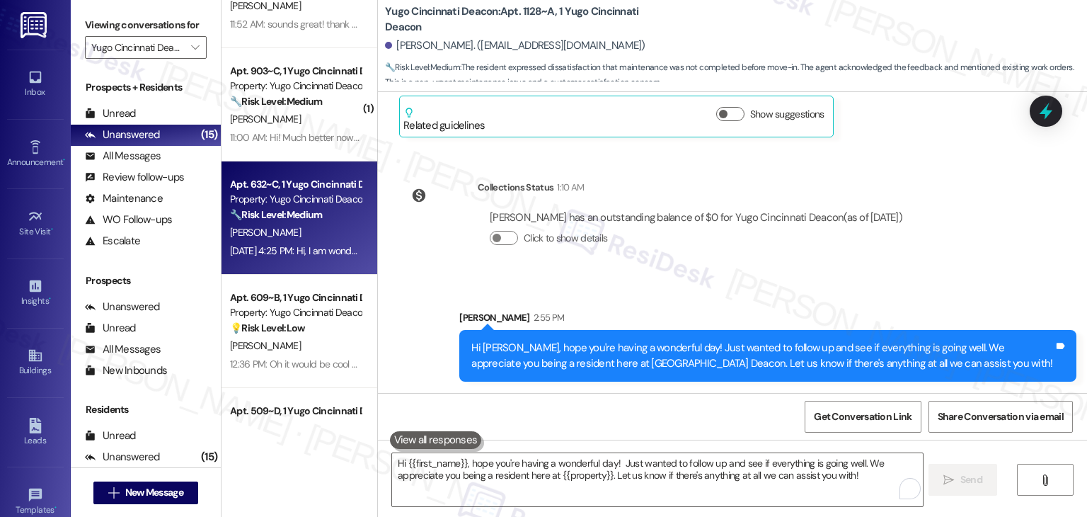
click at [288, 265] on div "Apt. 632~C, 1 Yugo Cincinnati Deacon Property: Yugo Cincinnati Deacon 🔧 Risk Le…" at bounding box center [300, 217] width 156 height 113
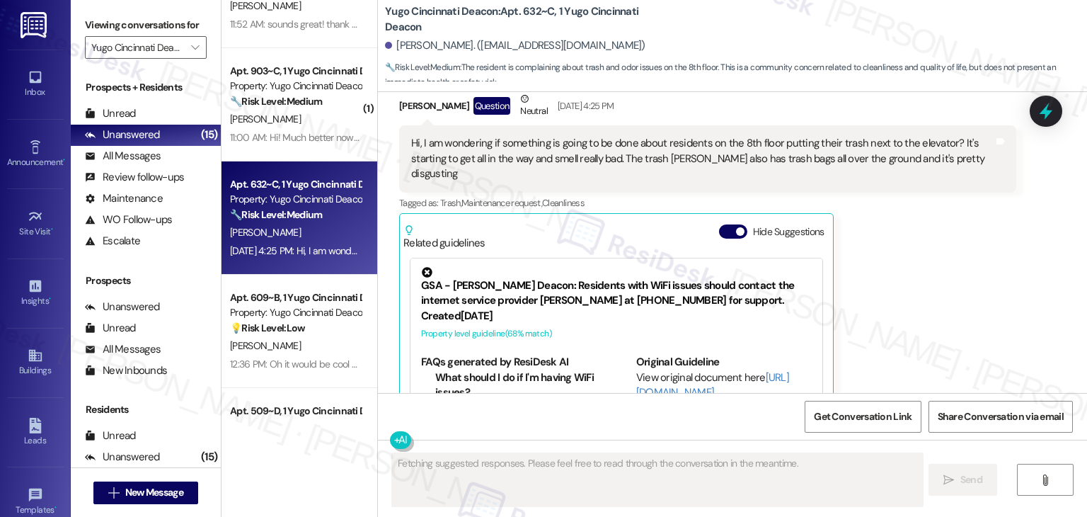
scroll to position [1714, 0]
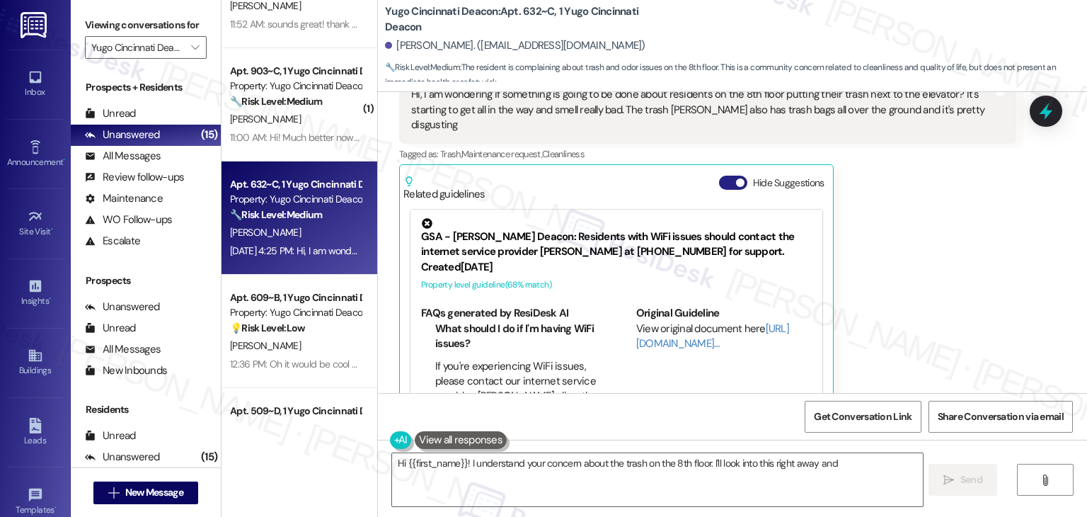
click at [723, 176] on button "Hide Suggestions" at bounding box center [733, 183] width 28 height 14
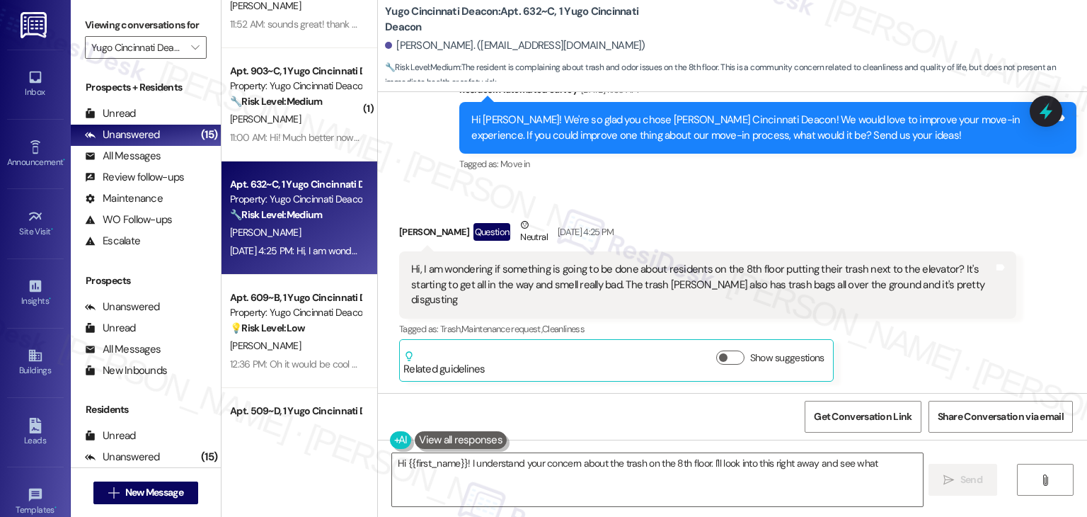
scroll to position [1508, 0]
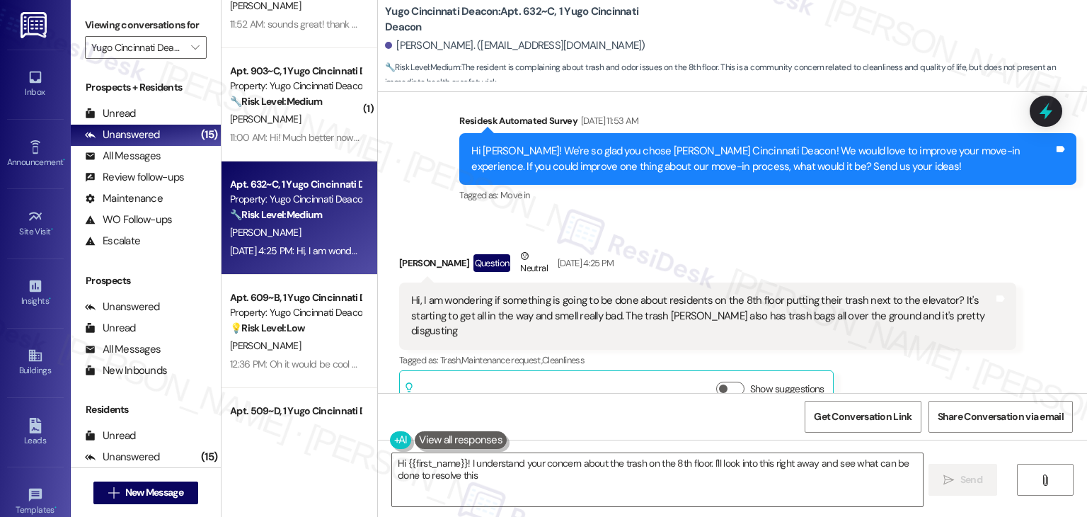
click at [913, 217] on div "Received via SMS Mariana Vega-Rivera Question Neutral Aug 25, 2025 at 4:25 PM H…" at bounding box center [732, 320] width 709 height 207
type textarea "Hi {{first_name}}! I understand your concern about the trash on the 8th floor. …"
click at [718, 293] on div "Hi, I am wondering if something is going to be done about residents on the 8th …" at bounding box center [702, 315] width 583 height 45
click at [775, 238] on div "Received via SMS Mariana Vega-Rivera Question Neutral Aug 25, 2025 at 4:25 PM H…" at bounding box center [708, 330] width 638 height 185
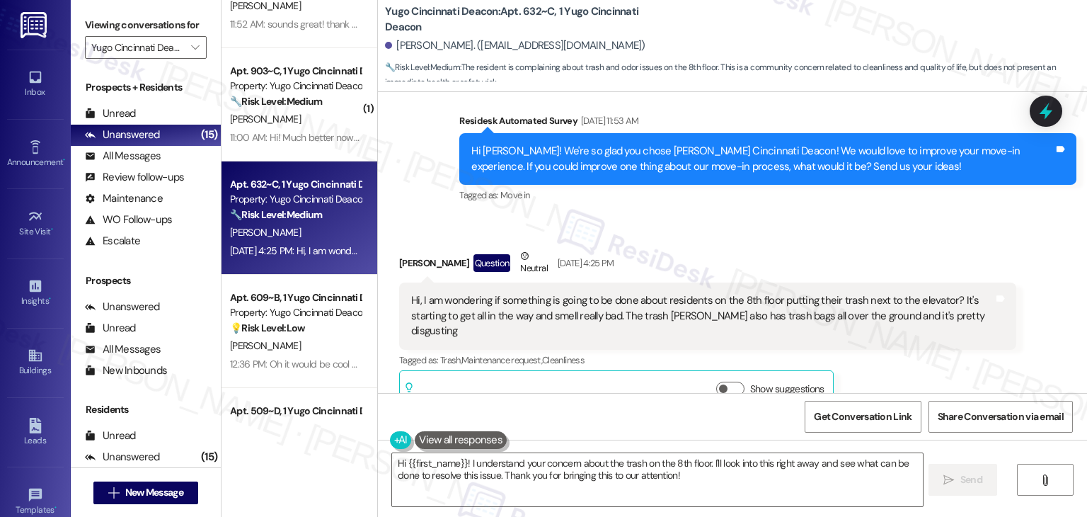
click at [697, 217] on div "Received via SMS Mariana Vega-Rivera Question Neutral Aug 25, 2025 at 4:25 PM H…" at bounding box center [732, 320] width 709 height 207
